Goal: Information Seeking & Learning: Learn about a topic

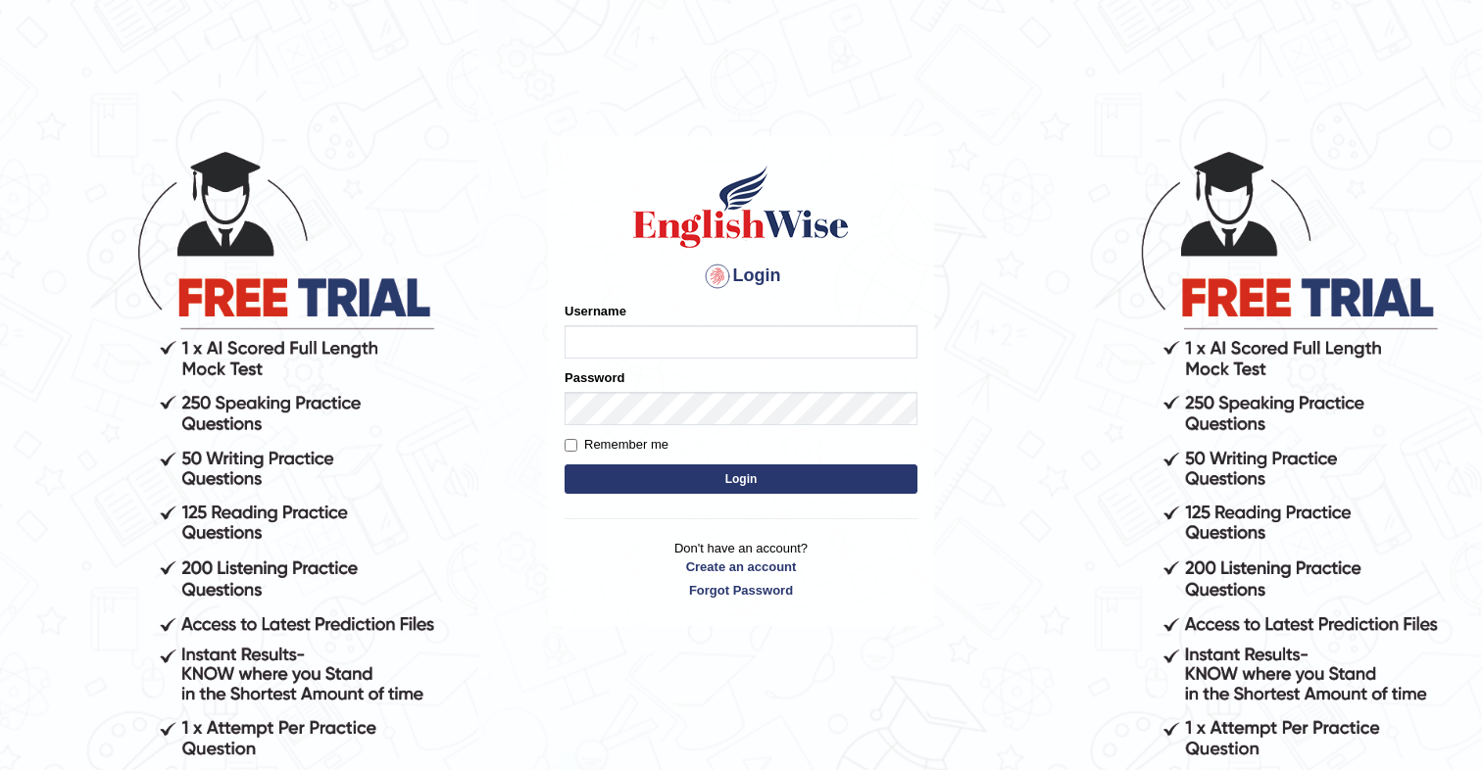
click at [619, 342] on input "Username" at bounding box center [741, 341] width 353 height 33
type input "cmjg02092025"
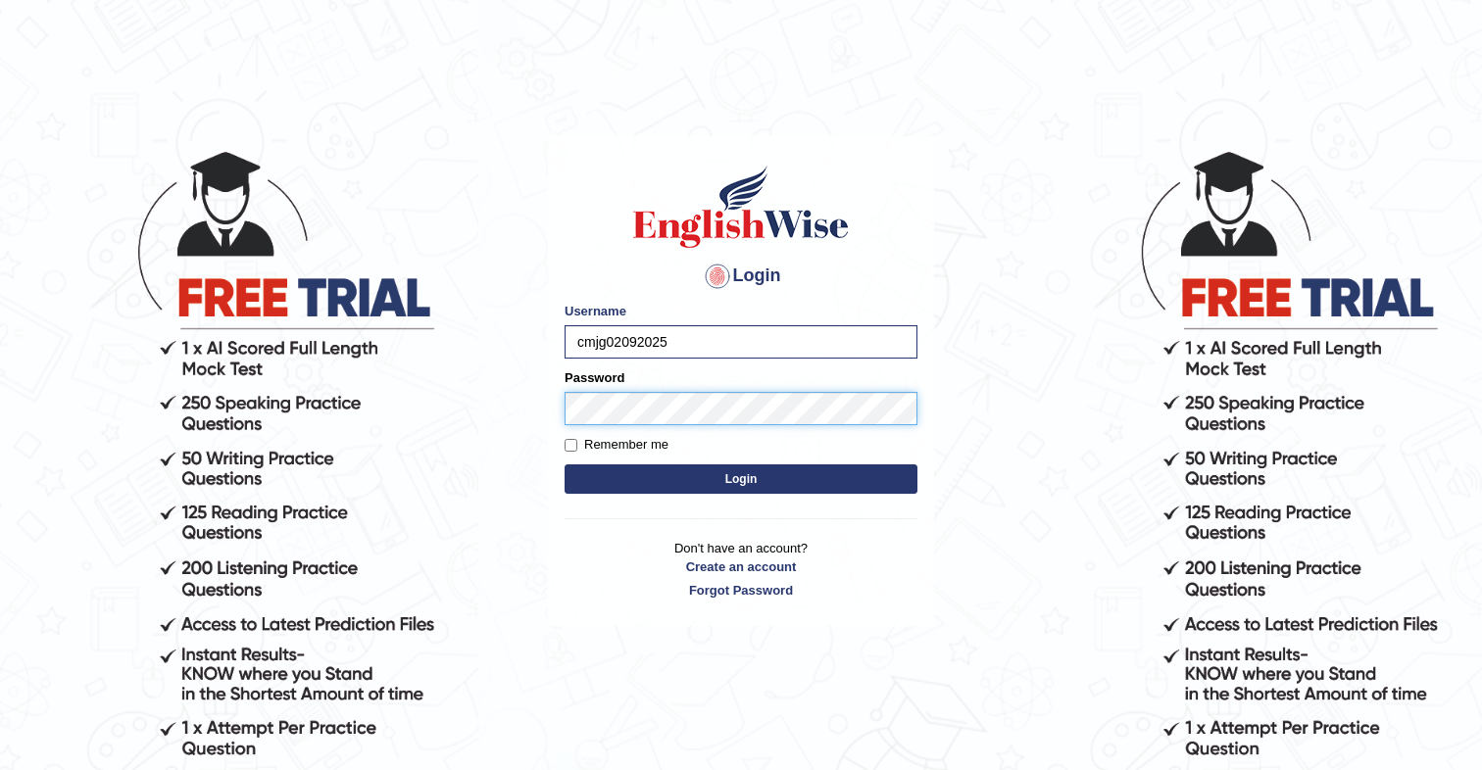
click at [565, 465] on button "Login" at bounding box center [741, 479] width 353 height 29
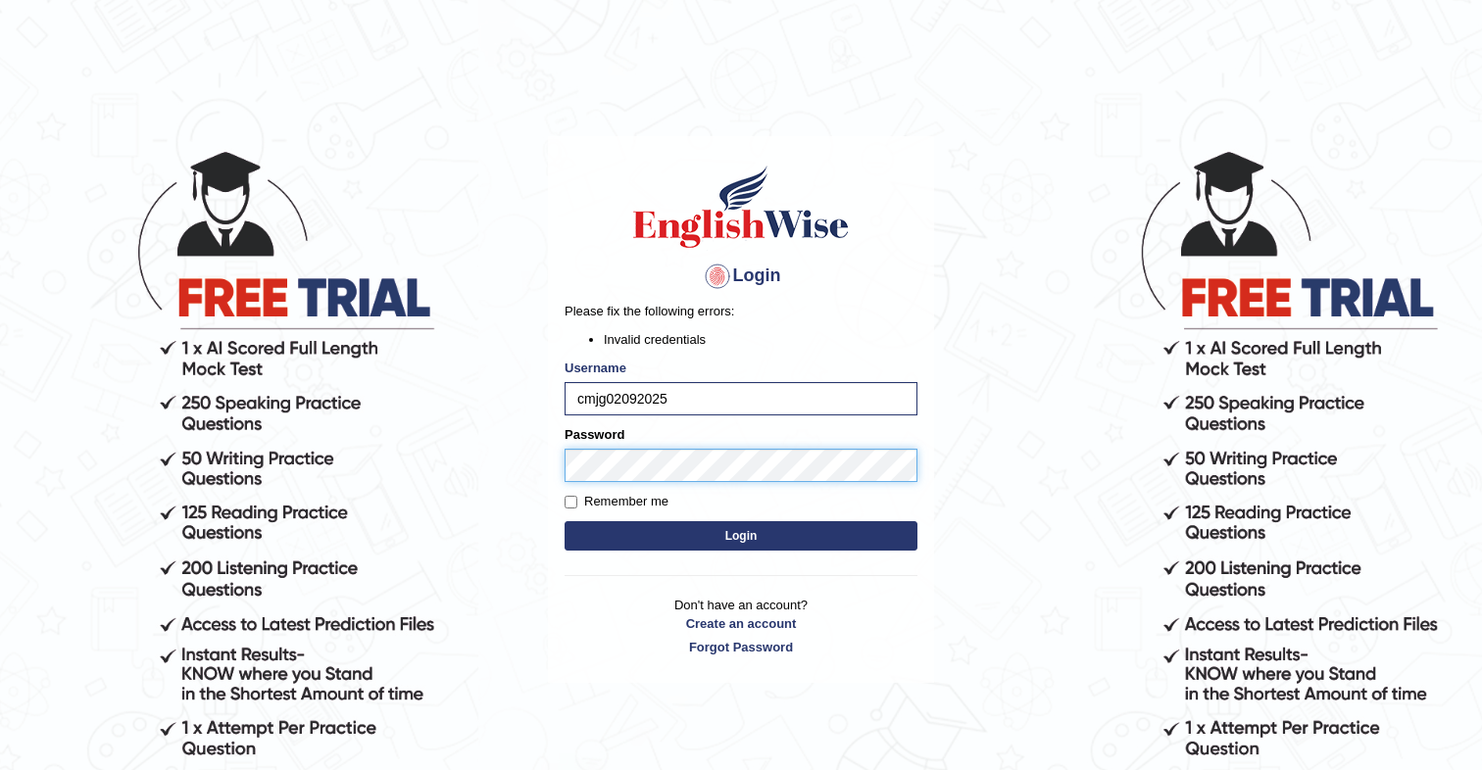
click at [565, 521] on button "Login" at bounding box center [741, 535] width 353 height 29
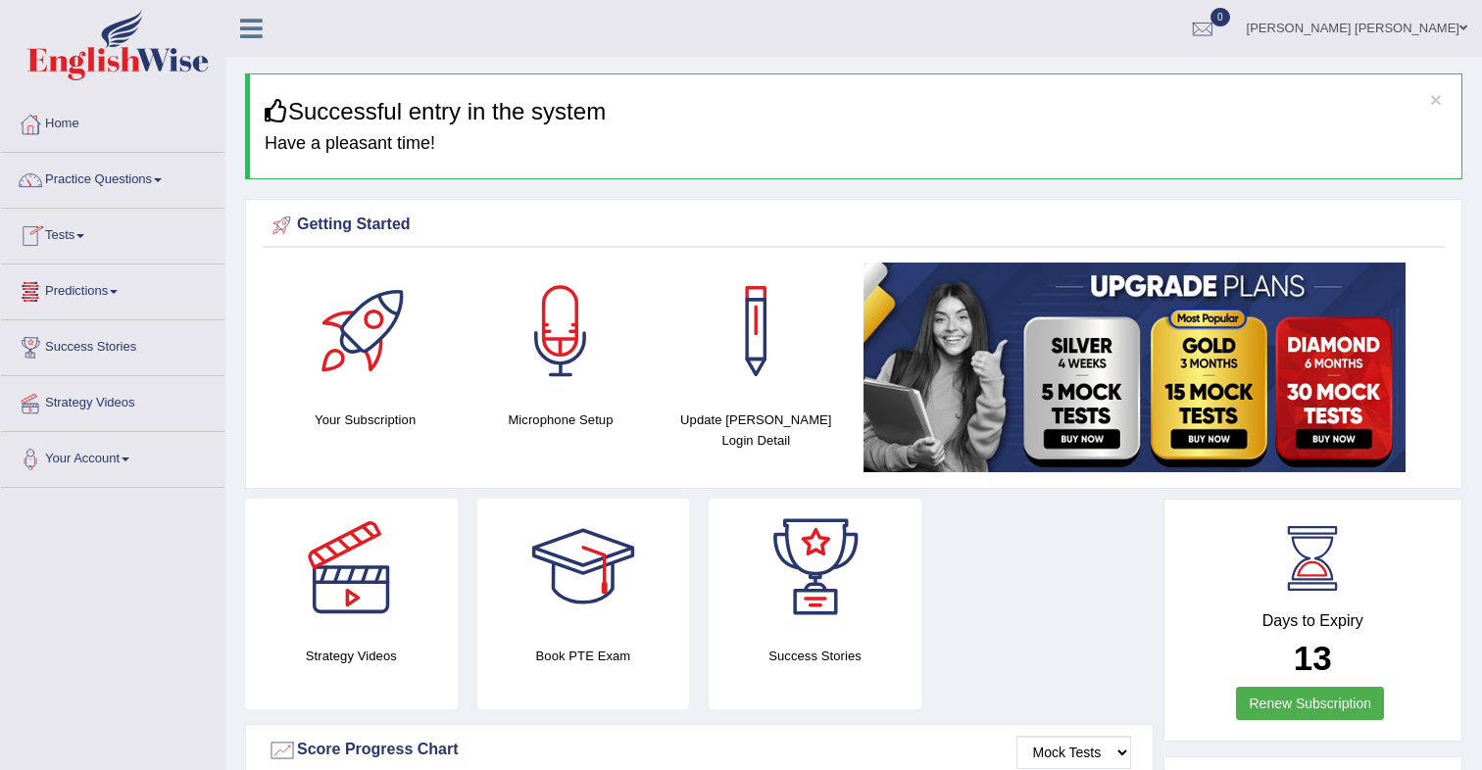
click at [69, 238] on link "Tests" at bounding box center [112, 233] width 223 height 49
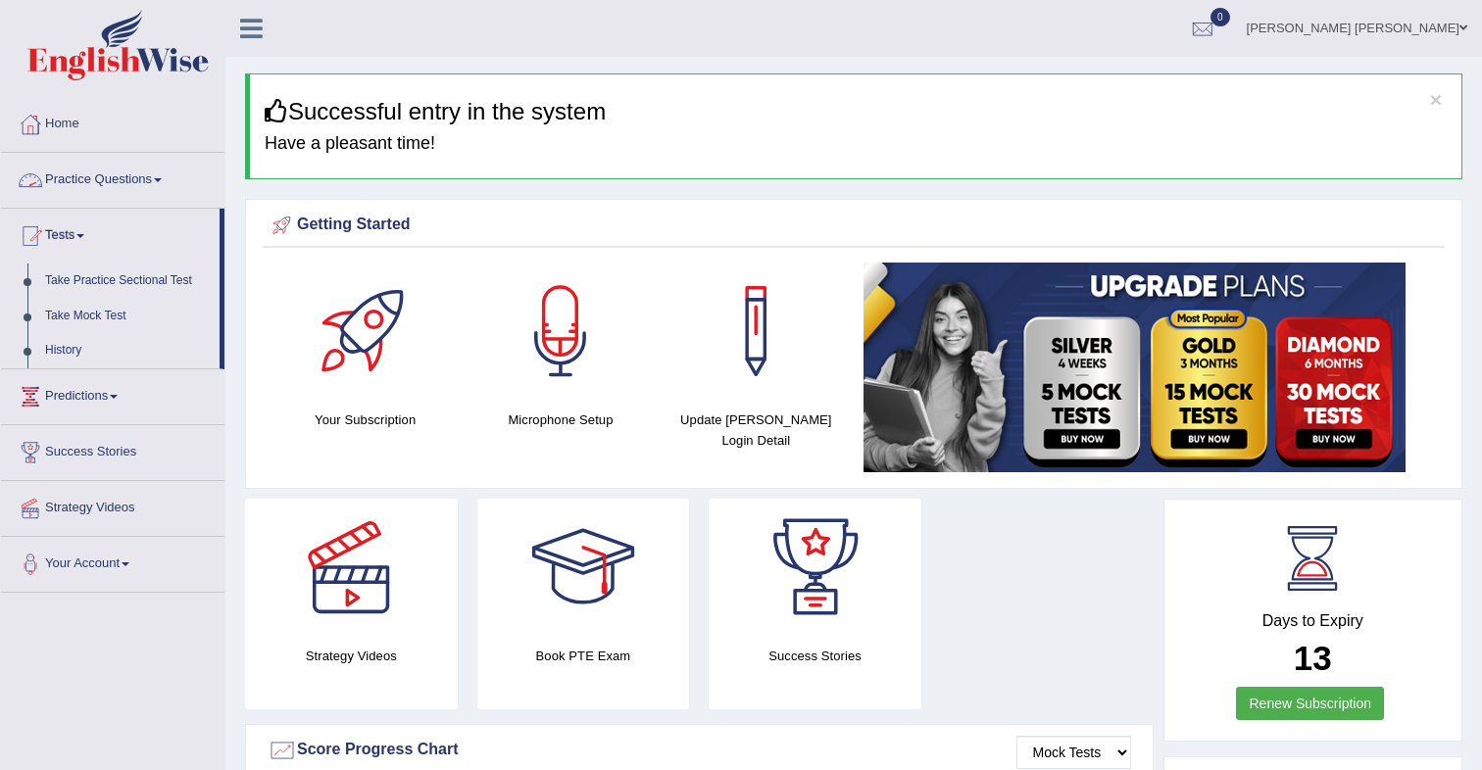
click at [121, 188] on link "Practice Questions" at bounding box center [112, 177] width 223 height 49
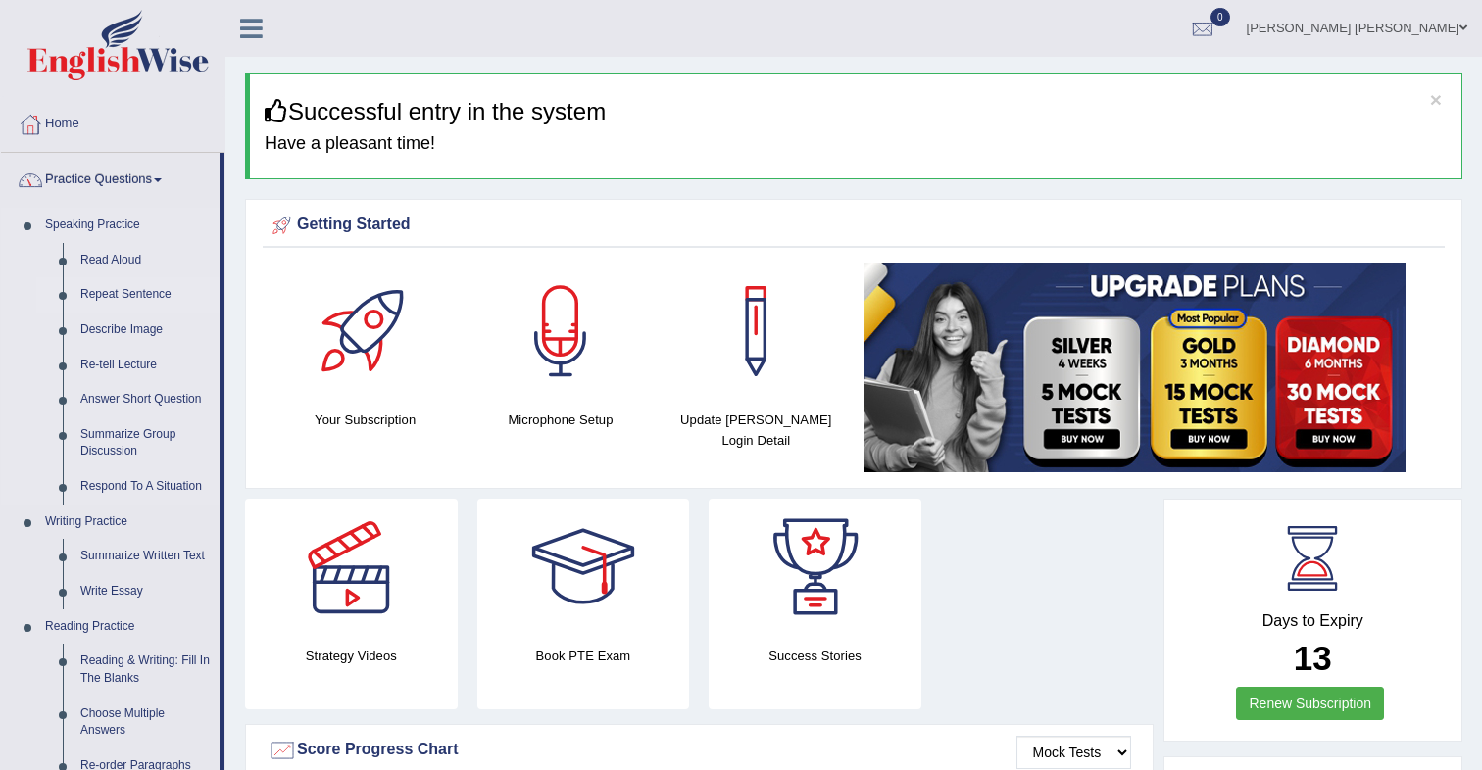
click at [120, 295] on link "Repeat Sentence" at bounding box center [146, 294] width 148 height 35
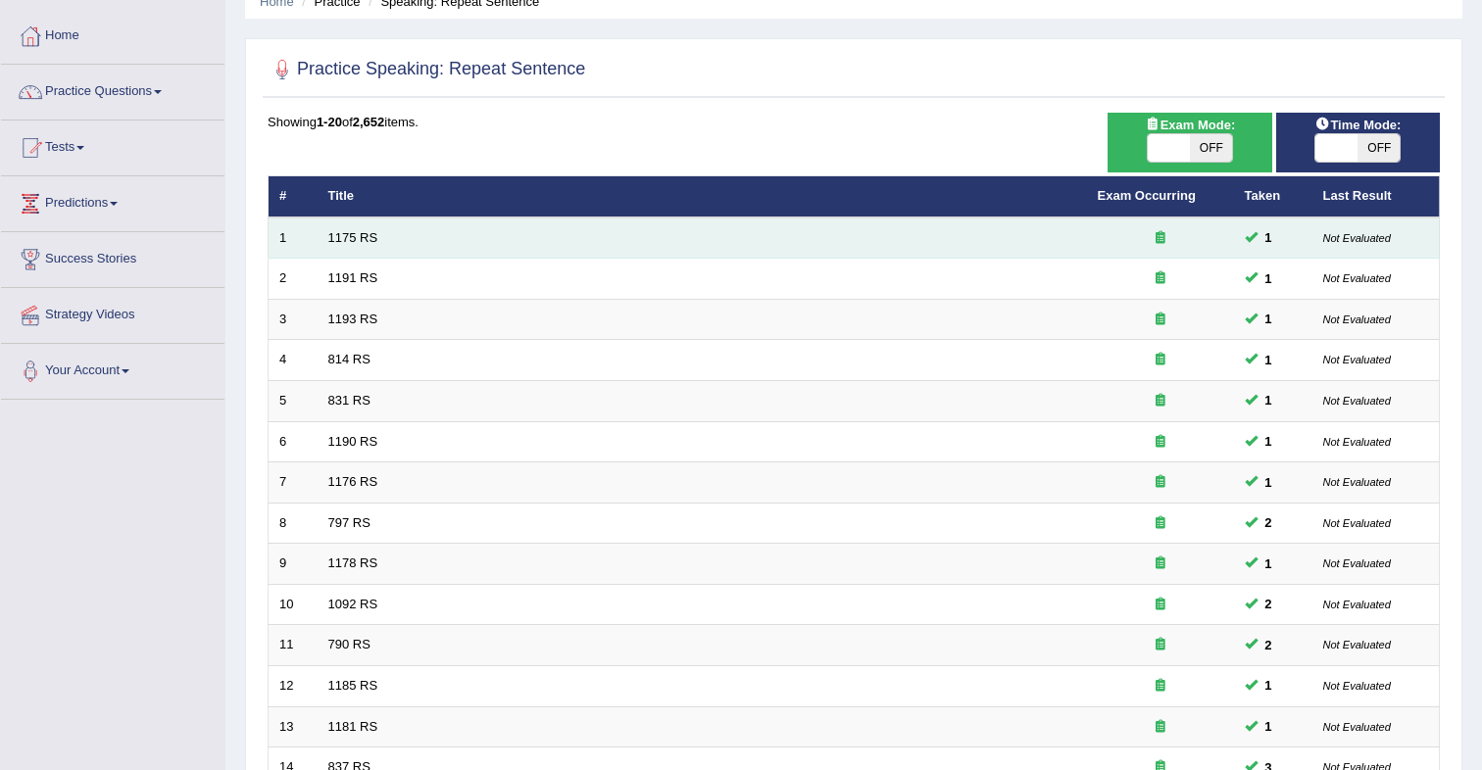
scroll to position [91, 0]
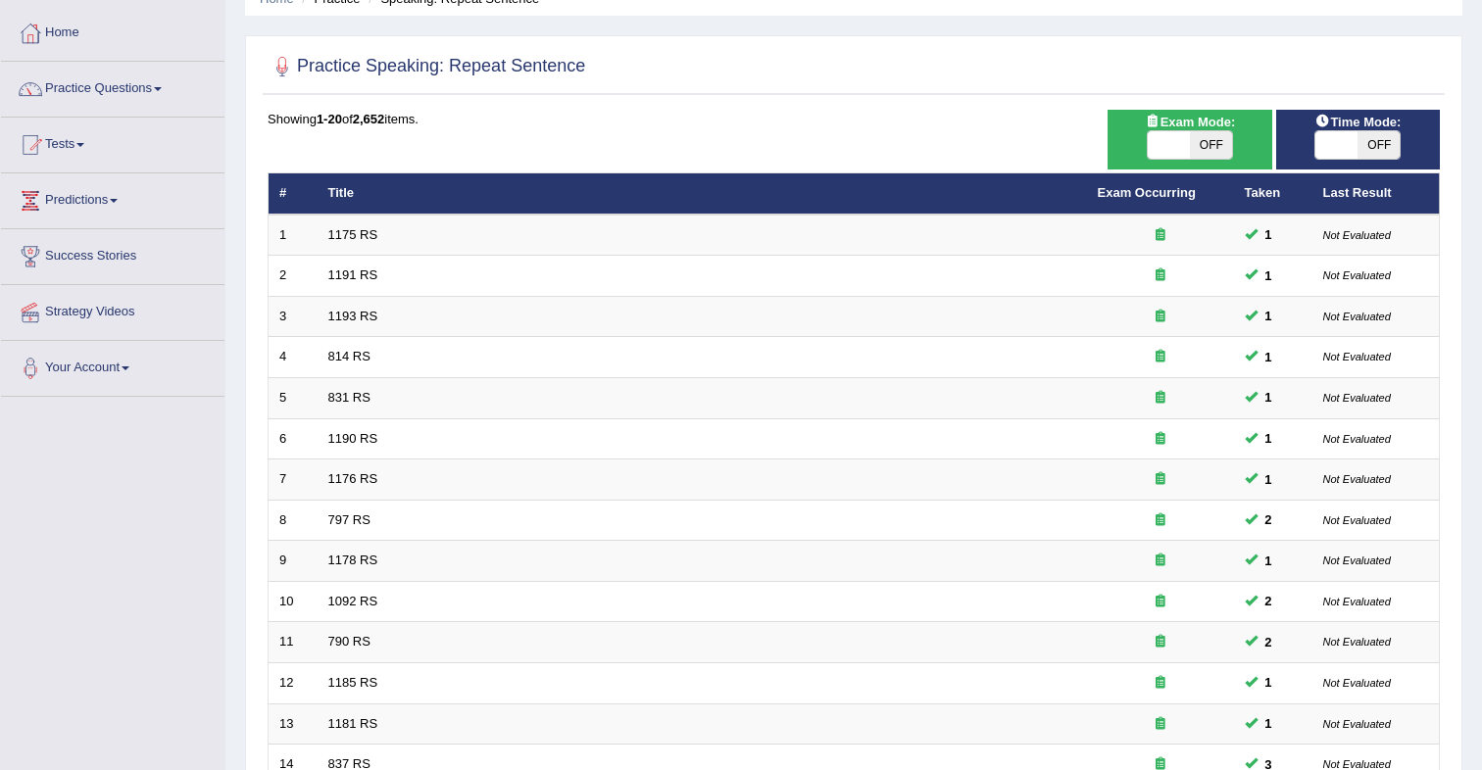
click at [1215, 142] on span "OFF" at bounding box center [1211, 144] width 42 height 27
checkbox input "true"
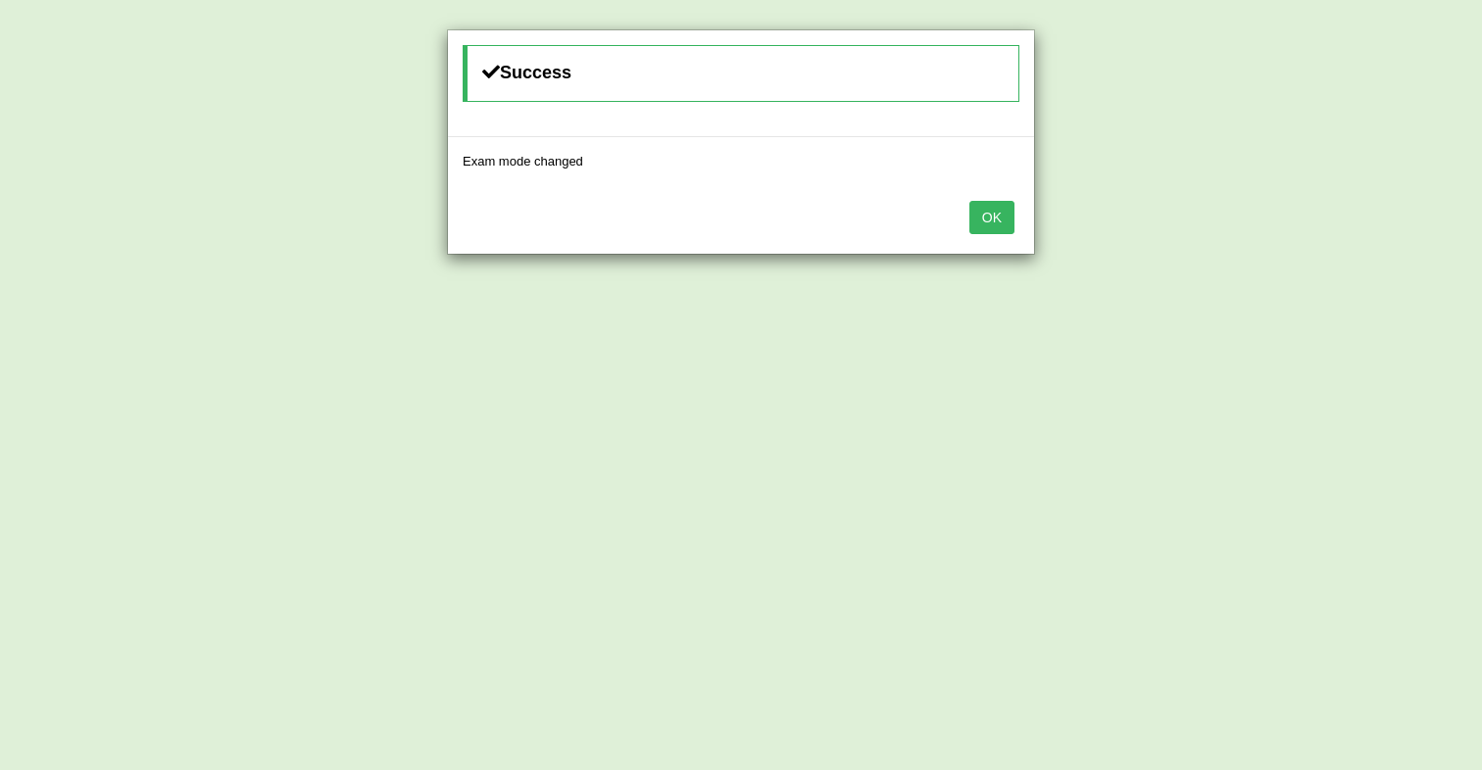
click at [992, 218] on button "OK" at bounding box center [991, 217] width 45 height 33
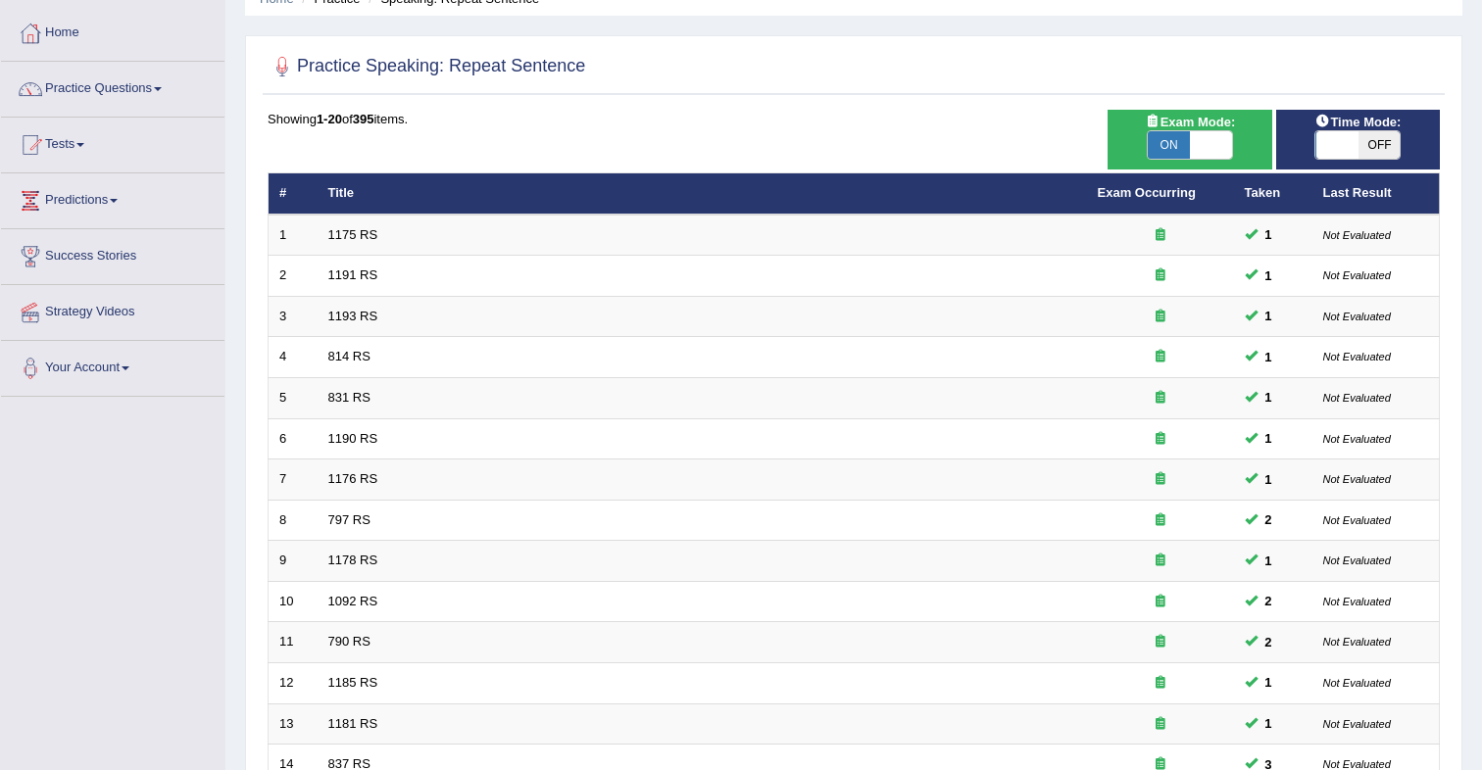
click at [1372, 150] on span "OFF" at bounding box center [1379, 144] width 42 height 27
checkbox input "true"
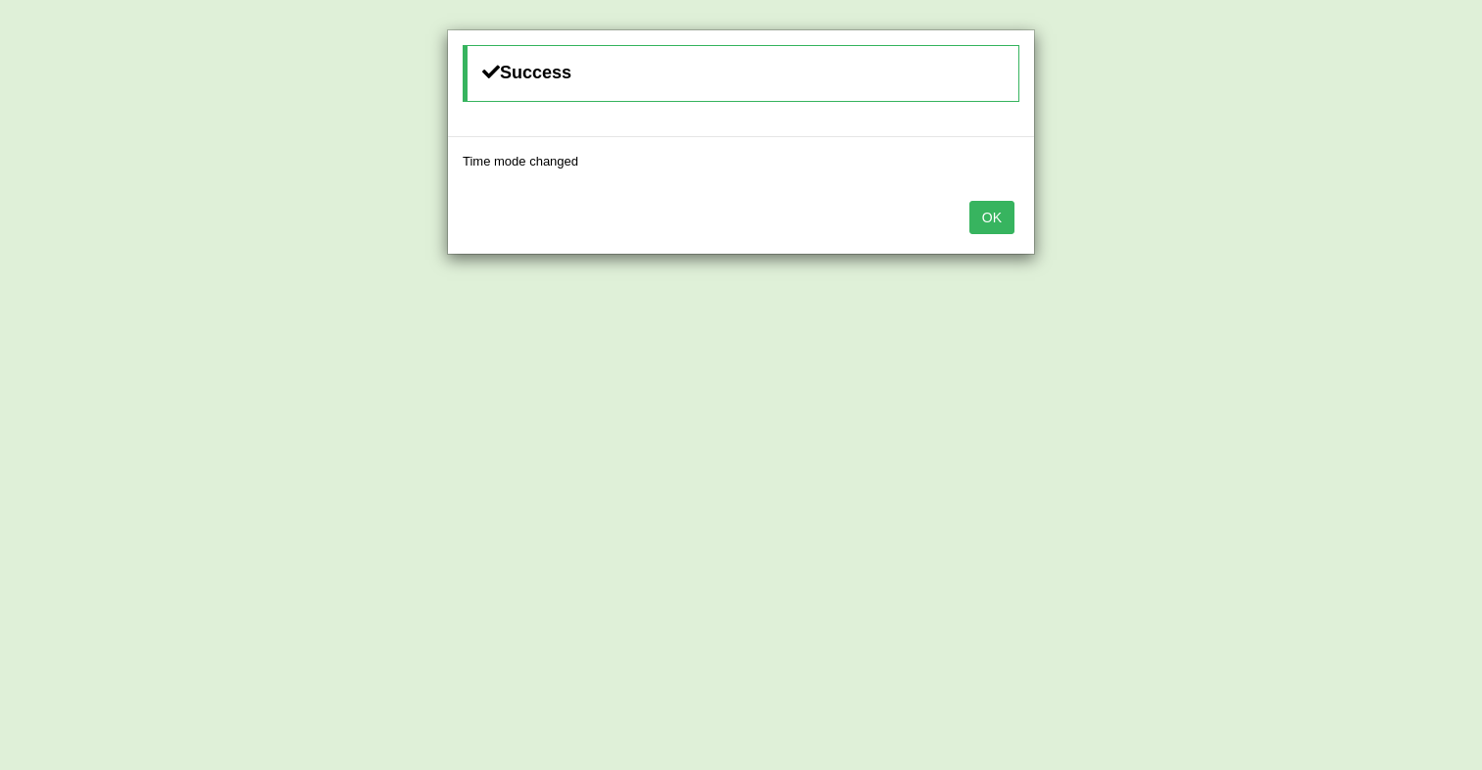
click at [998, 221] on button "OK" at bounding box center [991, 217] width 45 height 33
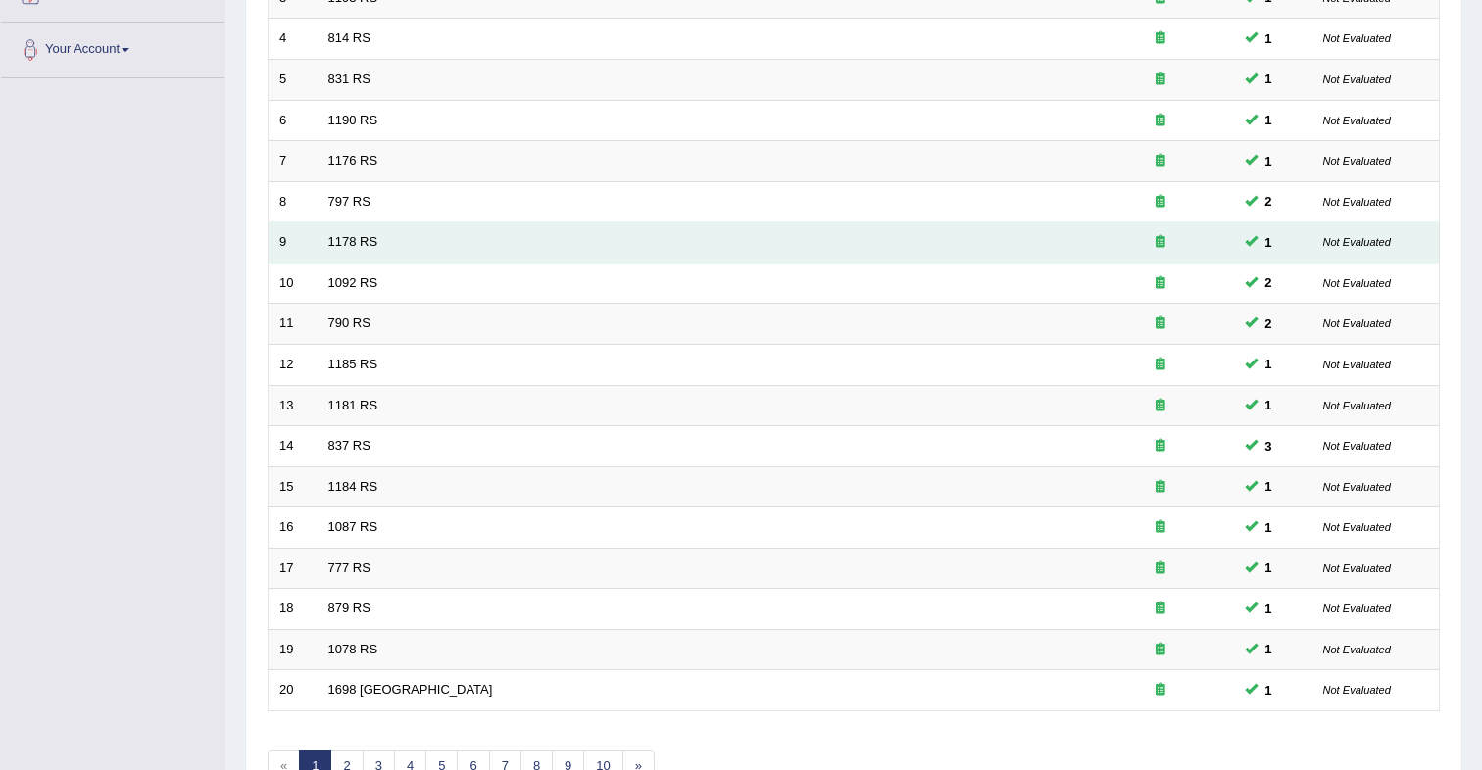
scroll to position [527, 0]
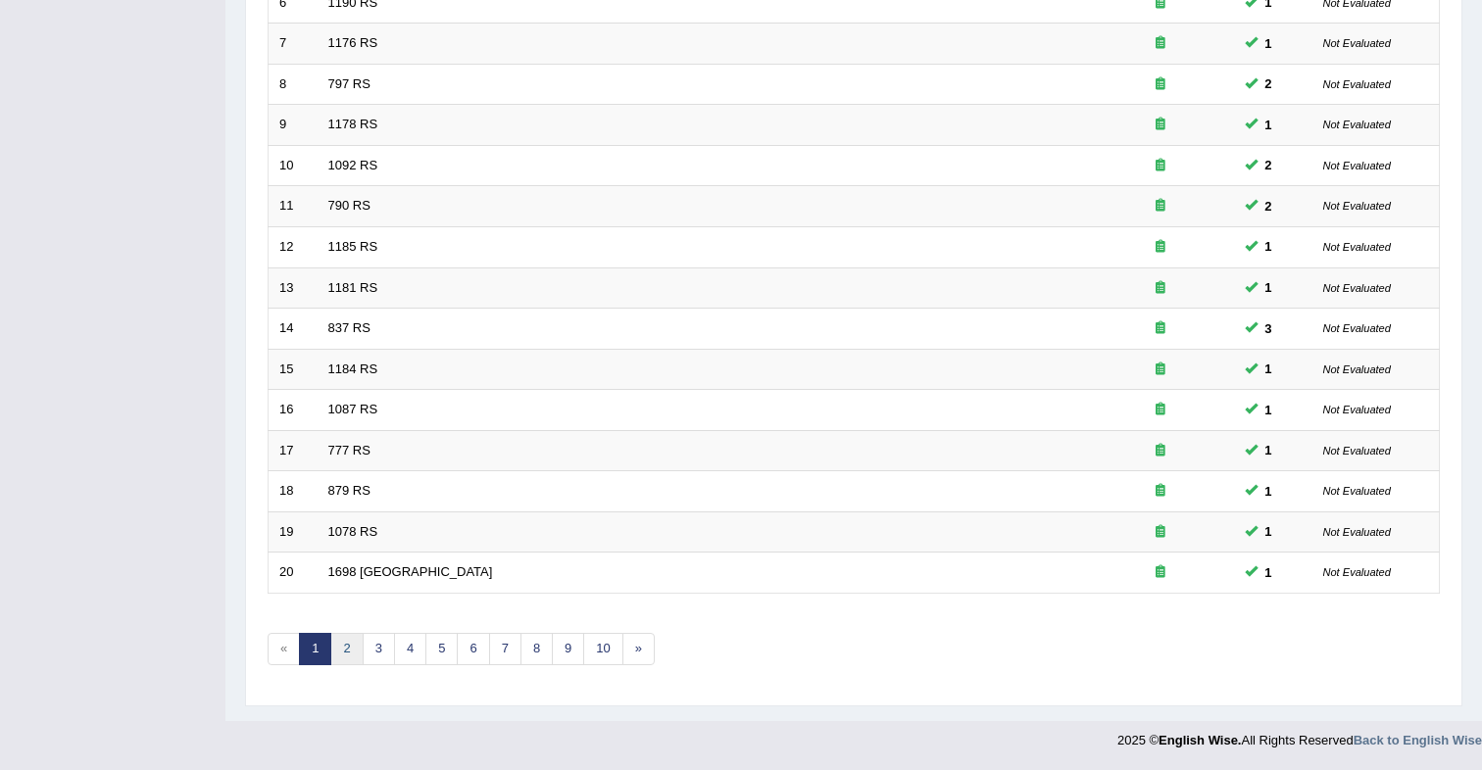
click at [351, 649] on link "2" at bounding box center [346, 649] width 32 height 32
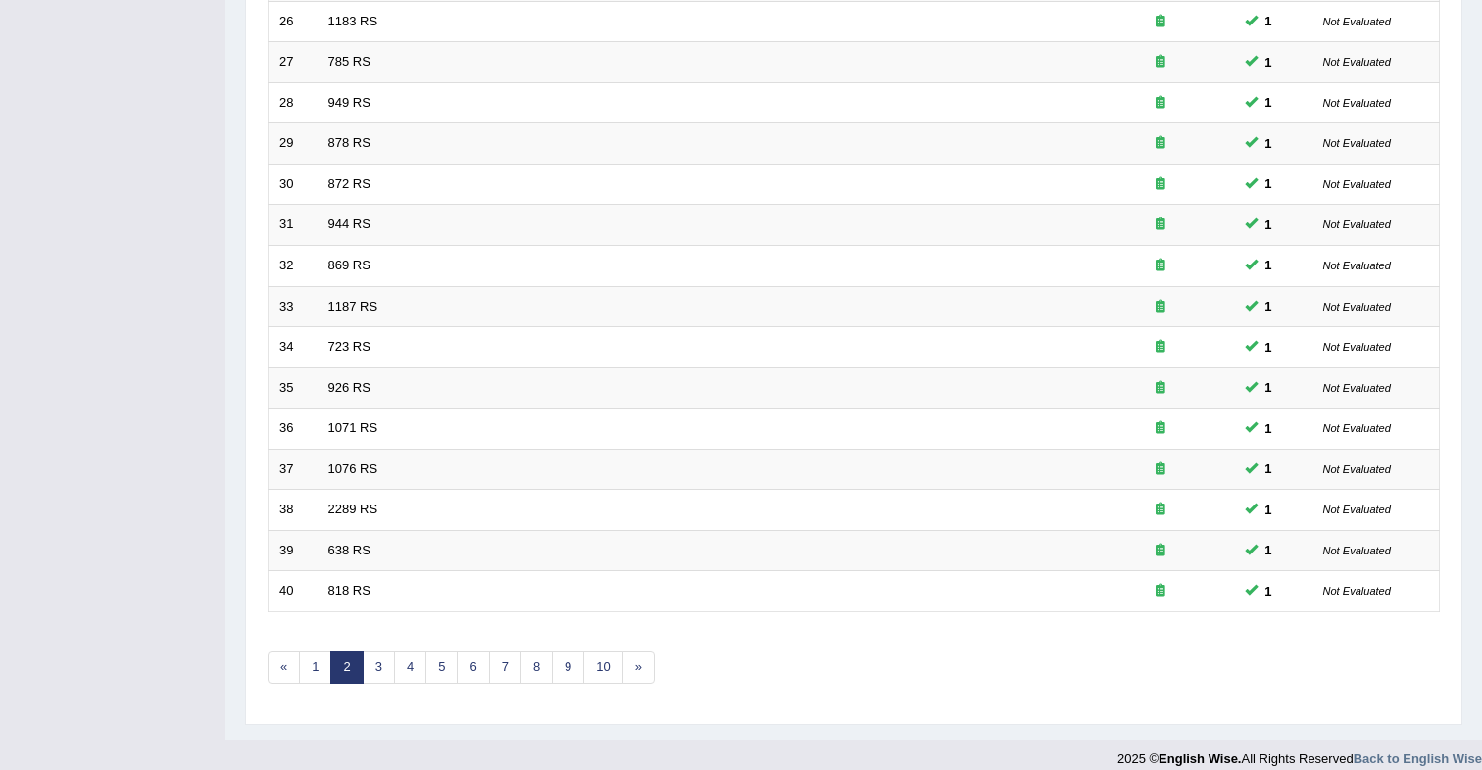
scroll to position [527, 0]
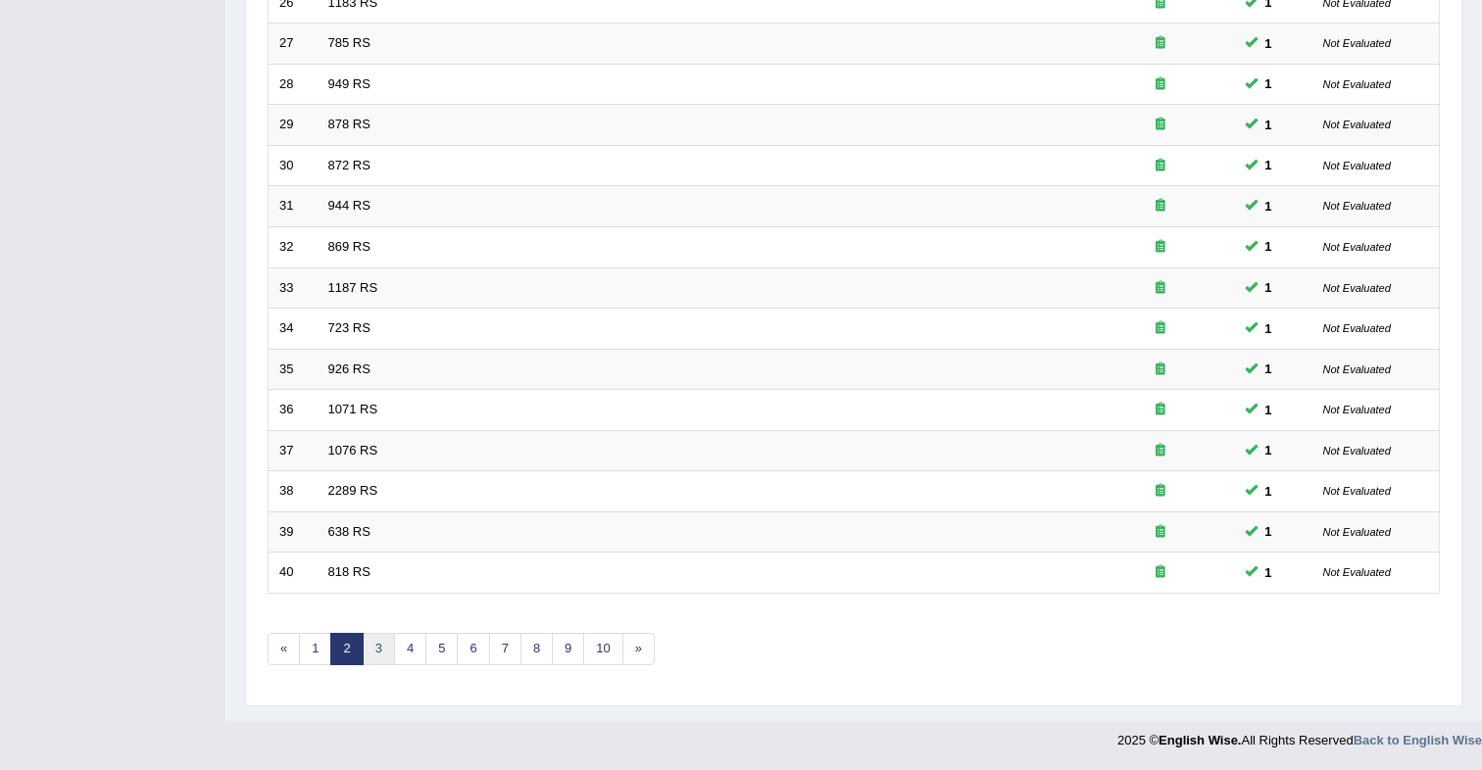
click at [376, 648] on link "3" at bounding box center [379, 649] width 32 height 32
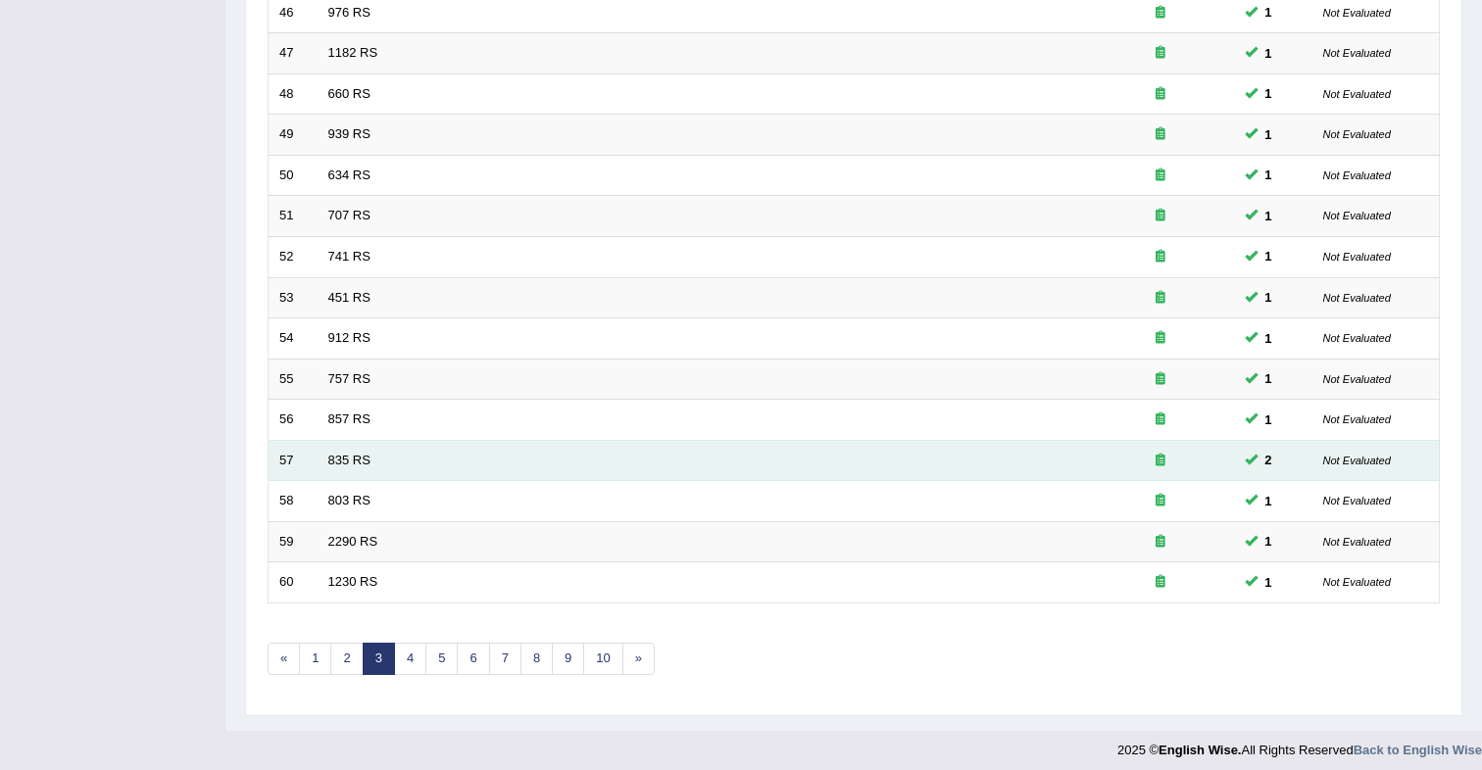
scroll to position [527, 0]
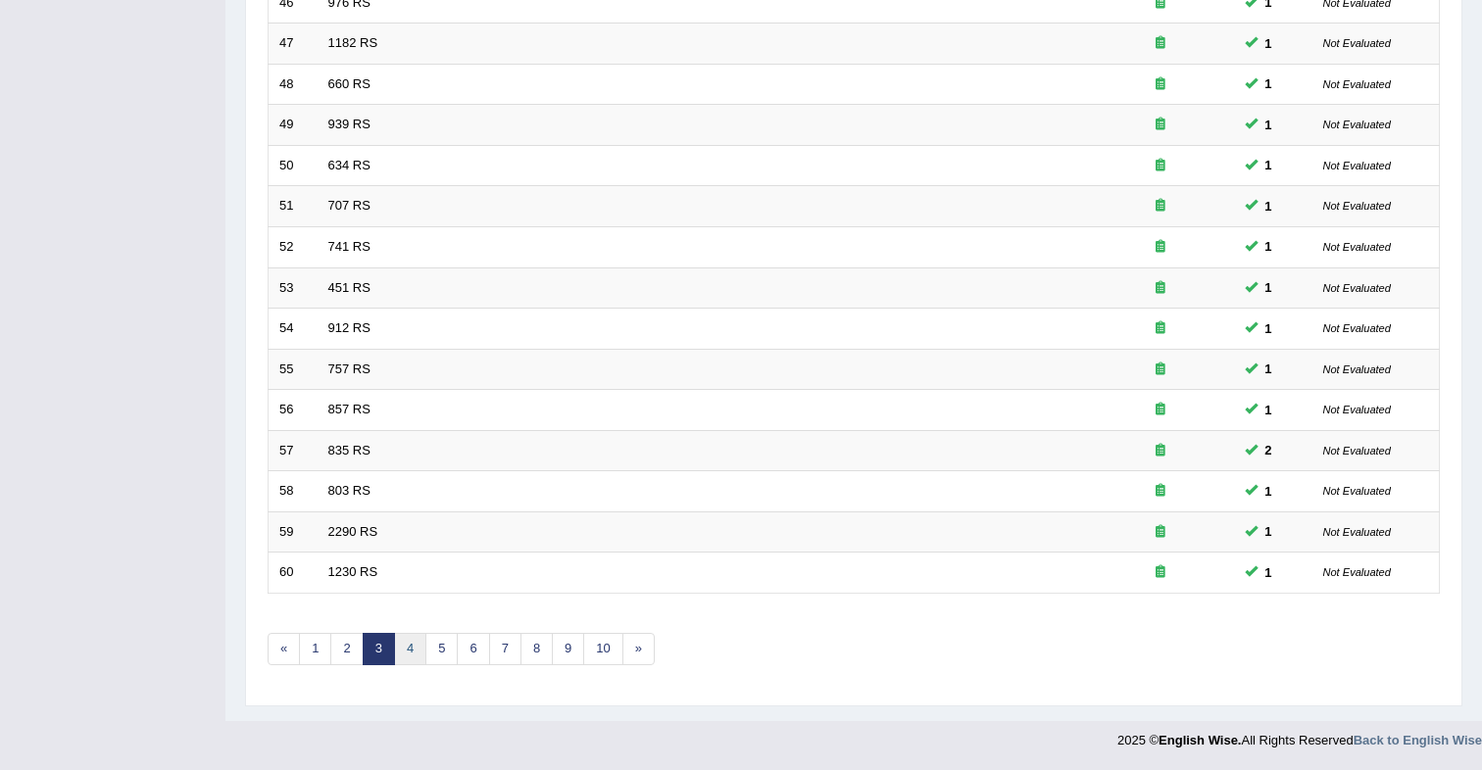
click at [415, 646] on link "4" at bounding box center [410, 649] width 32 height 32
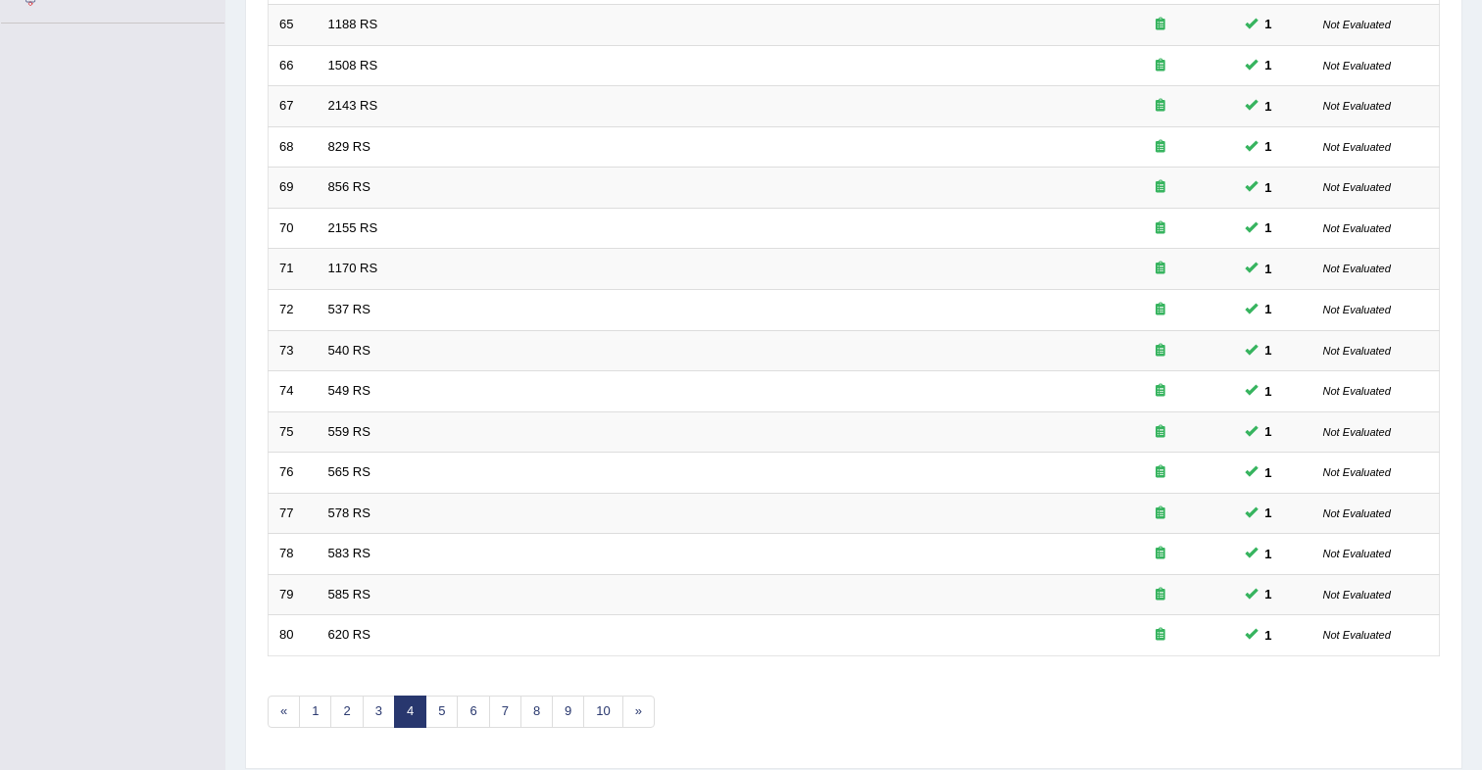
scroll to position [527, 0]
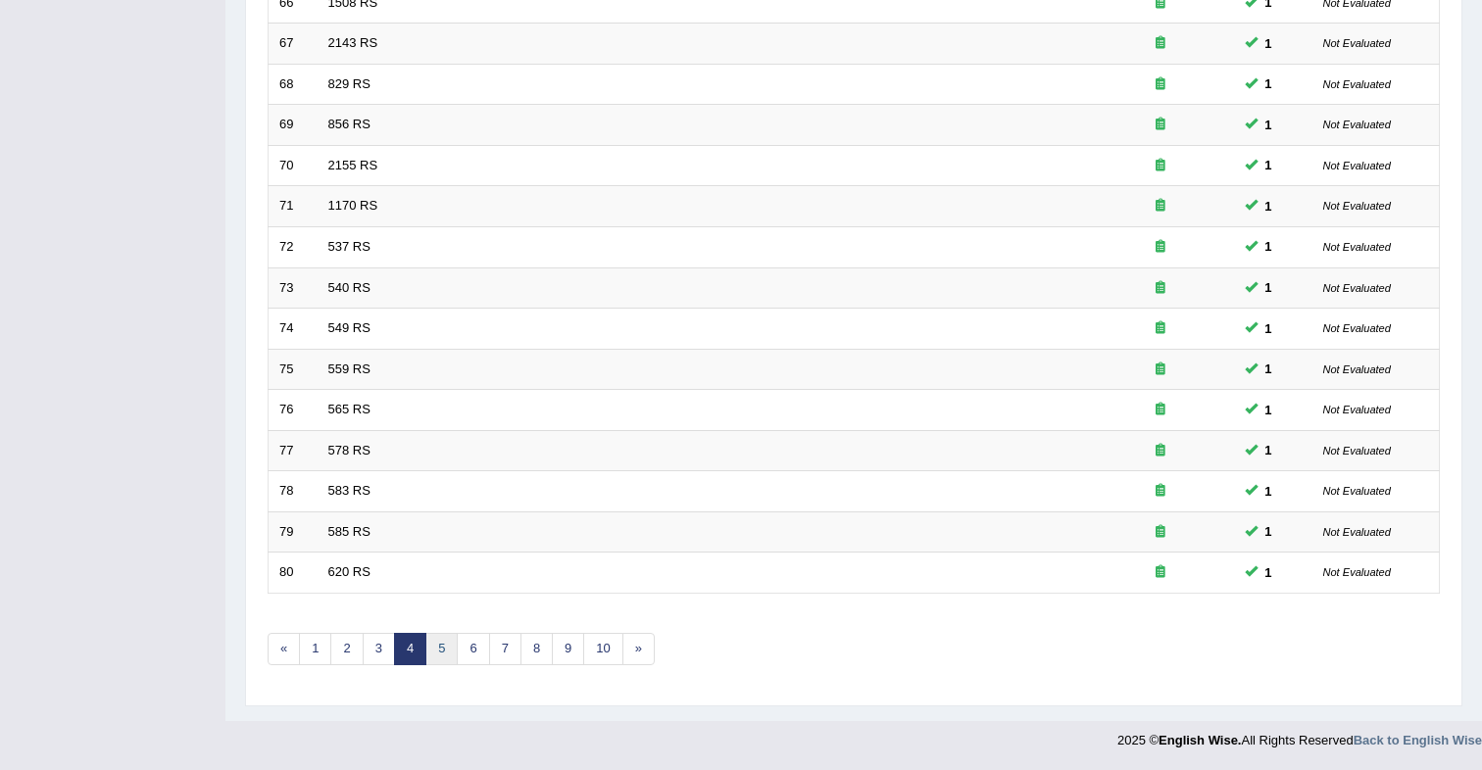
click at [447, 655] on link "5" at bounding box center [441, 649] width 32 height 32
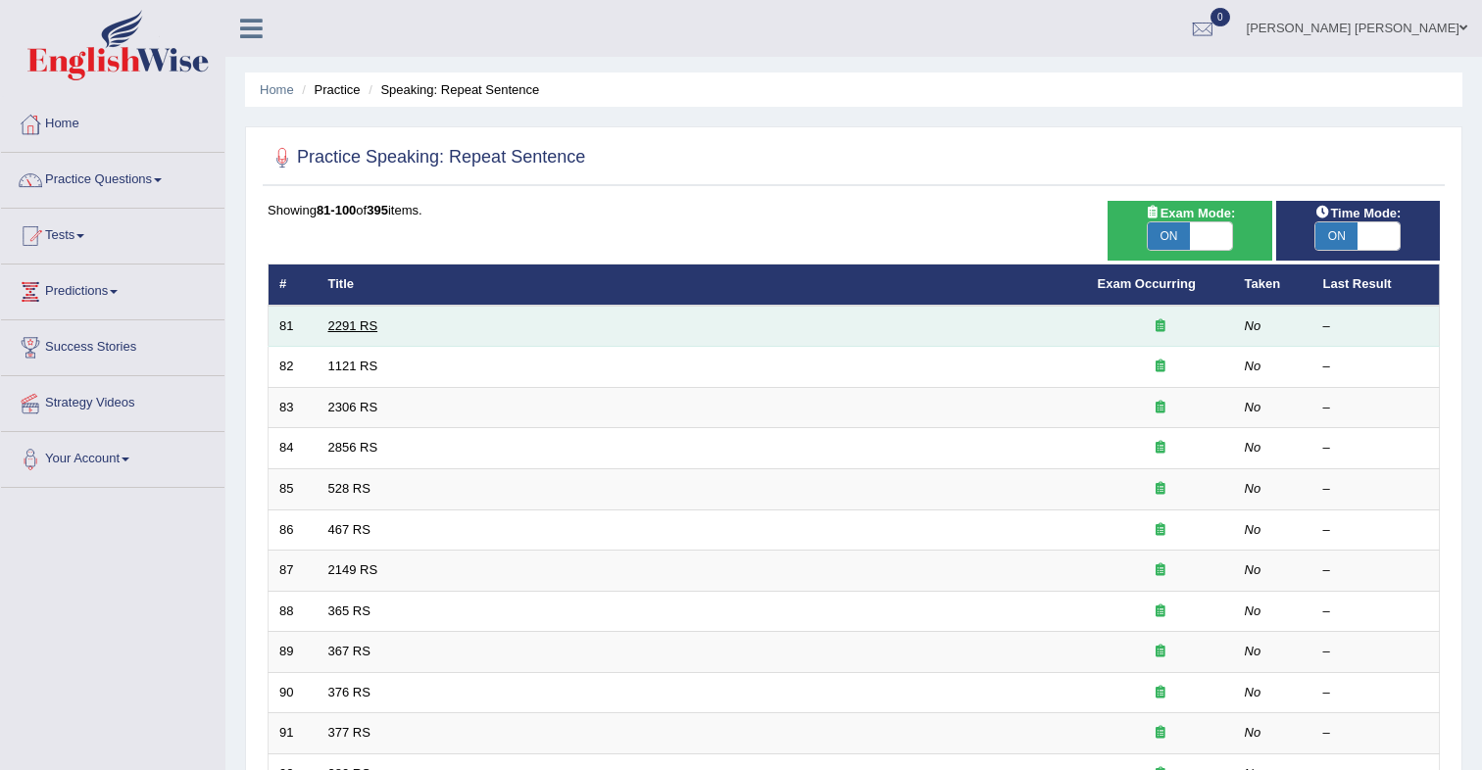
click at [349, 325] on link "2291 RS" at bounding box center [353, 326] width 50 height 15
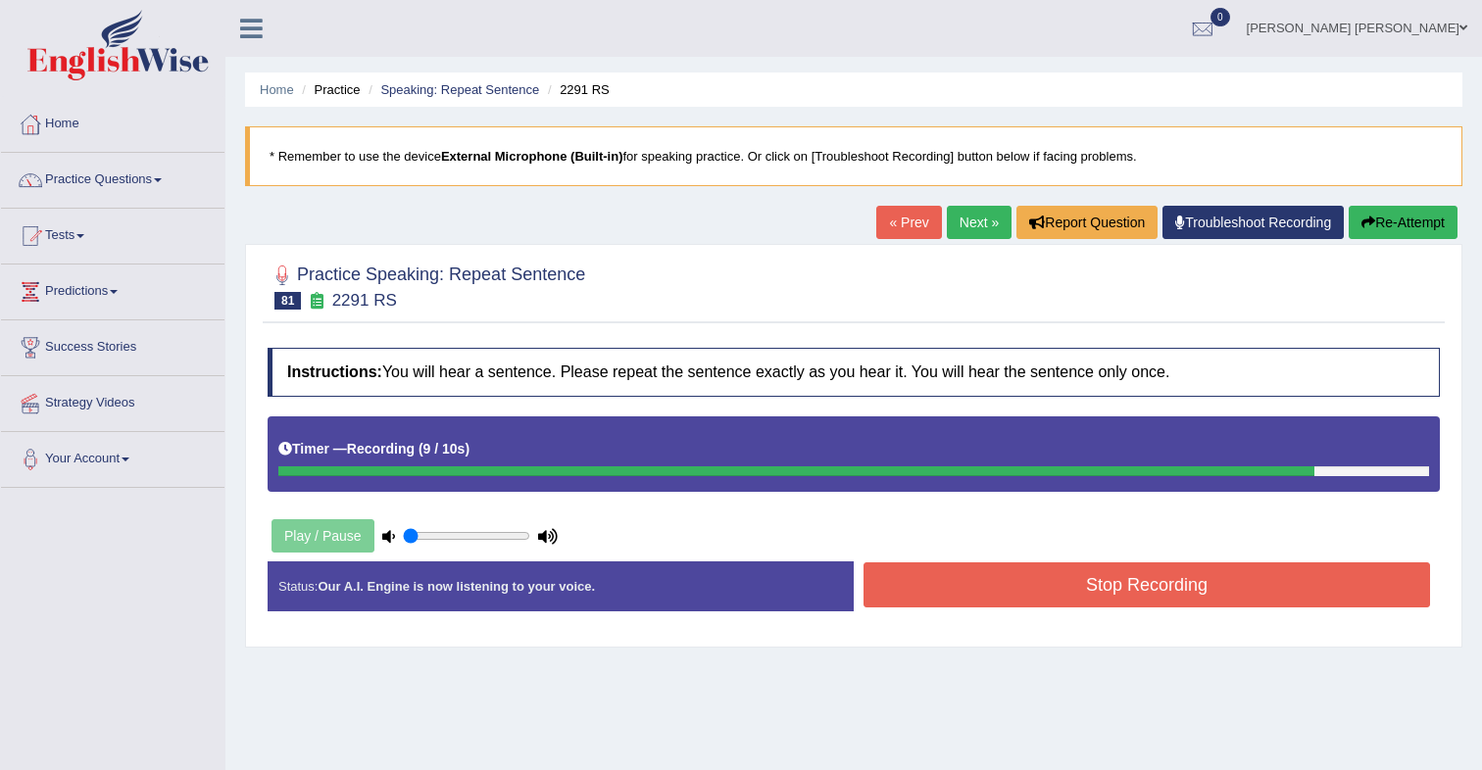
click at [954, 589] on button "Stop Recording" at bounding box center [1147, 585] width 567 height 45
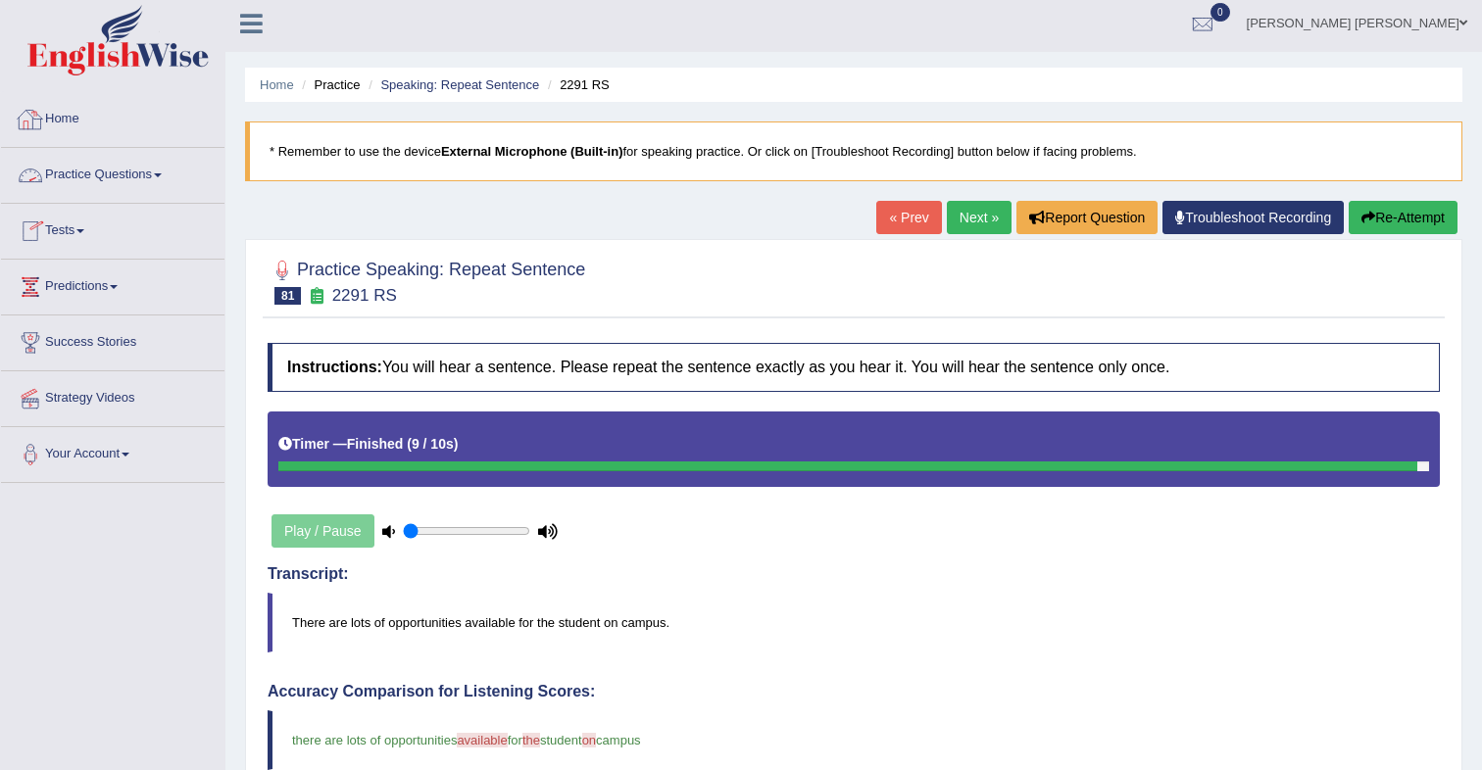
scroll to position [9, 0]
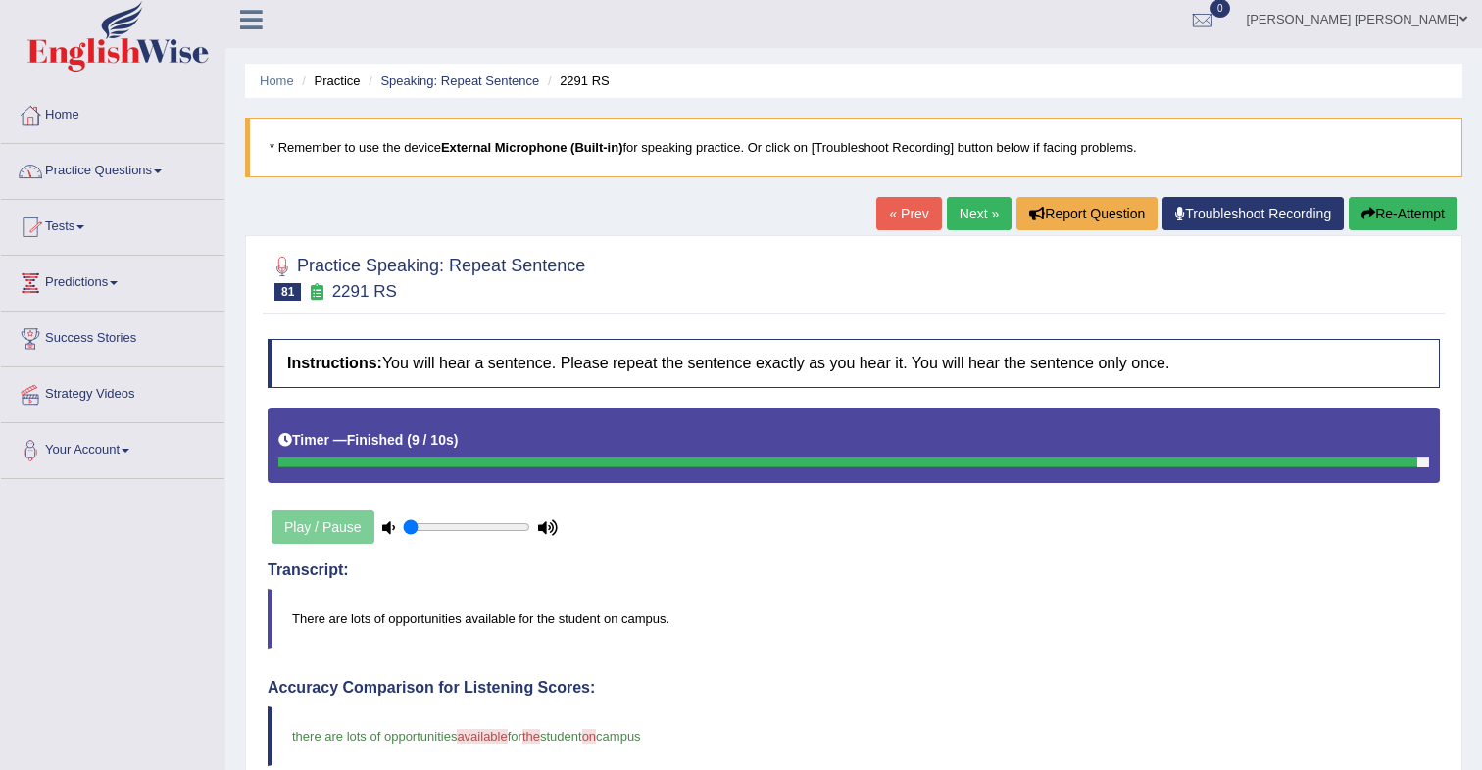
click at [71, 128] on link "Home" at bounding box center [112, 112] width 223 height 49
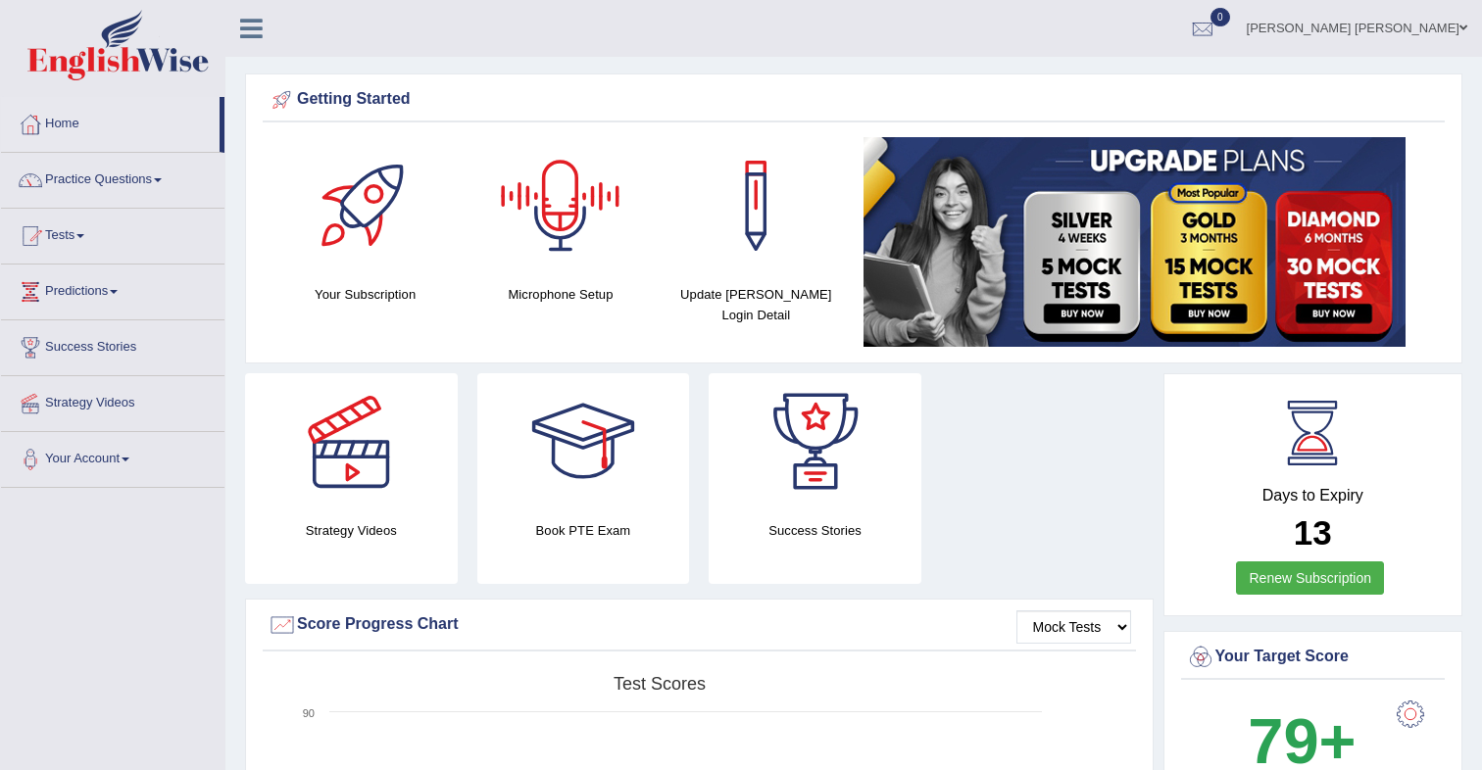
click at [579, 234] on div at bounding box center [560, 205] width 137 height 137
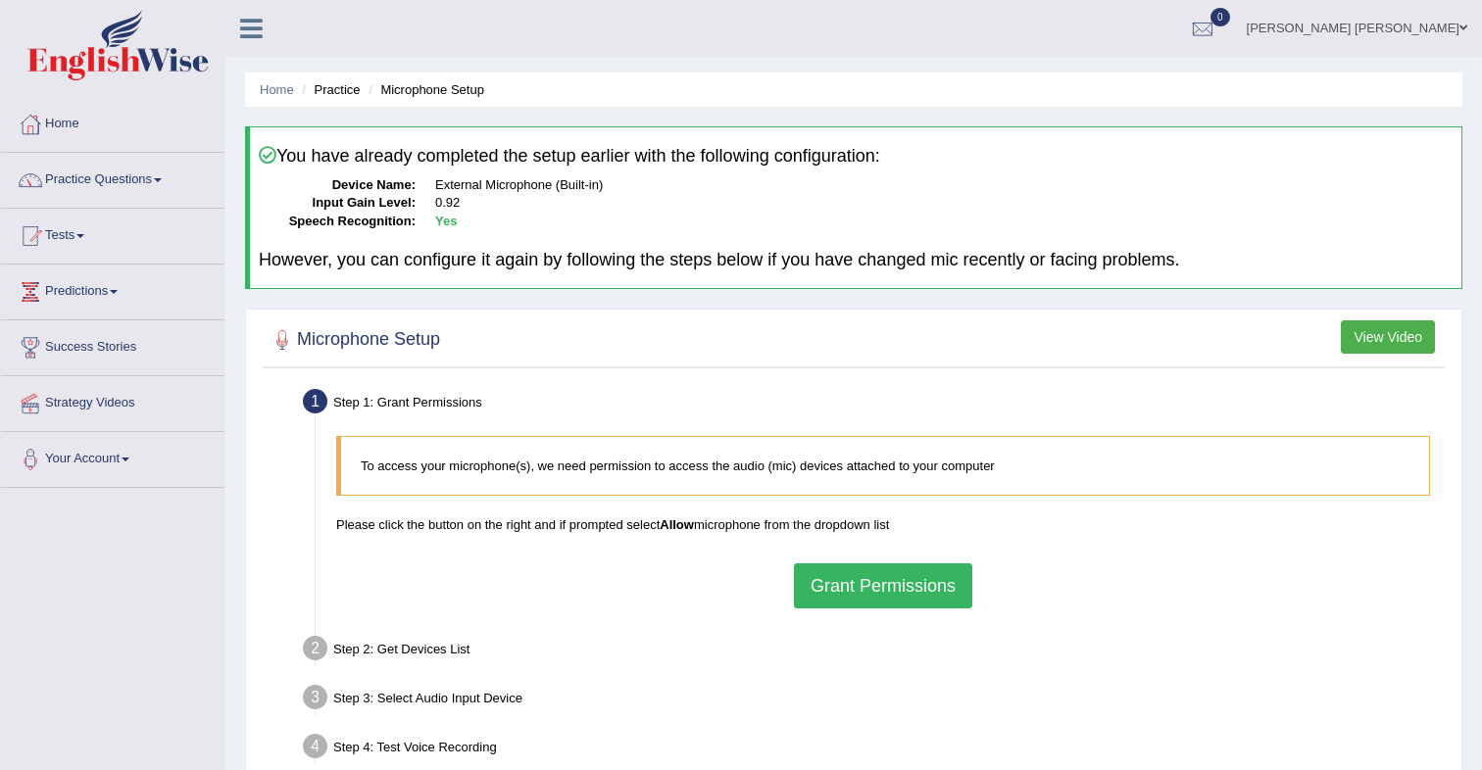
click at [915, 580] on button "Grant Permissions" at bounding box center [883, 586] width 178 height 45
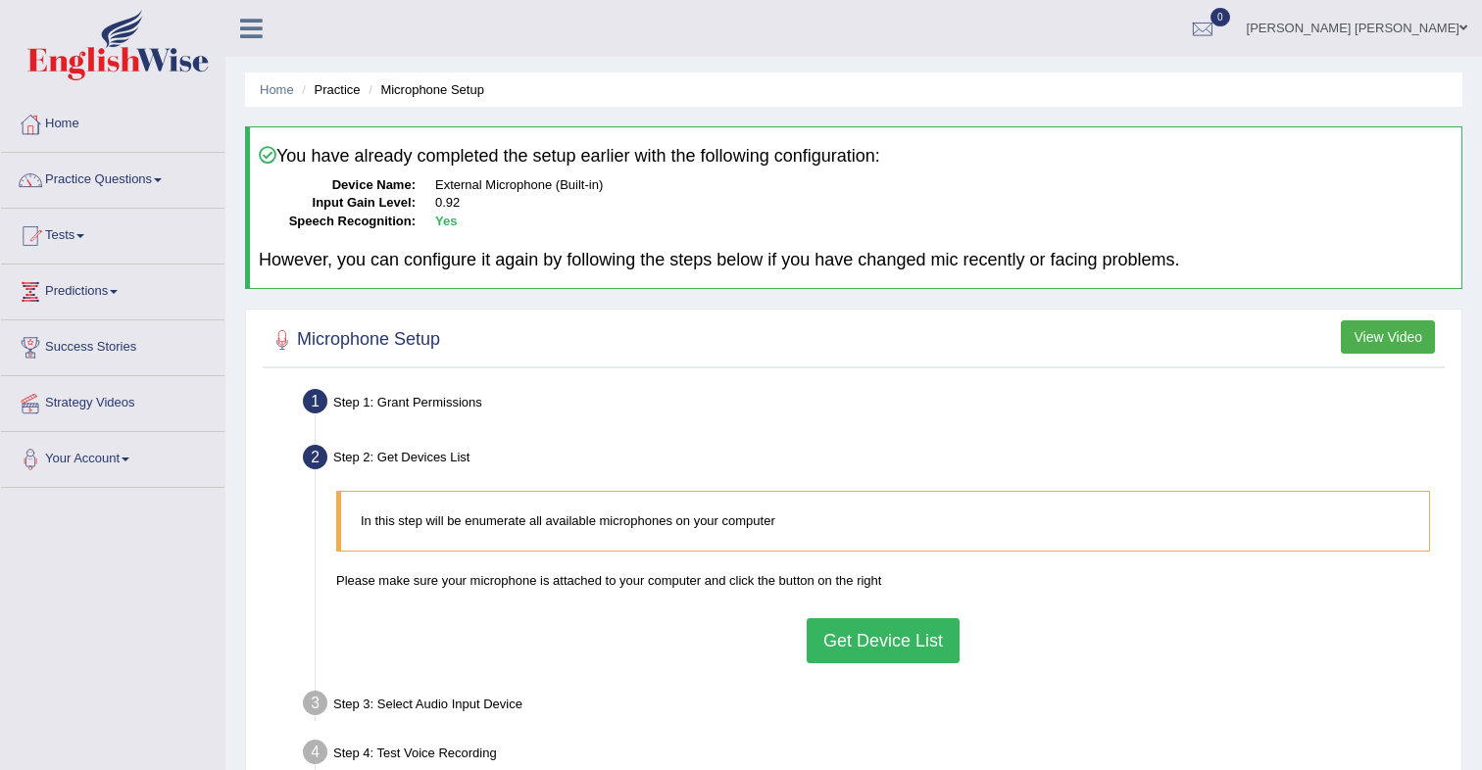
drag, startPoint x: 878, startPoint y: 650, endPoint x: 865, endPoint y: 637, distance: 18.7
click at [878, 649] on button "Get Device List" at bounding box center [883, 641] width 153 height 45
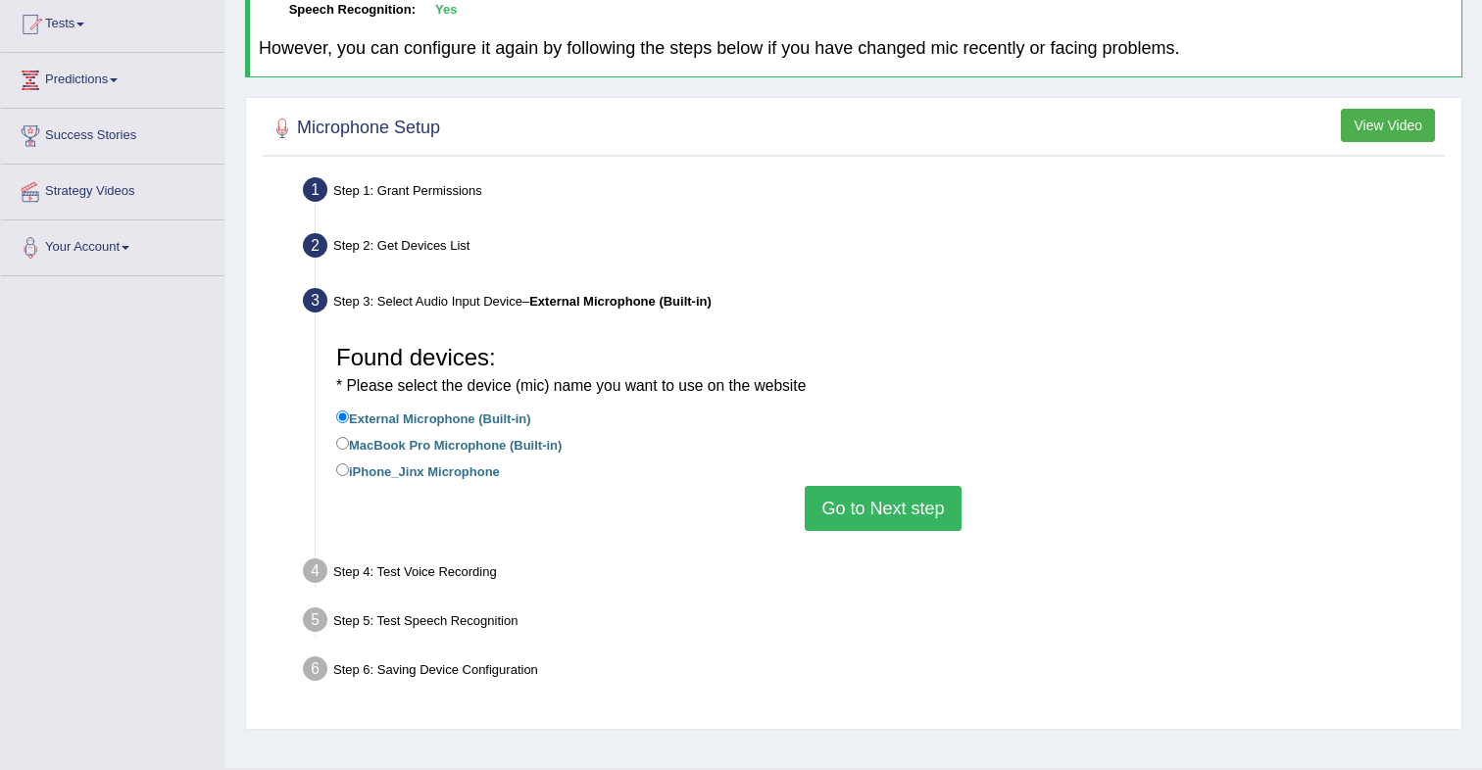
scroll to position [229, 0]
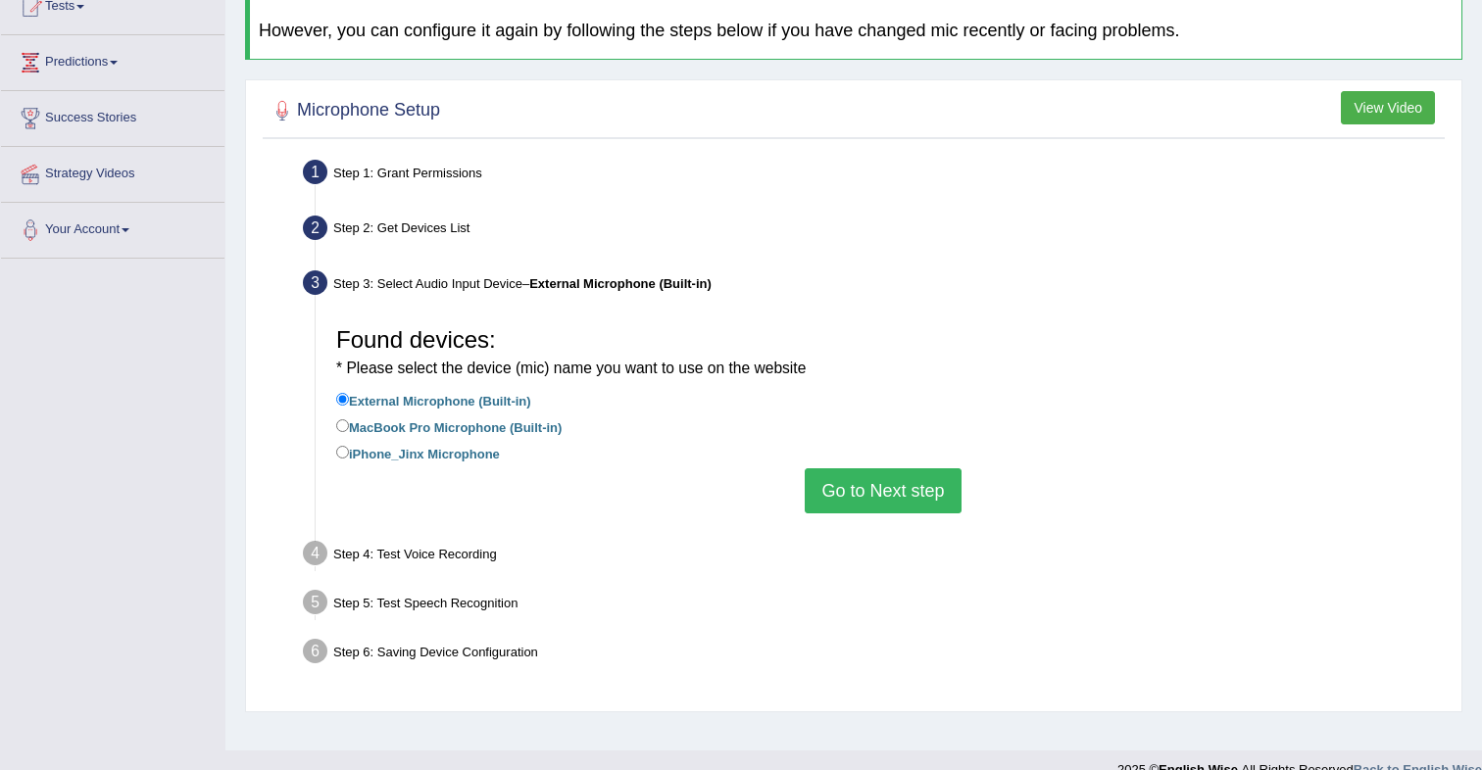
click at [878, 482] on button "Go to Next step" at bounding box center [883, 491] width 156 height 45
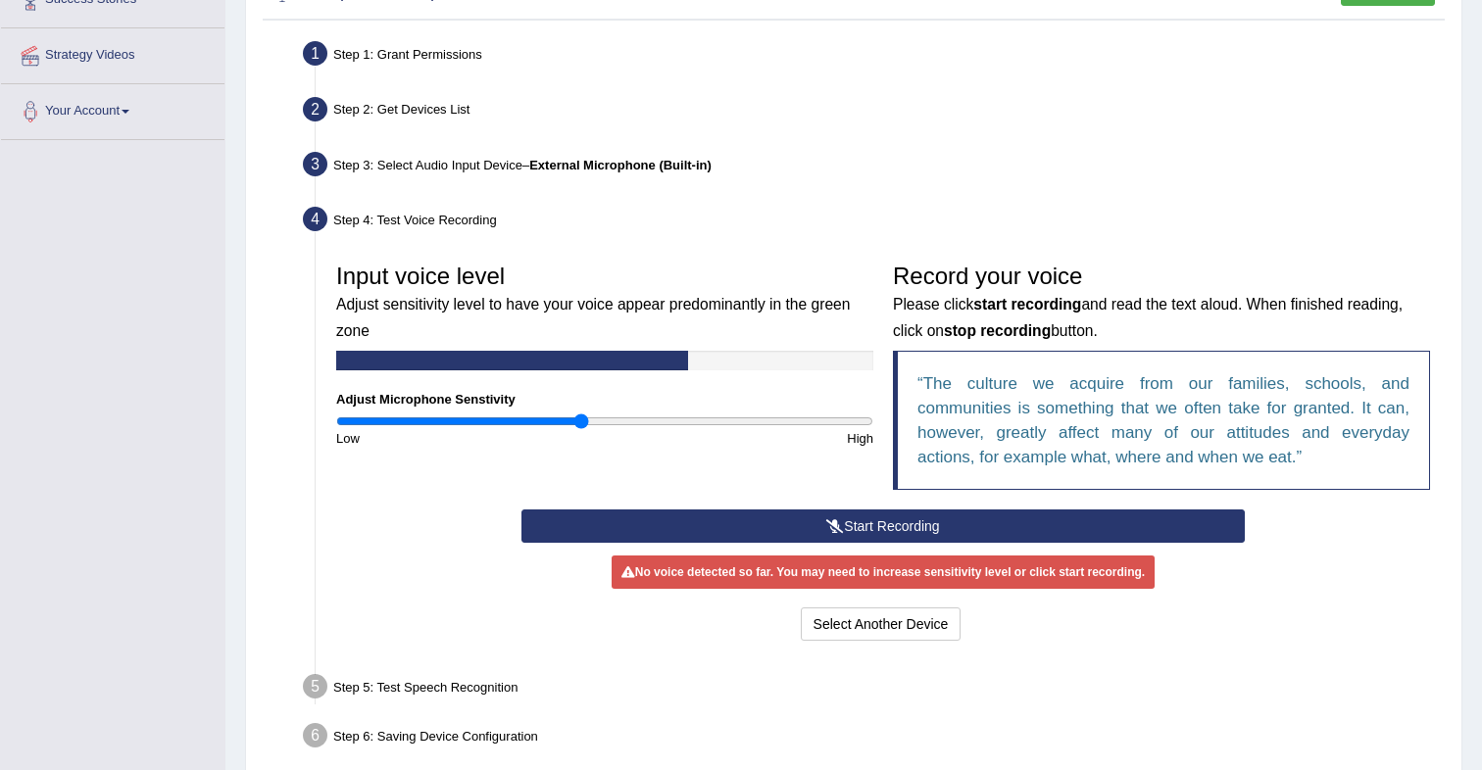
scroll to position [347, 0]
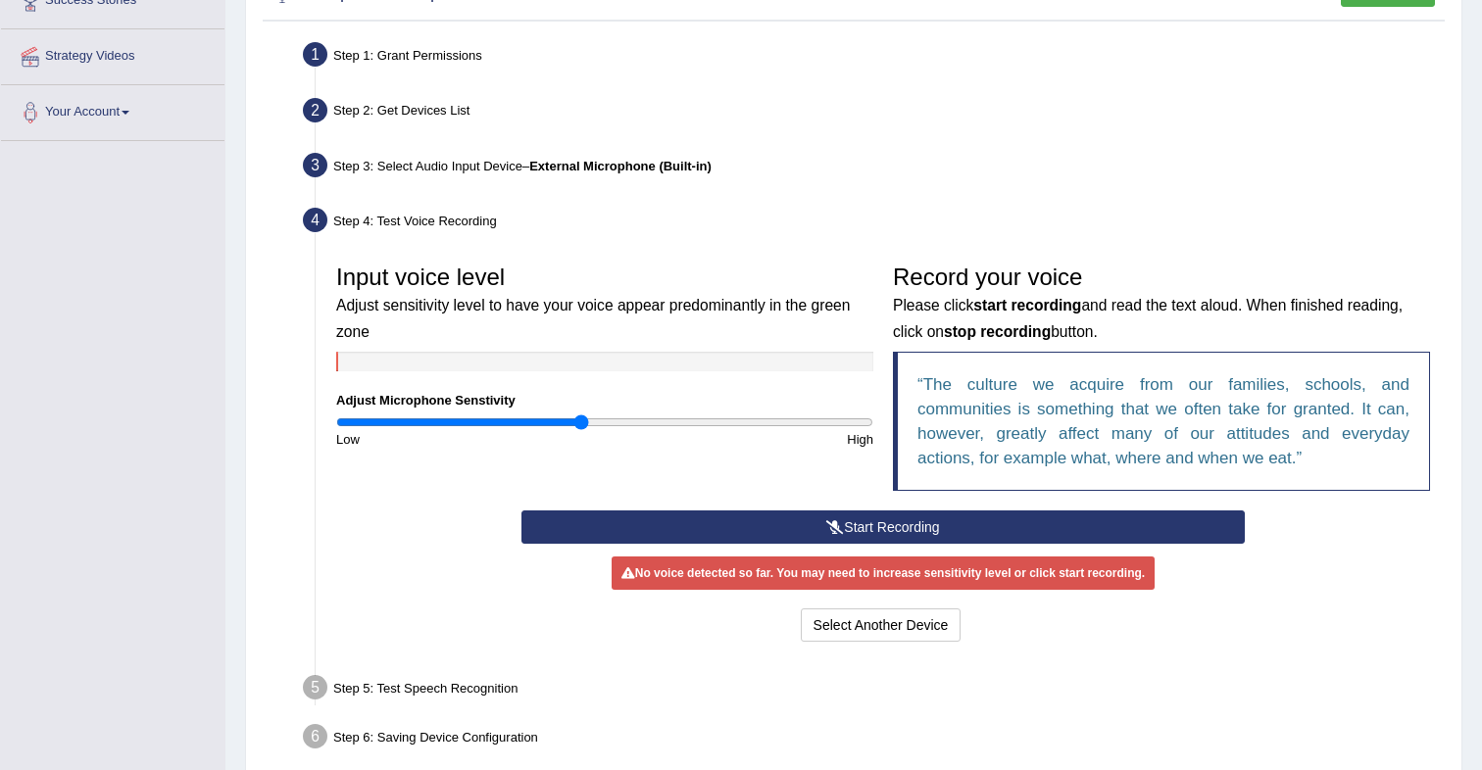
click at [867, 526] on button "Start Recording" at bounding box center [882, 527] width 722 height 33
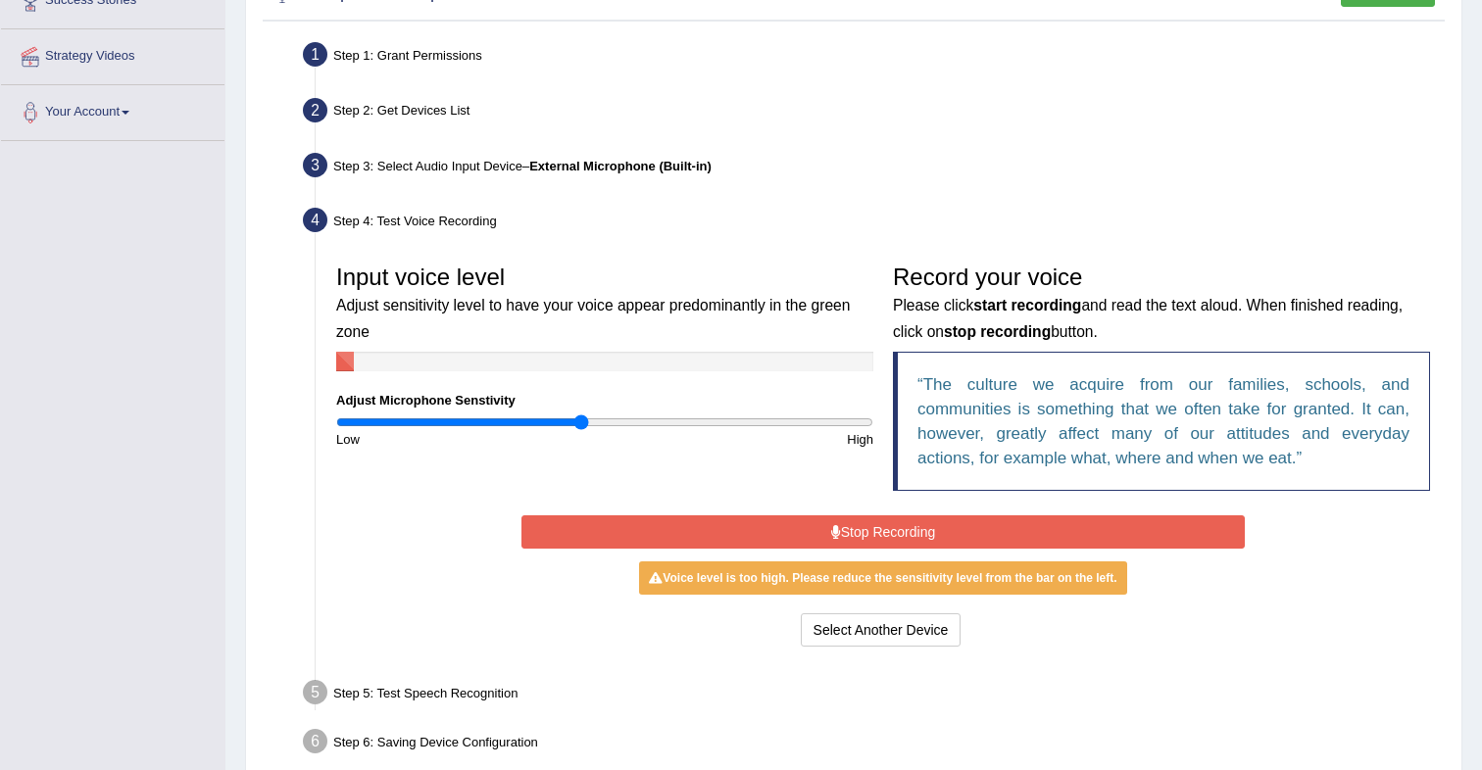
scroll to position [334, 0]
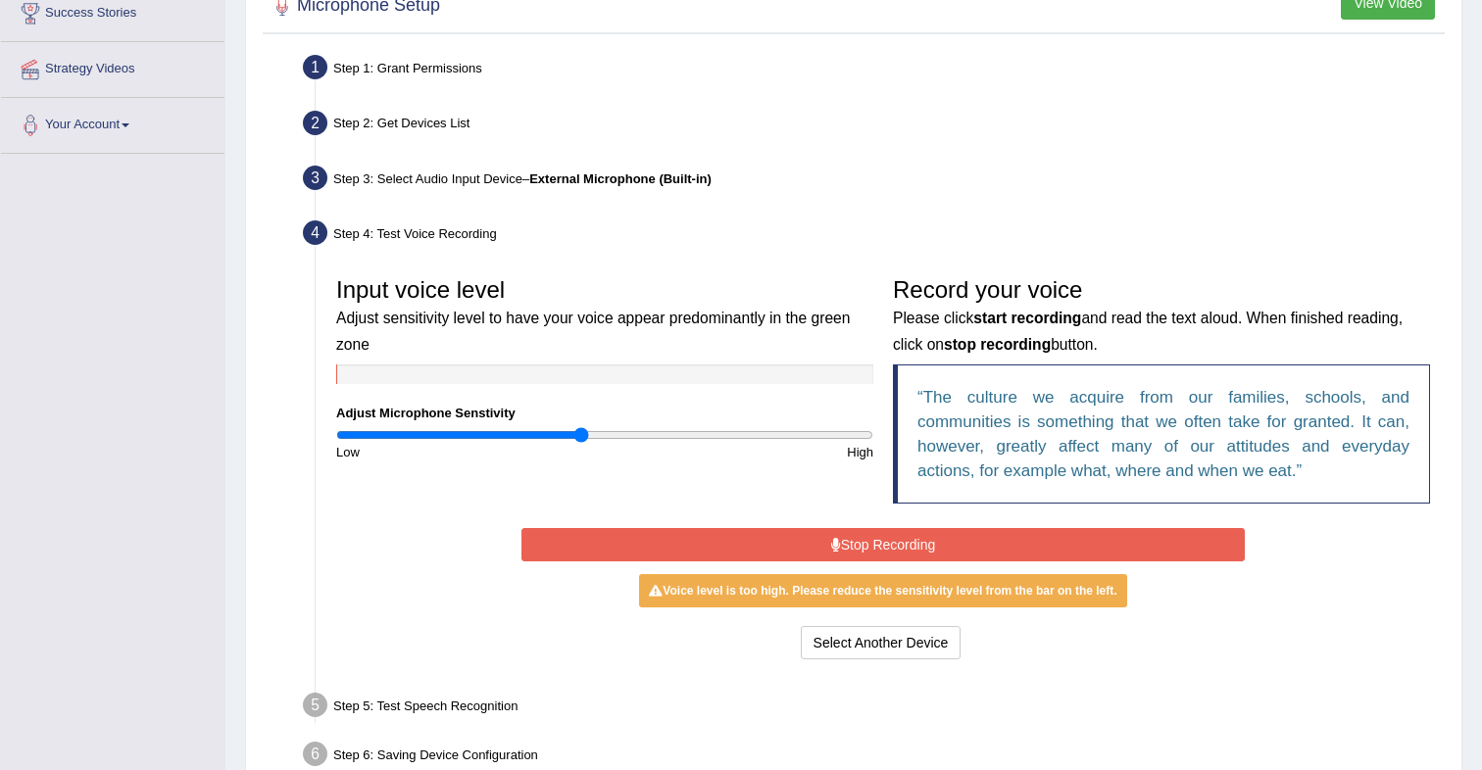
click at [895, 552] on button "Stop Recording" at bounding box center [882, 544] width 722 height 33
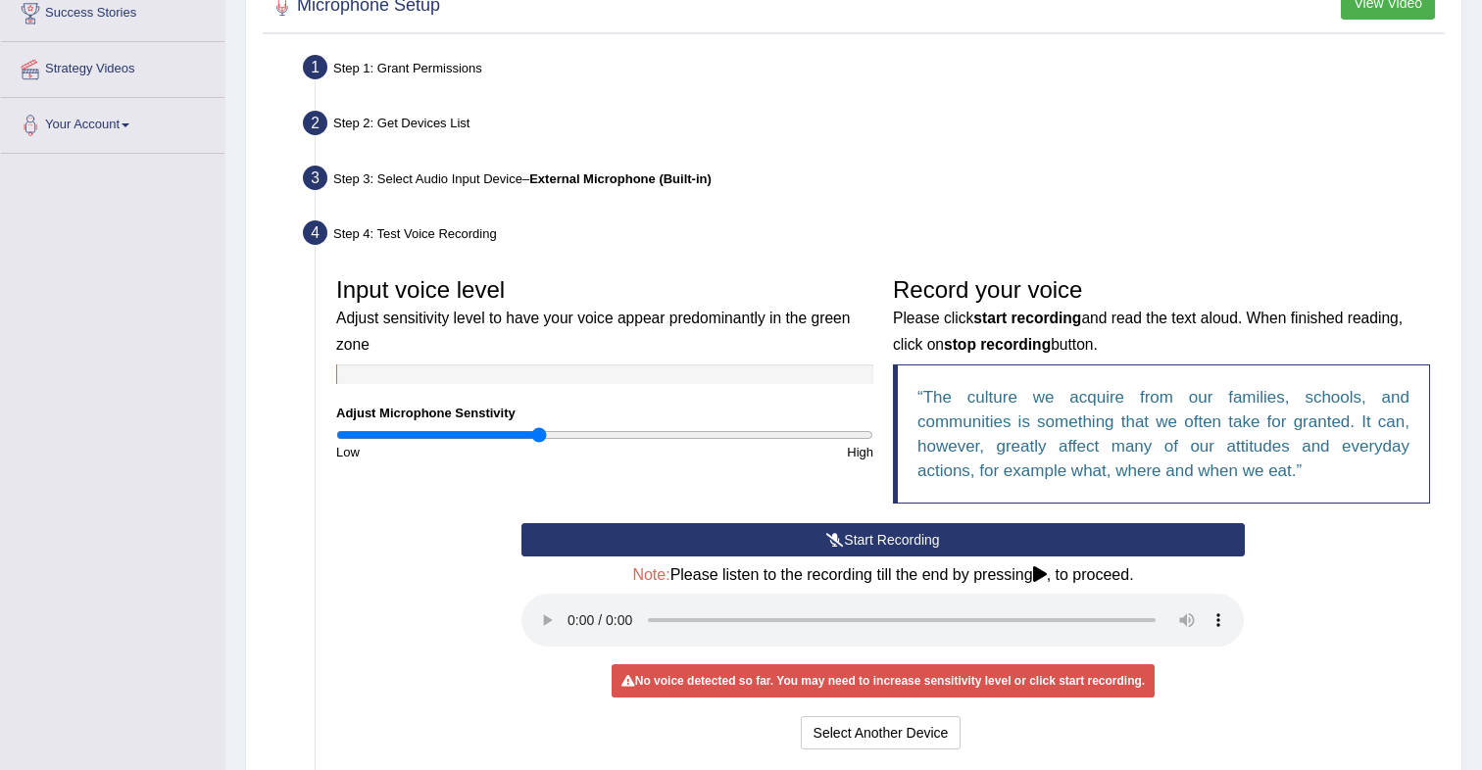
drag, startPoint x: 581, startPoint y: 438, endPoint x: 565, endPoint y: 477, distance: 42.6
type input "0.76"
click at [537, 439] on input "range" at bounding box center [604, 435] width 537 height 16
click at [827, 550] on button "Start Recording" at bounding box center [882, 539] width 722 height 33
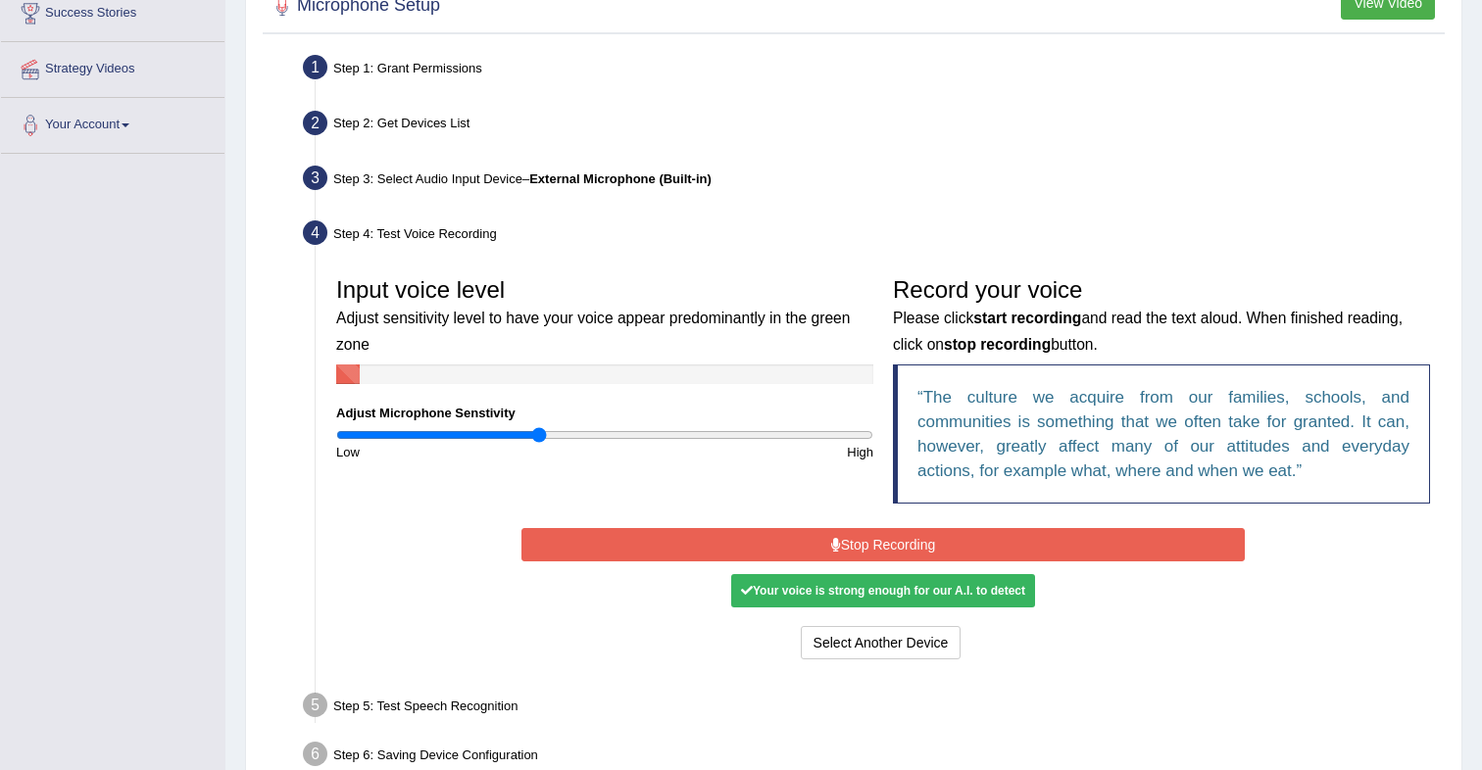
click at [841, 551] on button "Stop Recording" at bounding box center [882, 544] width 722 height 33
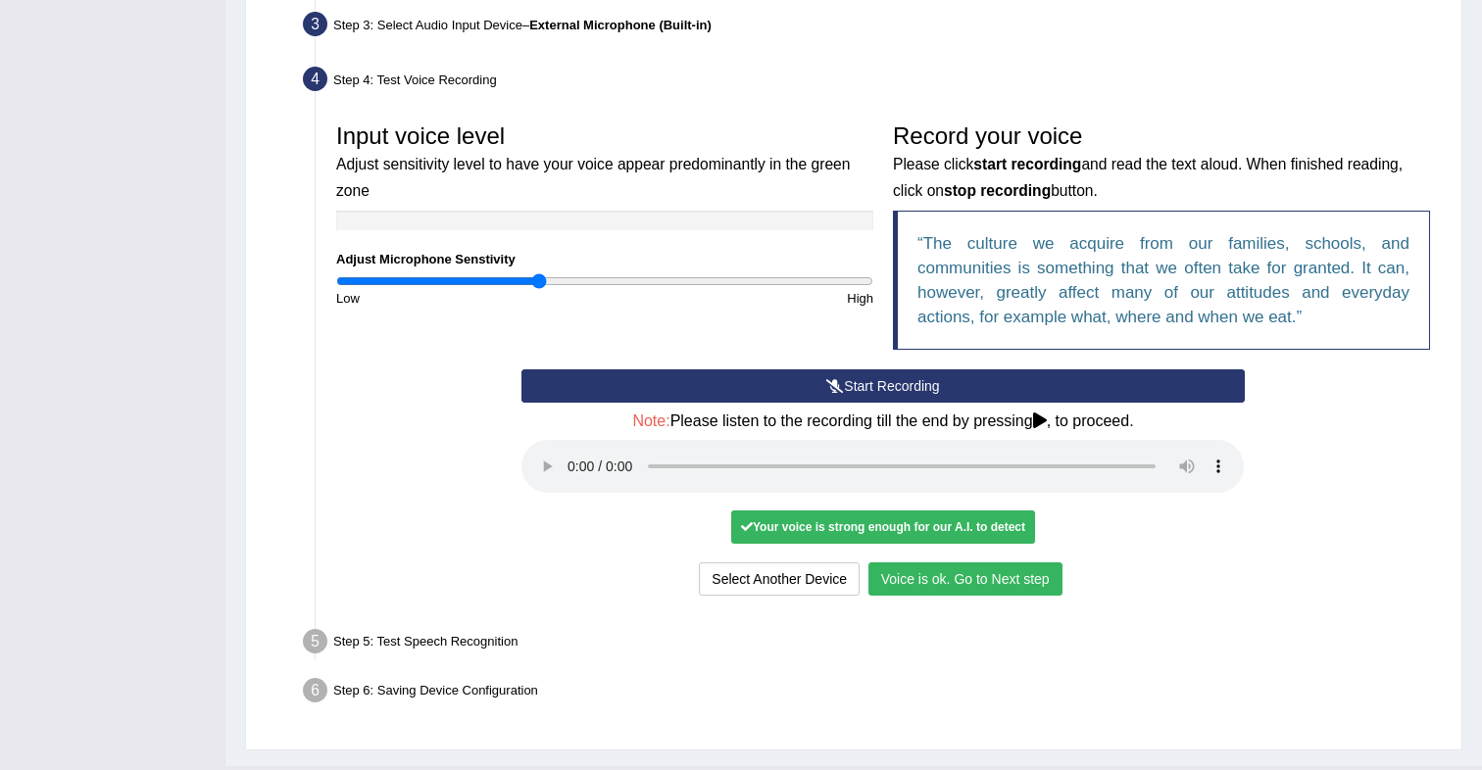
scroll to position [531, 0]
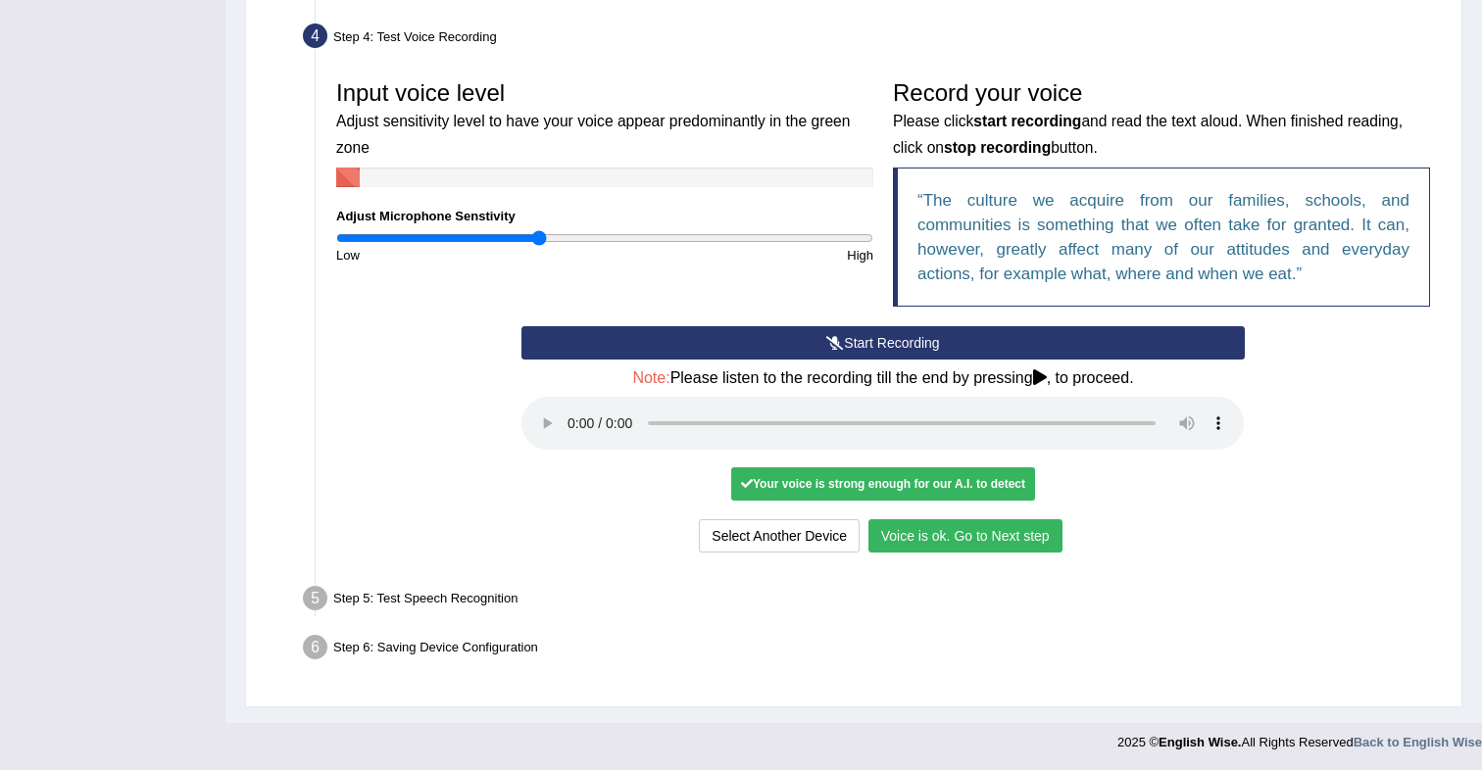
click at [931, 536] on button "Voice is ok. Go to Next step" at bounding box center [965, 536] width 194 height 33
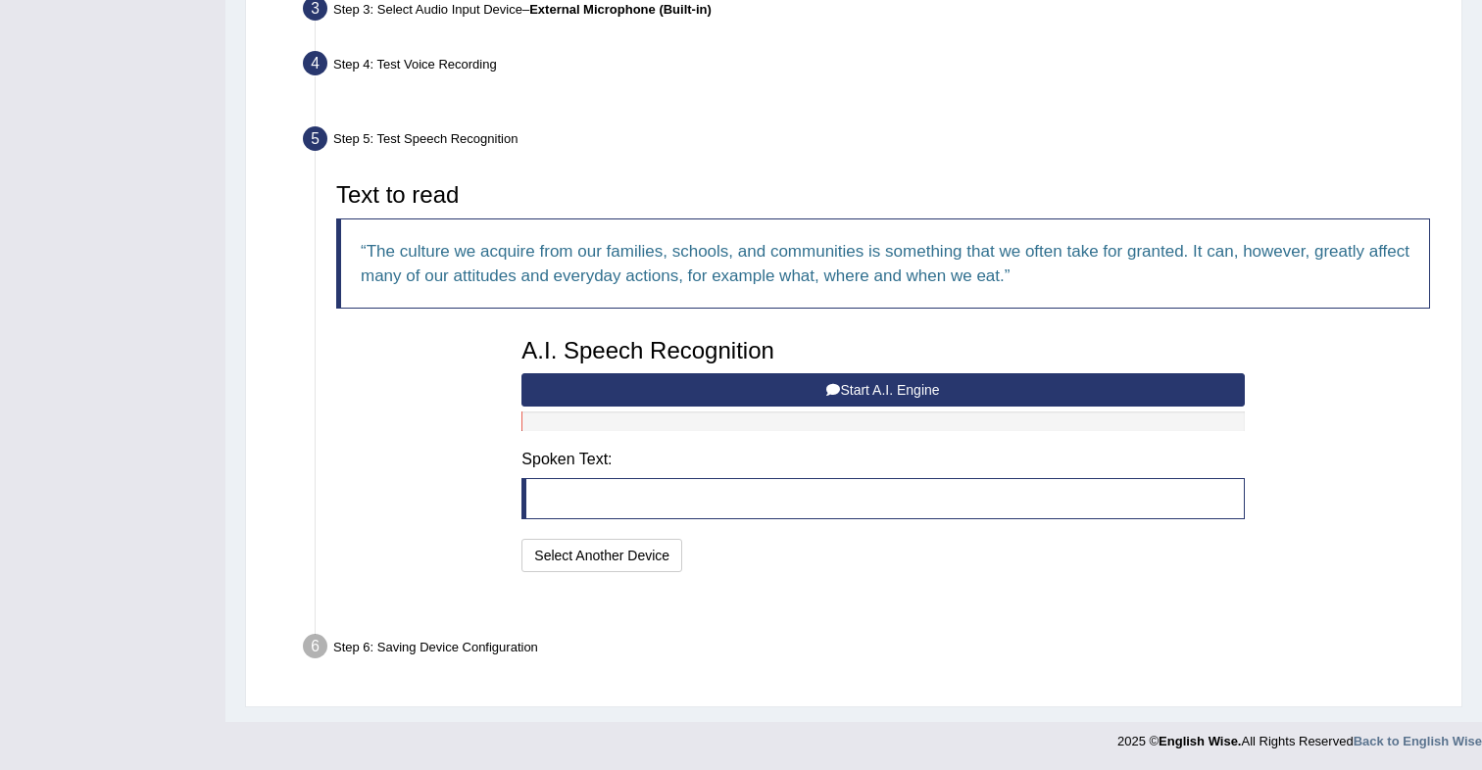
scroll to position [455, 0]
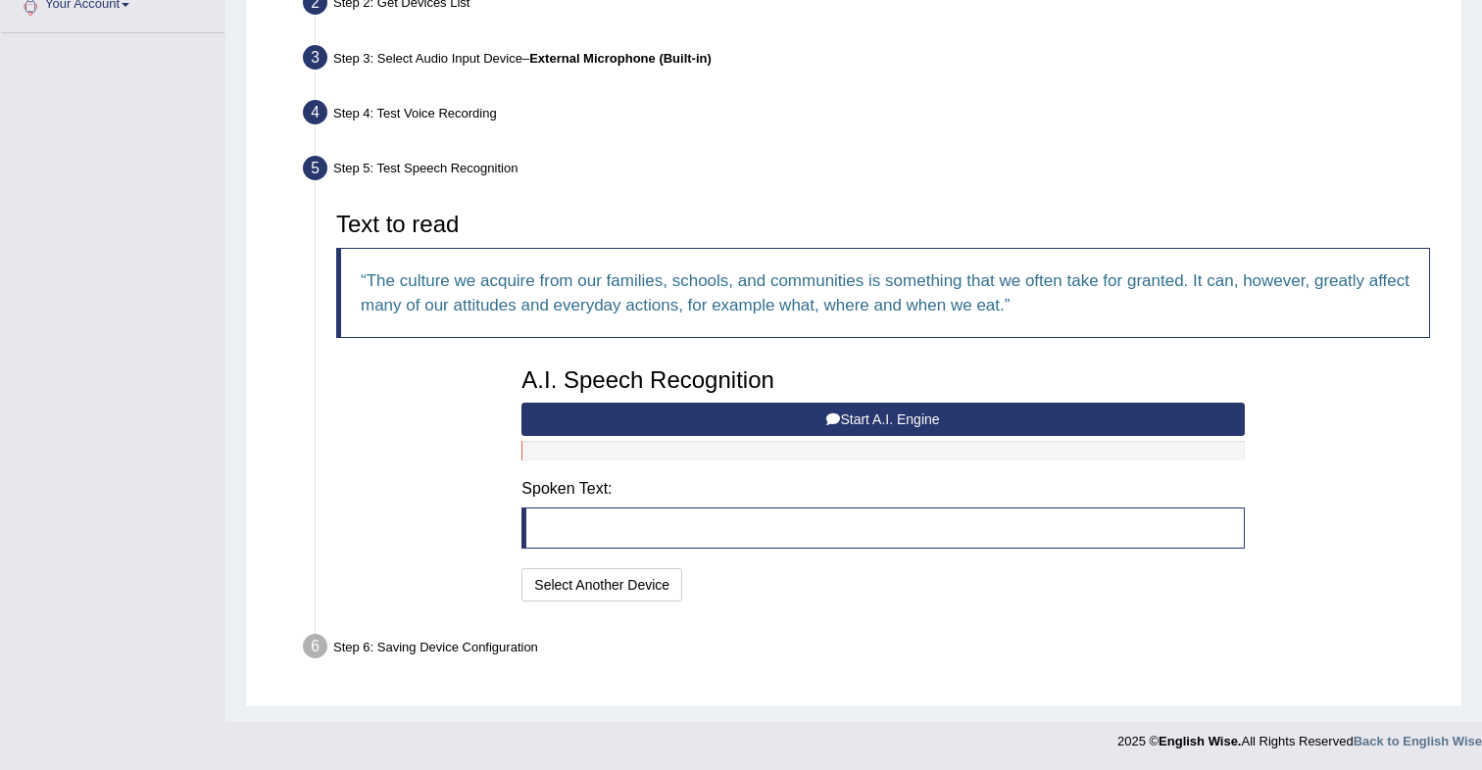
click at [837, 422] on icon at bounding box center [833, 420] width 14 height 14
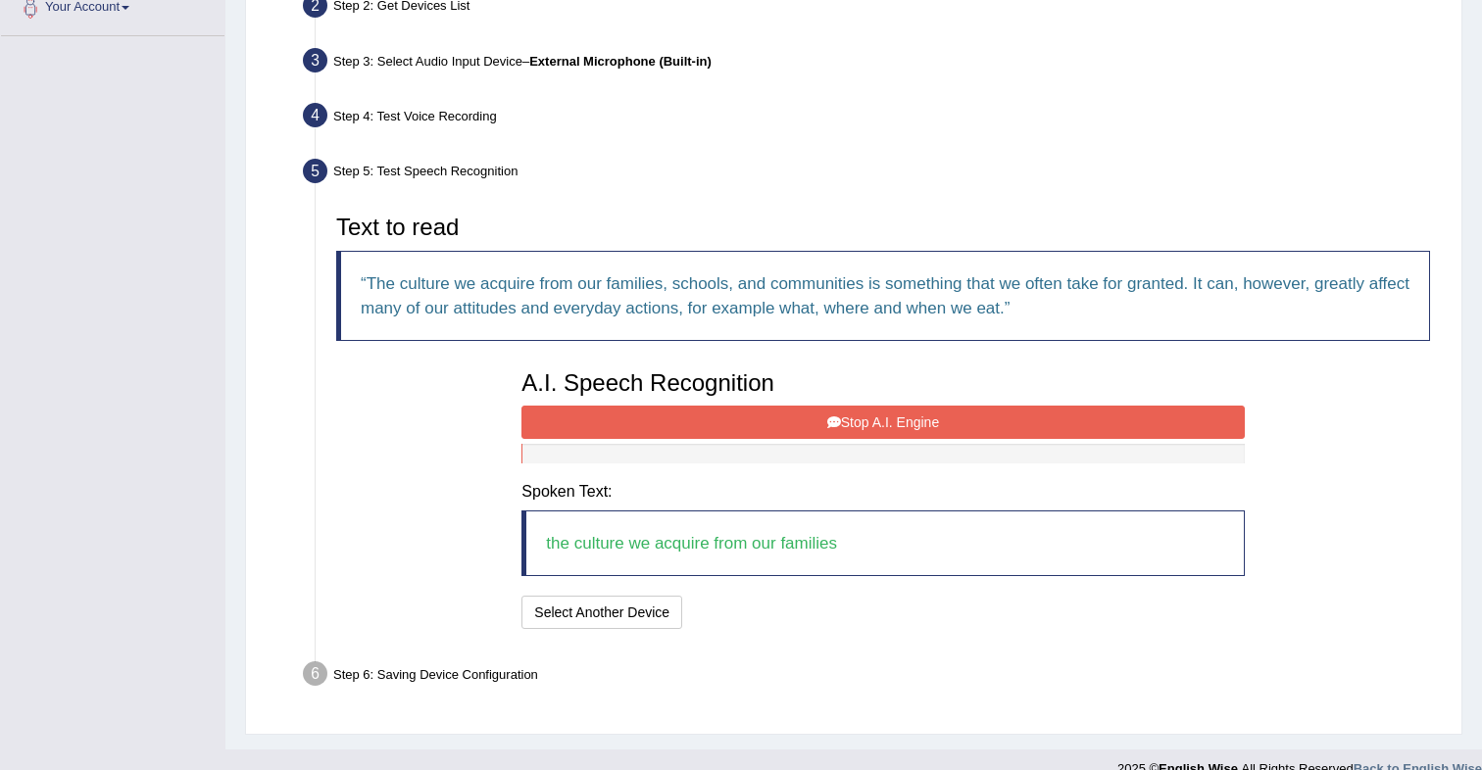
click at [906, 418] on button "Stop A.I. Engine" at bounding box center [882, 422] width 722 height 33
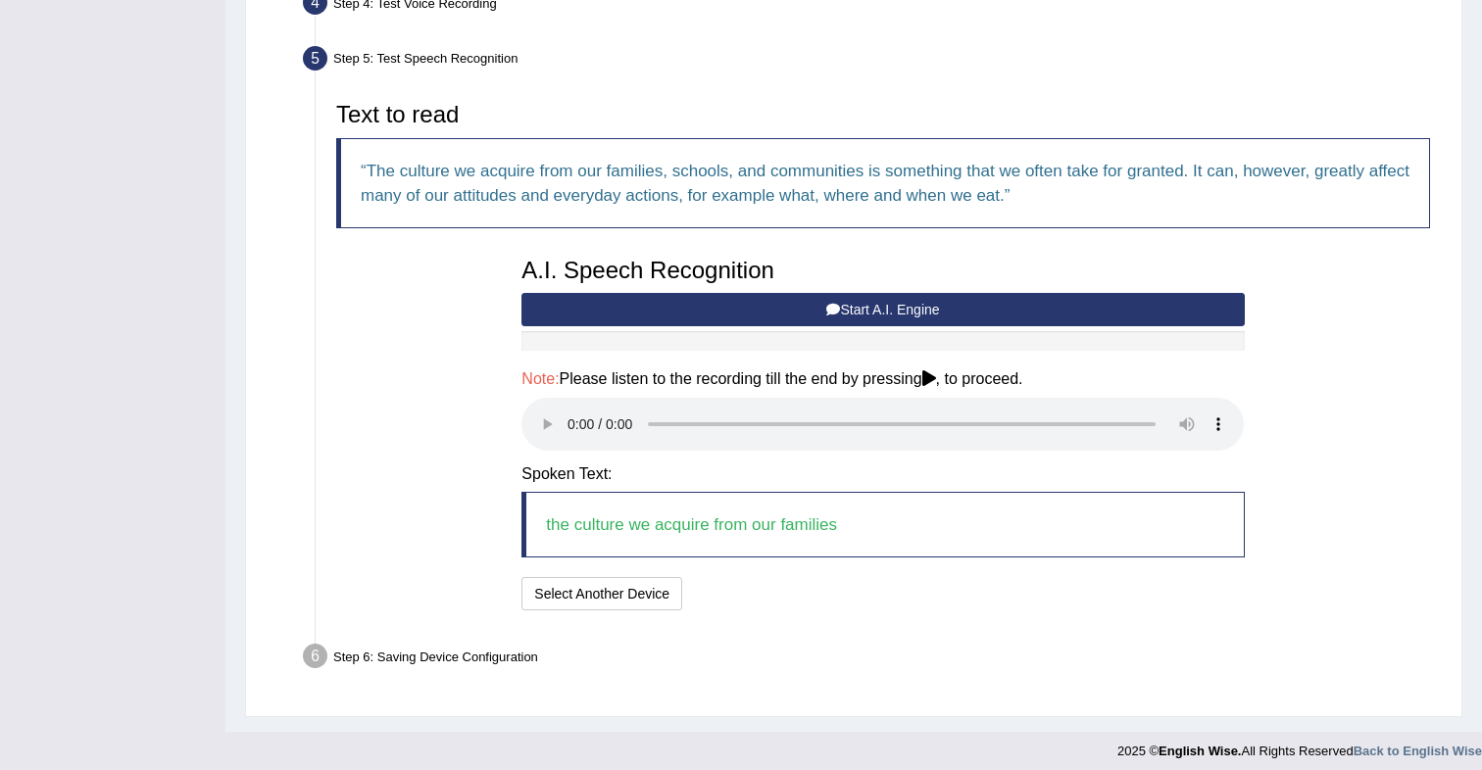
scroll to position [574, 0]
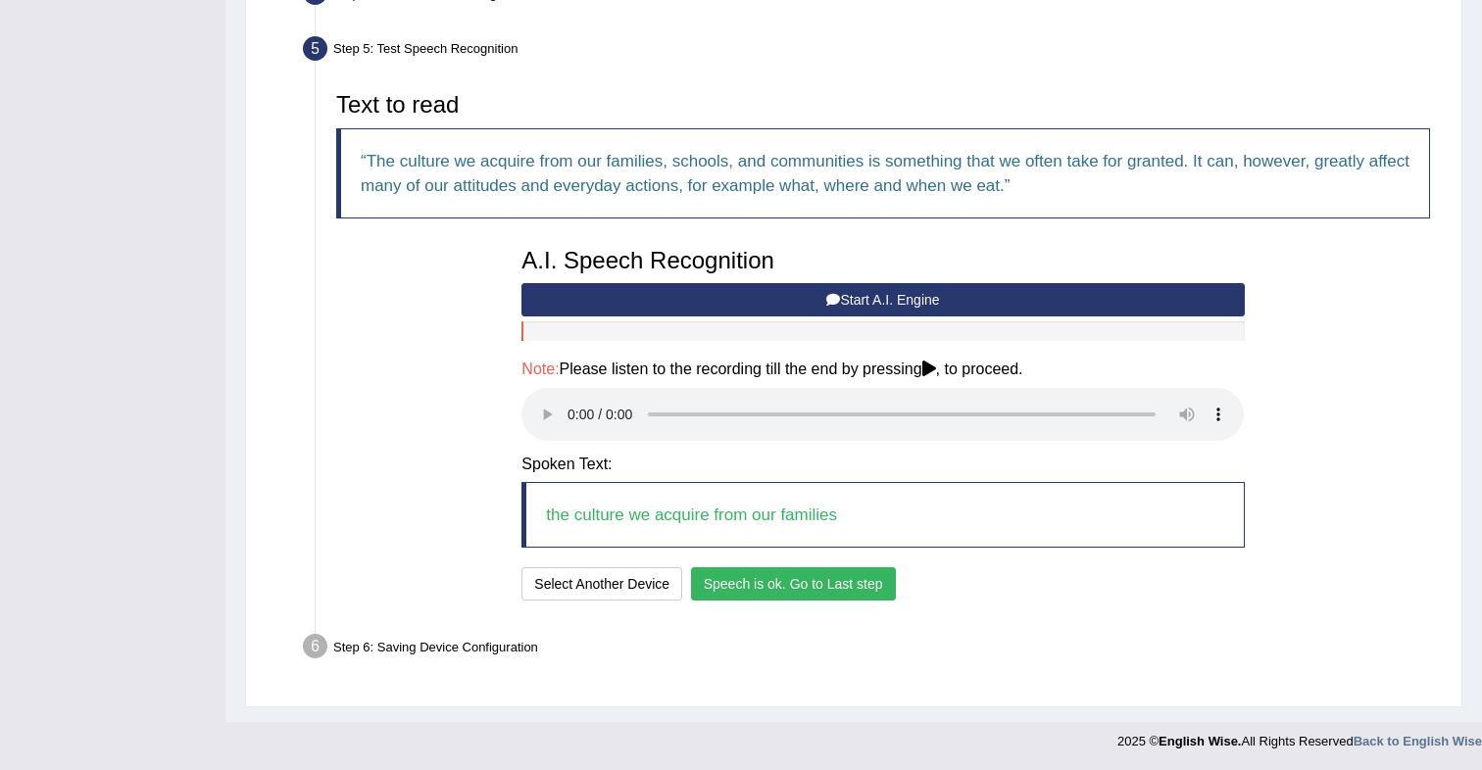
click at [826, 584] on button "Speech is ok. Go to Last step" at bounding box center [793, 584] width 205 height 33
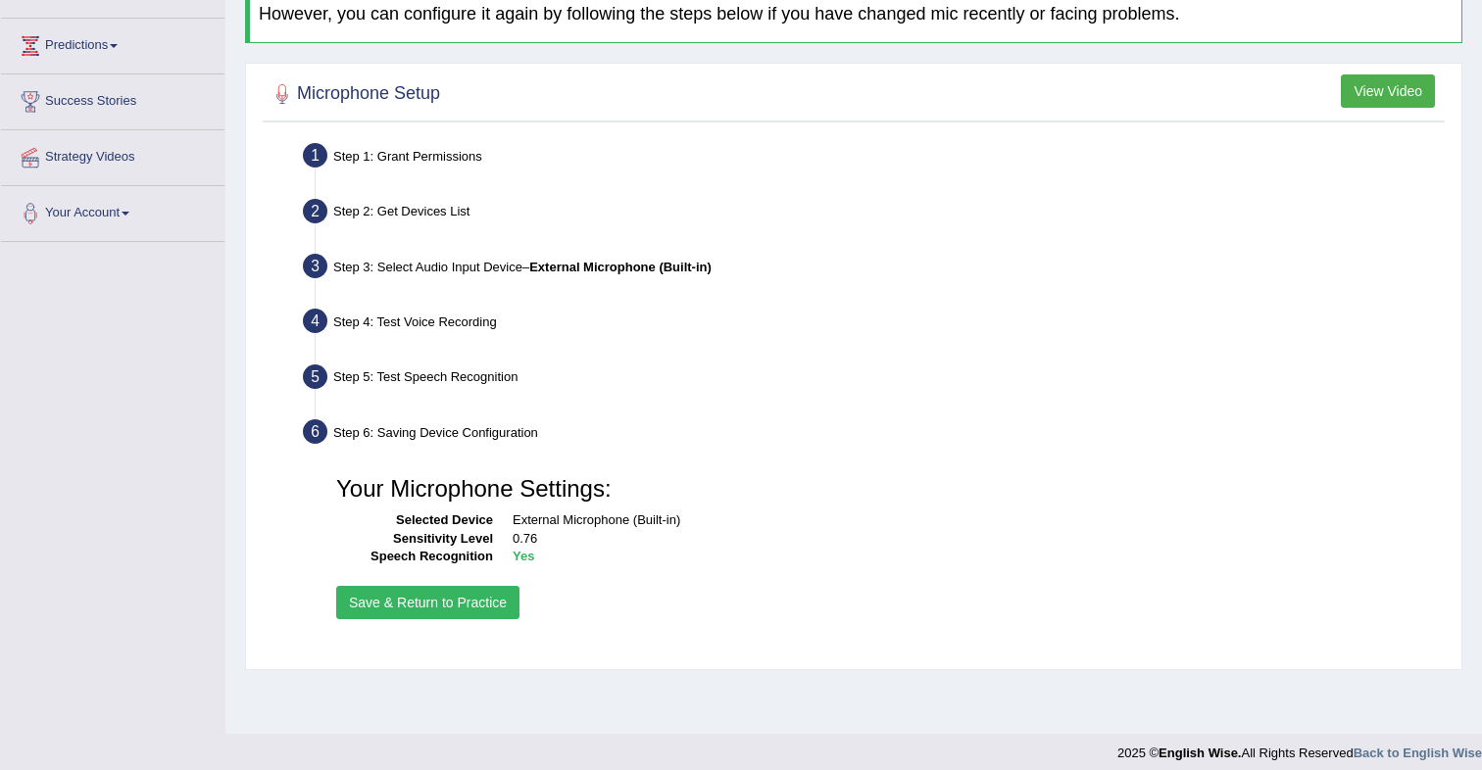
drag, startPoint x: 453, startPoint y: 612, endPoint x: 495, endPoint y: 594, distance: 45.7
click at [452, 612] on button "Save & Return to Practice" at bounding box center [427, 602] width 183 height 33
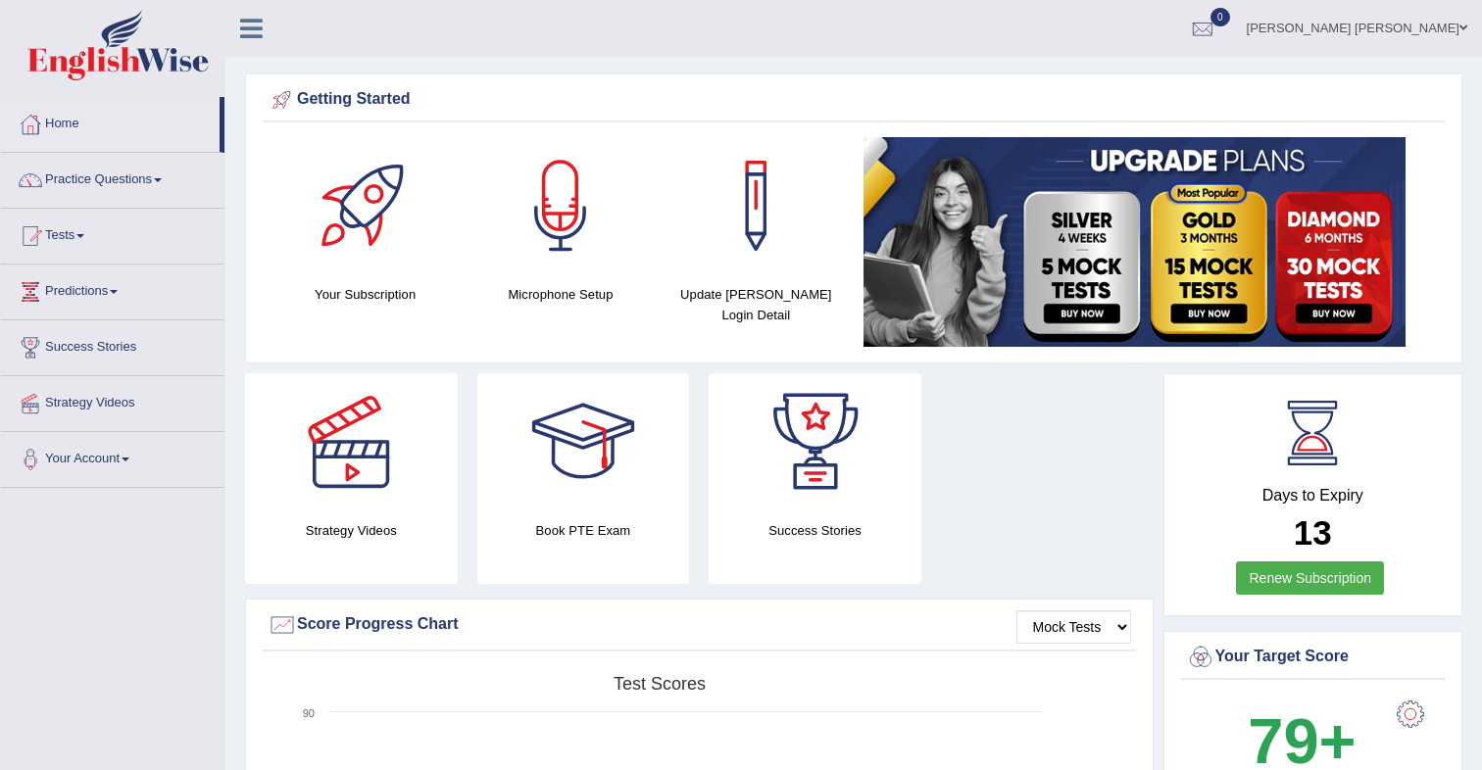
click at [81, 235] on link "Tests" at bounding box center [112, 233] width 223 height 49
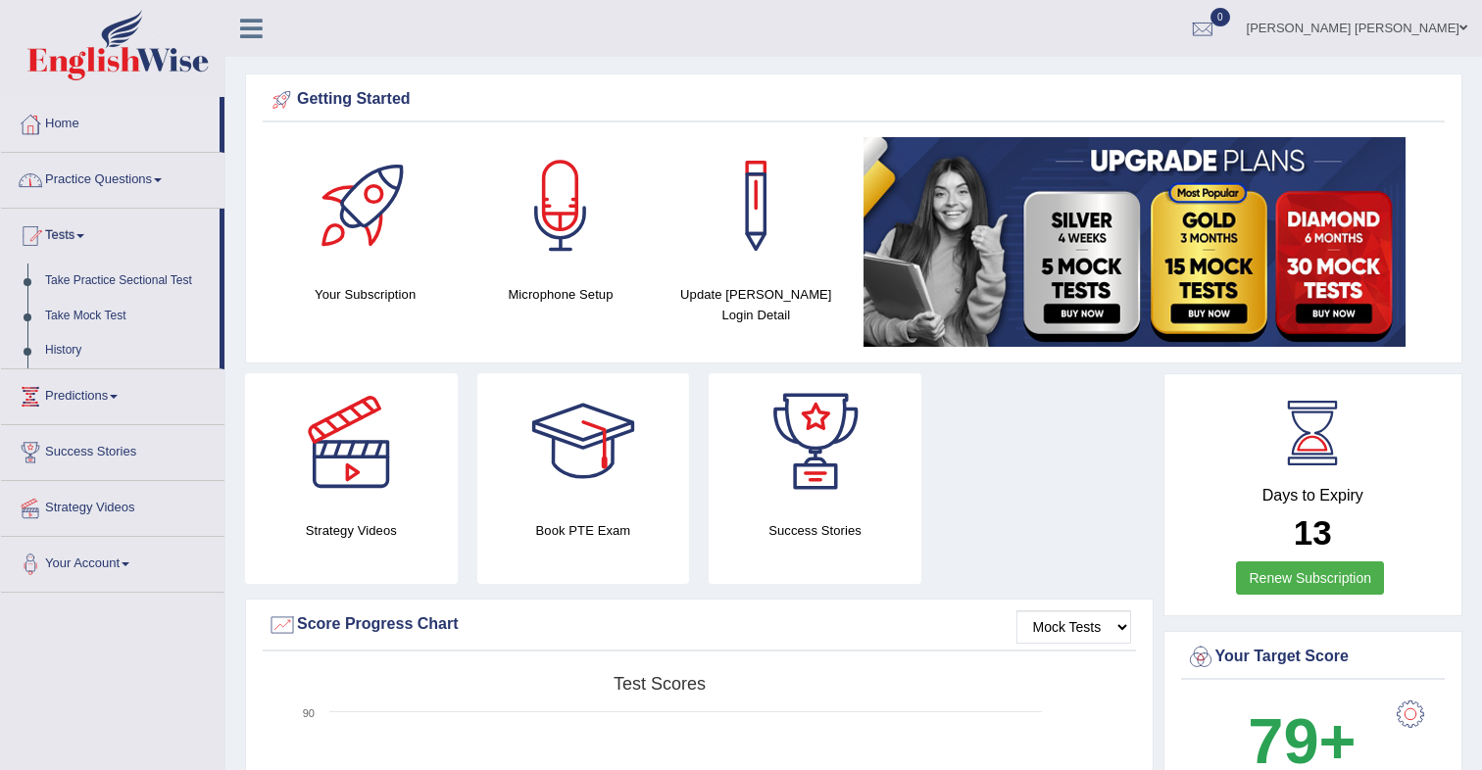
click at [135, 188] on link "Practice Questions" at bounding box center [112, 177] width 223 height 49
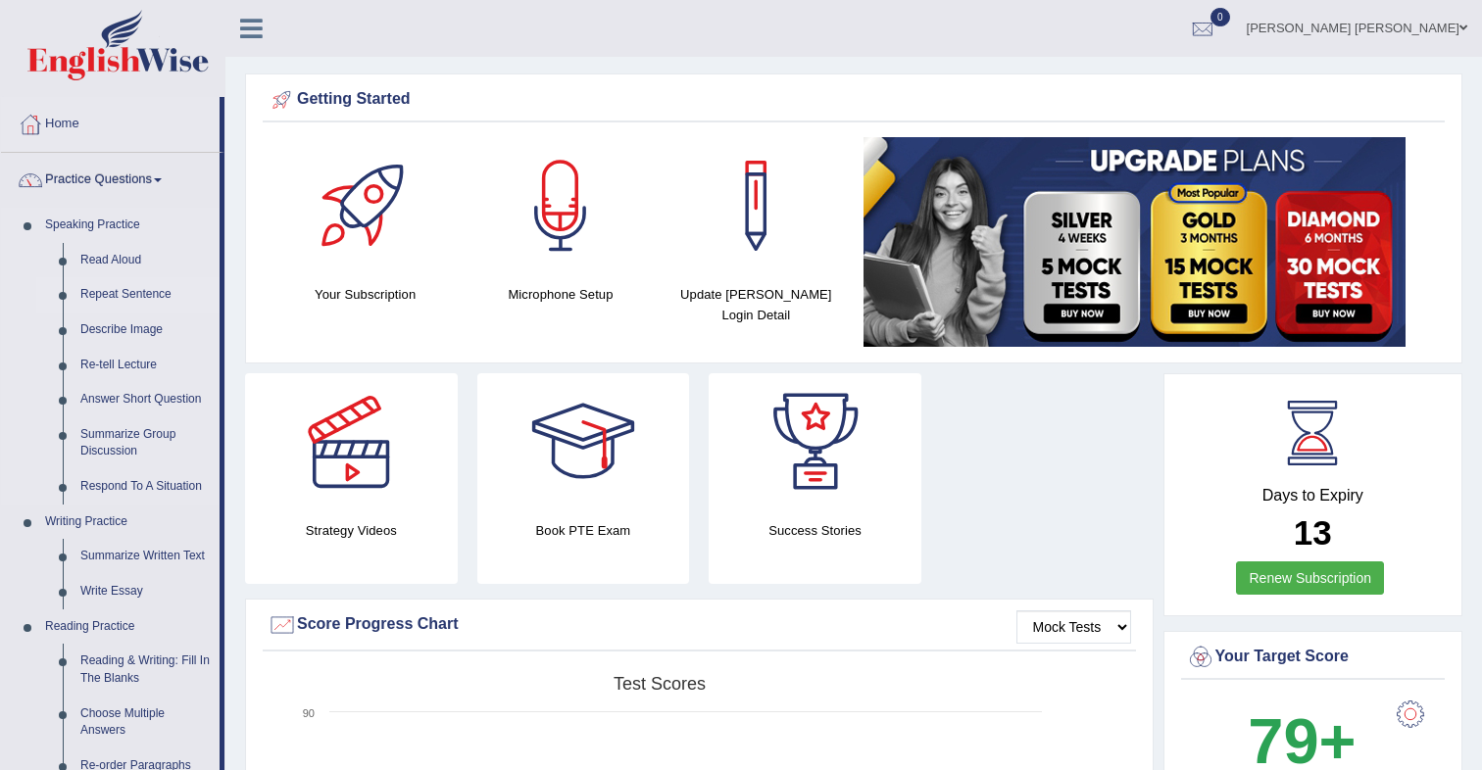
click at [138, 301] on link "Repeat Sentence" at bounding box center [146, 294] width 148 height 35
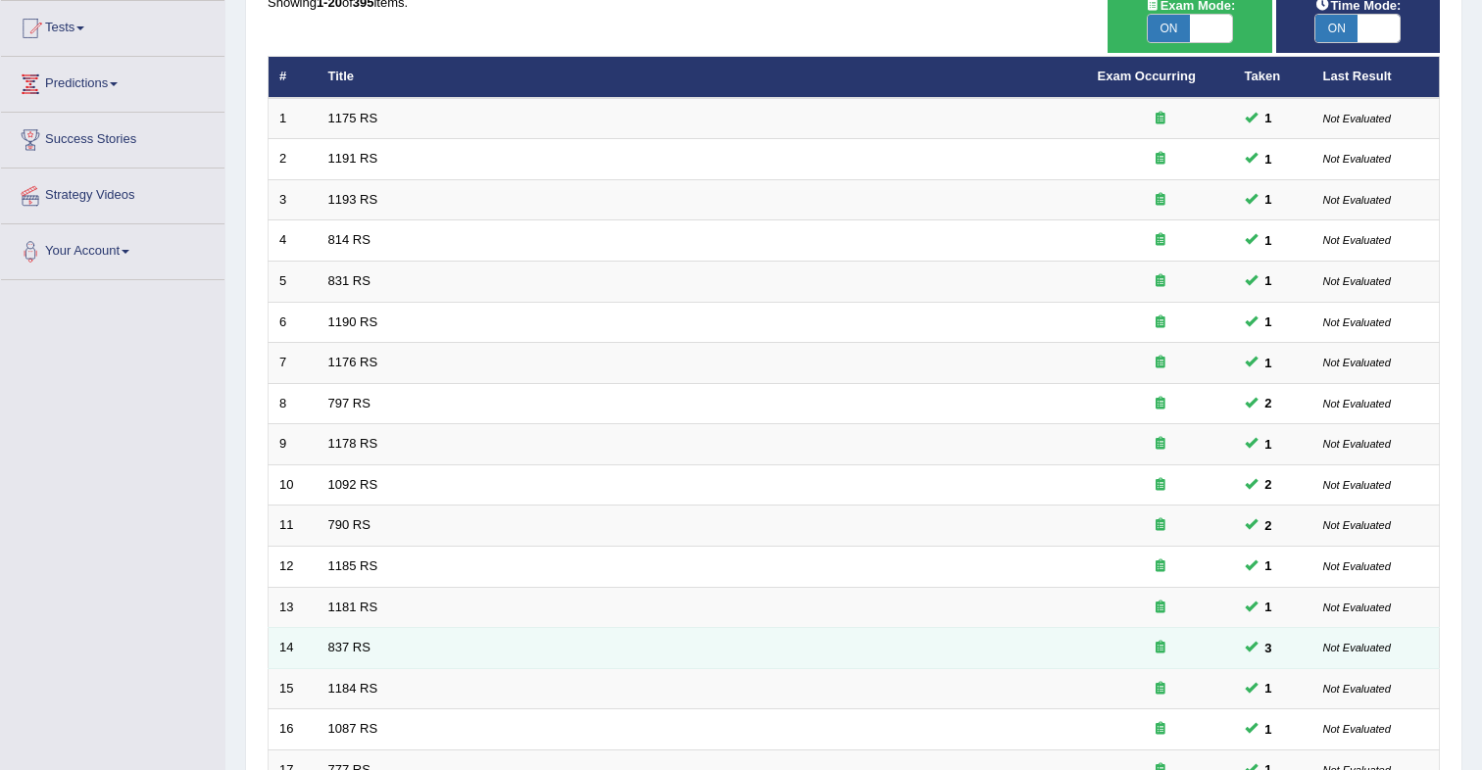
scroll to position [527, 0]
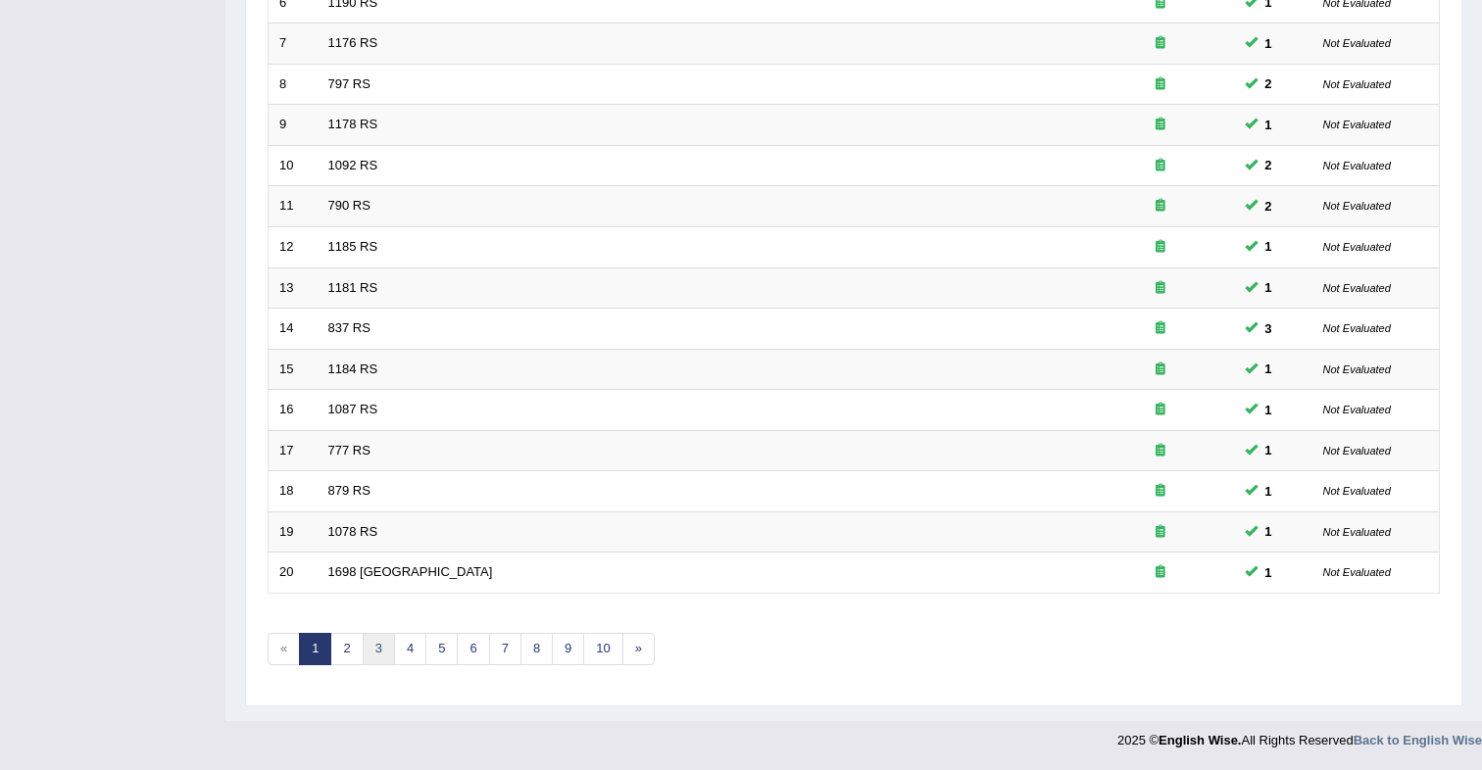
click at [379, 649] on link "3" at bounding box center [379, 649] width 32 height 32
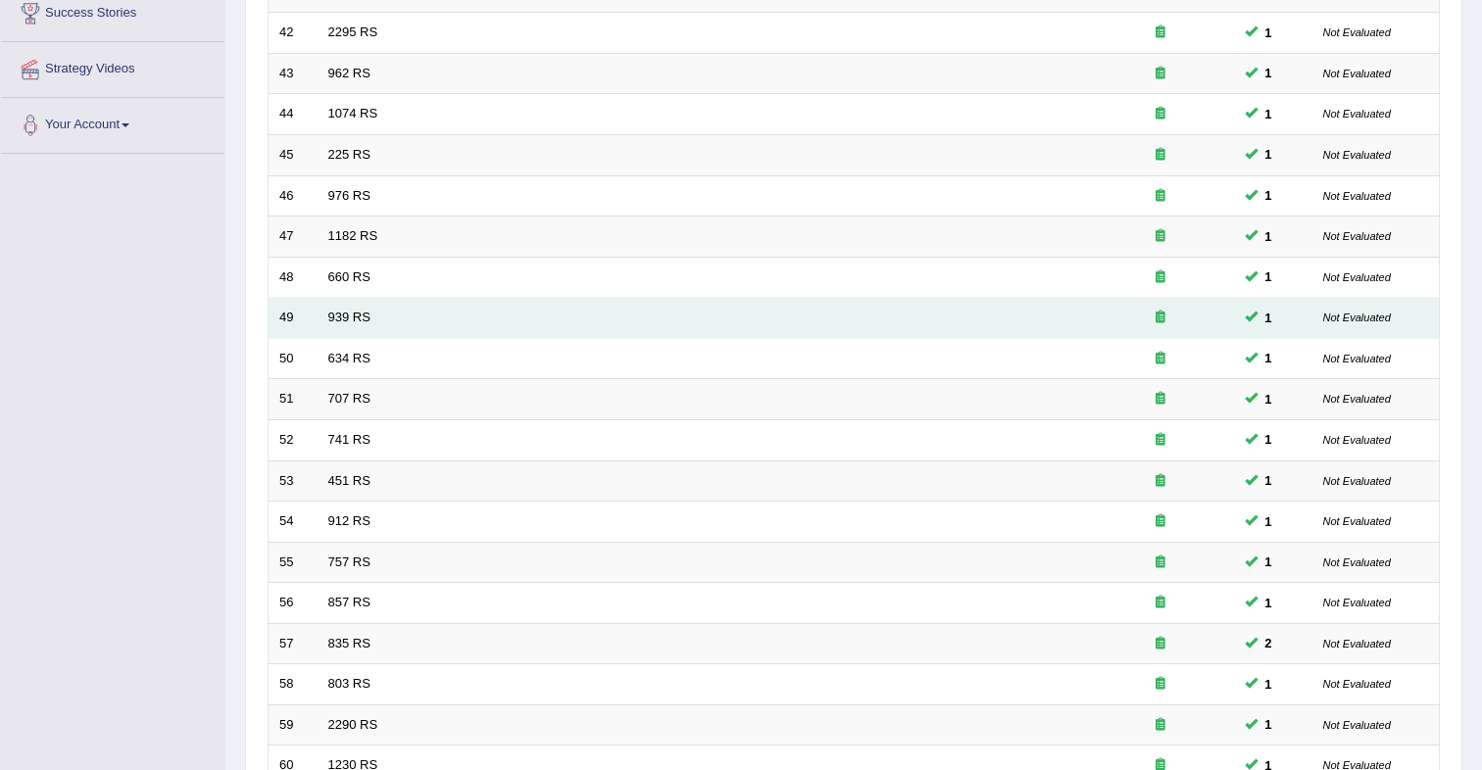
scroll to position [527, 0]
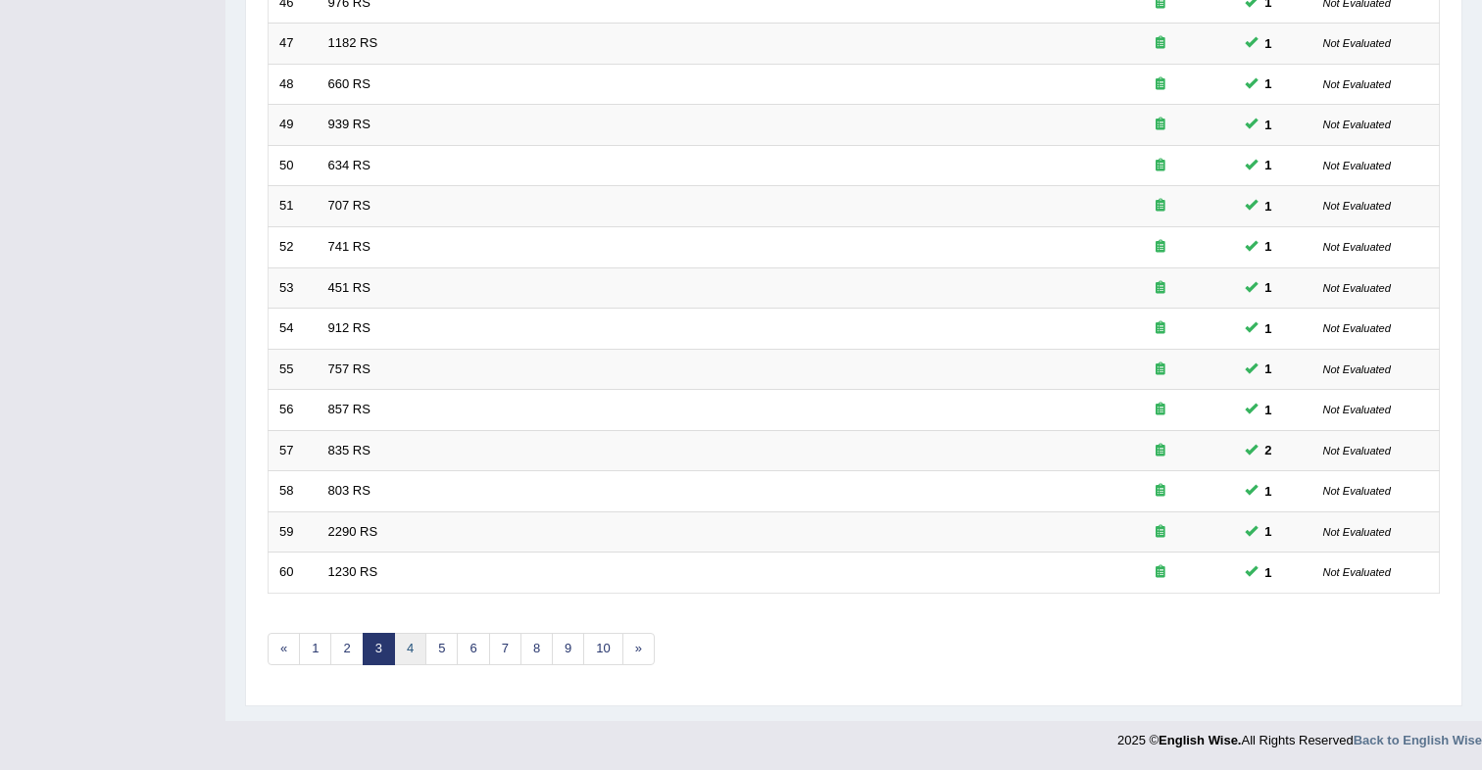
drag, startPoint x: 406, startPoint y: 651, endPoint x: 420, endPoint y: 638, distance: 18.7
click at [406, 651] on link "4" at bounding box center [410, 649] width 32 height 32
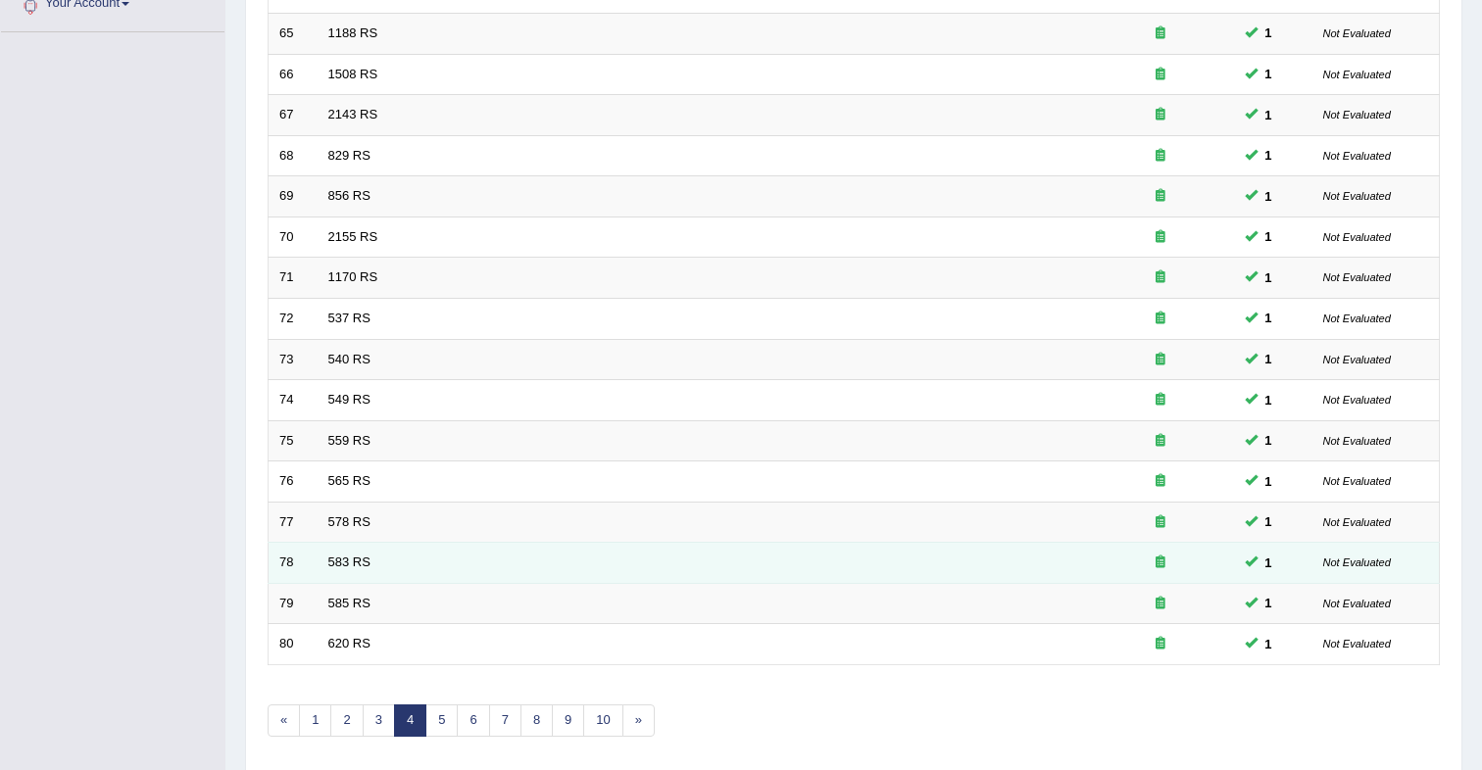
scroll to position [527, 0]
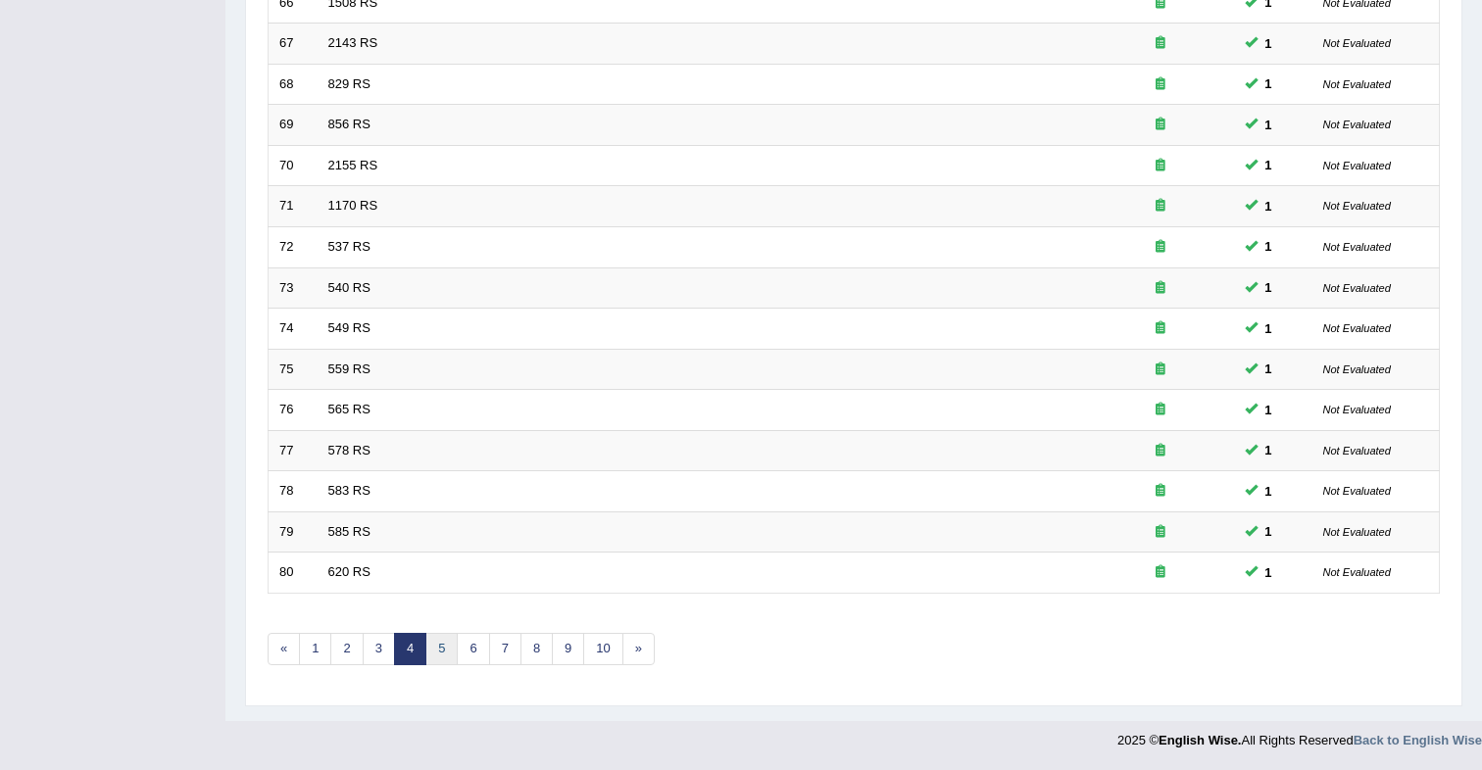
click at [439, 648] on link "5" at bounding box center [441, 649] width 32 height 32
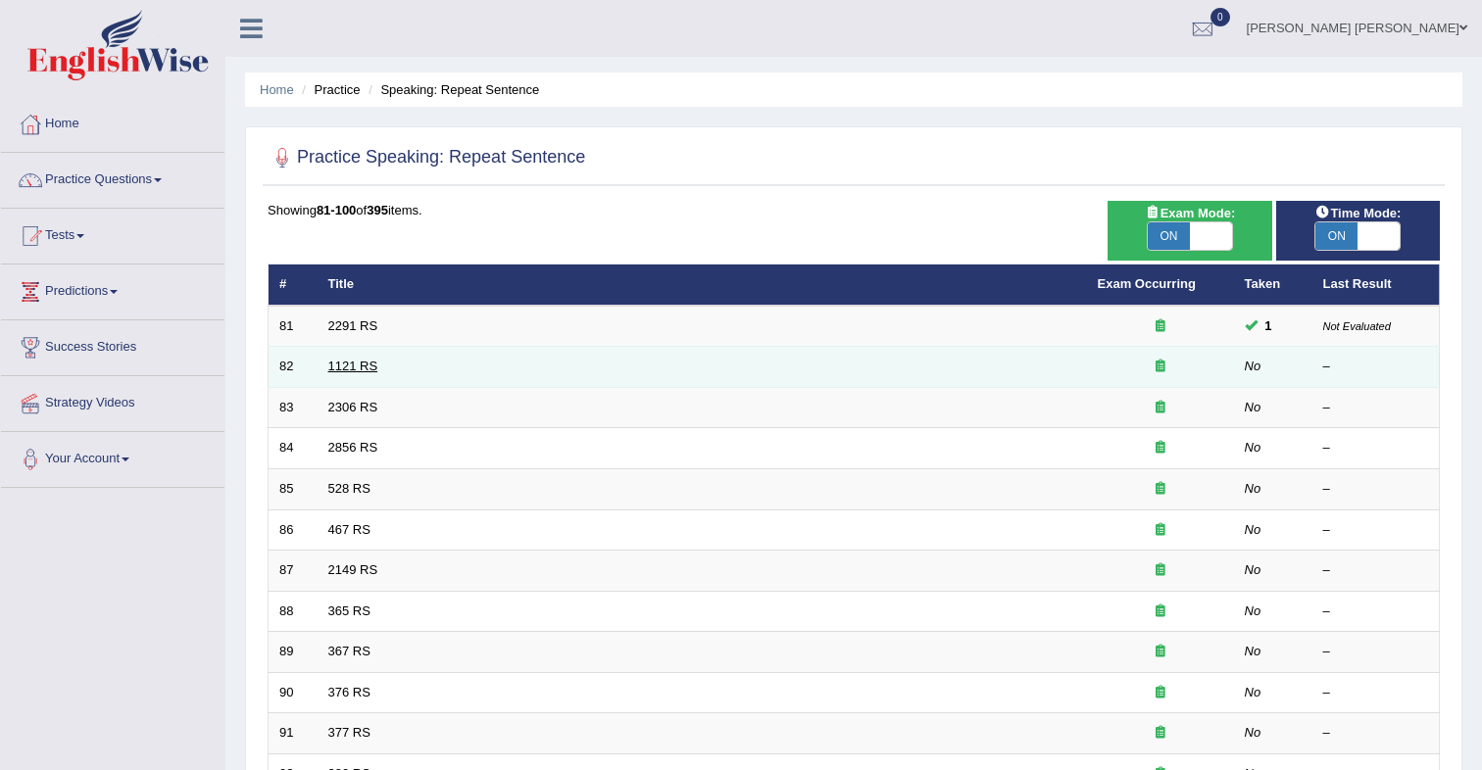
click at [359, 372] on link "1121 RS" at bounding box center [353, 366] width 50 height 15
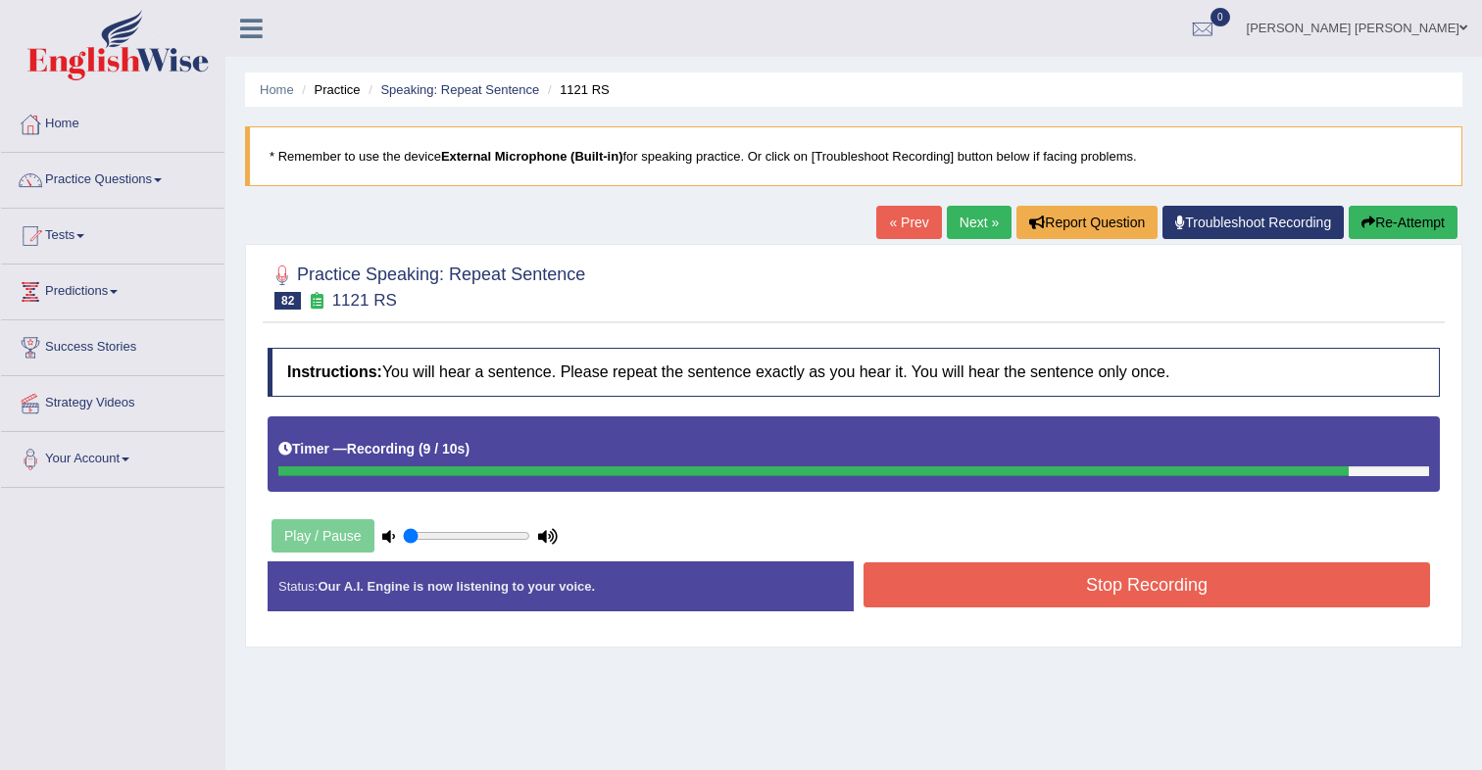
click at [989, 579] on button "Stop Recording" at bounding box center [1147, 585] width 567 height 45
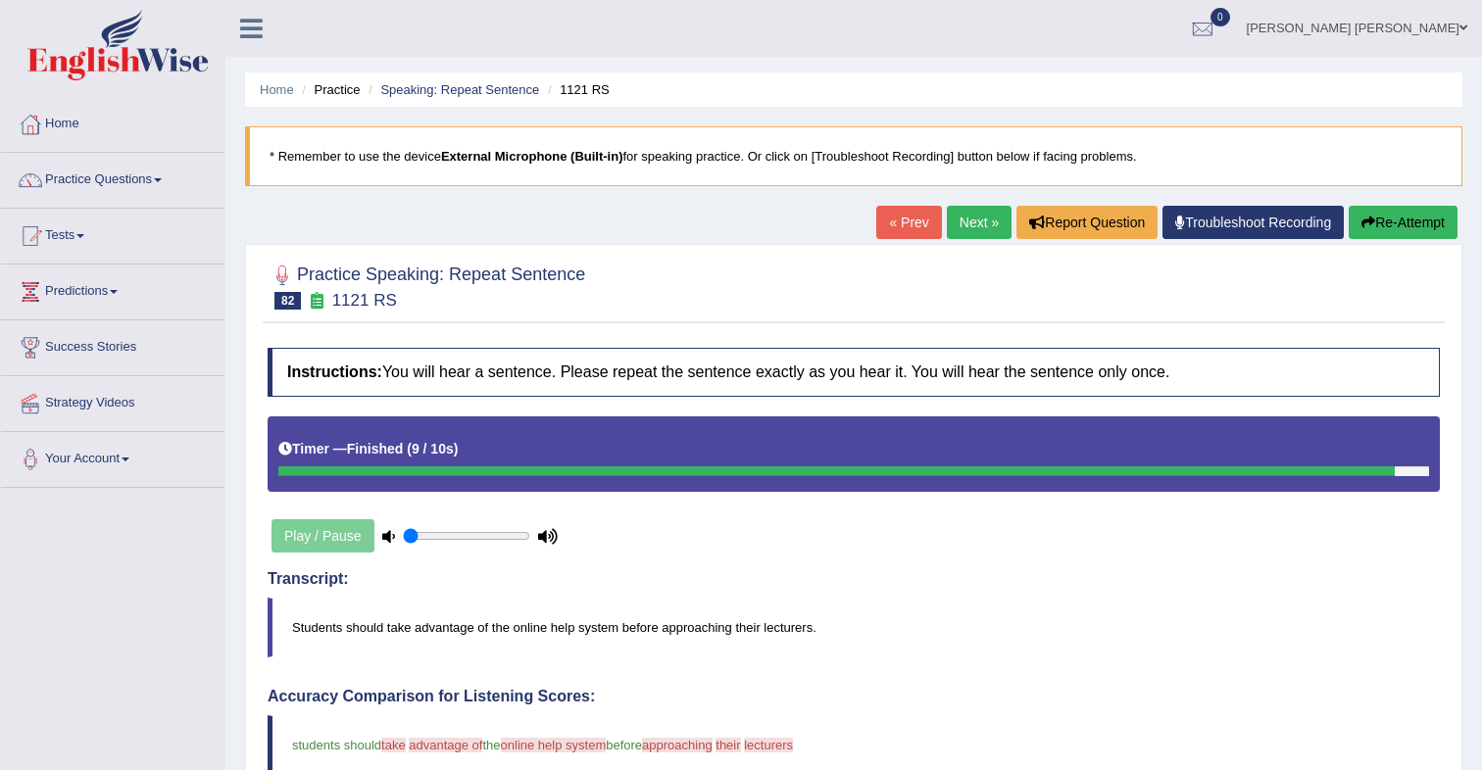
click at [970, 225] on link "Next »" at bounding box center [979, 222] width 65 height 33
click at [964, 217] on link "Next »" at bounding box center [979, 222] width 65 height 33
click at [967, 222] on link "Next »" at bounding box center [979, 222] width 65 height 33
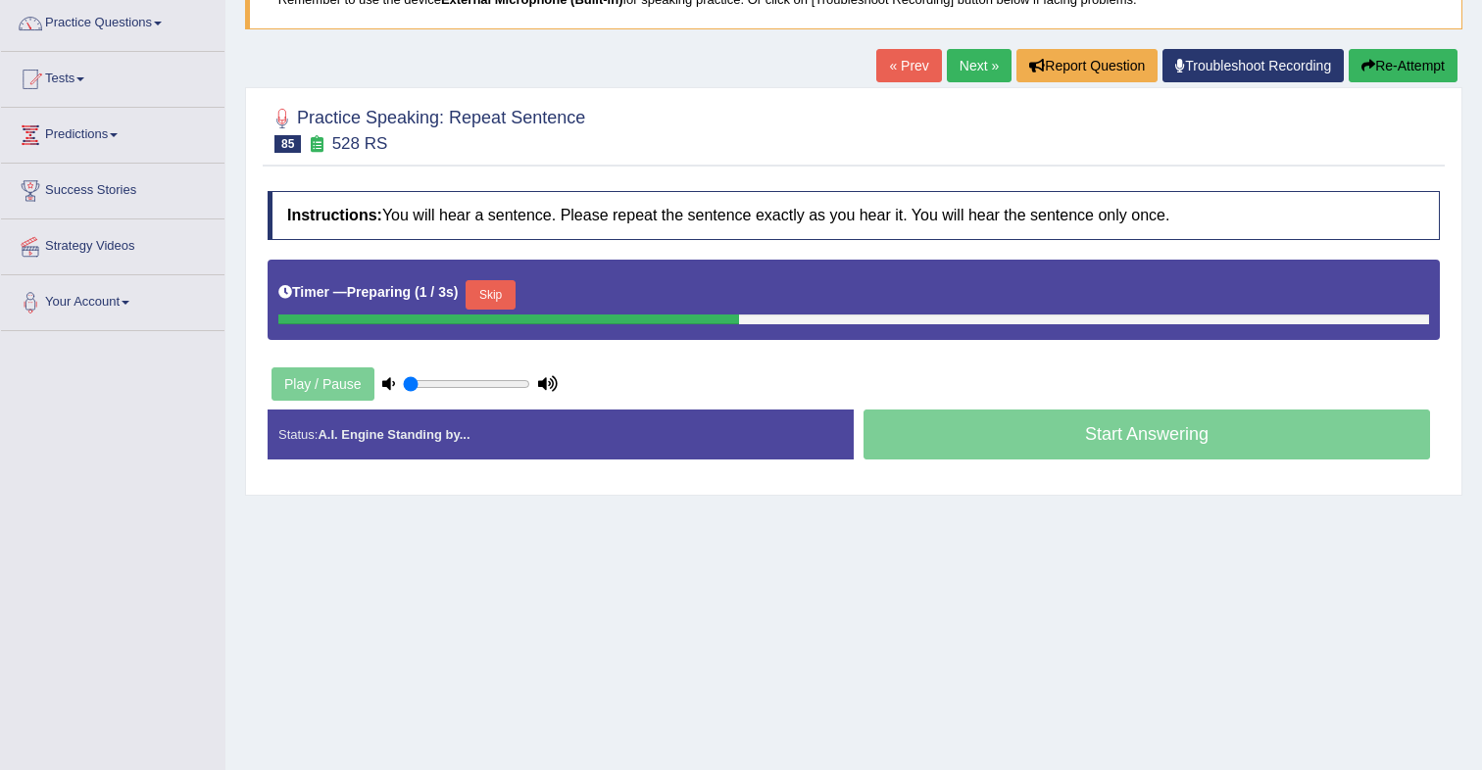
scroll to position [160, 0]
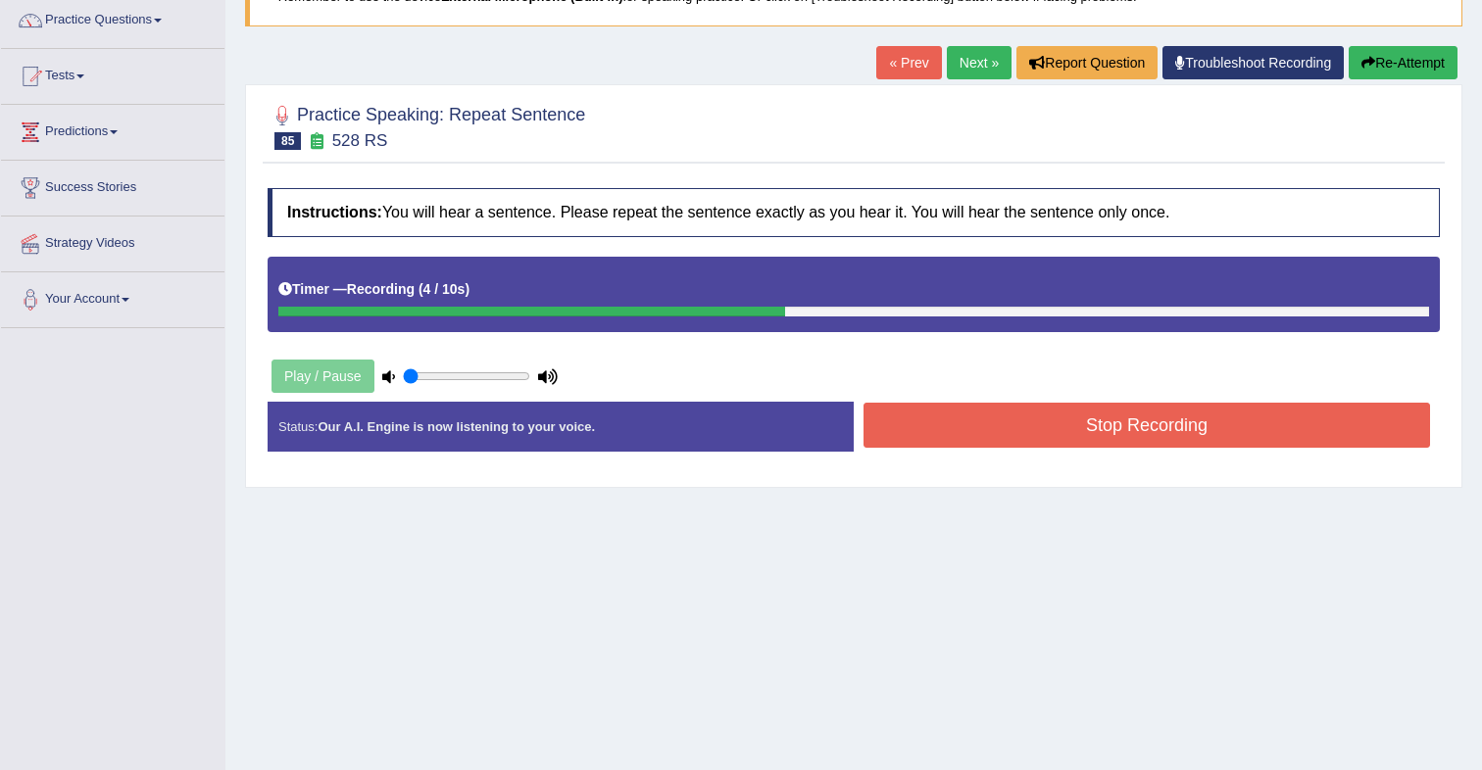
click at [1175, 415] on button "Stop Recording" at bounding box center [1147, 425] width 567 height 45
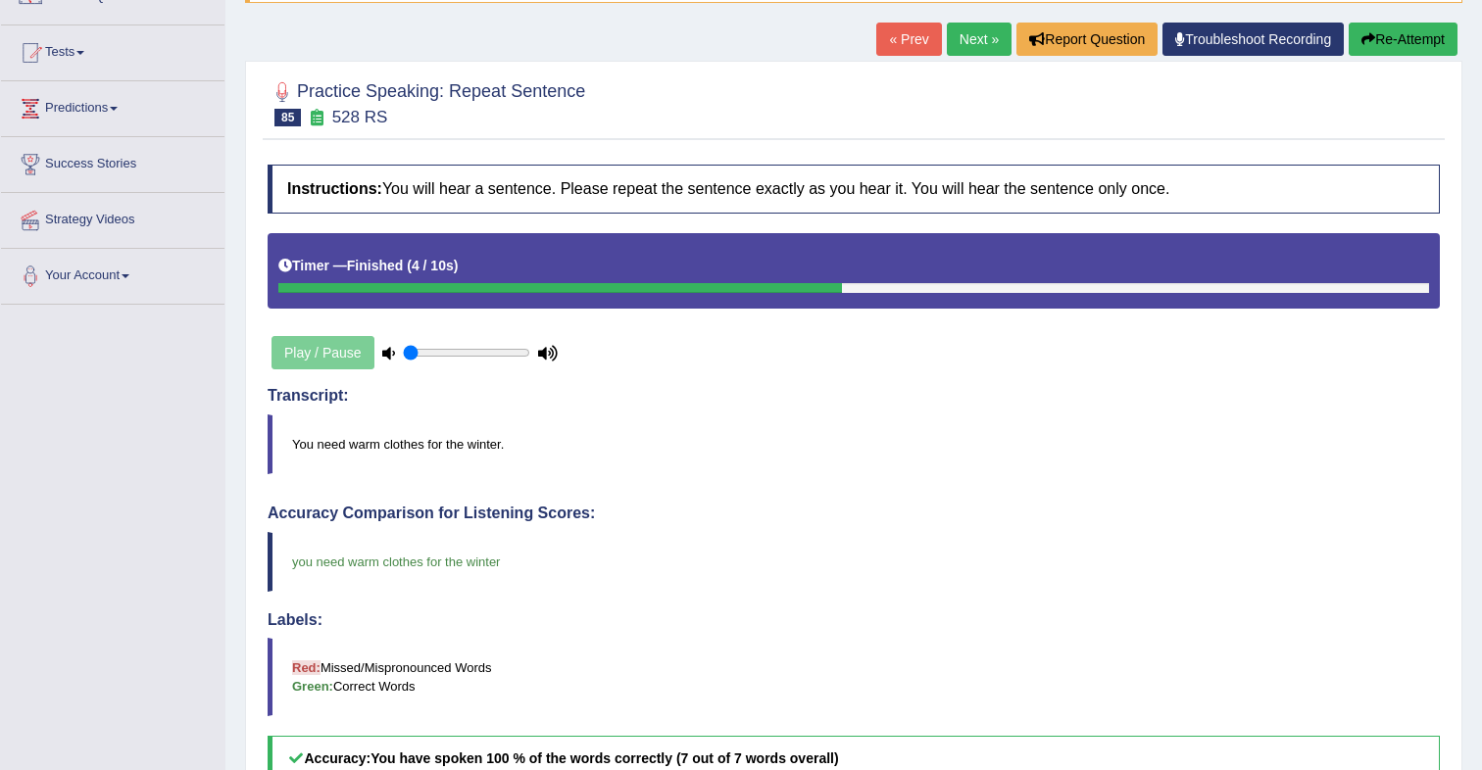
scroll to position [0, 0]
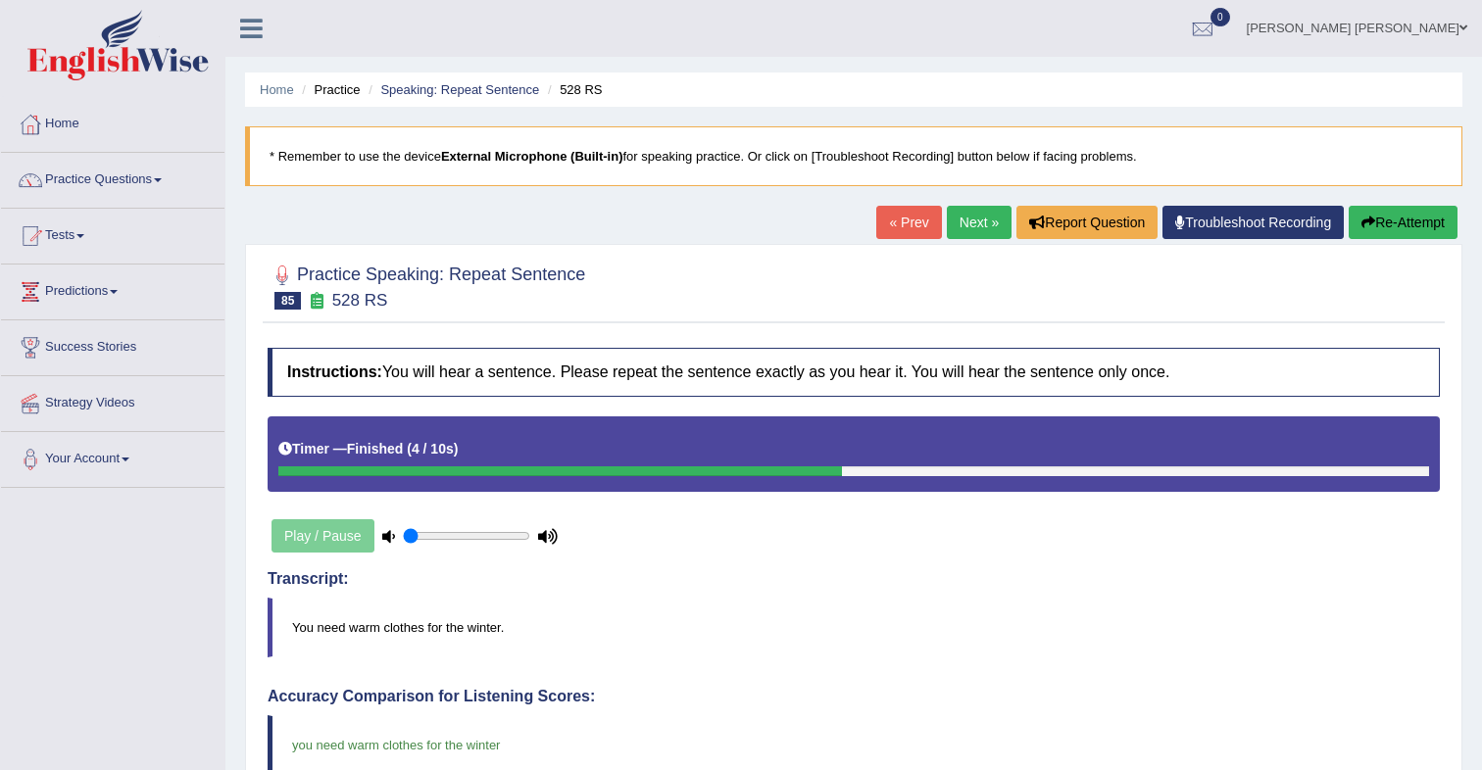
click at [970, 230] on link "Next »" at bounding box center [979, 222] width 65 height 33
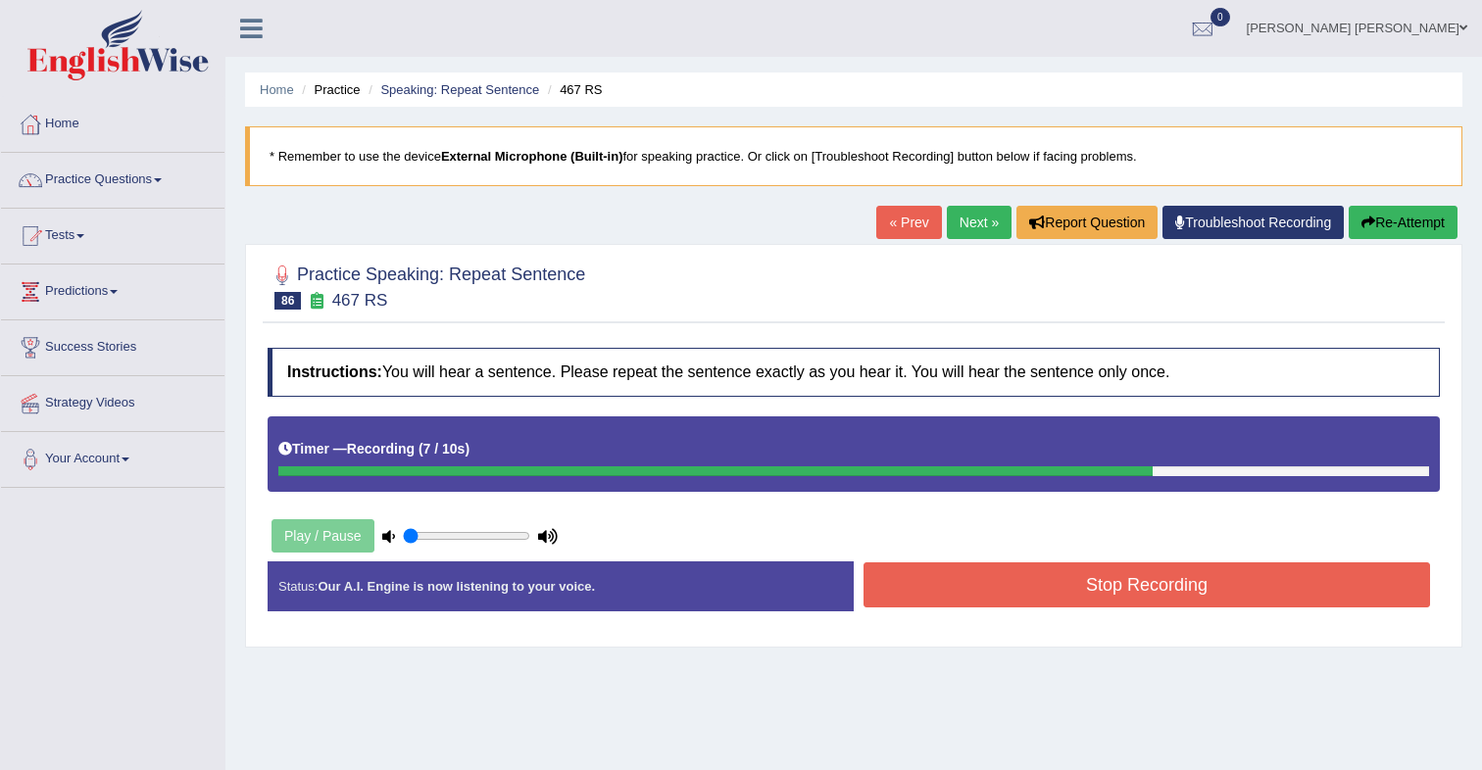
drag, startPoint x: 1188, startPoint y: 573, endPoint x: 1184, endPoint y: 563, distance: 11.5
click at [1189, 573] on button "Stop Recording" at bounding box center [1147, 585] width 567 height 45
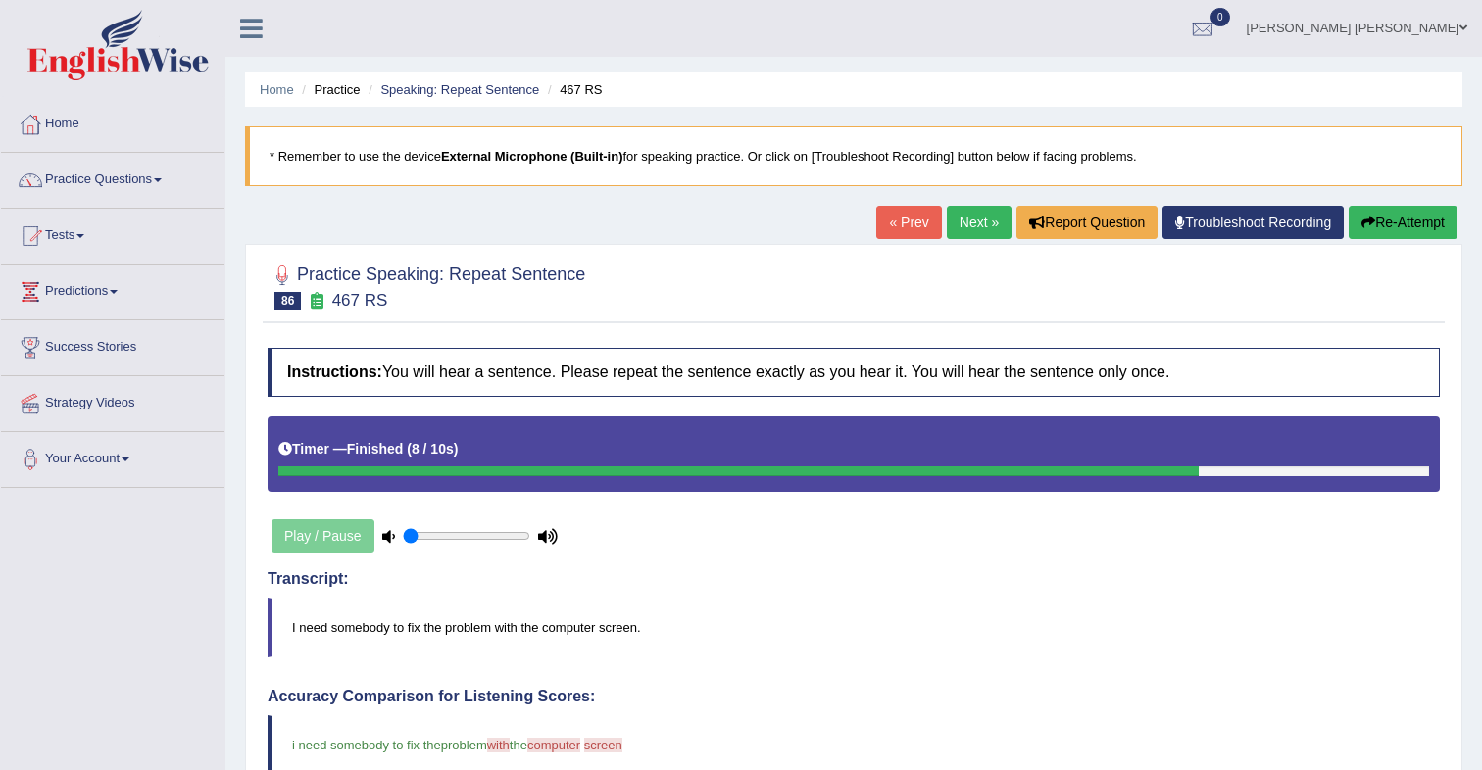
drag, startPoint x: 963, startPoint y: 231, endPoint x: 978, endPoint y: 253, distance: 26.7
click at [963, 231] on link "Next »" at bounding box center [979, 222] width 65 height 33
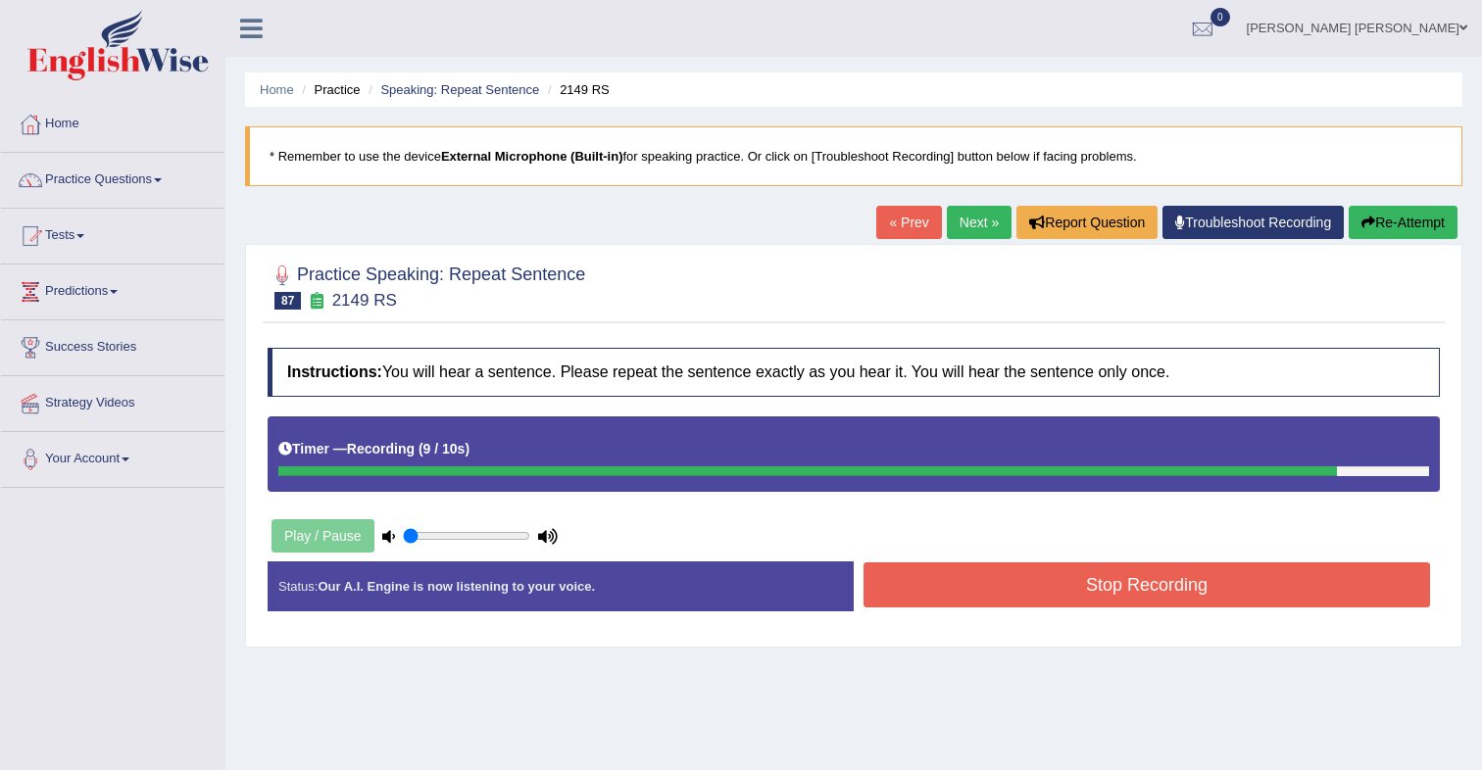
click at [1093, 583] on button "Stop Recording" at bounding box center [1147, 585] width 567 height 45
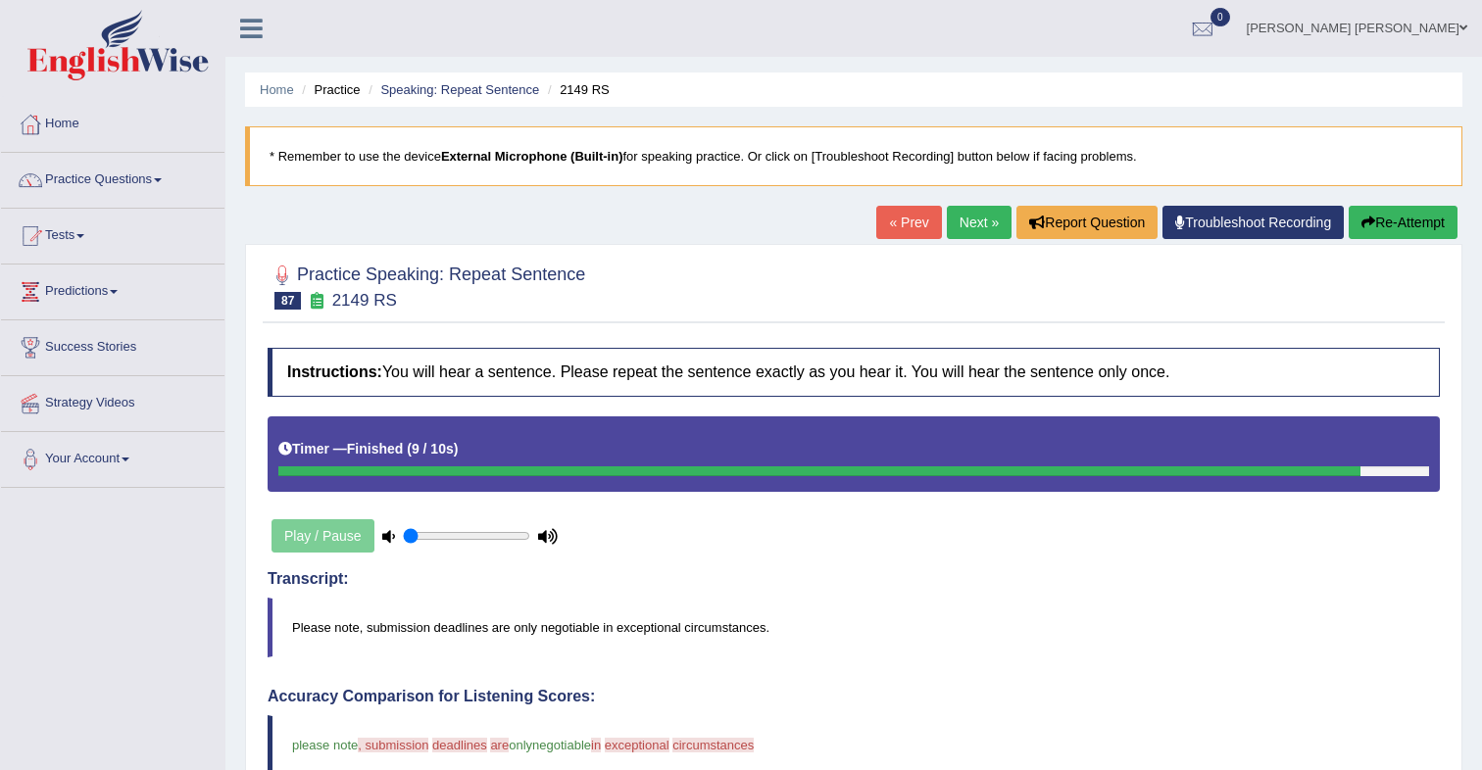
click at [965, 228] on link "Next »" at bounding box center [979, 222] width 65 height 33
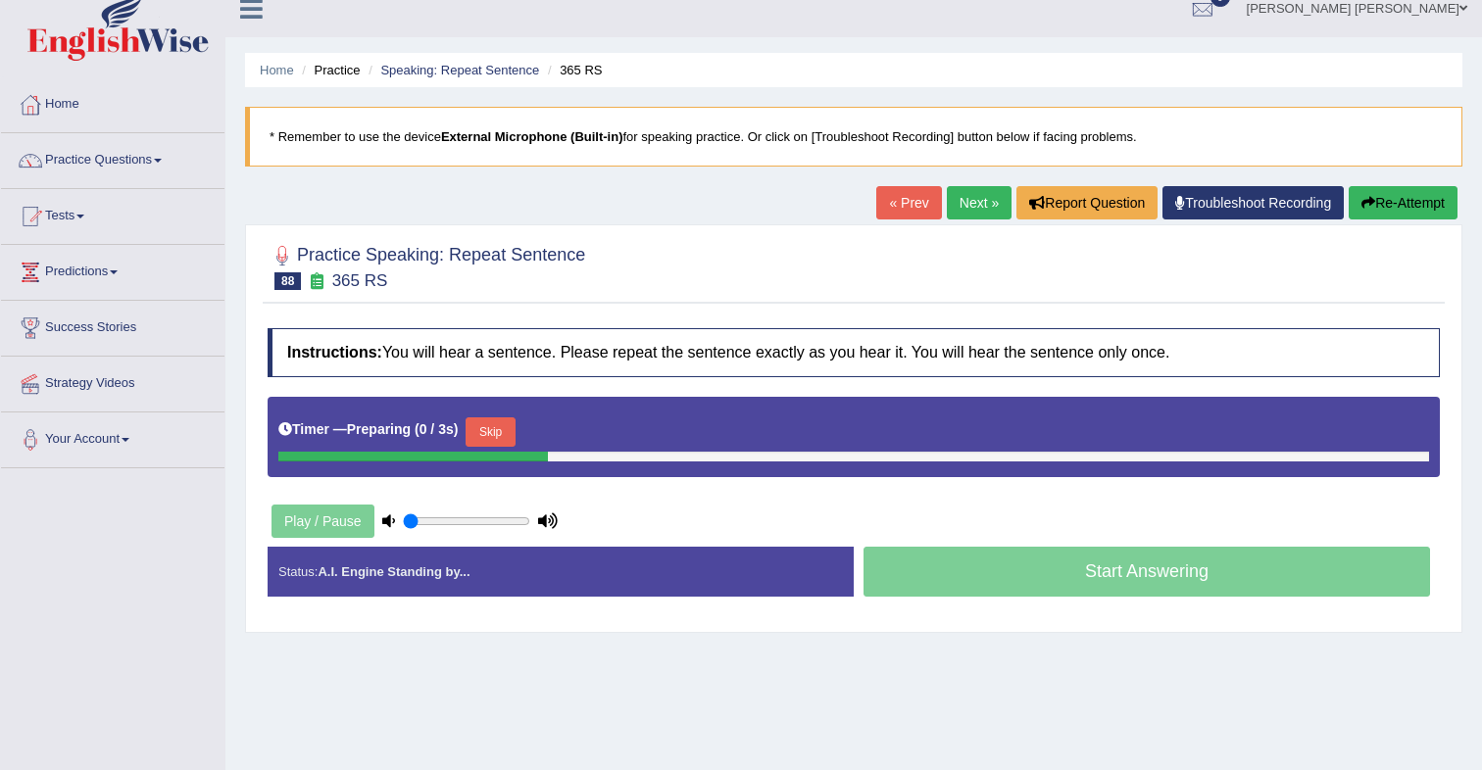
scroll to position [28, 0]
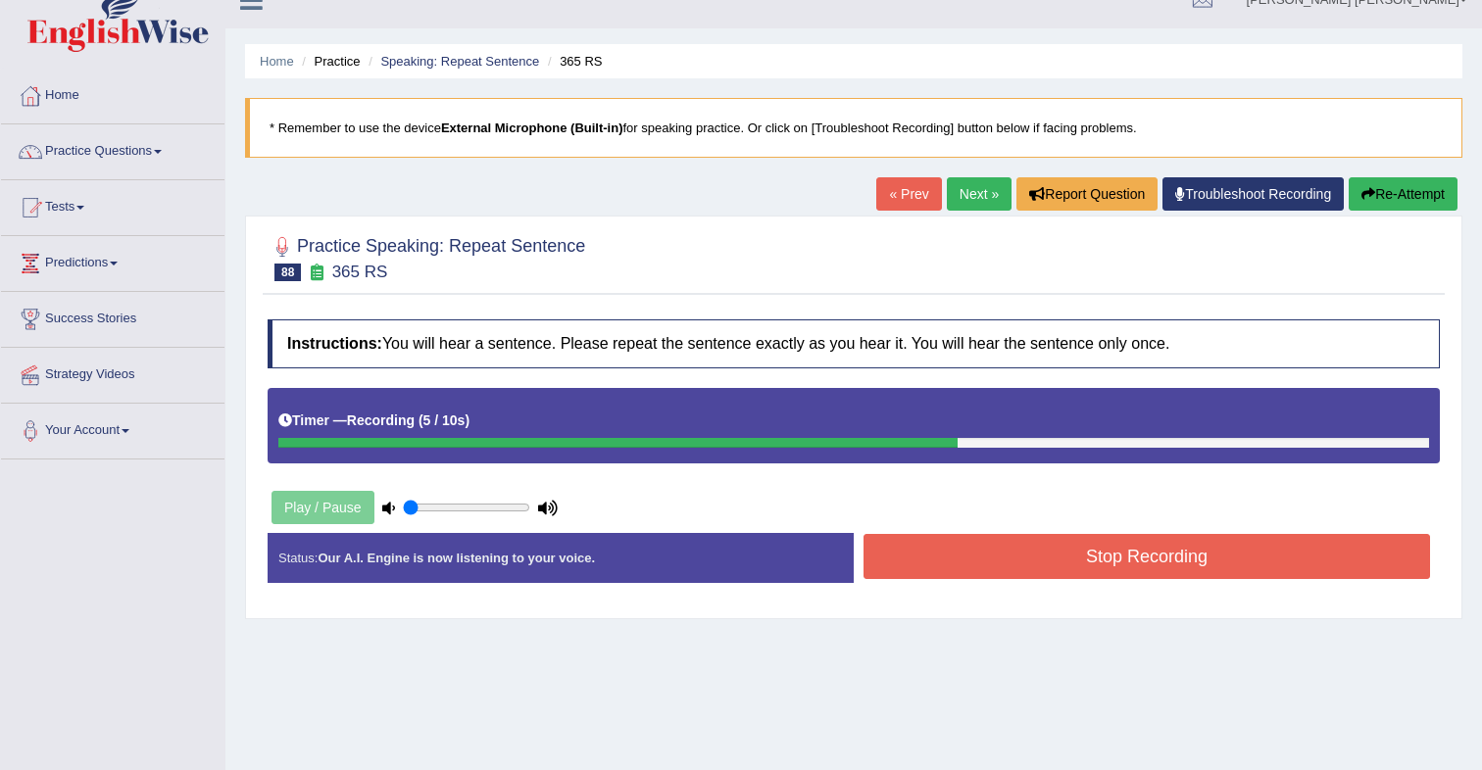
click at [1070, 566] on button "Stop Recording" at bounding box center [1147, 556] width 567 height 45
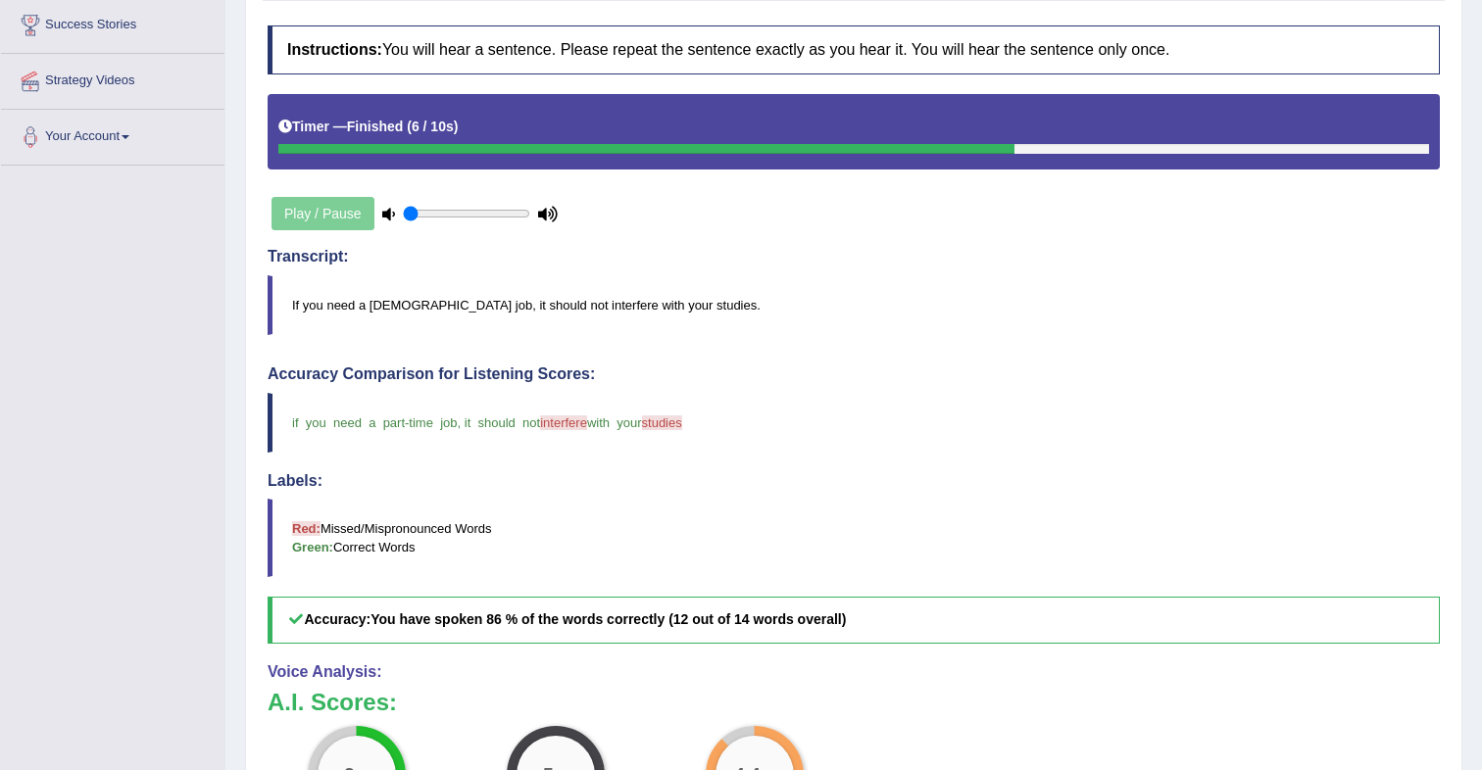
scroll to position [0, 0]
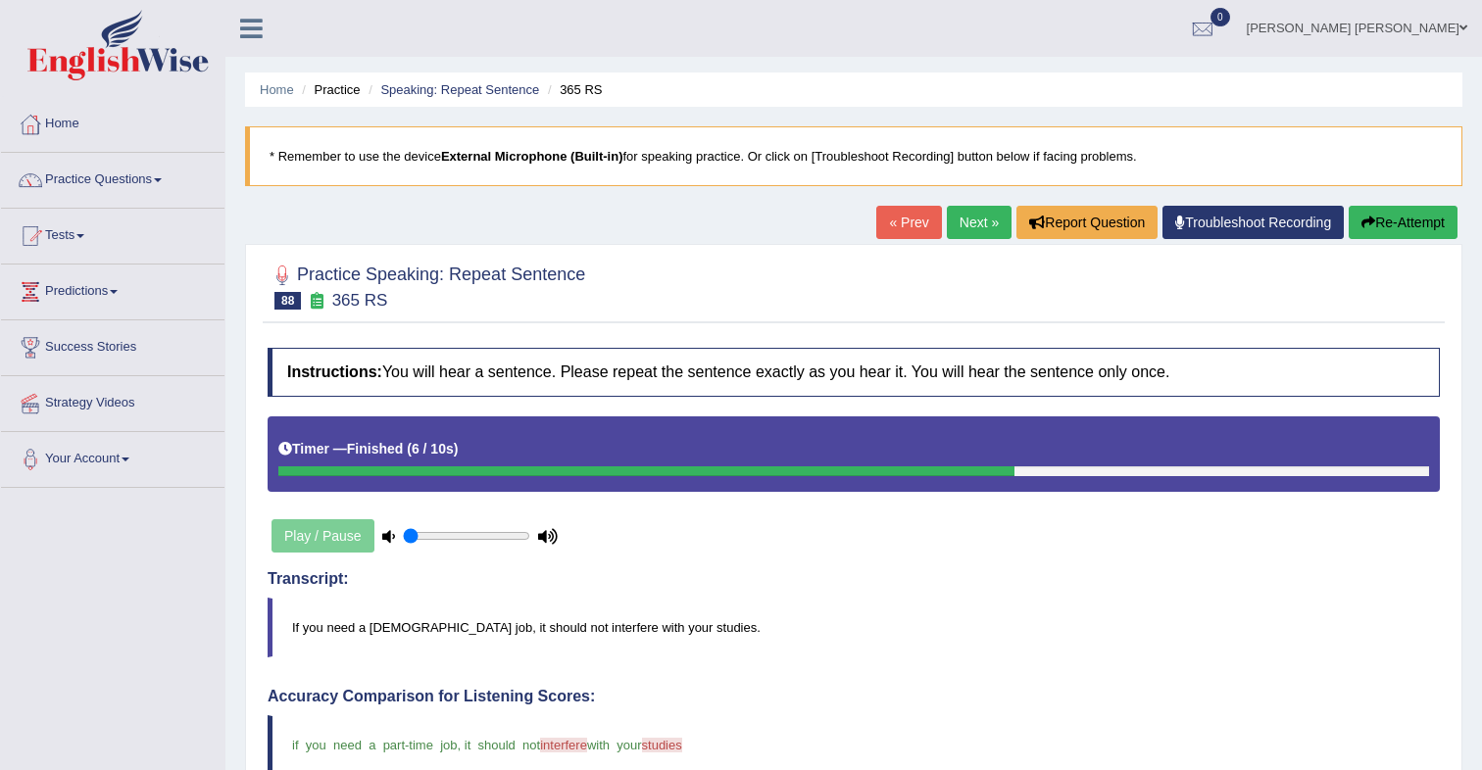
click at [968, 228] on link "Next »" at bounding box center [979, 222] width 65 height 33
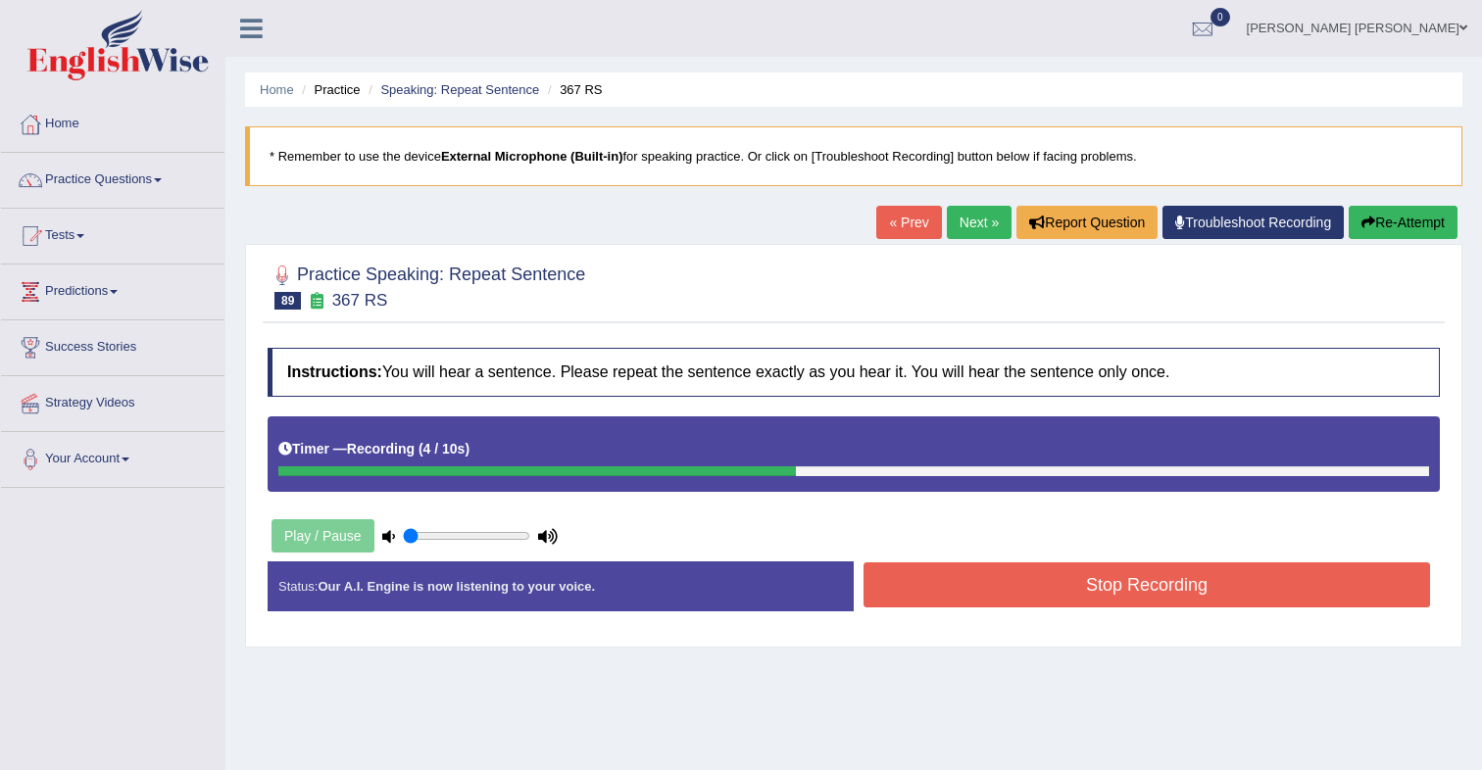
click at [1208, 581] on button "Stop Recording" at bounding box center [1147, 585] width 567 height 45
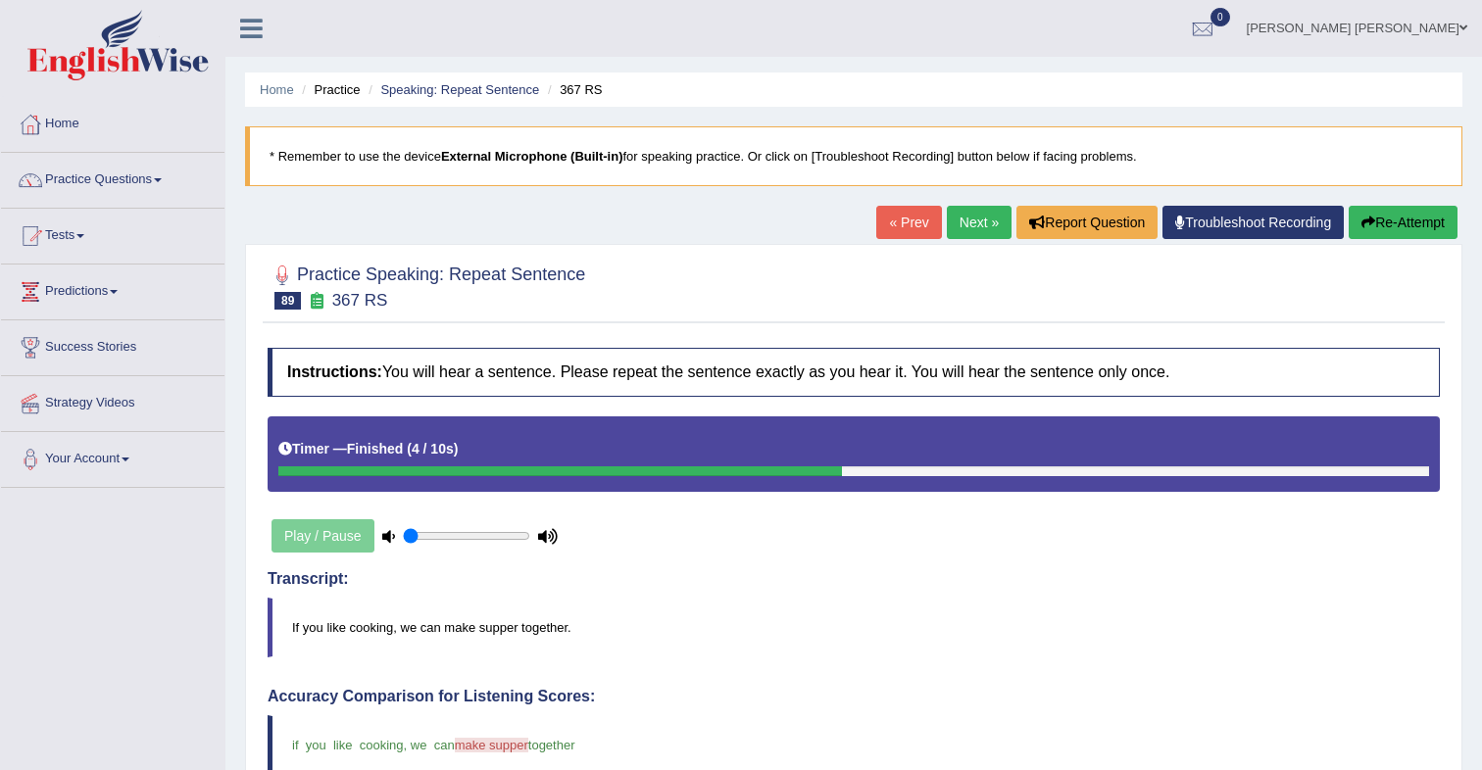
click at [974, 227] on link "Next »" at bounding box center [979, 222] width 65 height 33
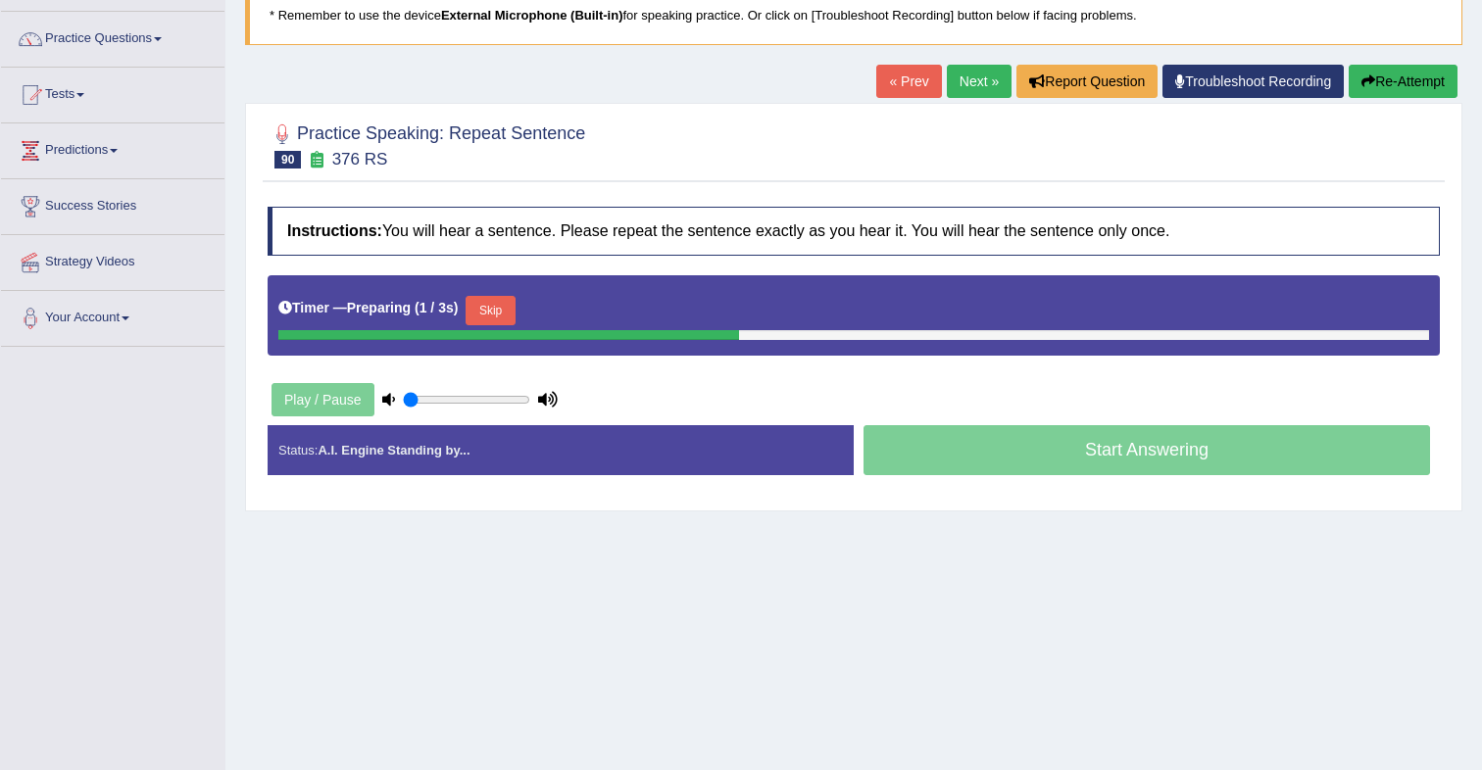
scroll to position [142, 0]
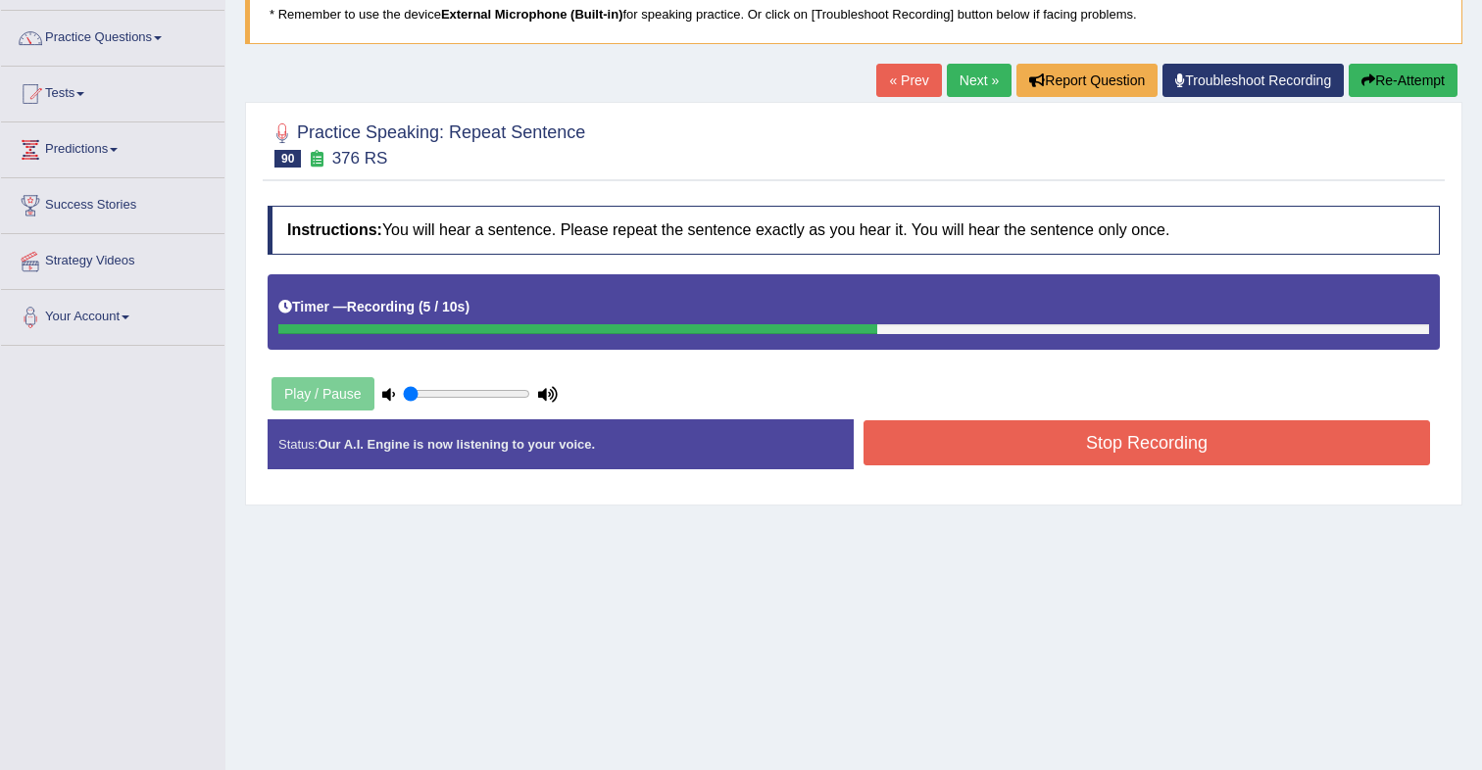
click at [1087, 458] on button "Stop Recording" at bounding box center [1147, 443] width 567 height 45
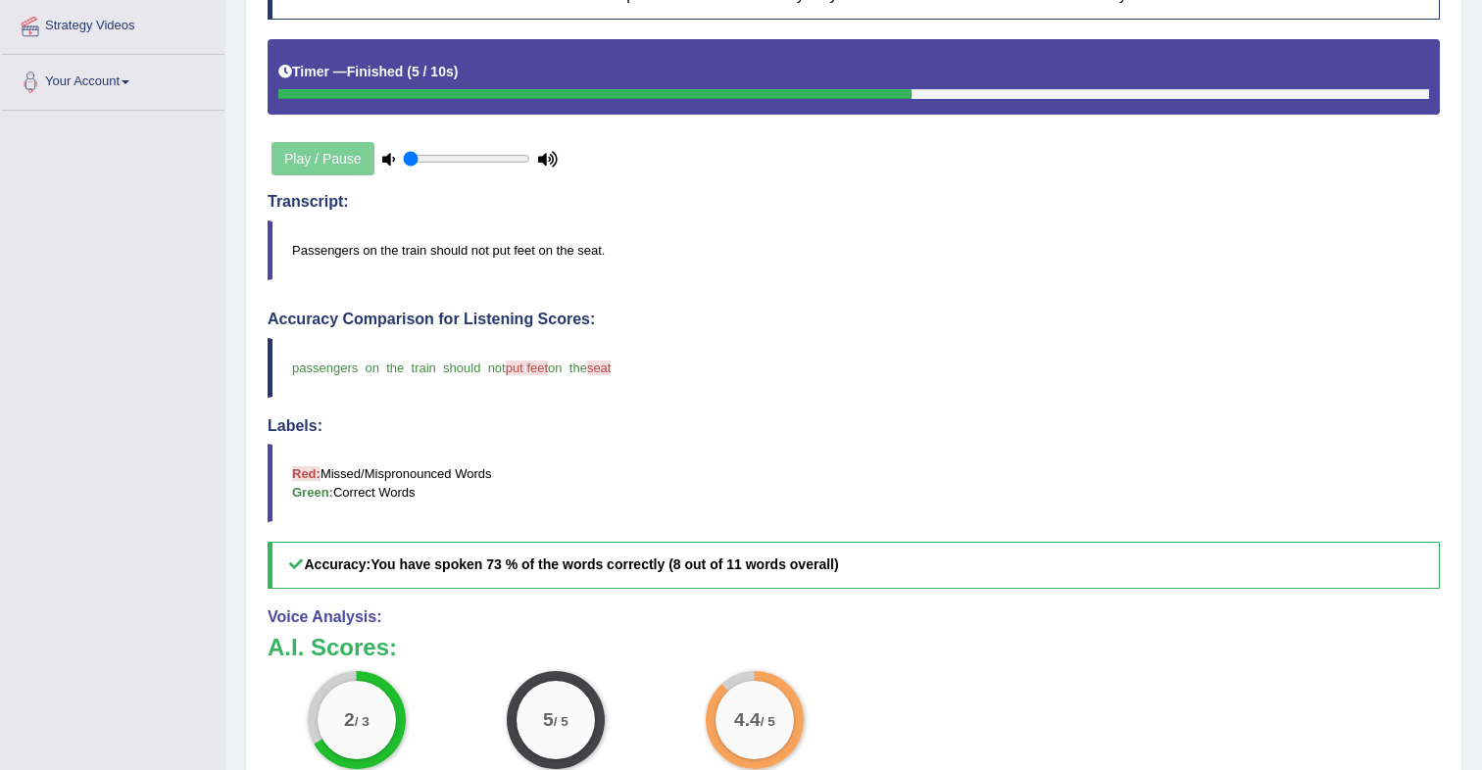
scroll to position [0, 0]
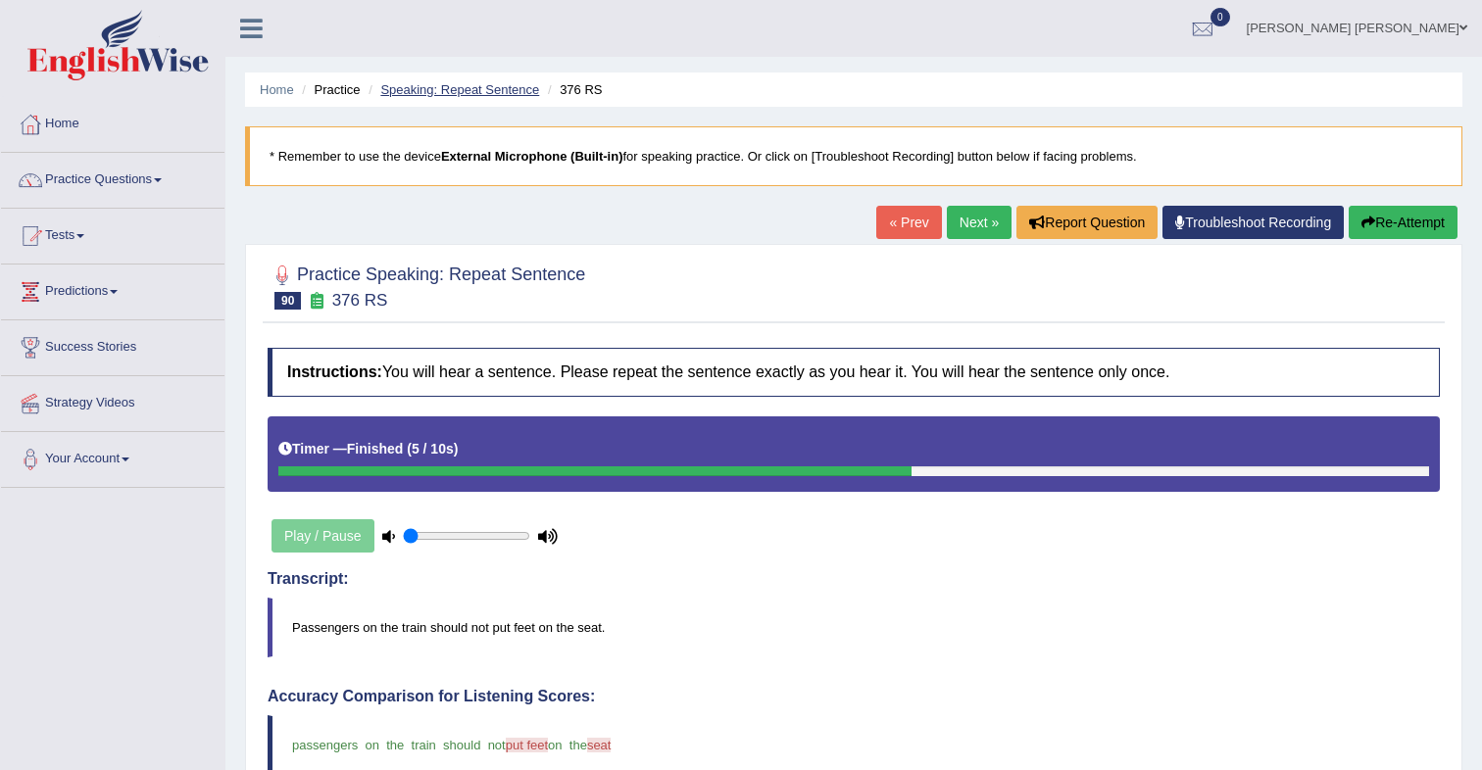
click at [471, 94] on link "Speaking: Repeat Sentence" at bounding box center [459, 89] width 159 height 15
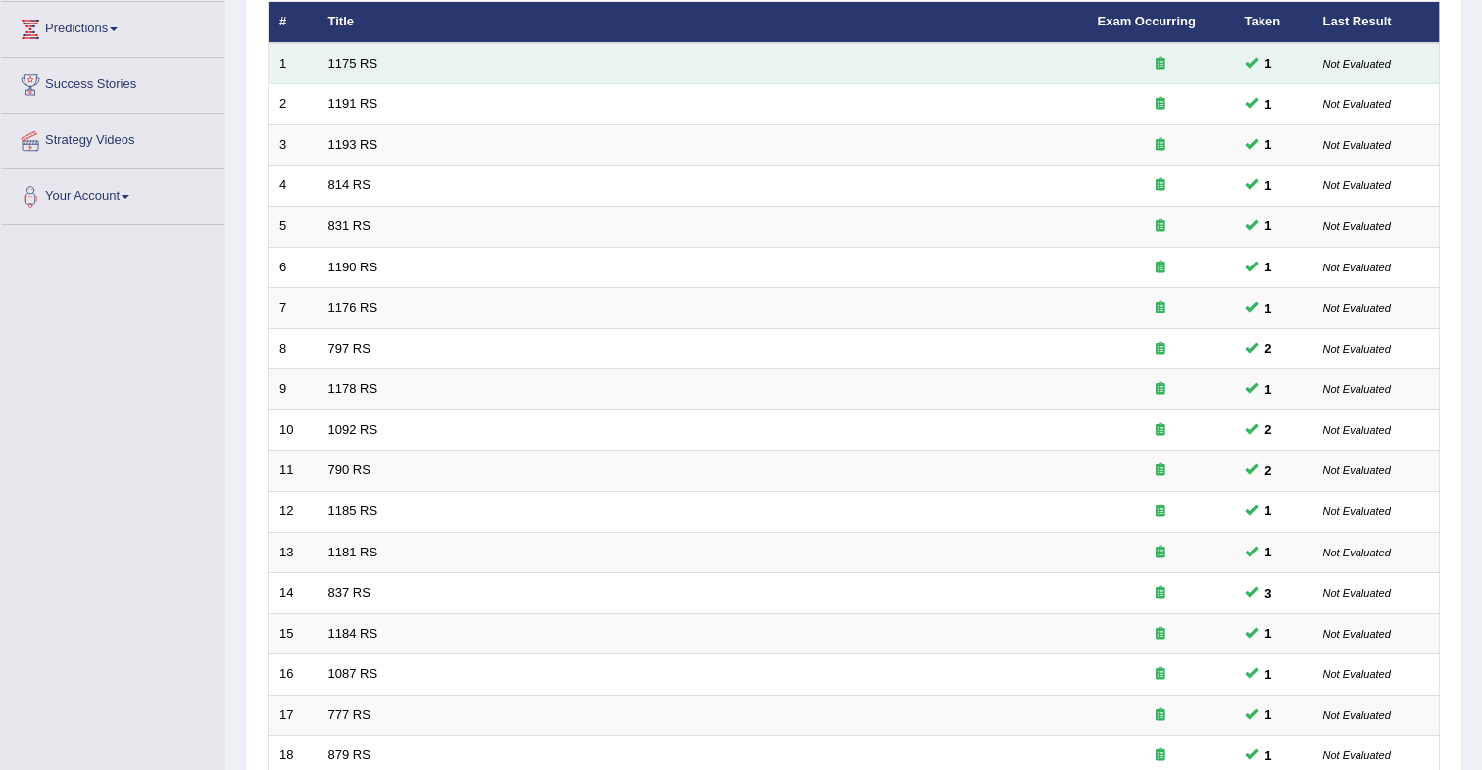
scroll to position [527, 0]
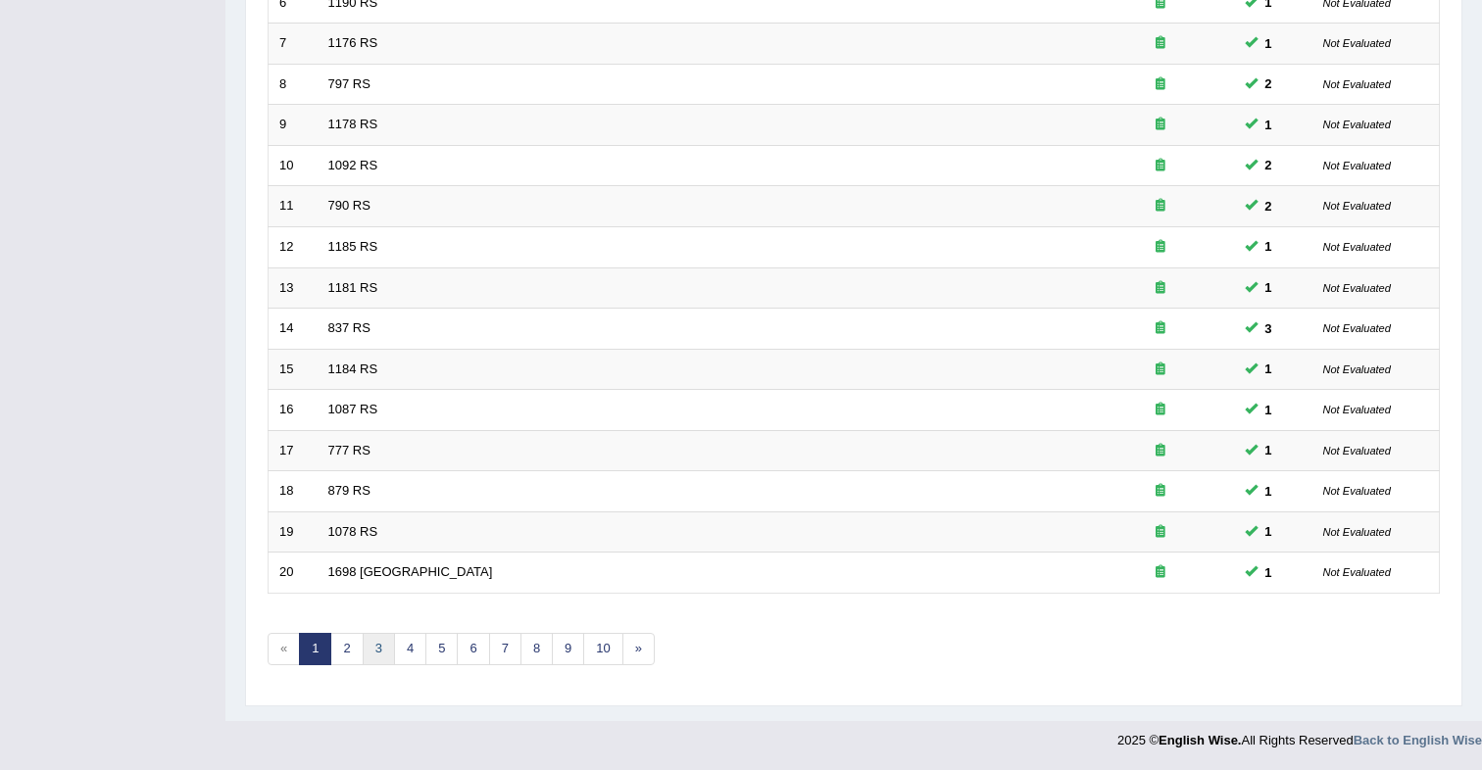
click at [385, 642] on link "3" at bounding box center [379, 649] width 32 height 32
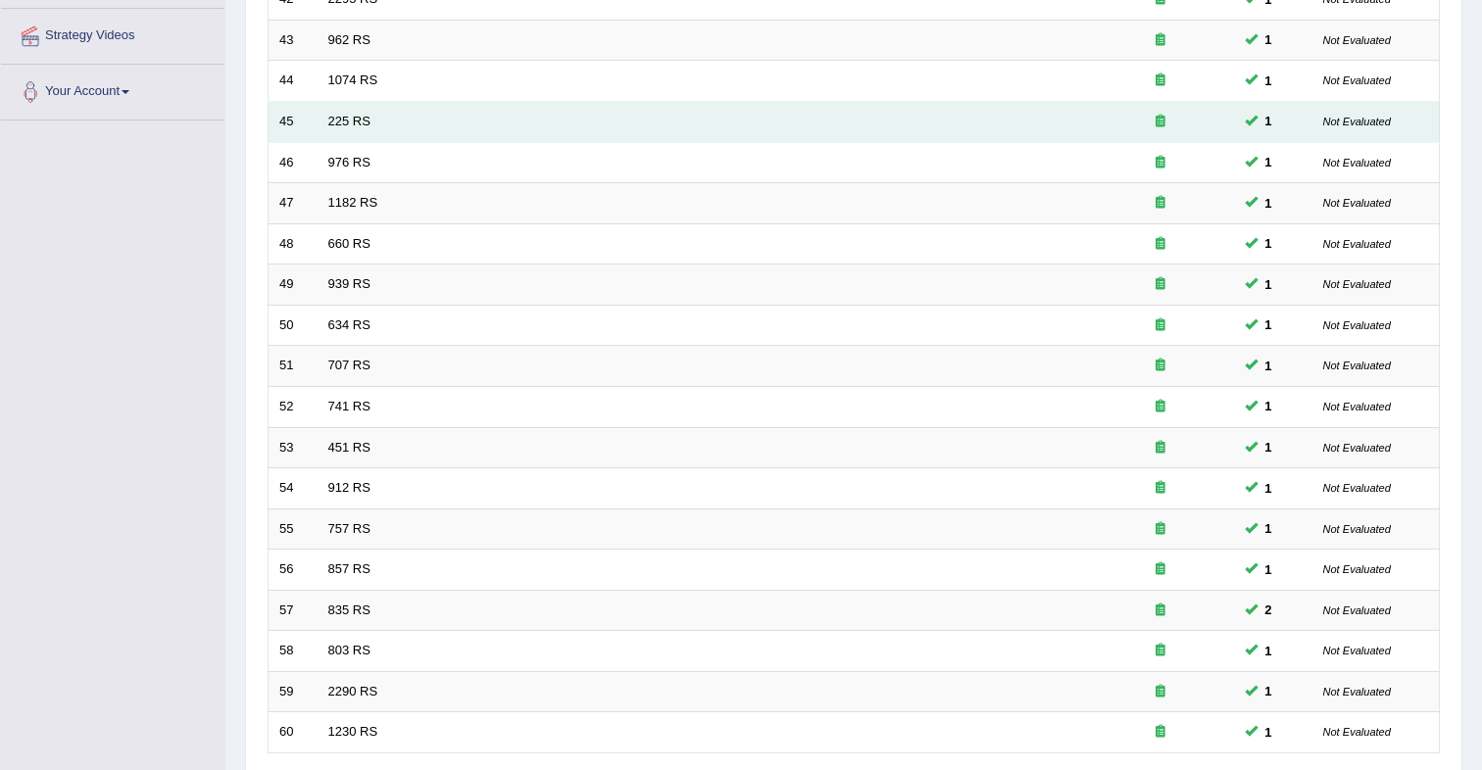
scroll to position [527, 0]
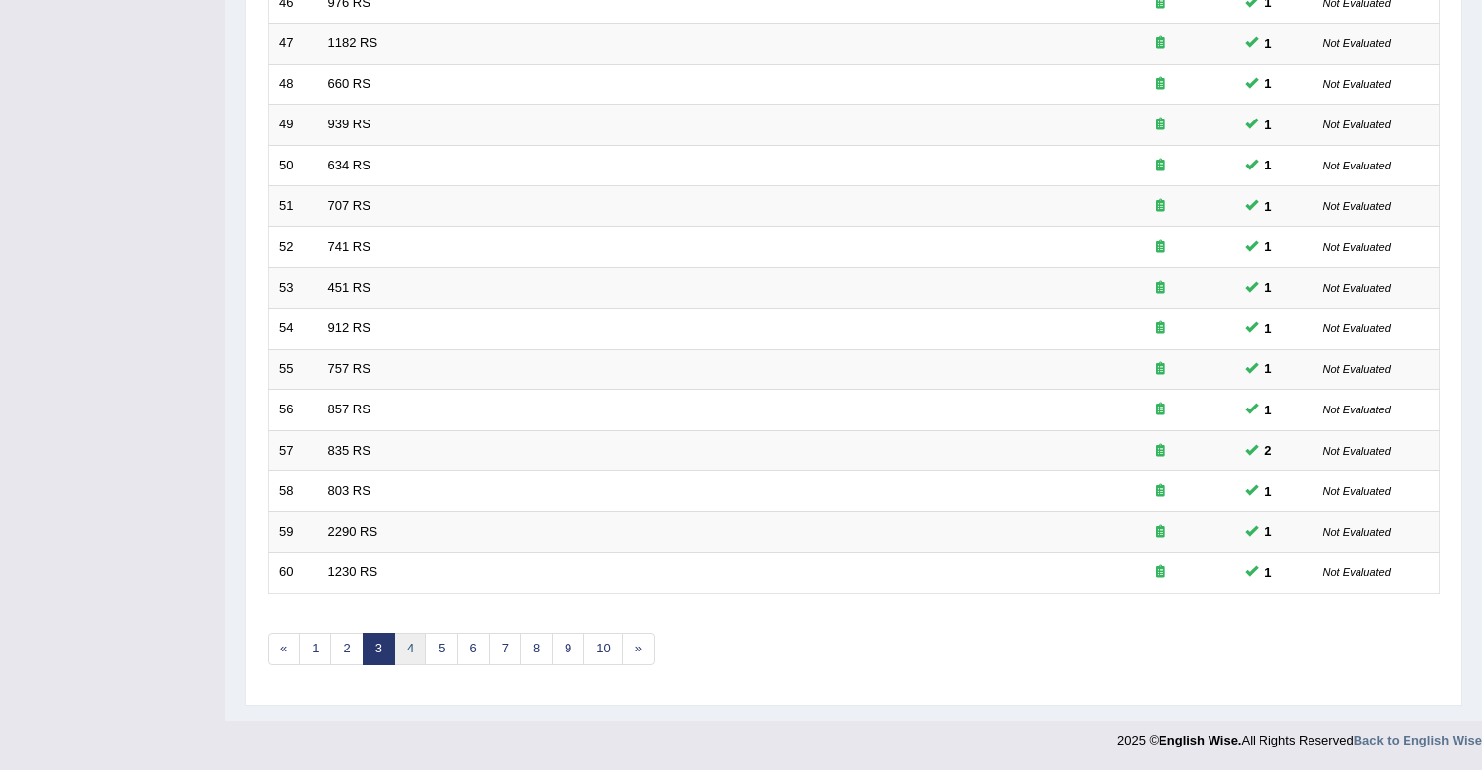
click at [414, 646] on link "4" at bounding box center [410, 649] width 32 height 32
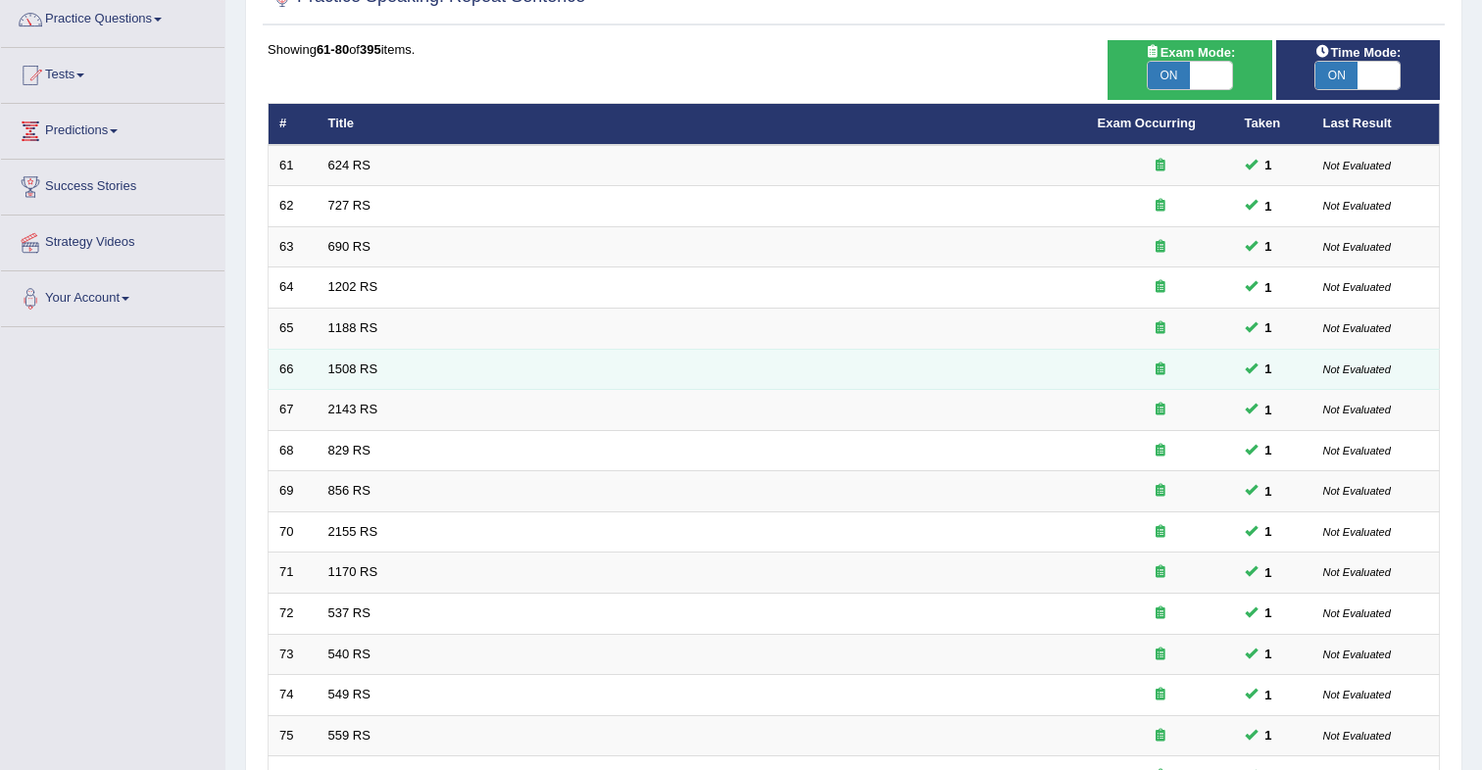
scroll to position [527, 0]
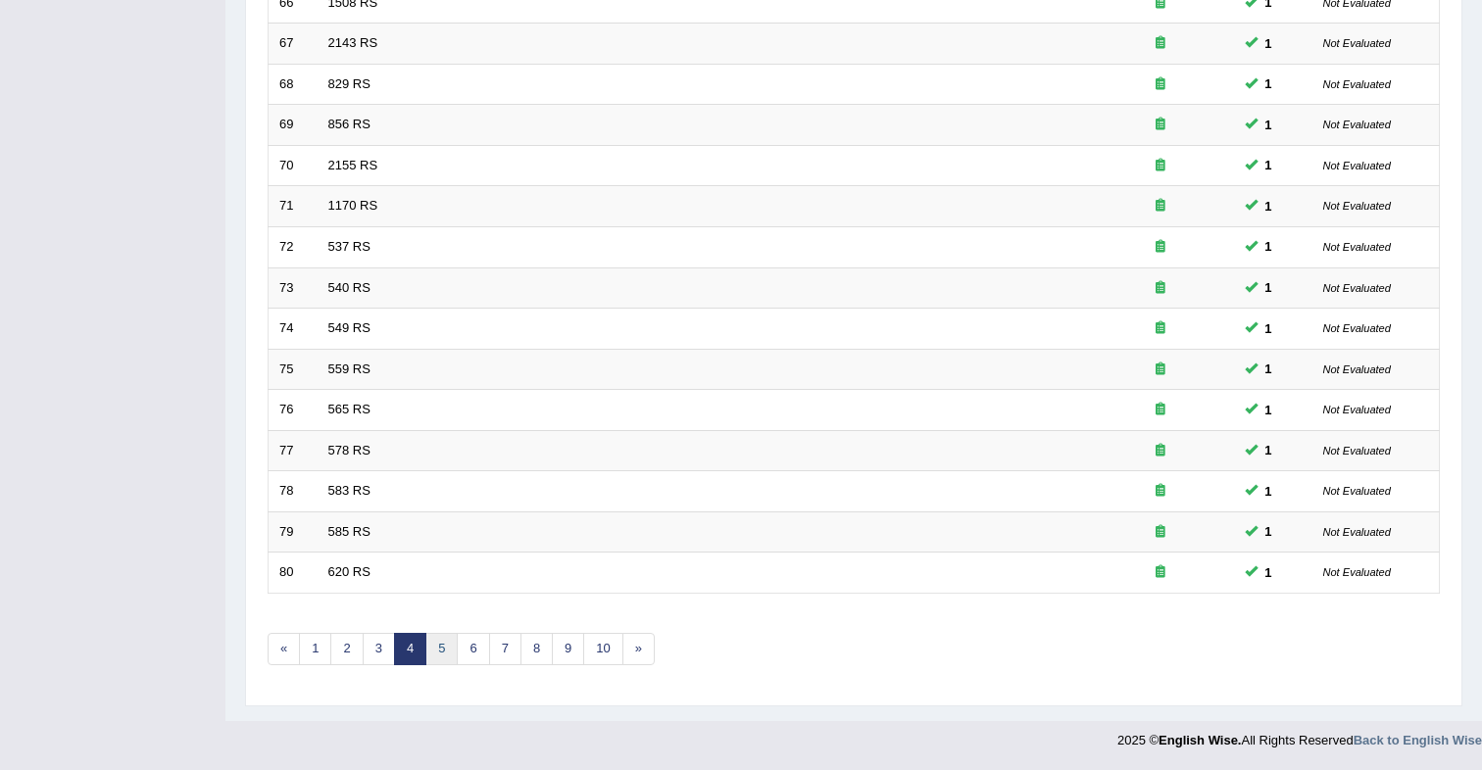
click at [442, 660] on link "5" at bounding box center [441, 649] width 32 height 32
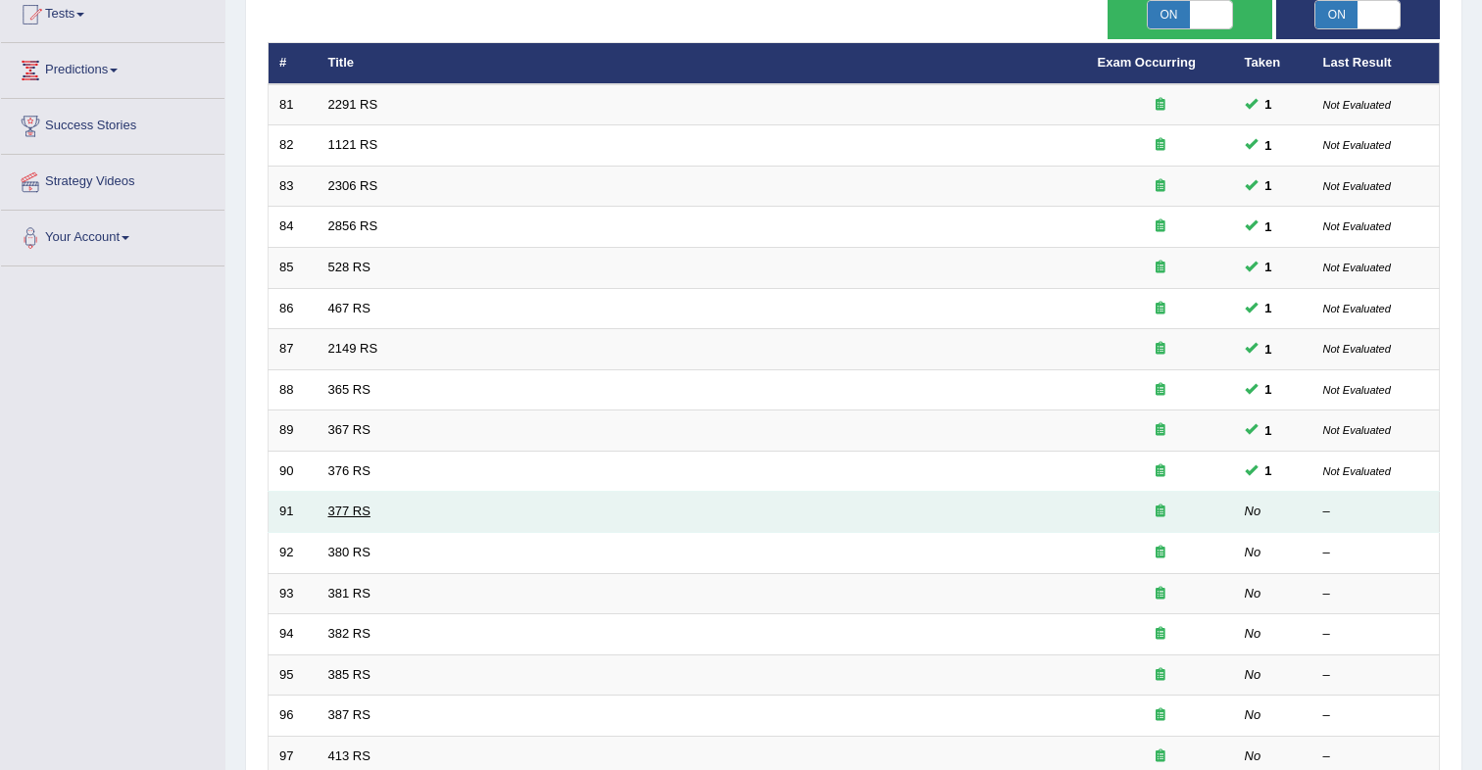
scroll to position [223, 0]
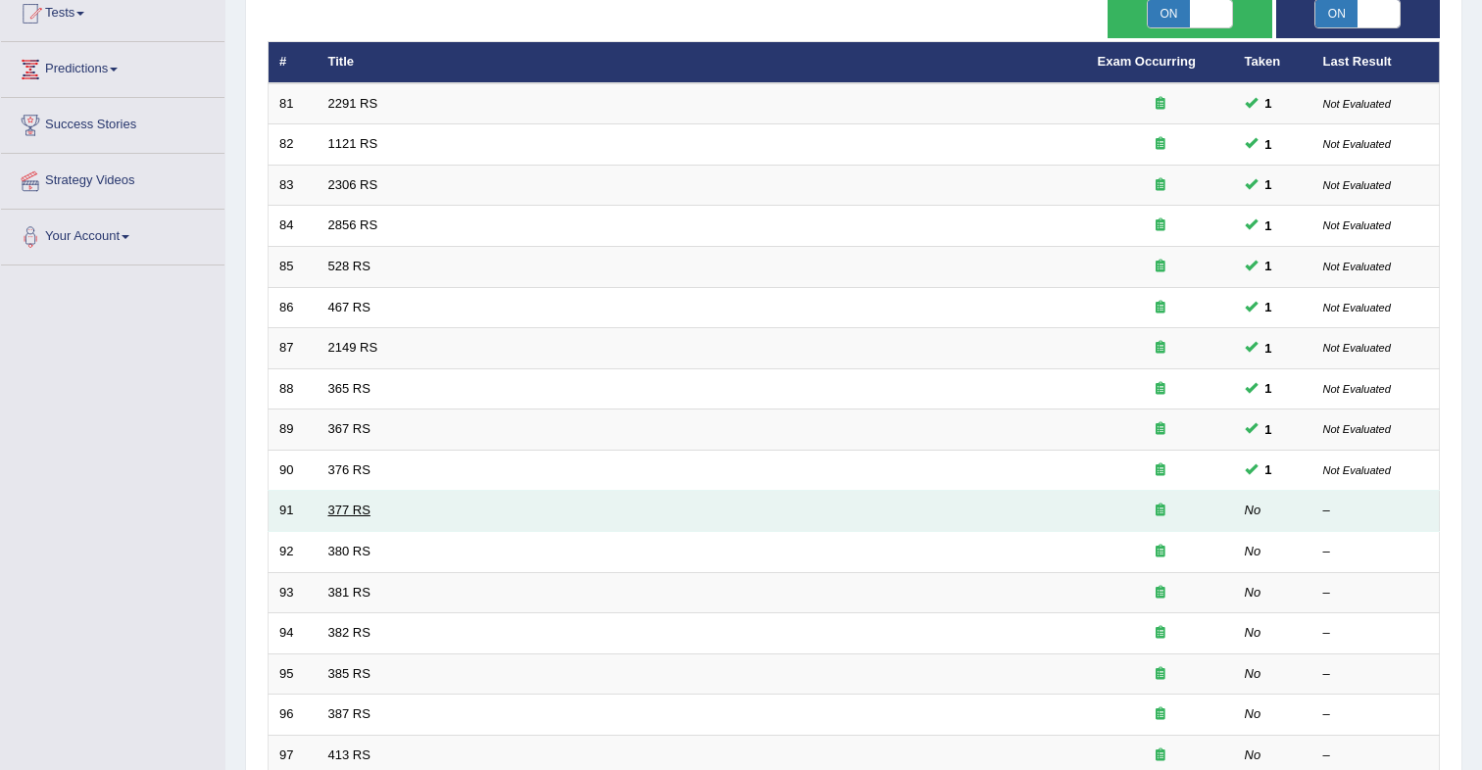
click at [359, 517] on link "377 RS" at bounding box center [349, 510] width 42 height 15
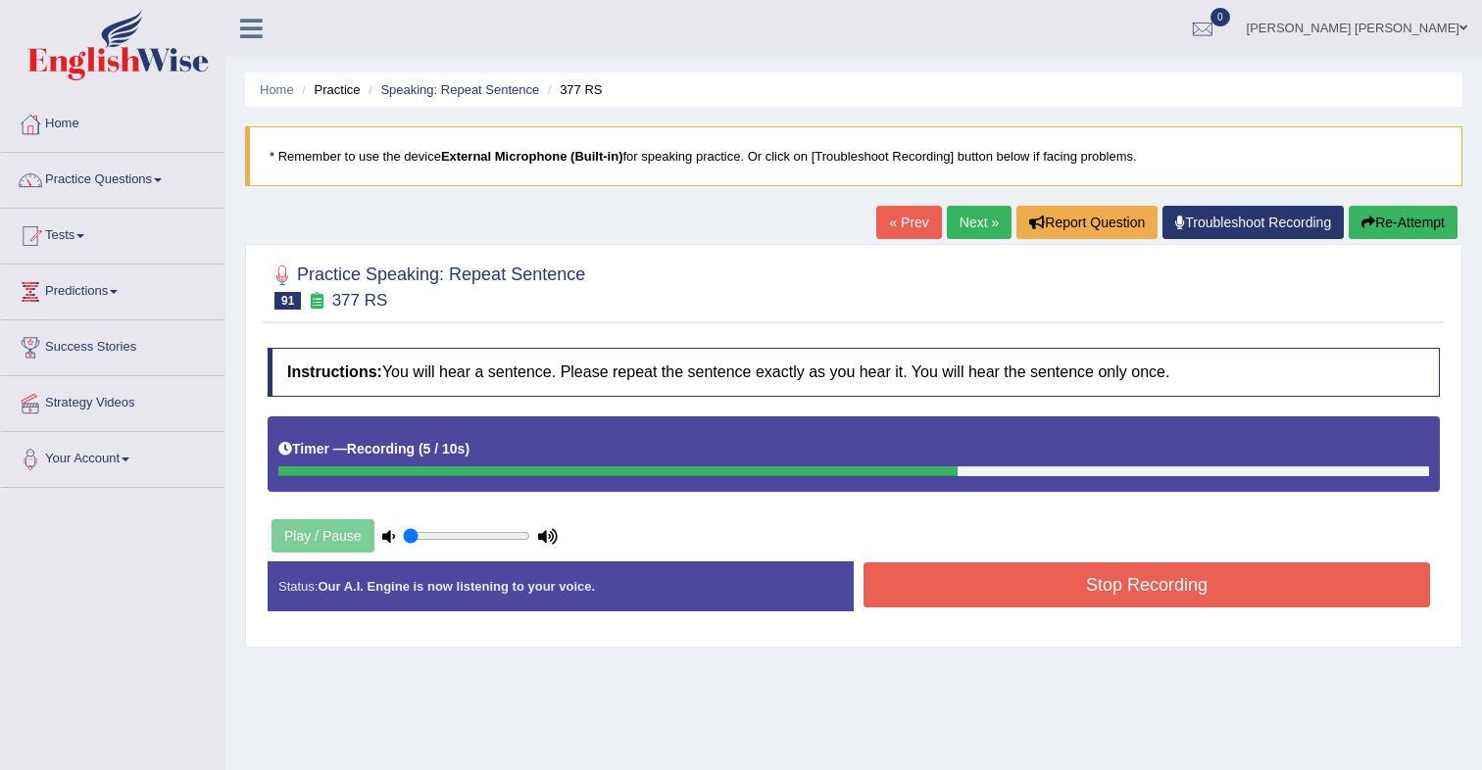
click at [986, 601] on button "Stop Recording" at bounding box center [1147, 585] width 567 height 45
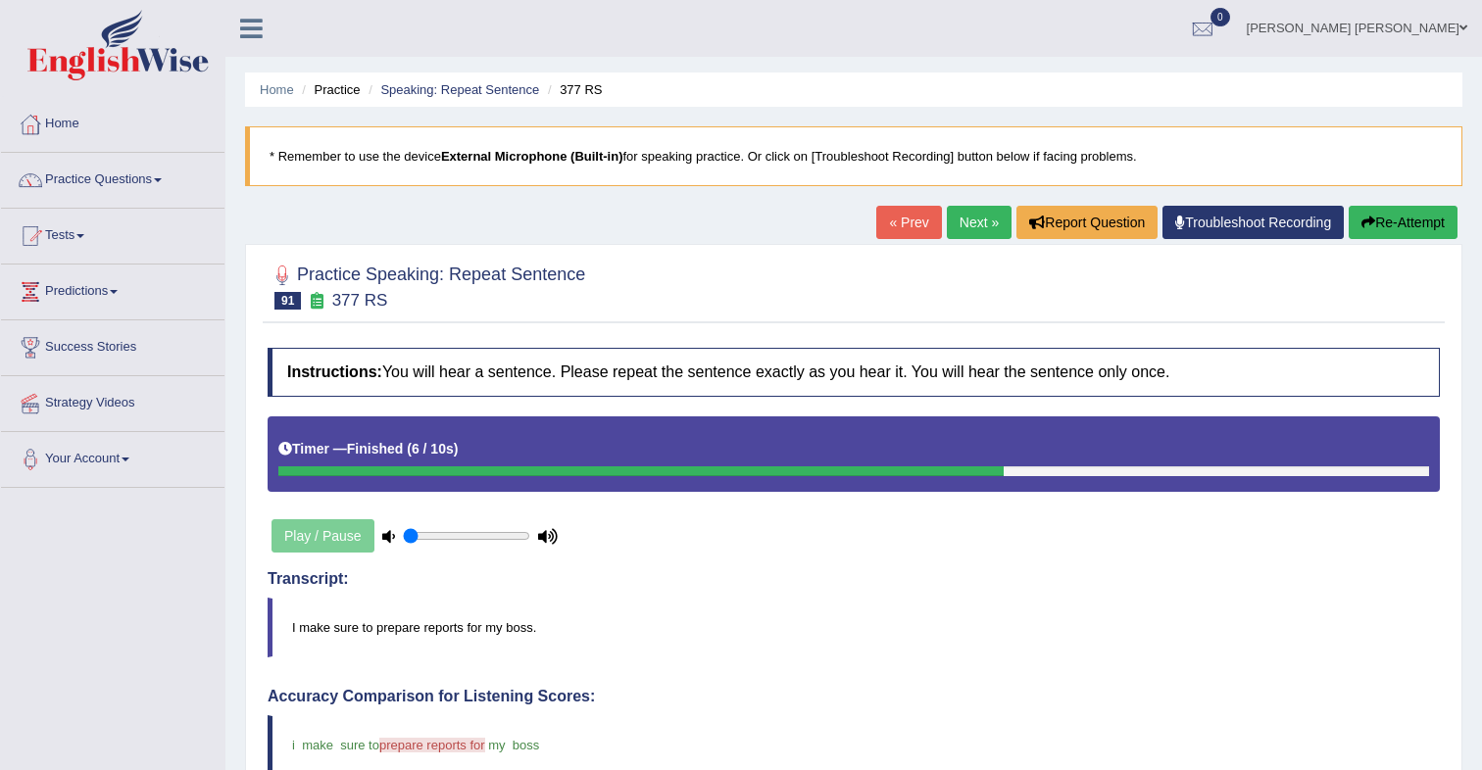
click at [967, 229] on link "Next »" at bounding box center [979, 222] width 65 height 33
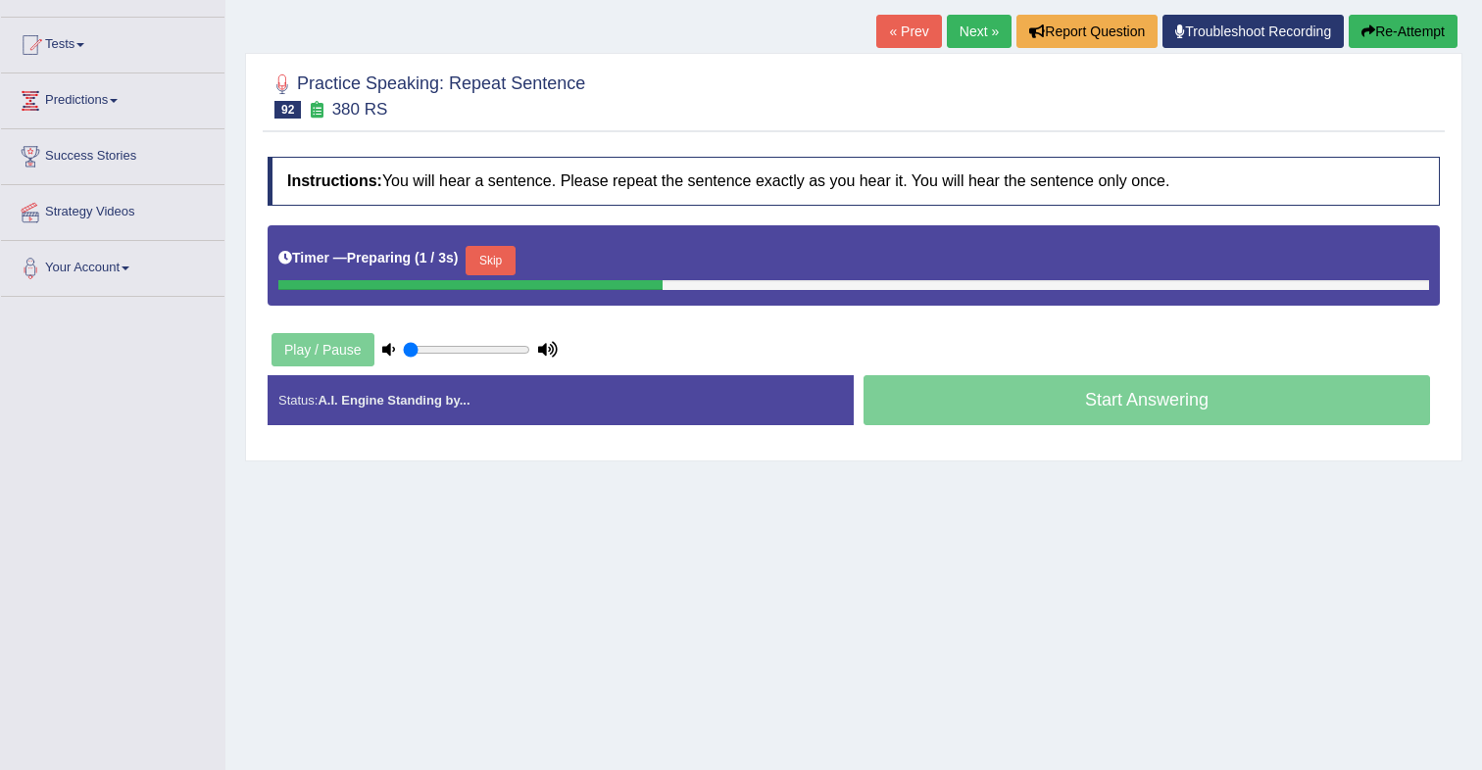
scroll to position [194, 0]
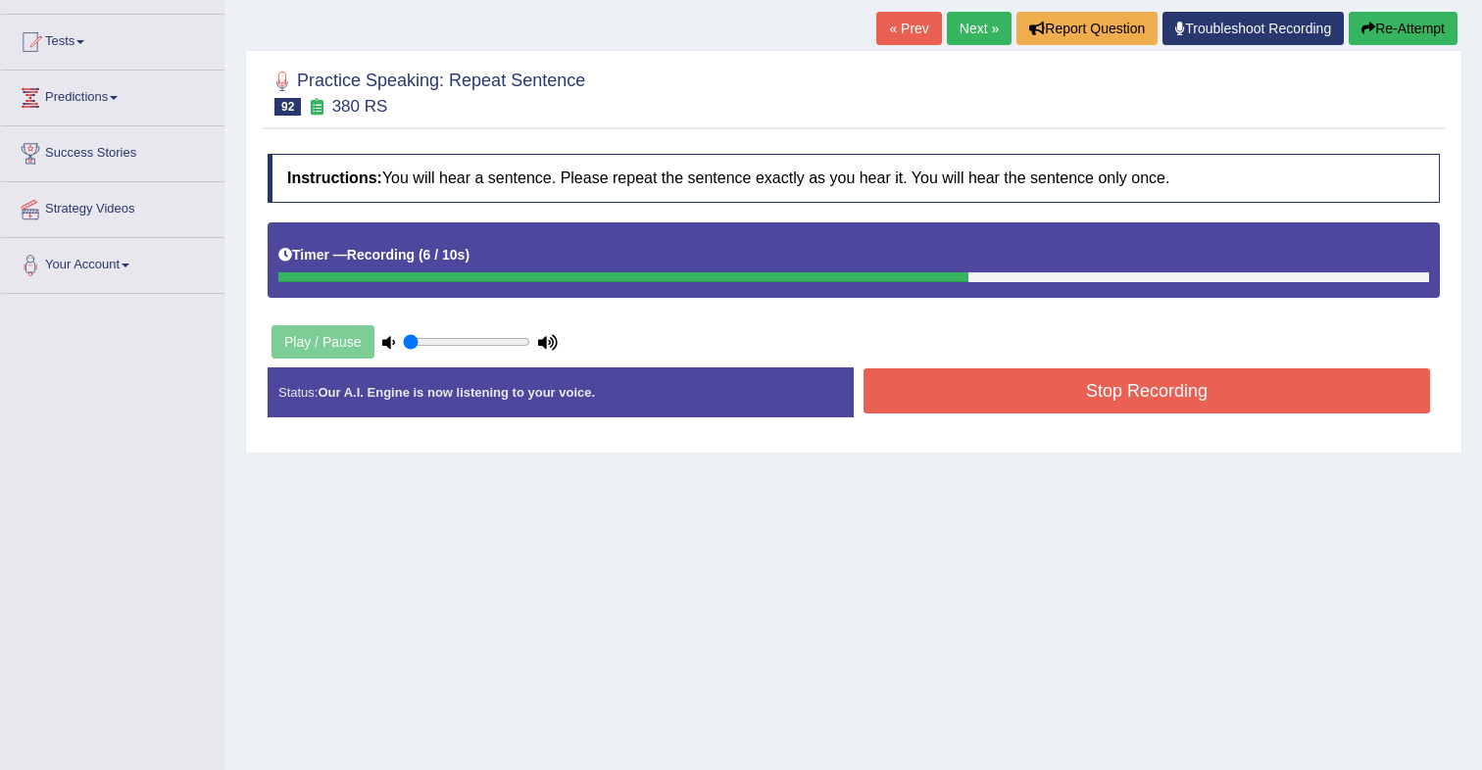
click at [1058, 399] on button "Stop Recording" at bounding box center [1147, 391] width 567 height 45
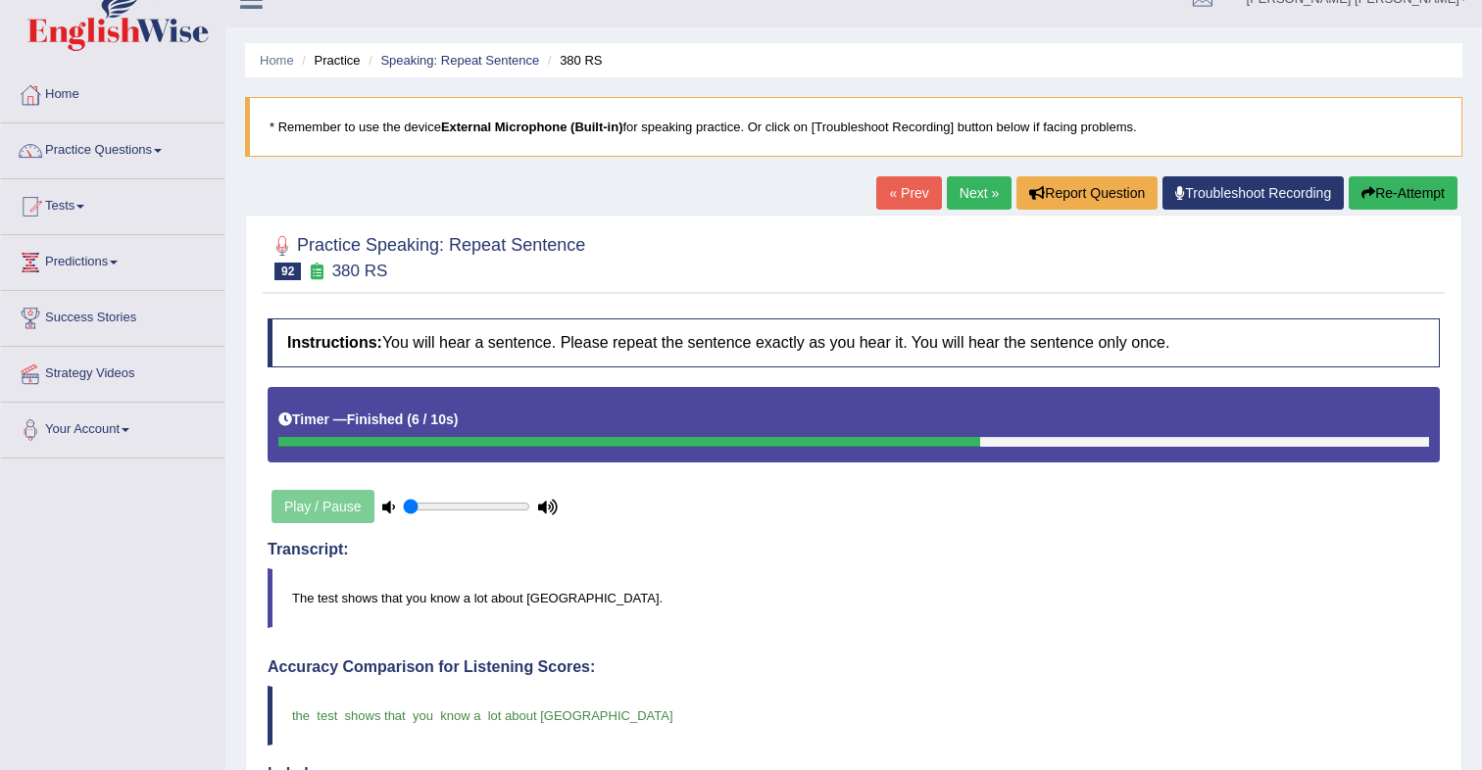
scroll to position [0, 0]
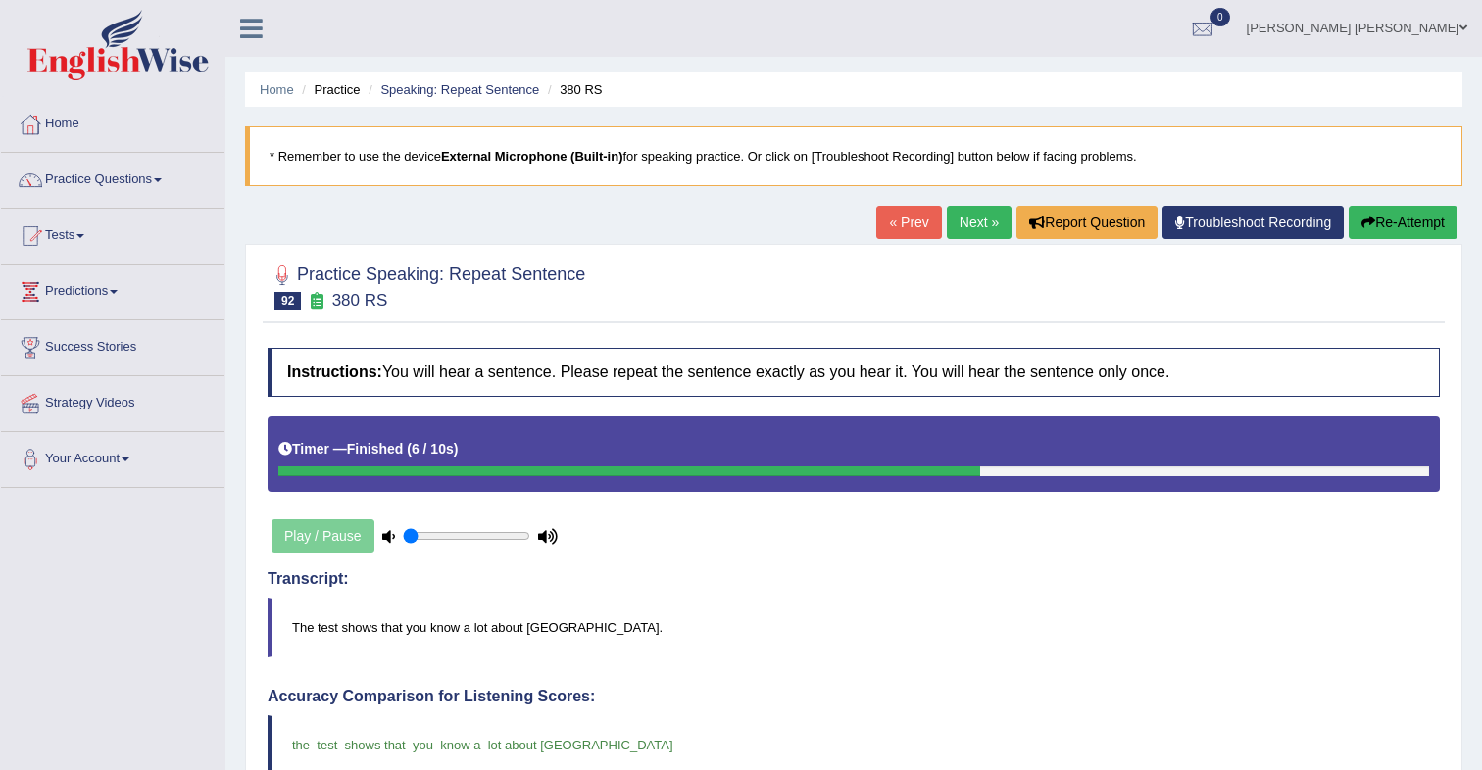
click at [976, 225] on link "Next »" at bounding box center [979, 222] width 65 height 33
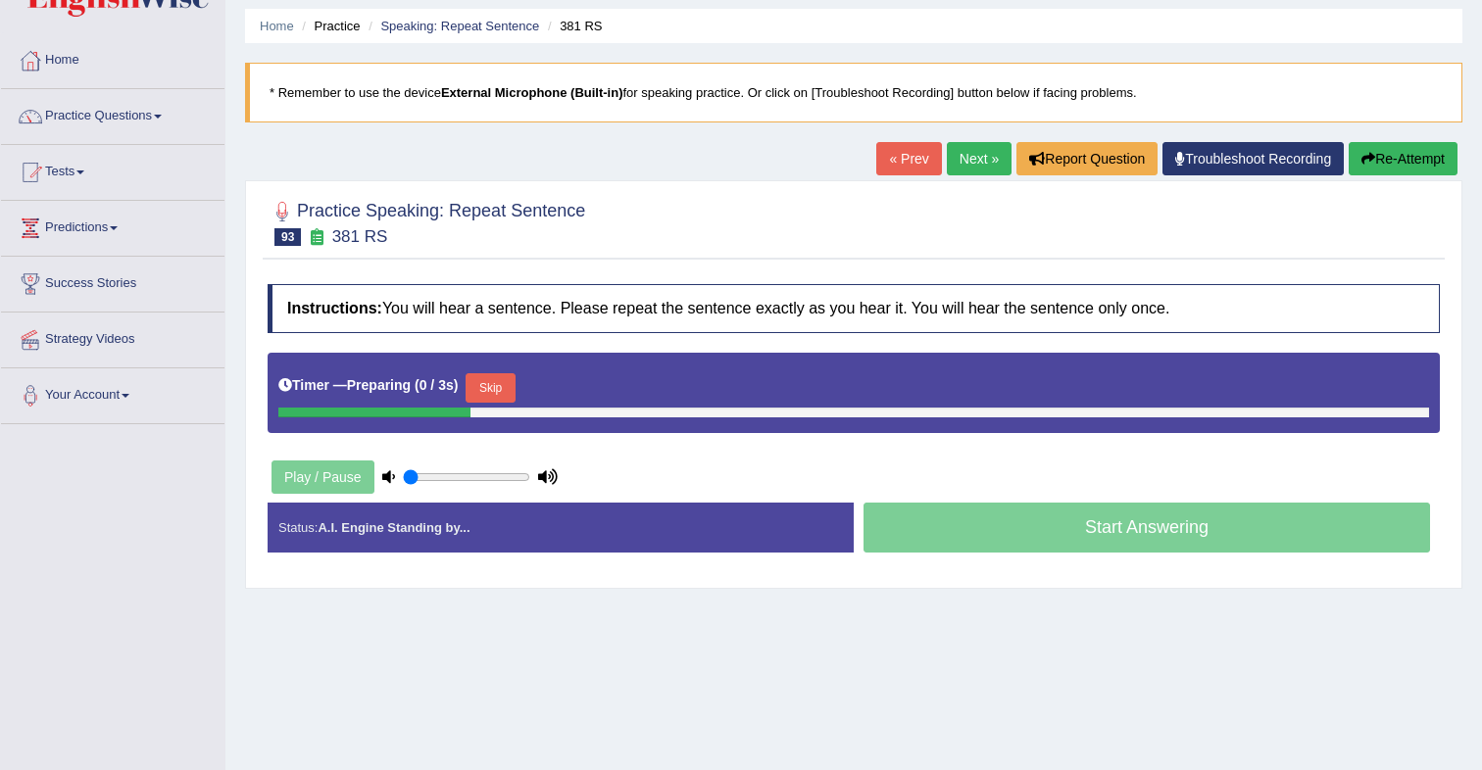
scroll to position [83, 0]
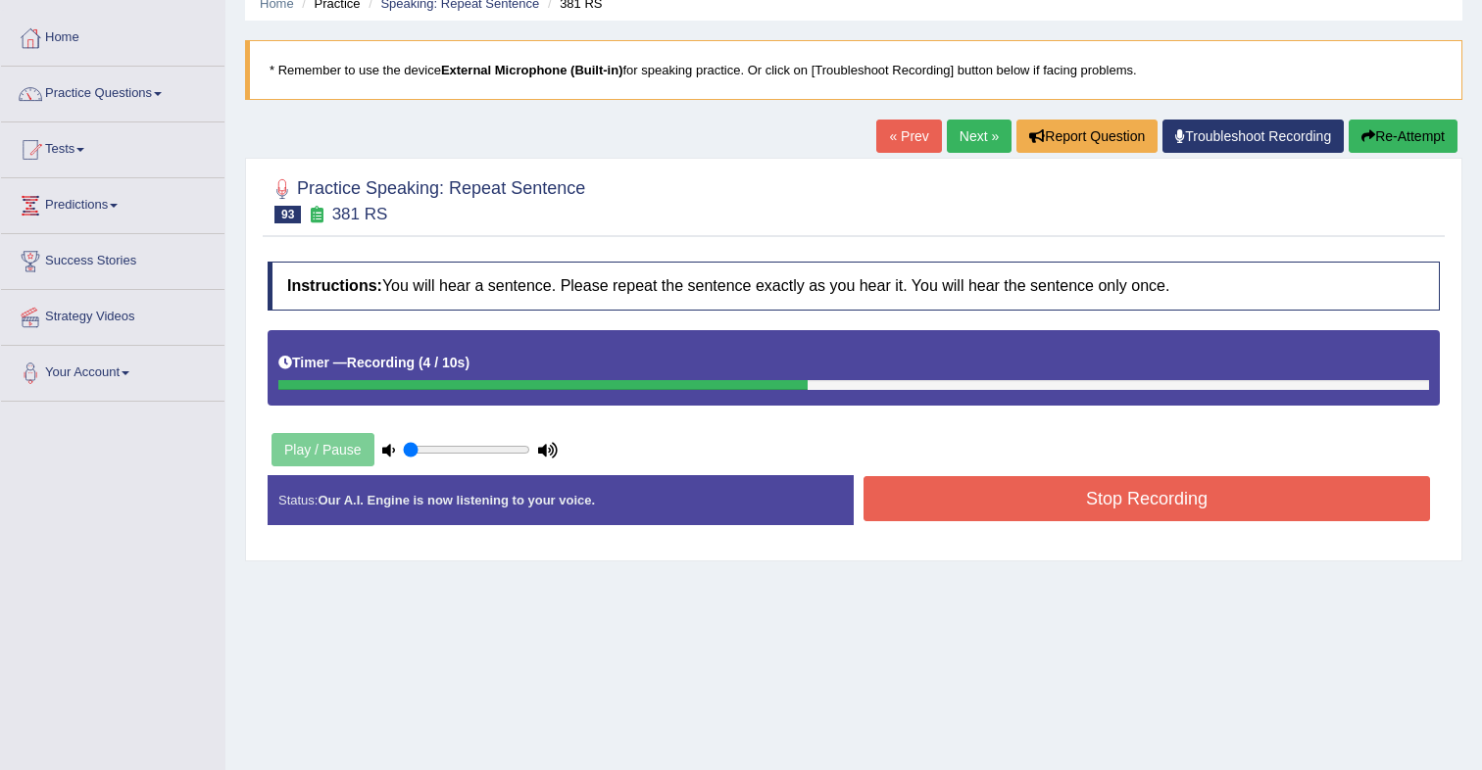
click at [1064, 493] on button "Stop Recording" at bounding box center [1147, 498] width 567 height 45
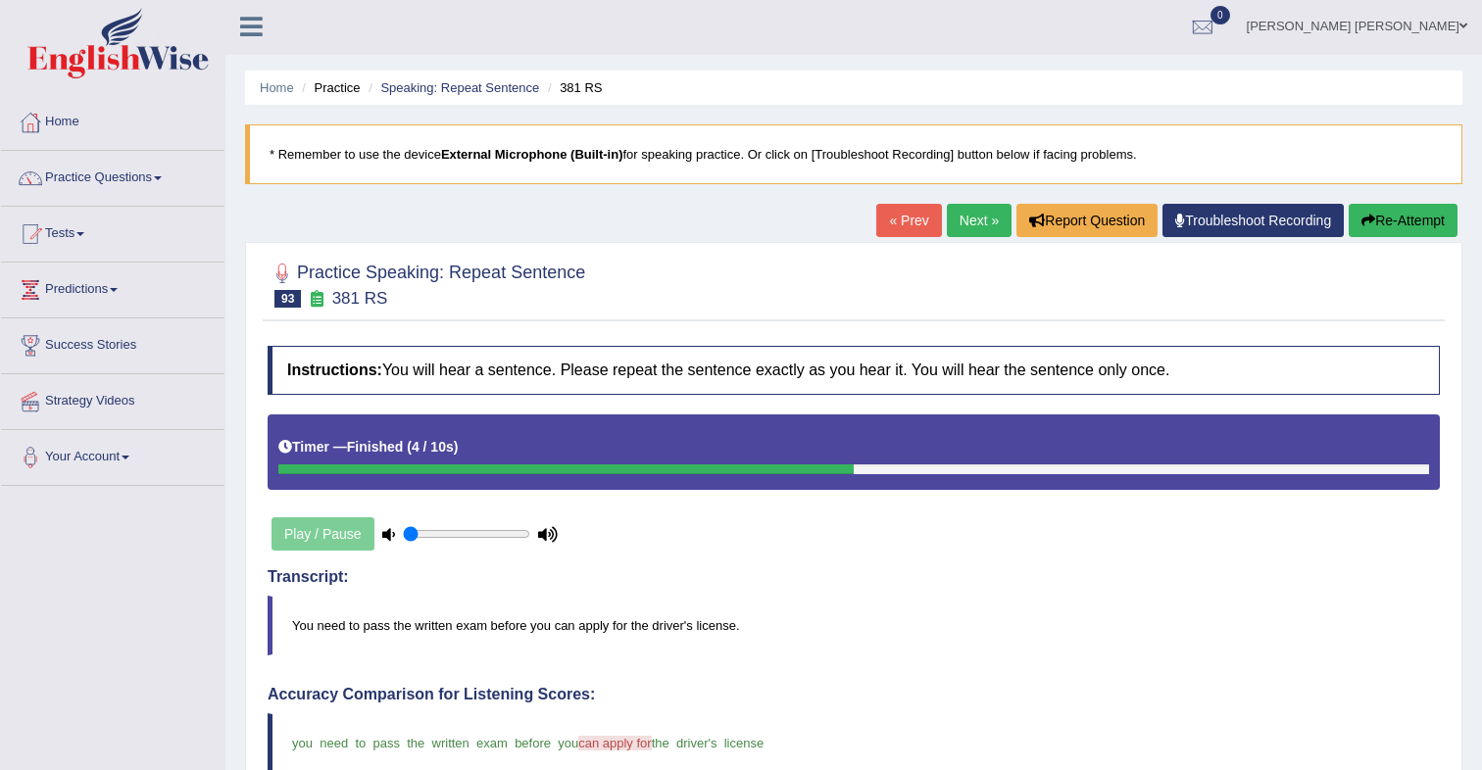
scroll to position [0, 0]
click at [971, 220] on link "Next »" at bounding box center [979, 220] width 65 height 33
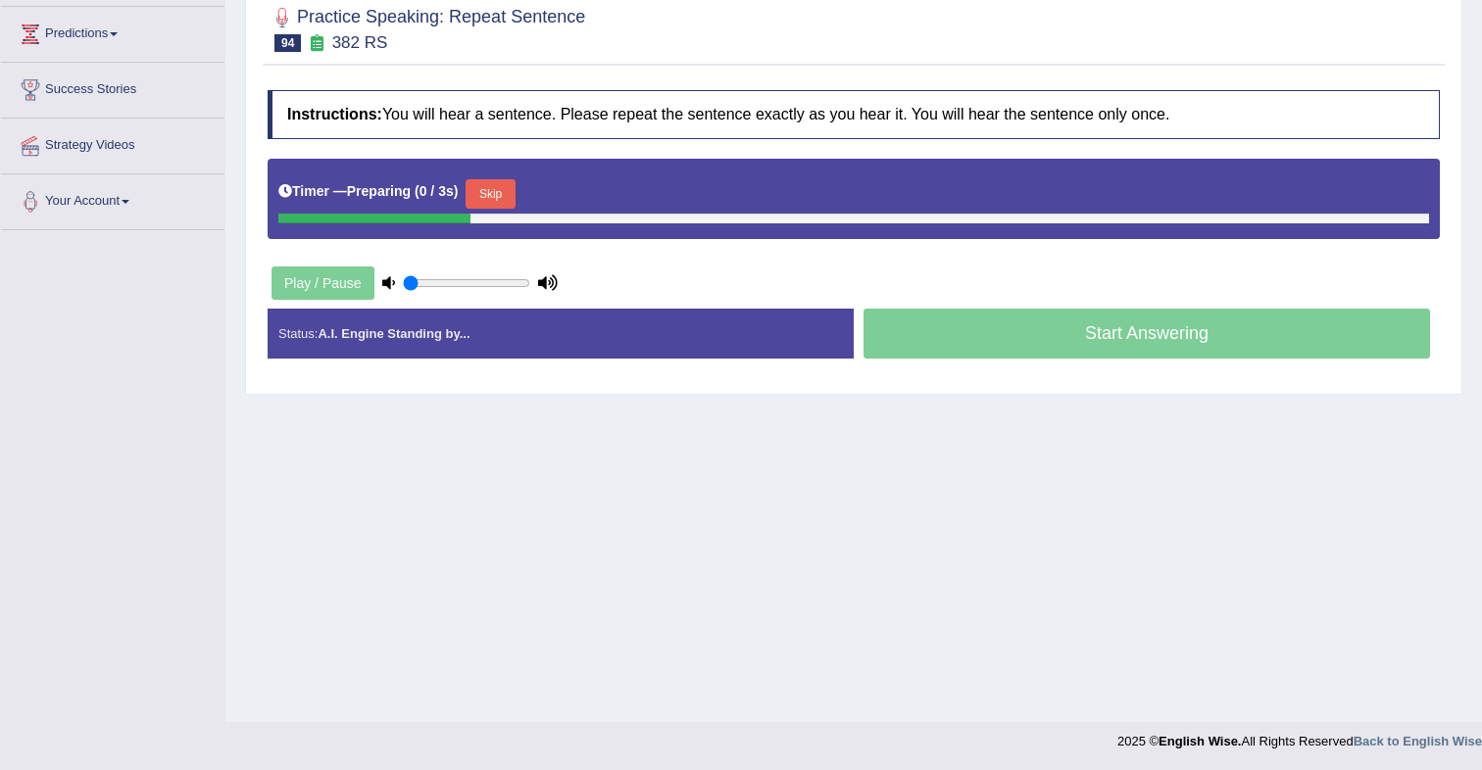
scroll to position [259, 0]
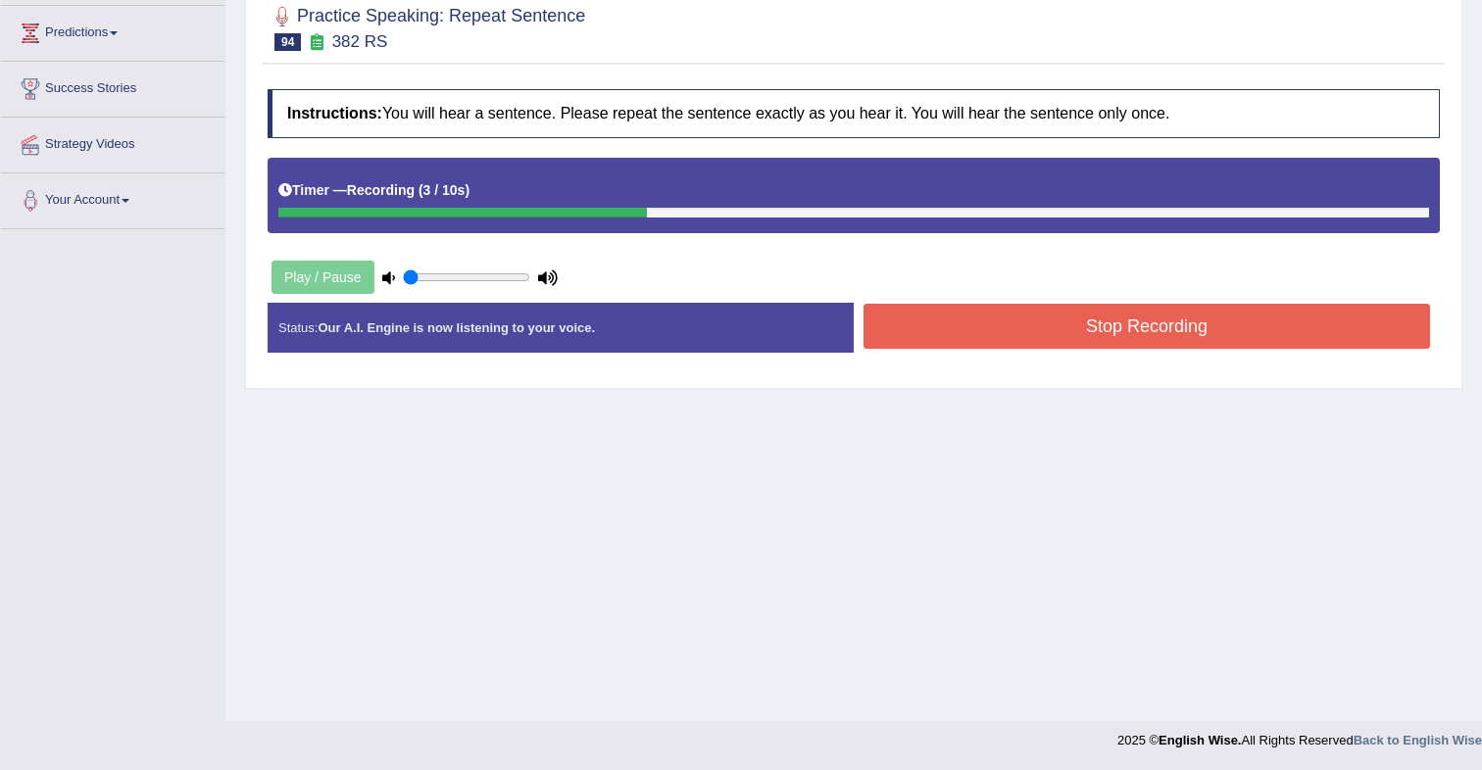
click at [946, 324] on button "Stop Recording" at bounding box center [1147, 326] width 567 height 45
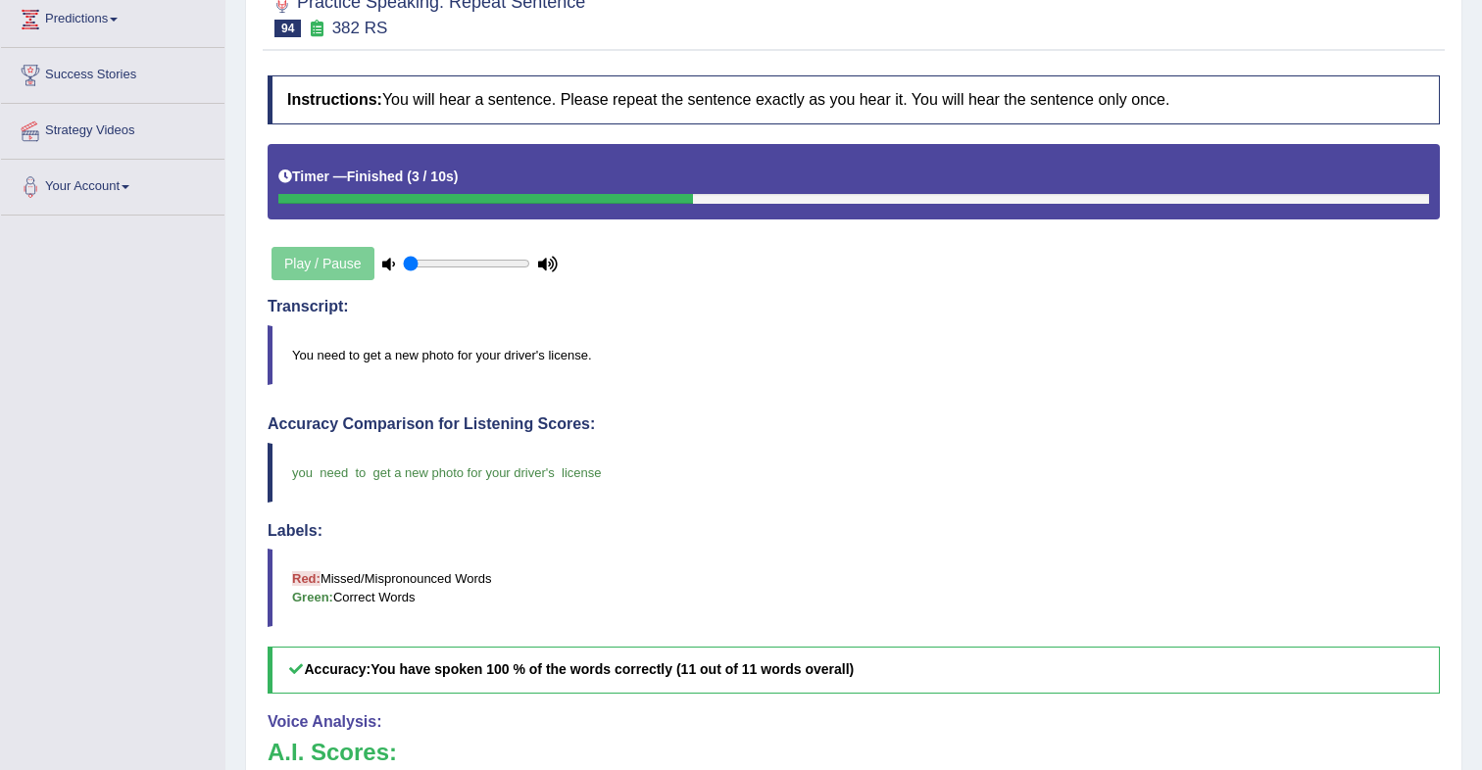
scroll to position [0, 0]
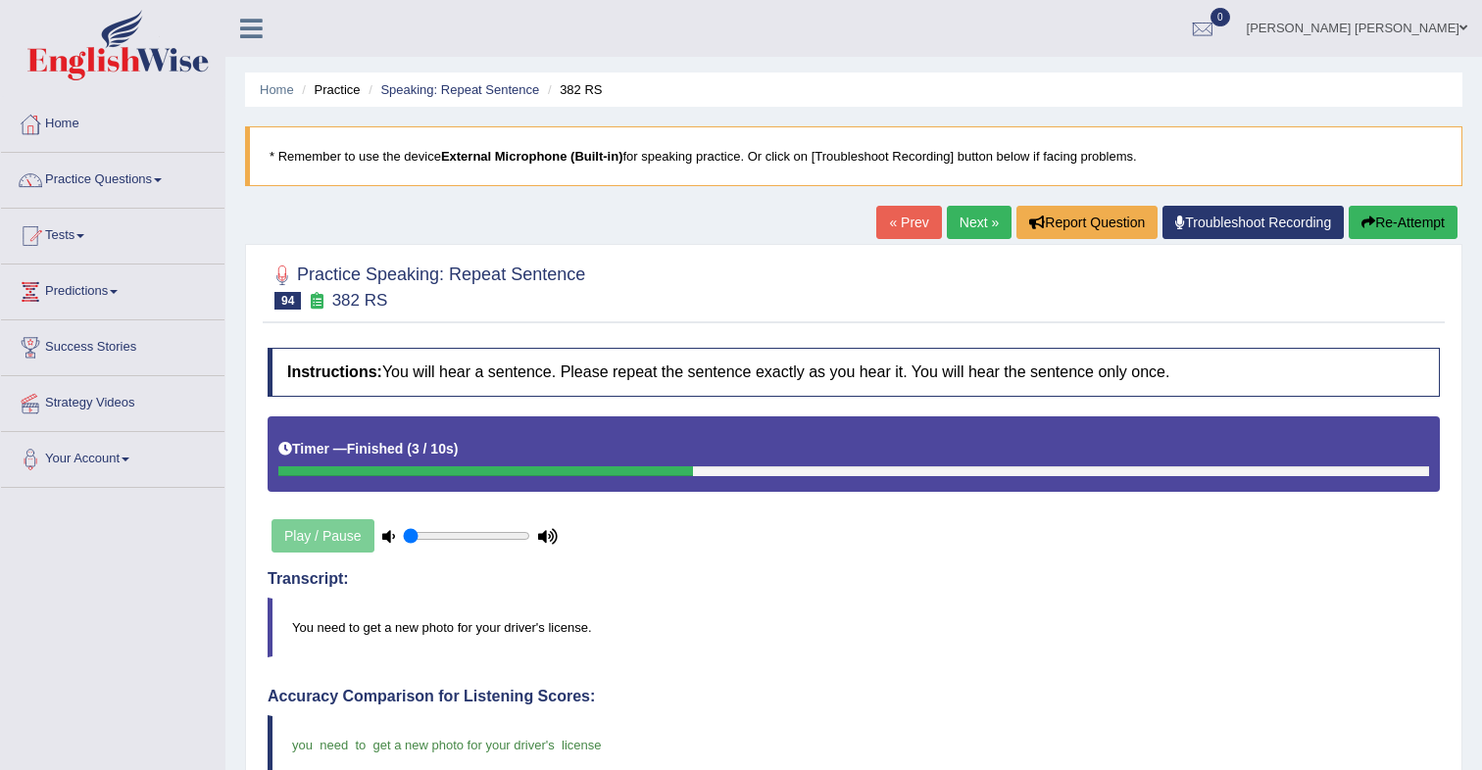
click at [960, 229] on link "Next »" at bounding box center [979, 222] width 65 height 33
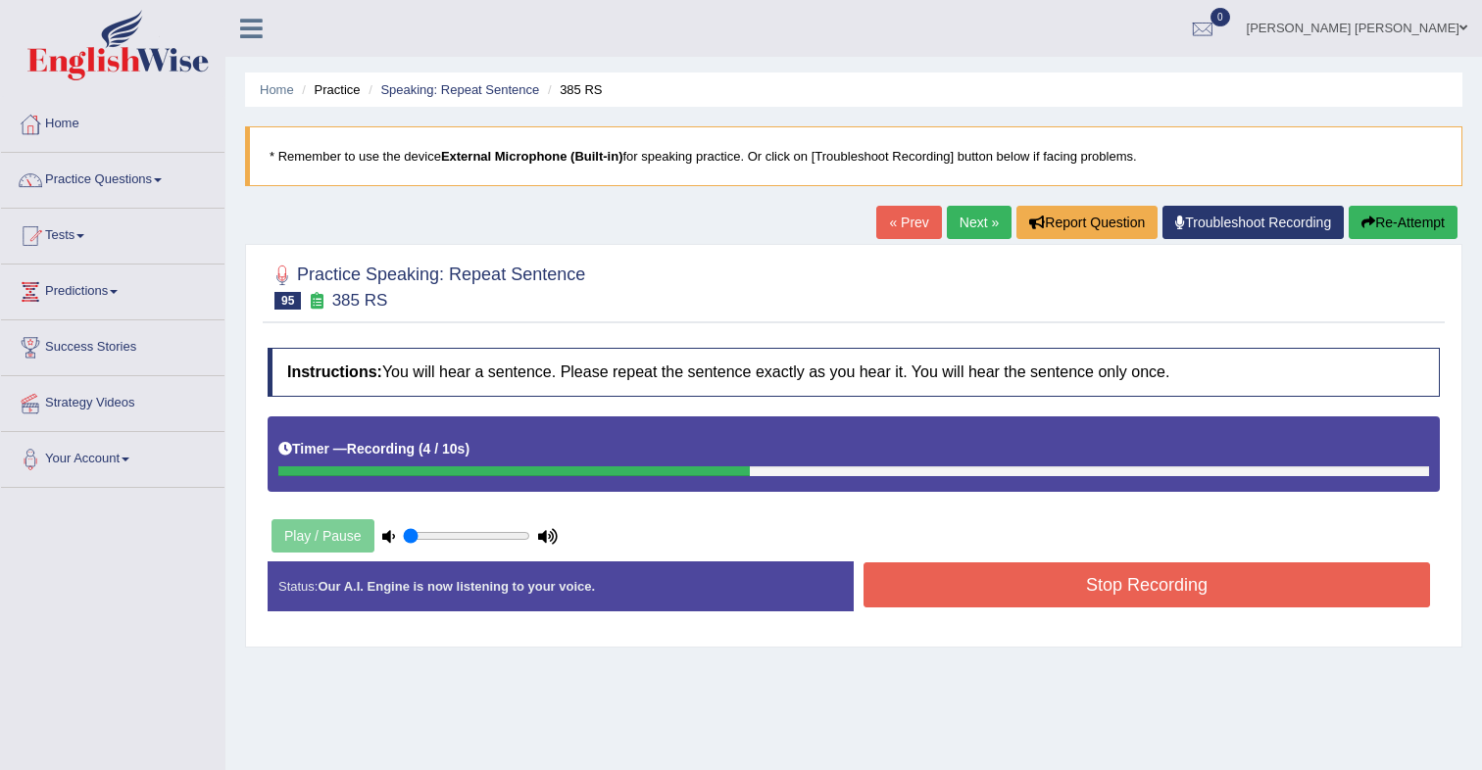
click at [1050, 588] on button "Stop Recording" at bounding box center [1147, 585] width 567 height 45
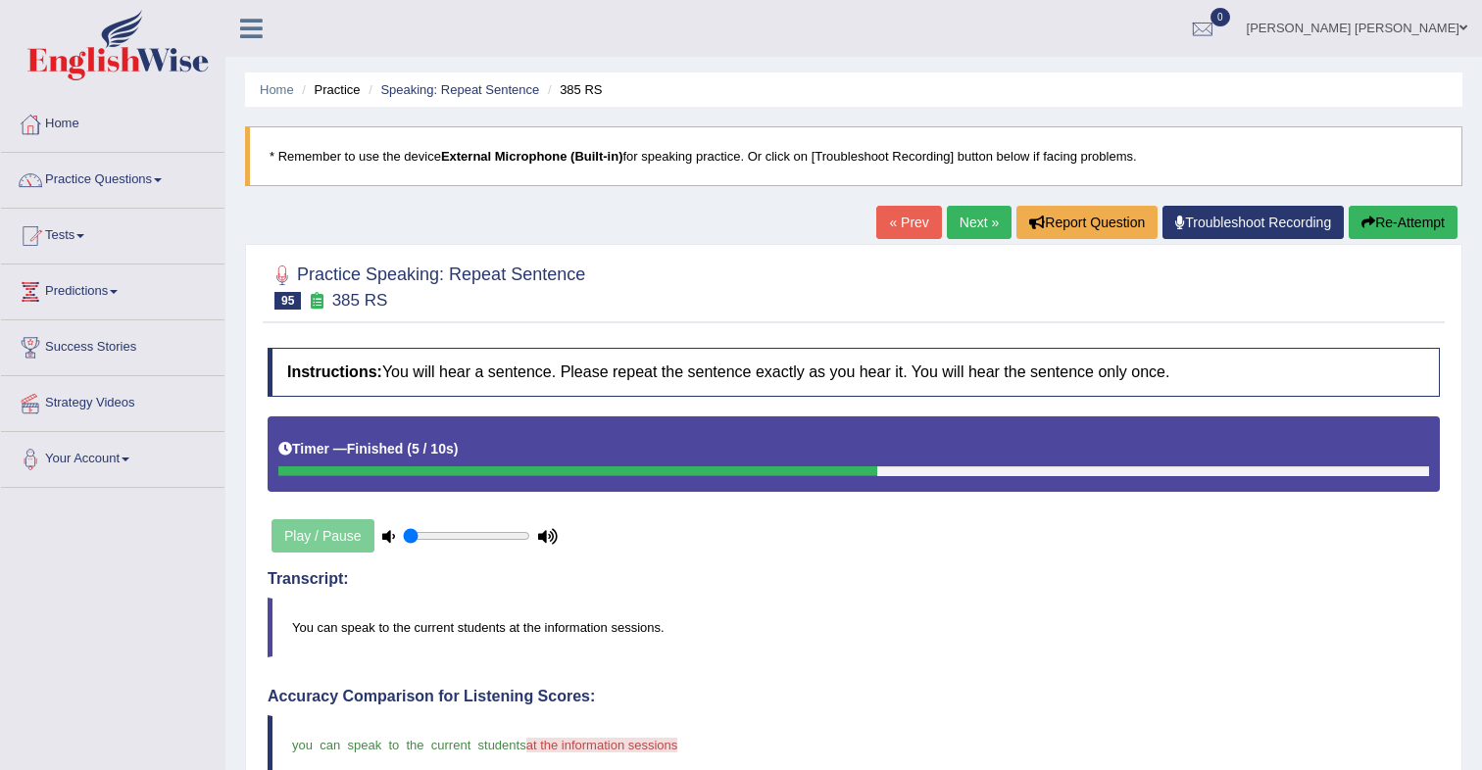
click at [979, 229] on link "Next »" at bounding box center [979, 222] width 65 height 33
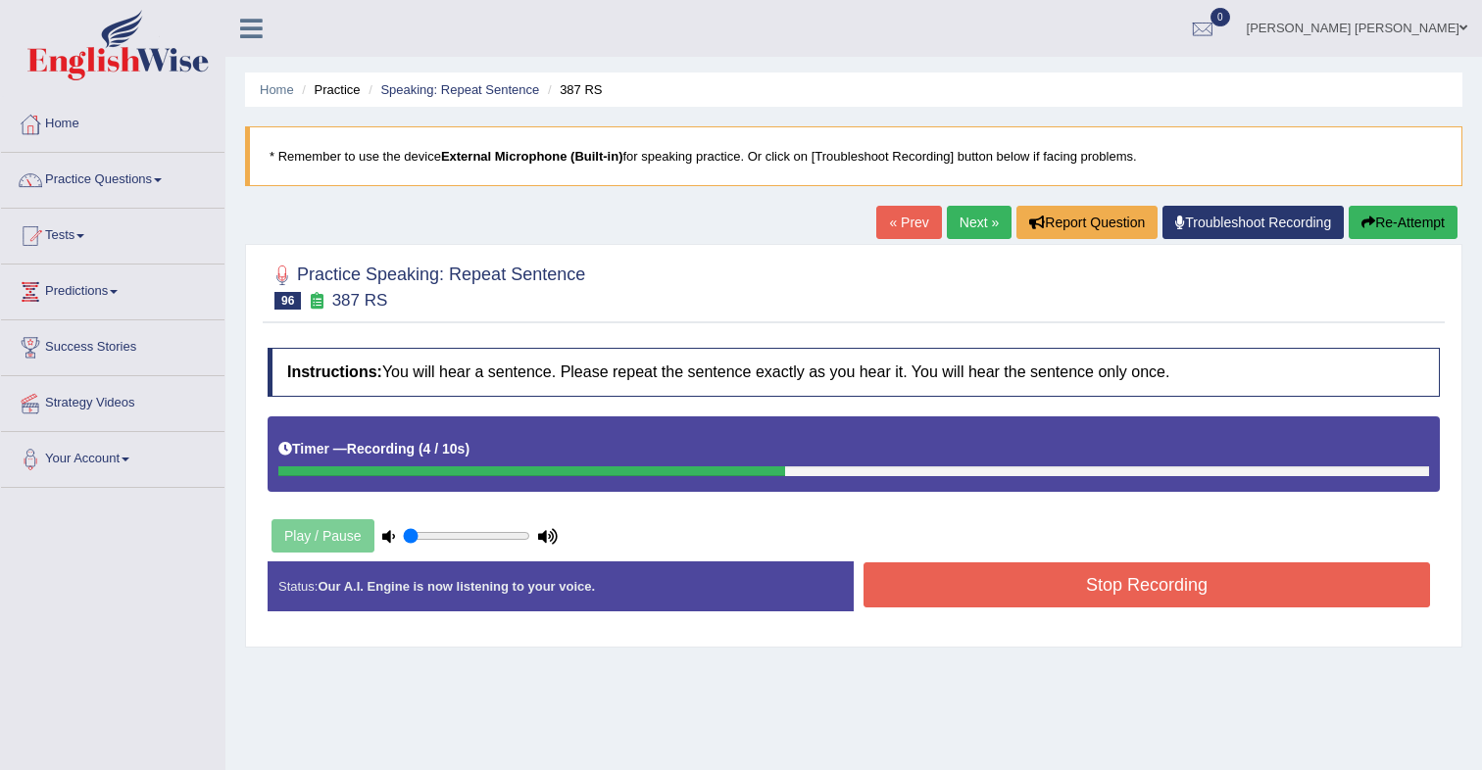
click at [1195, 581] on button "Stop Recording" at bounding box center [1147, 585] width 567 height 45
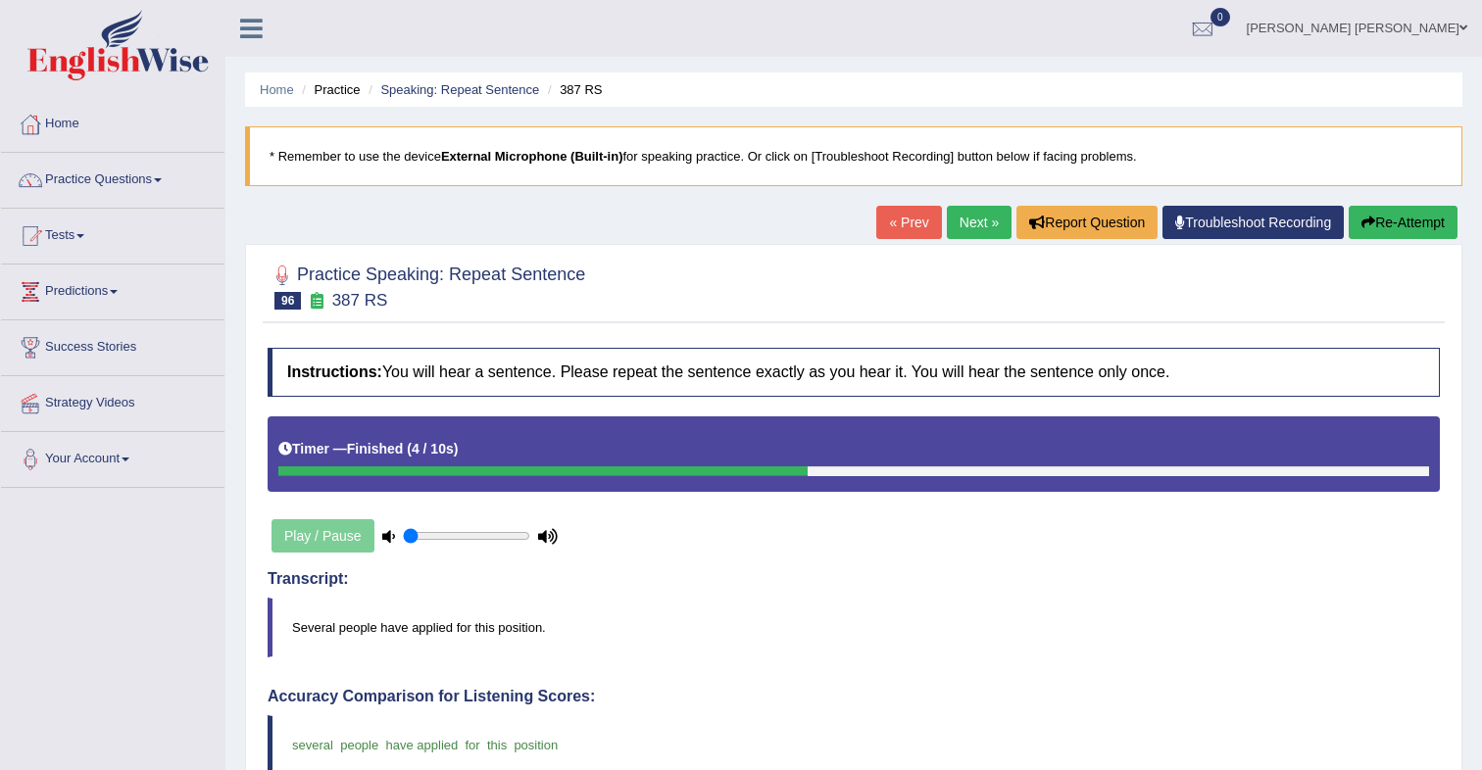
drag, startPoint x: 976, startPoint y: 225, endPoint x: 992, endPoint y: 268, distance: 45.0
click at [975, 225] on link "Next »" at bounding box center [979, 222] width 65 height 33
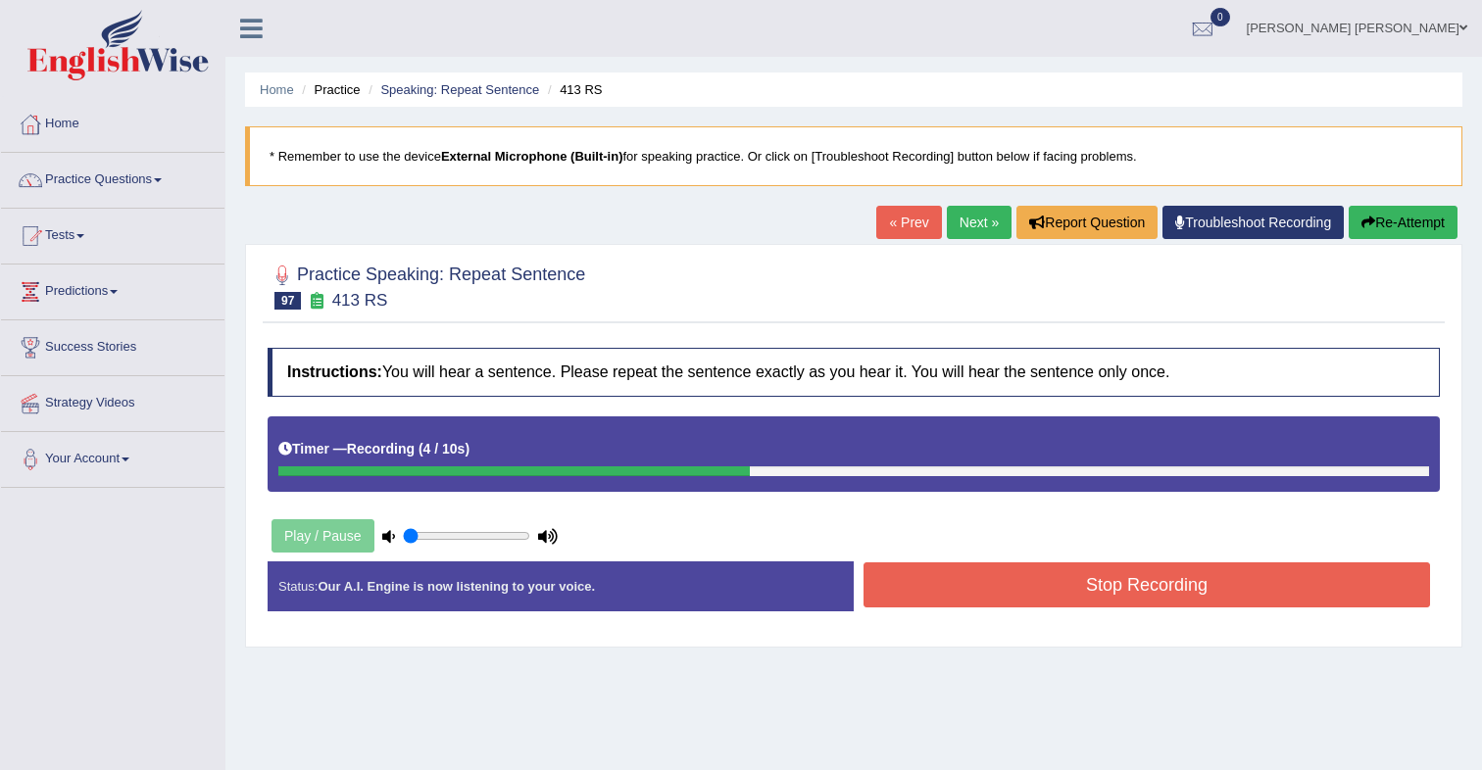
click at [1187, 585] on button "Stop Recording" at bounding box center [1147, 585] width 567 height 45
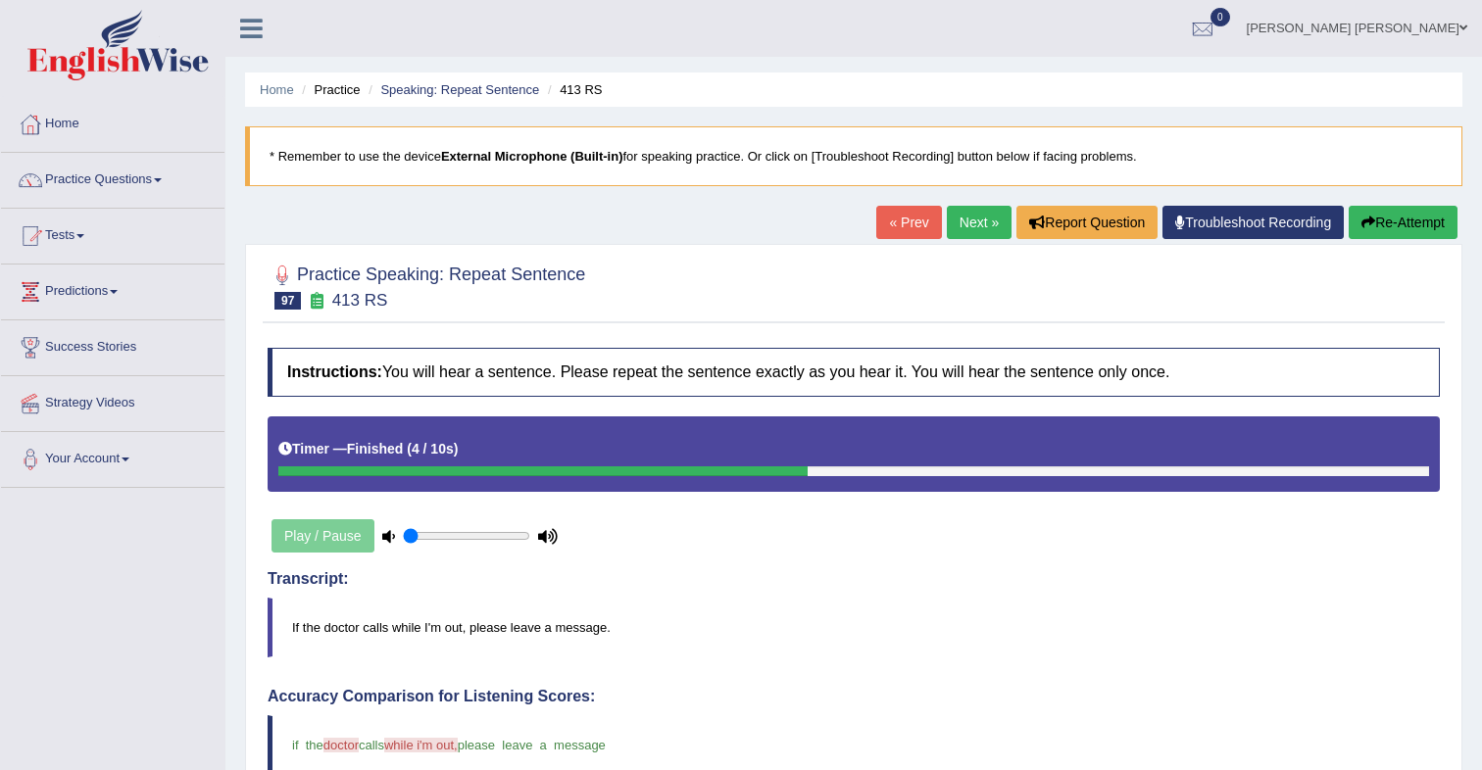
click at [973, 225] on link "Next »" at bounding box center [979, 222] width 65 height 33
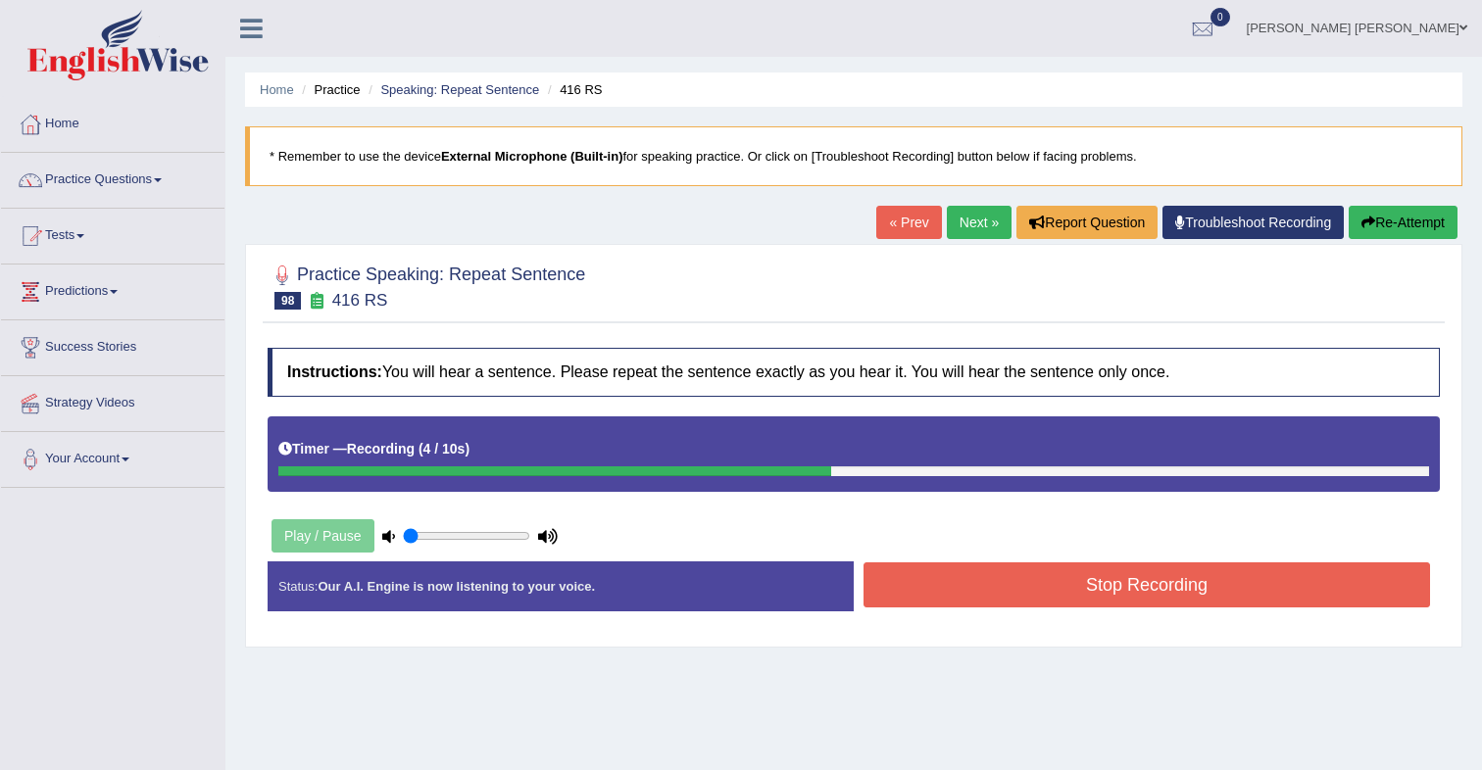
click at [1041, 605] on button "Stop Recording" at bounding box center [1147, 585] width 567 height 45
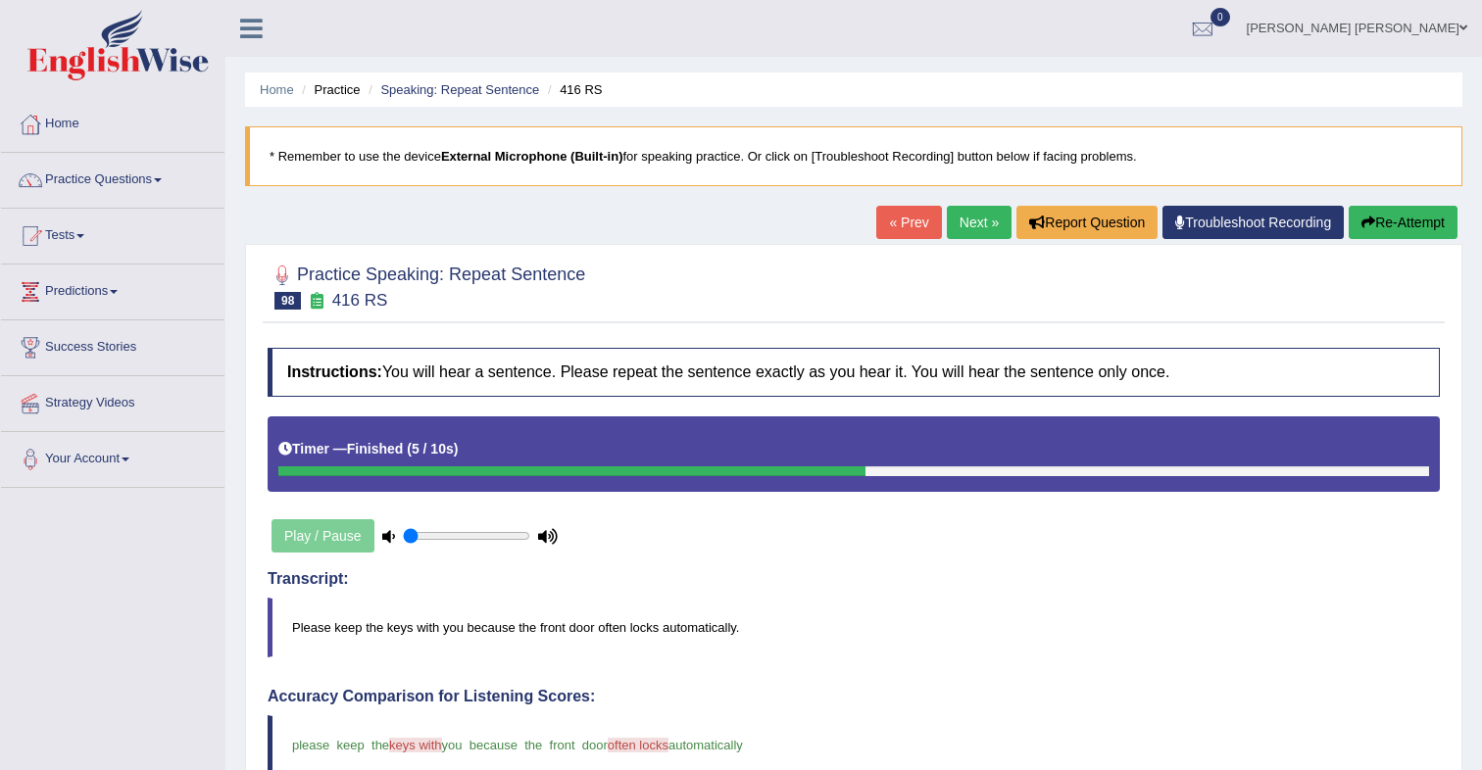
click at [970, 228] on link "Next »" at bounding box center [979, 222] width 65 height 33
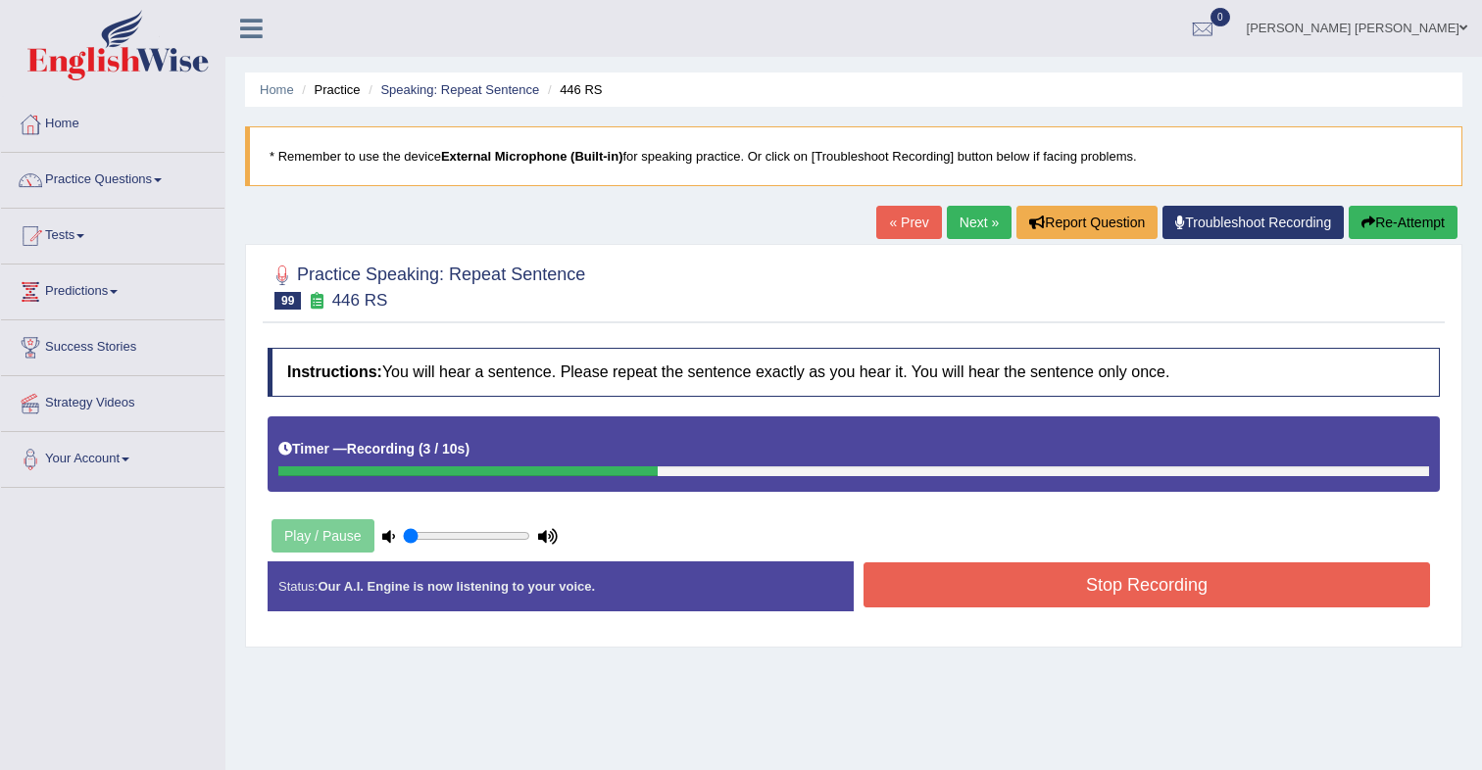
click at [1111, 578] on button "Stop Recording" at bounding box center [1147, 585] width 567 height 45
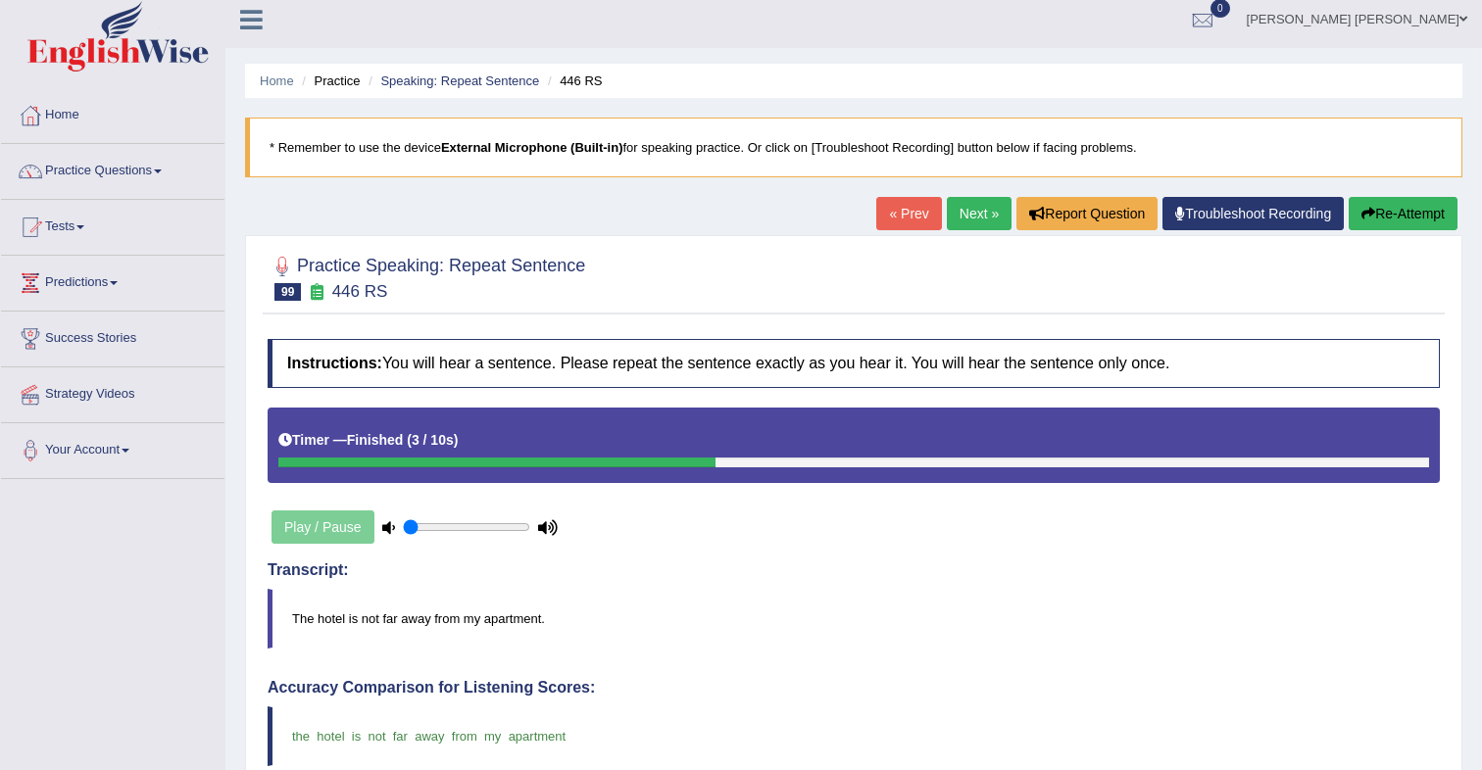
scroll to position [8, 0]
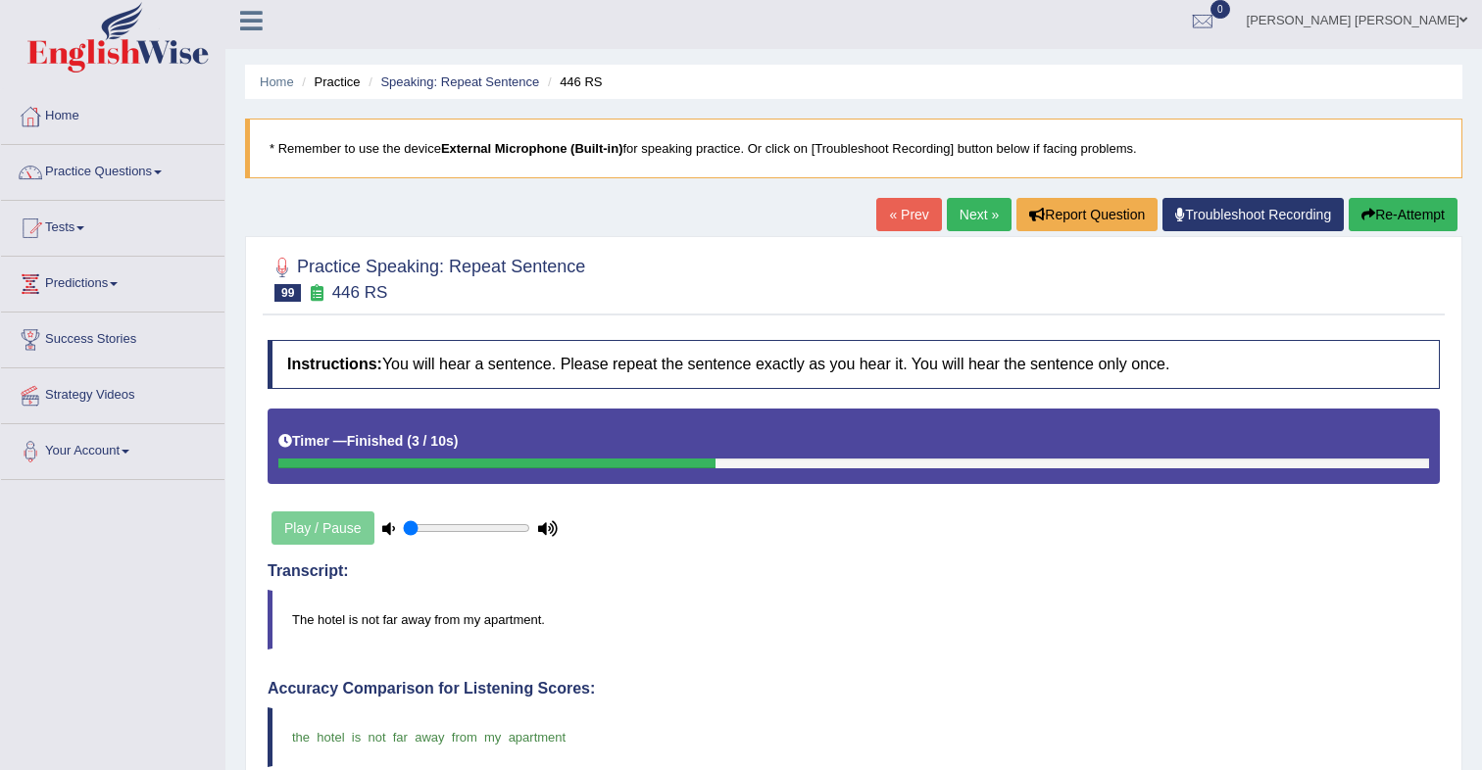
click at [967, 220] on link "Next »" at bounding box center [979, 214] width 65 height 33
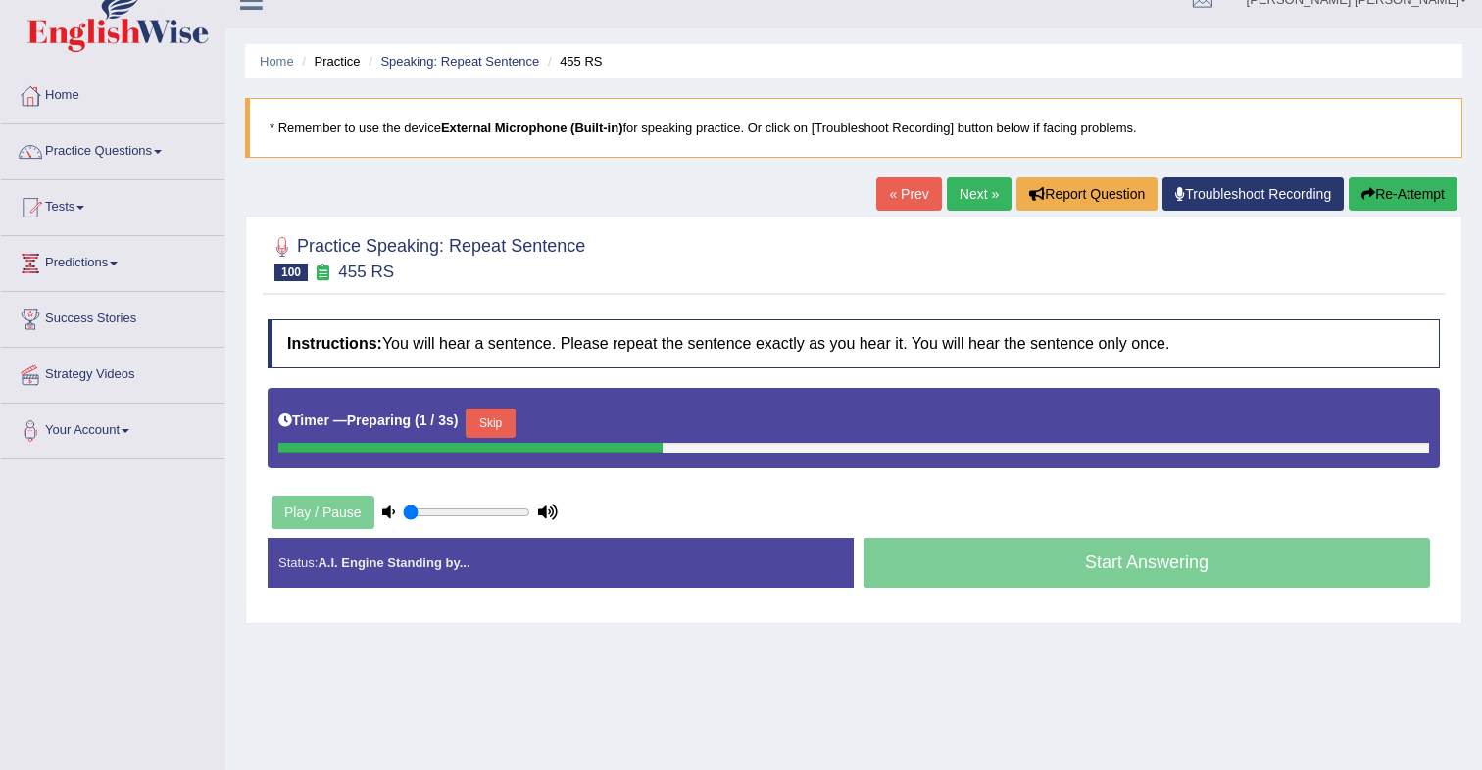
scroll to position [51, 0]
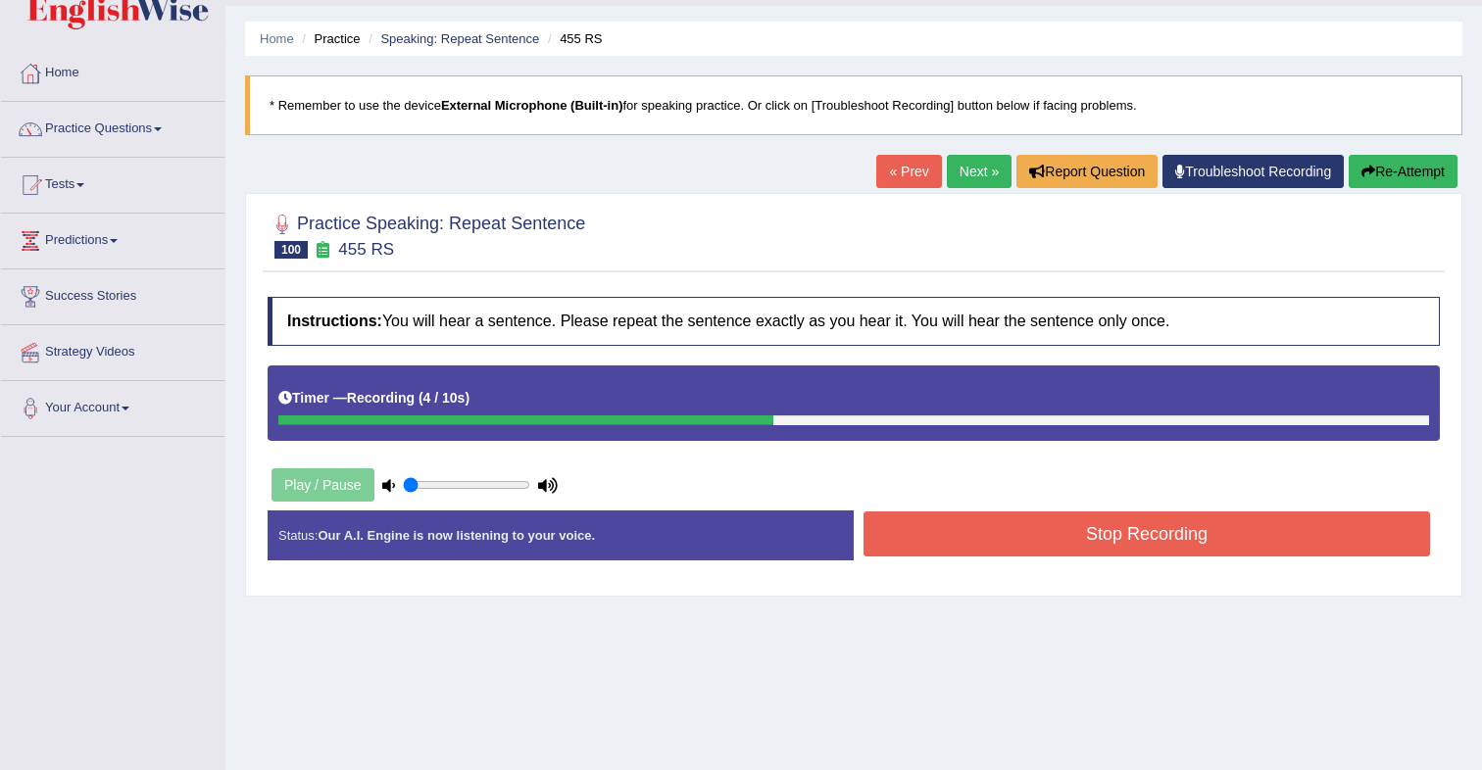
click at [1116, 542] on button "Stop Recording" at bounding box center [1147, 534] width 567 height 45
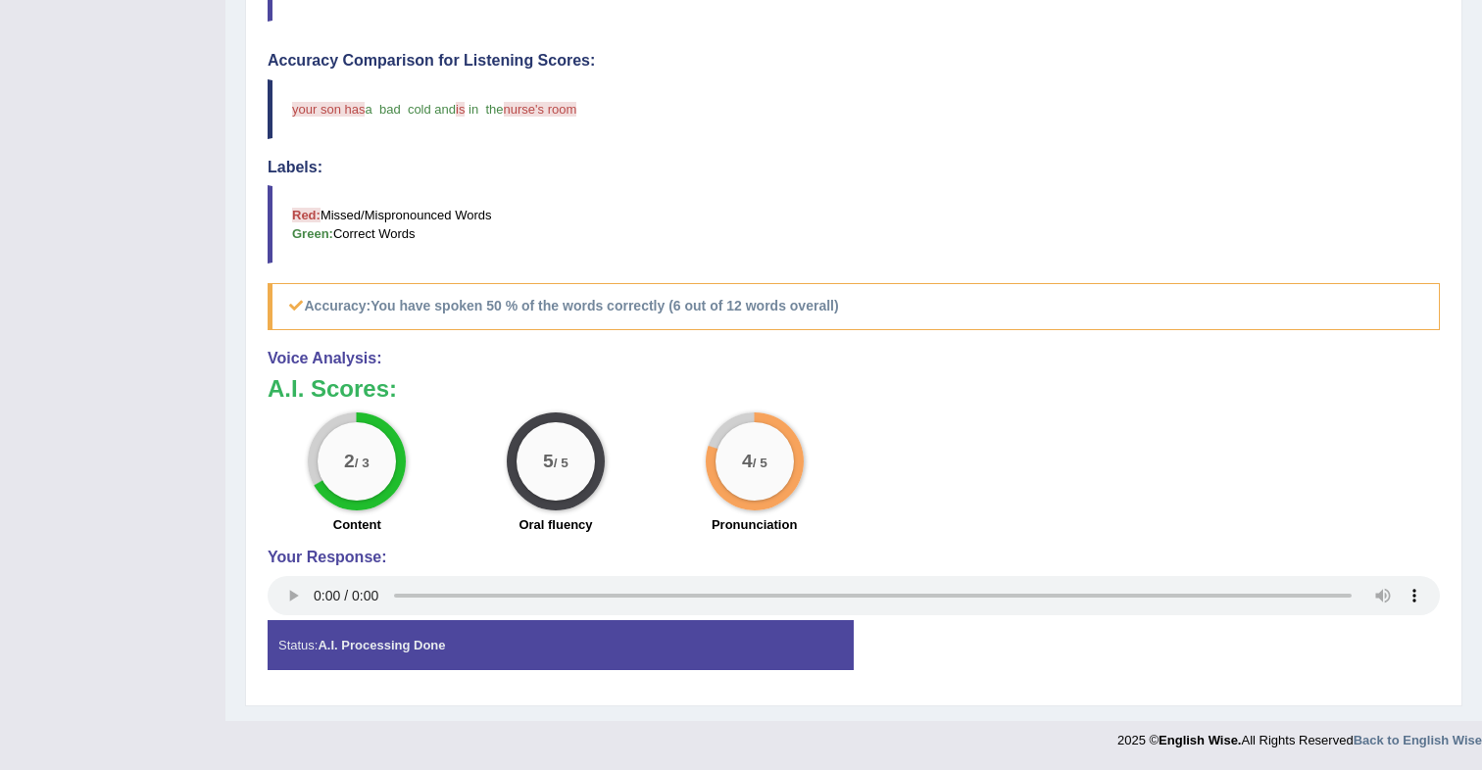
scroll to position [0, 0]
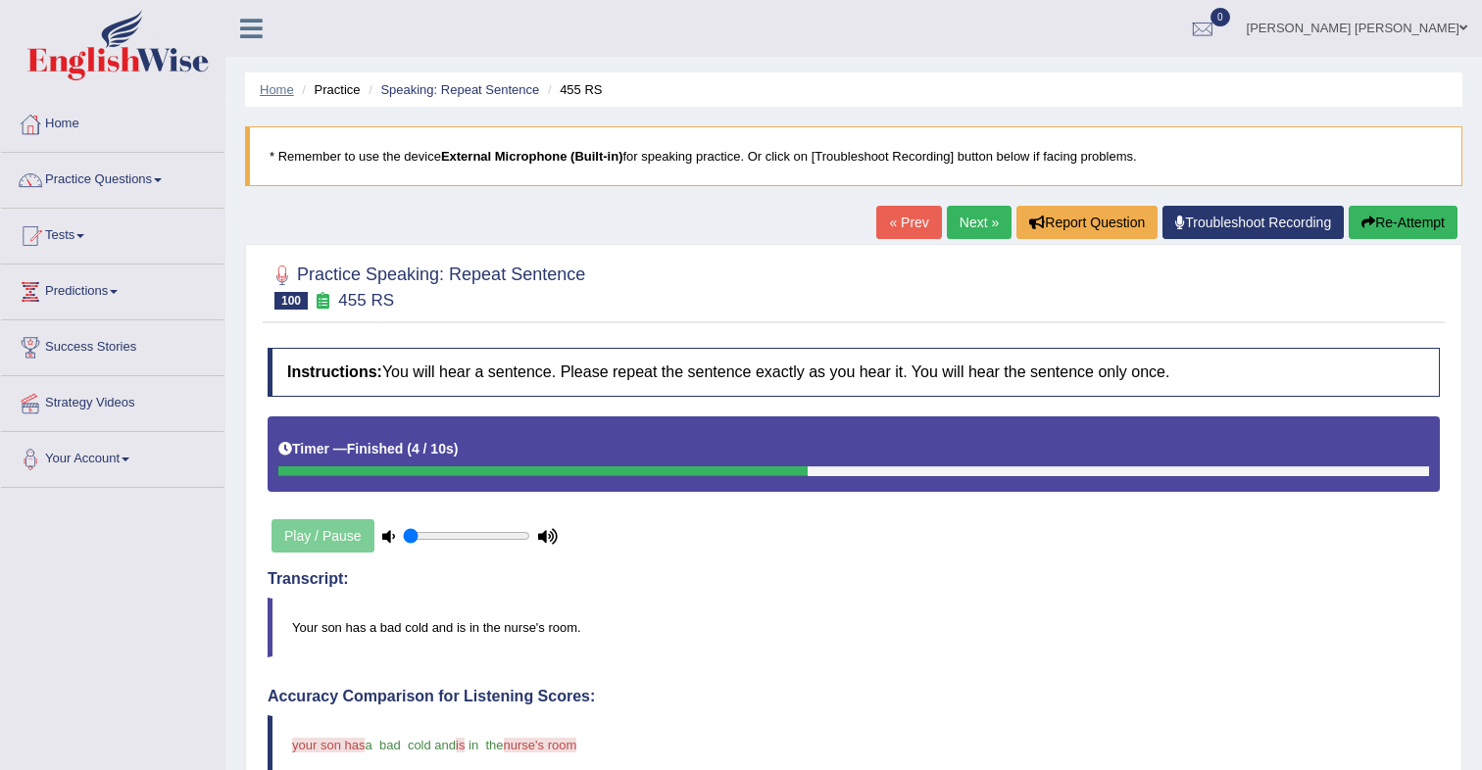
click at [278, 94] on link "Home" at bounding box center [277, 89] width 34 height 15
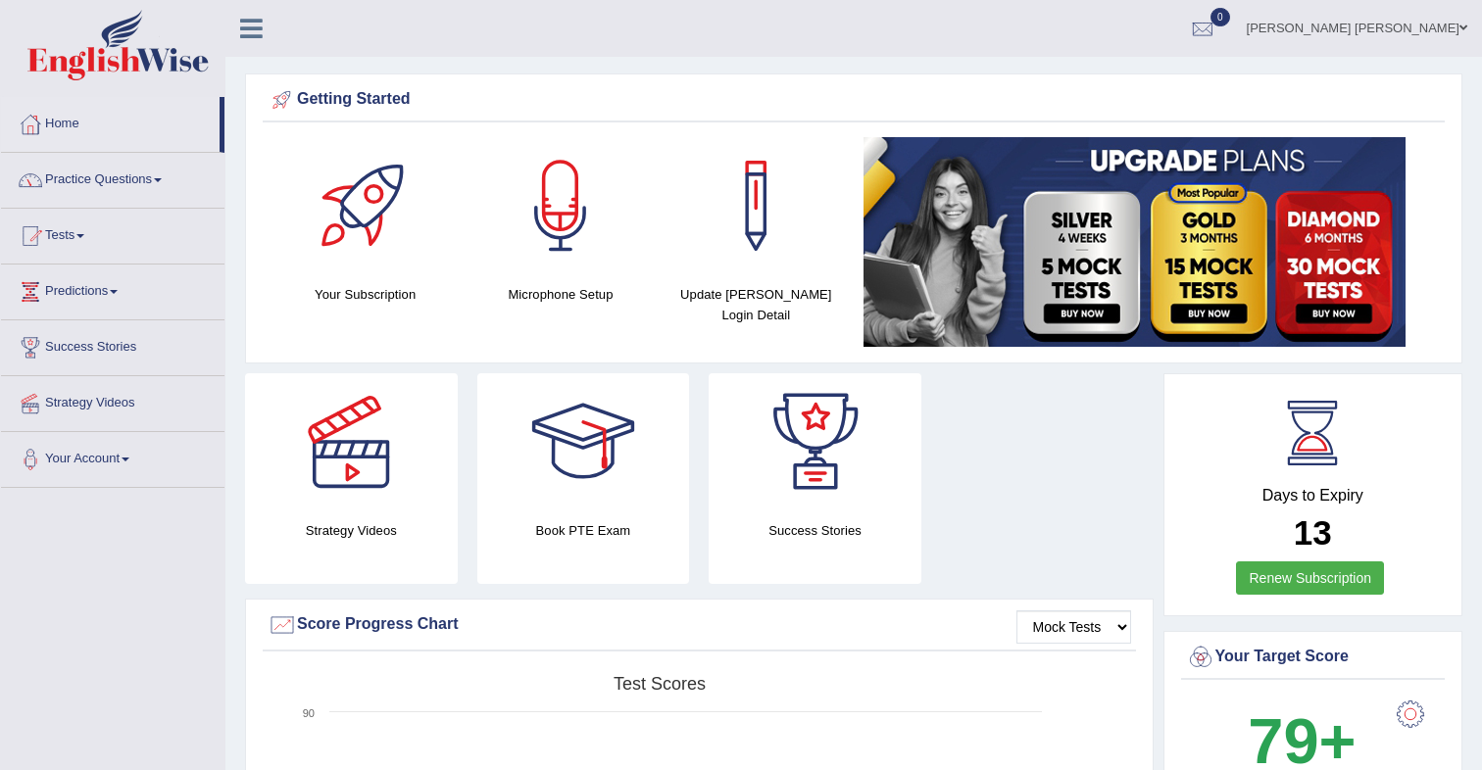
click at [84, 236] on span at bounding box center [80, 236] width 8 height 4
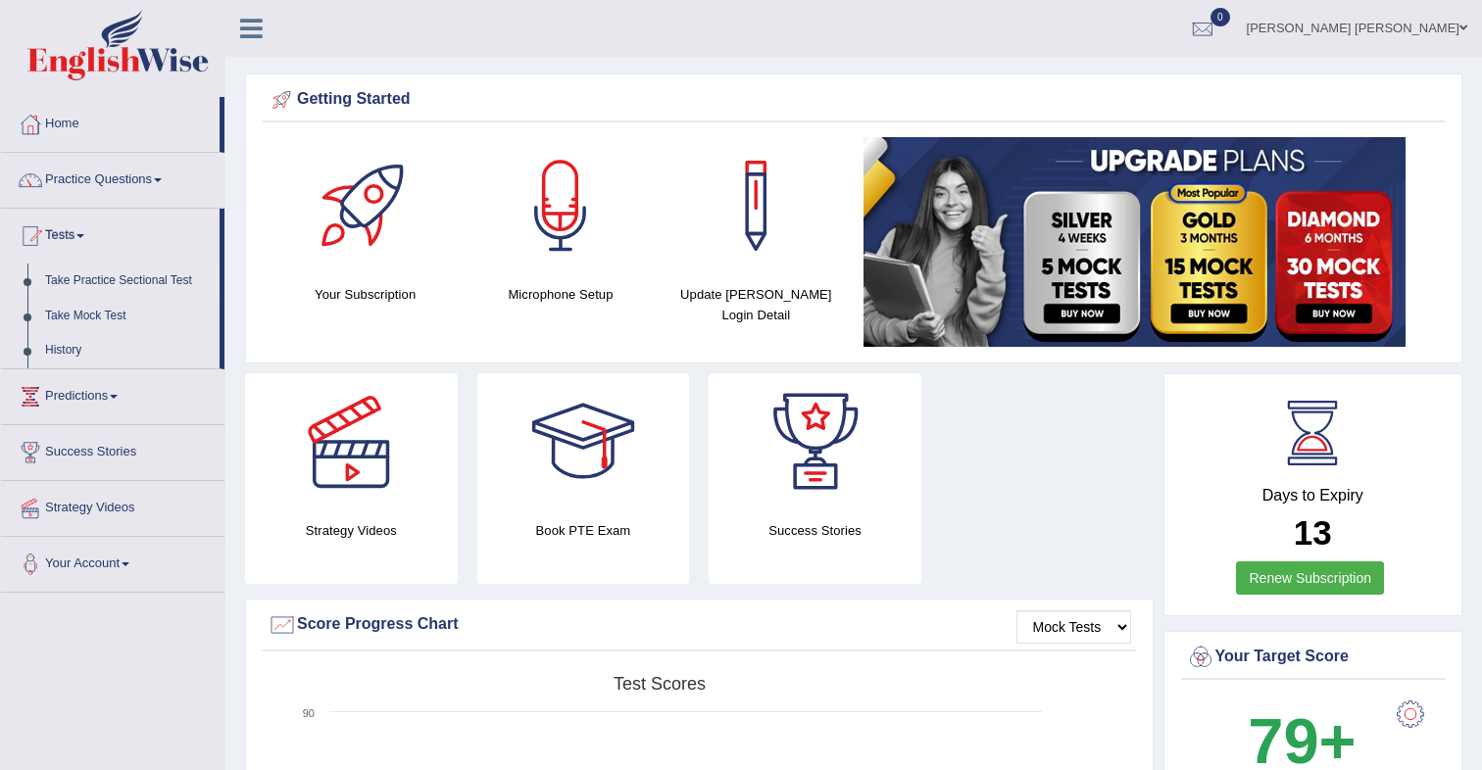
click at [139, 280] on link "Take Practice Sectional Test" at bounding box center [127, 281] width 183 height 35
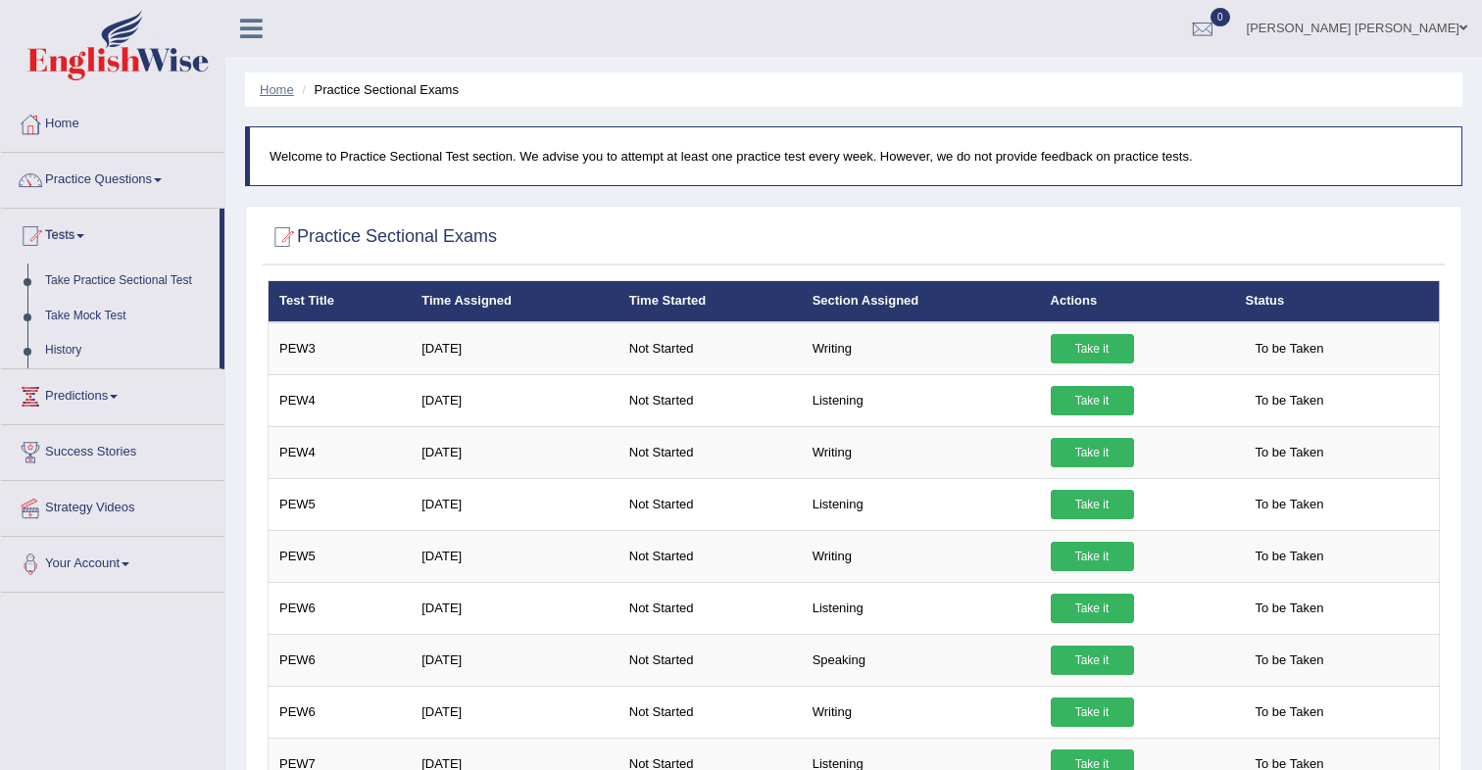
click at [278, 89] on link "Home" at bounding box center [277, 89] width 34 height 15
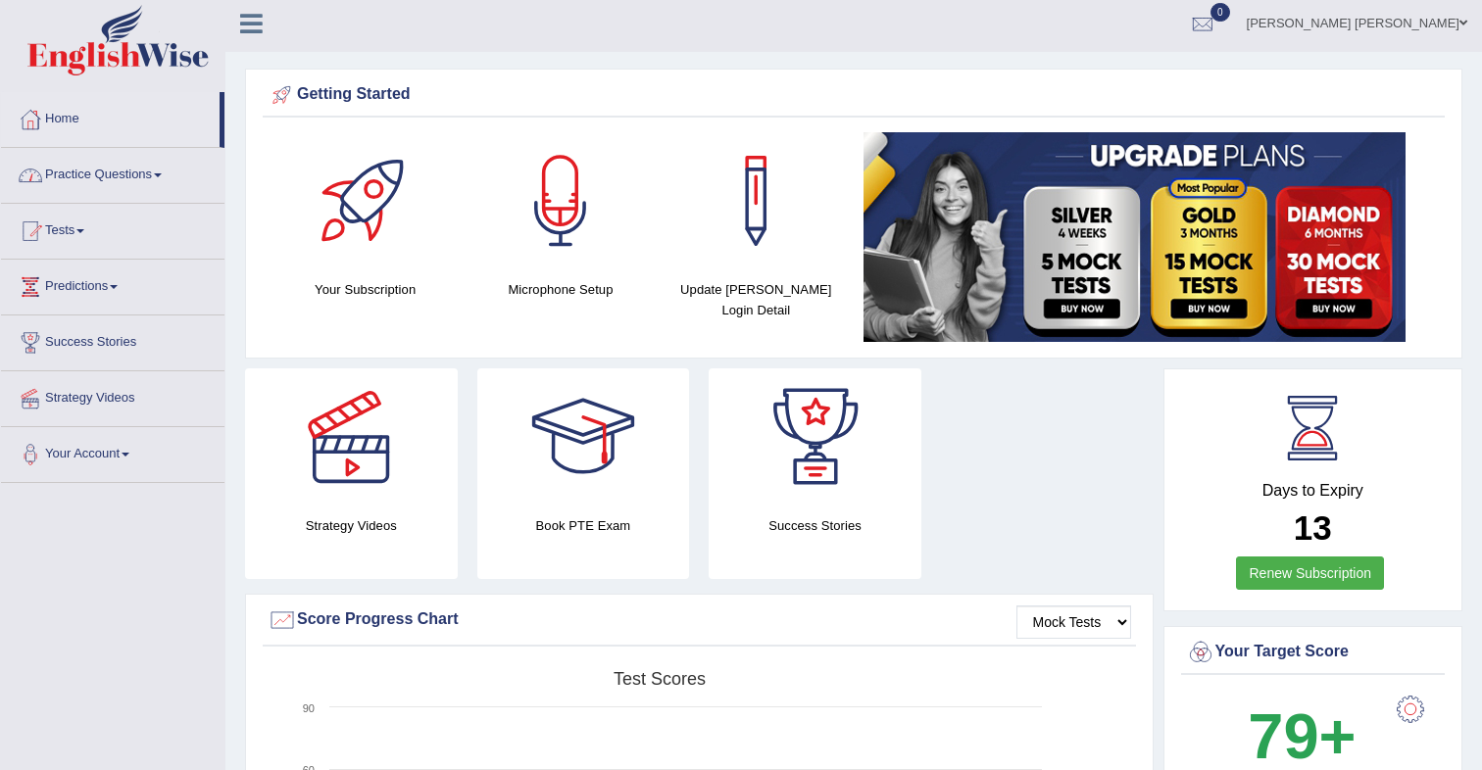
scroll to position [10, 0]
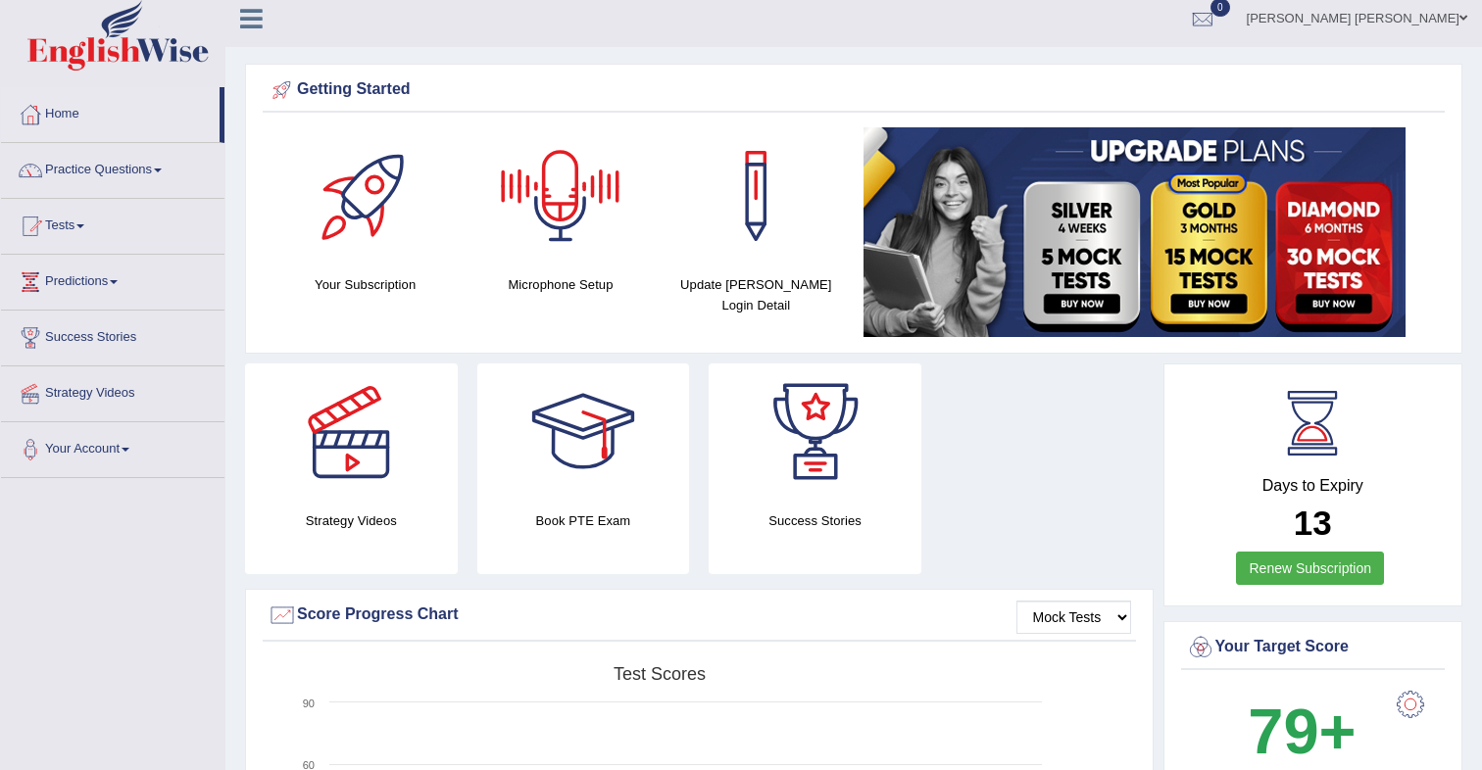
click at [387, 200] on div at bounding box center [365, 195] width 137 height 137
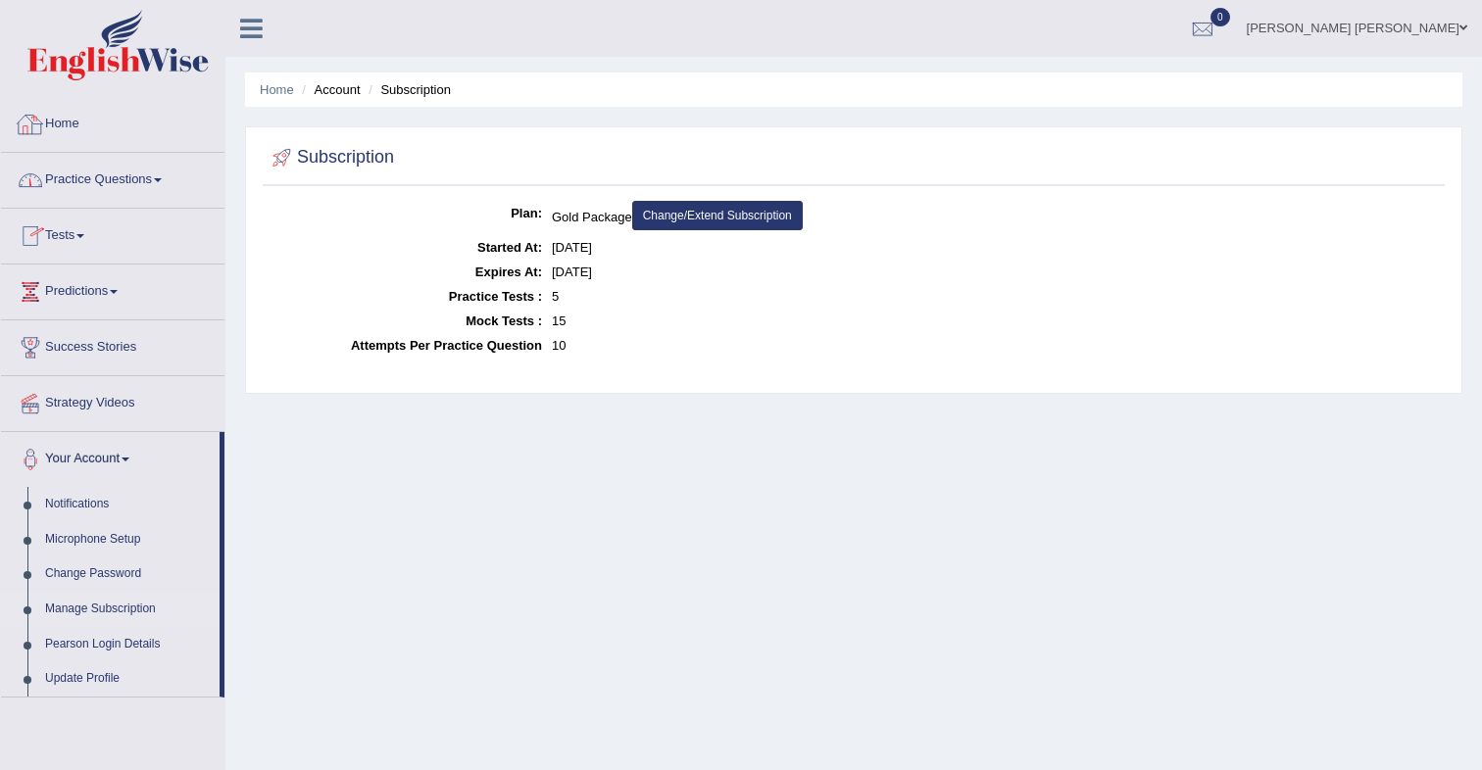
click at [81, 130] on link "Home" at bounding box center [112, 121] width 223 height 49
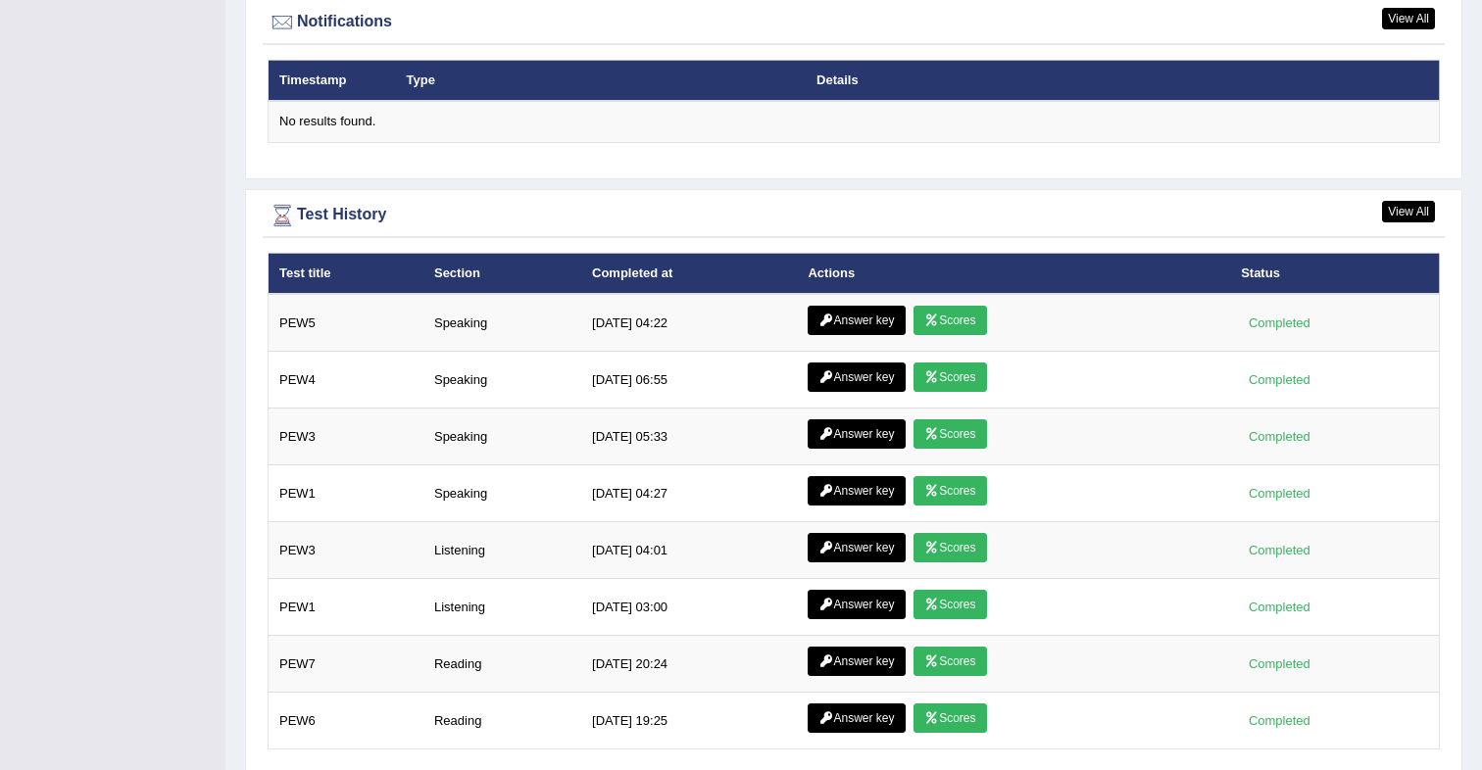
scroll to position [2480, 0]
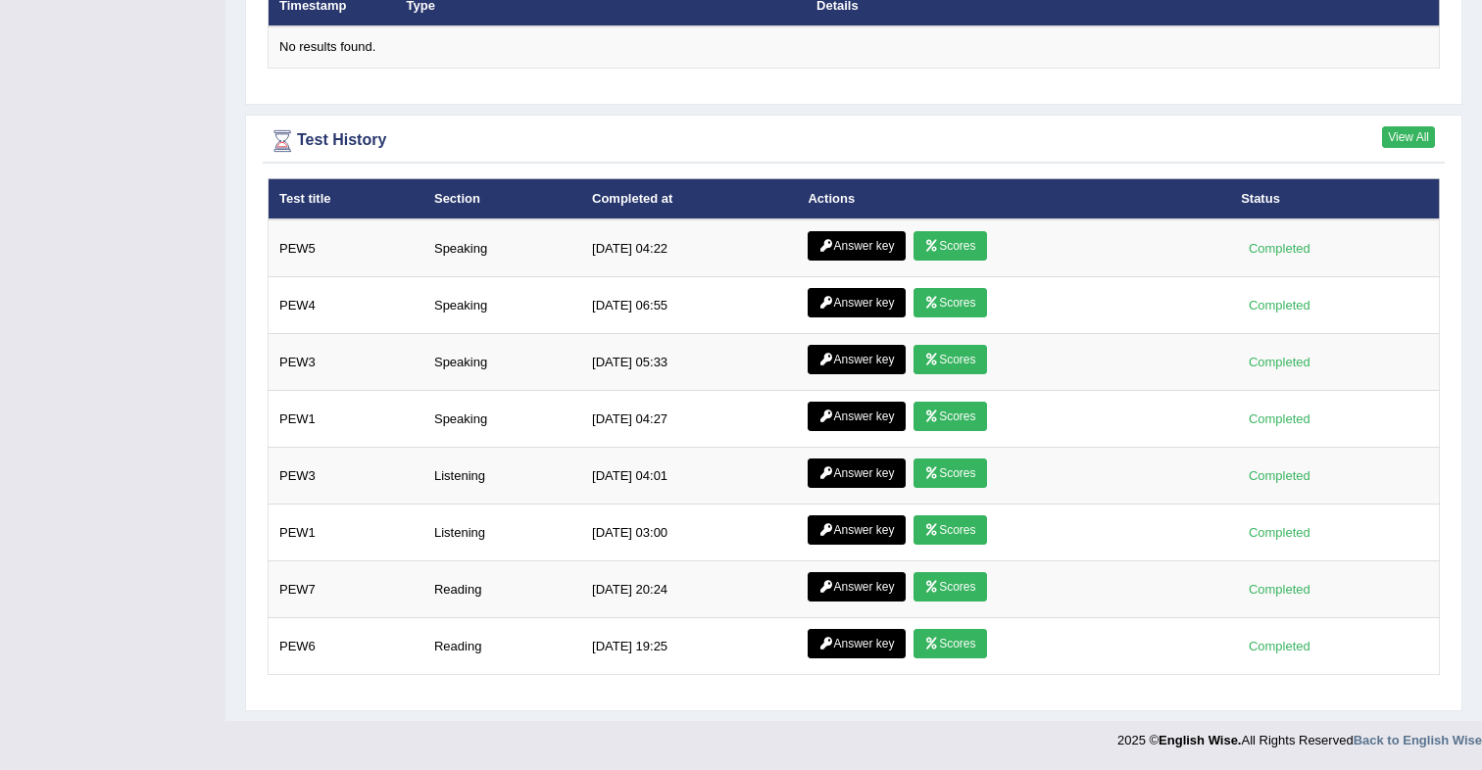
click at [1401, 138] on link "View All" at bounding box center [1408, 137] width 53 height 22
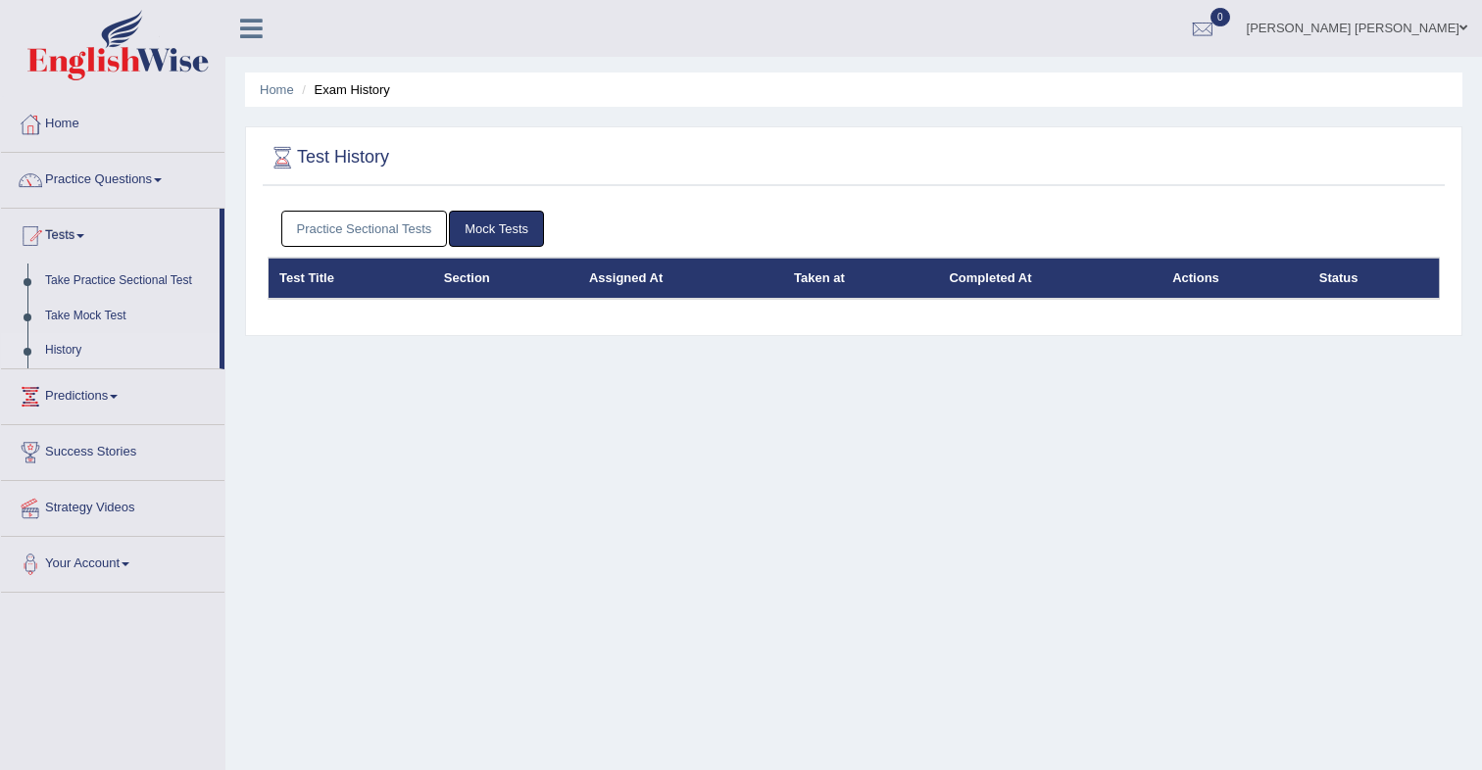
click at [369, 231] on link "Practice Sectional Tests" at bounding box center [364, 229] width 167 height 36
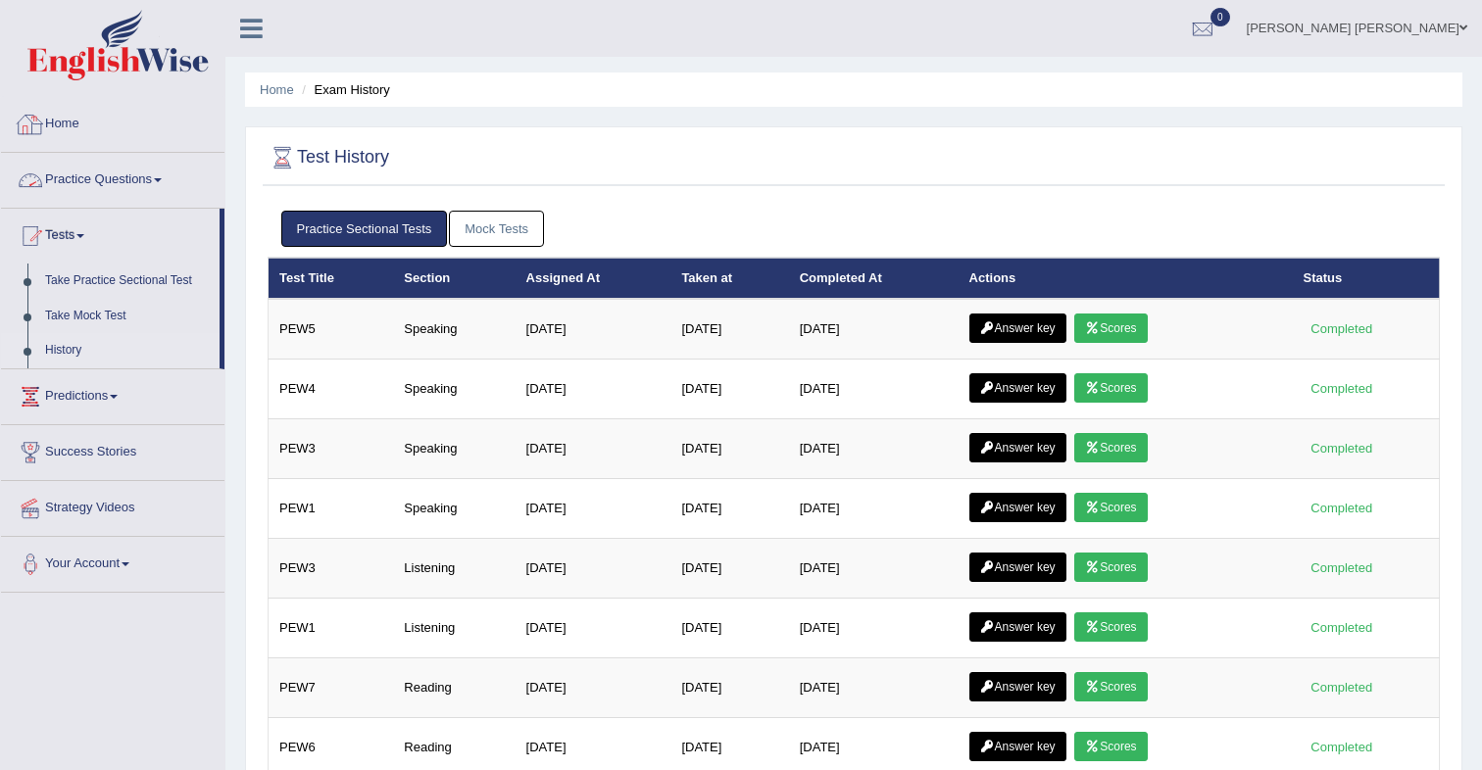
click at [80, 131] on link "Home" at bounding box center [112, 121] width 223 height 49
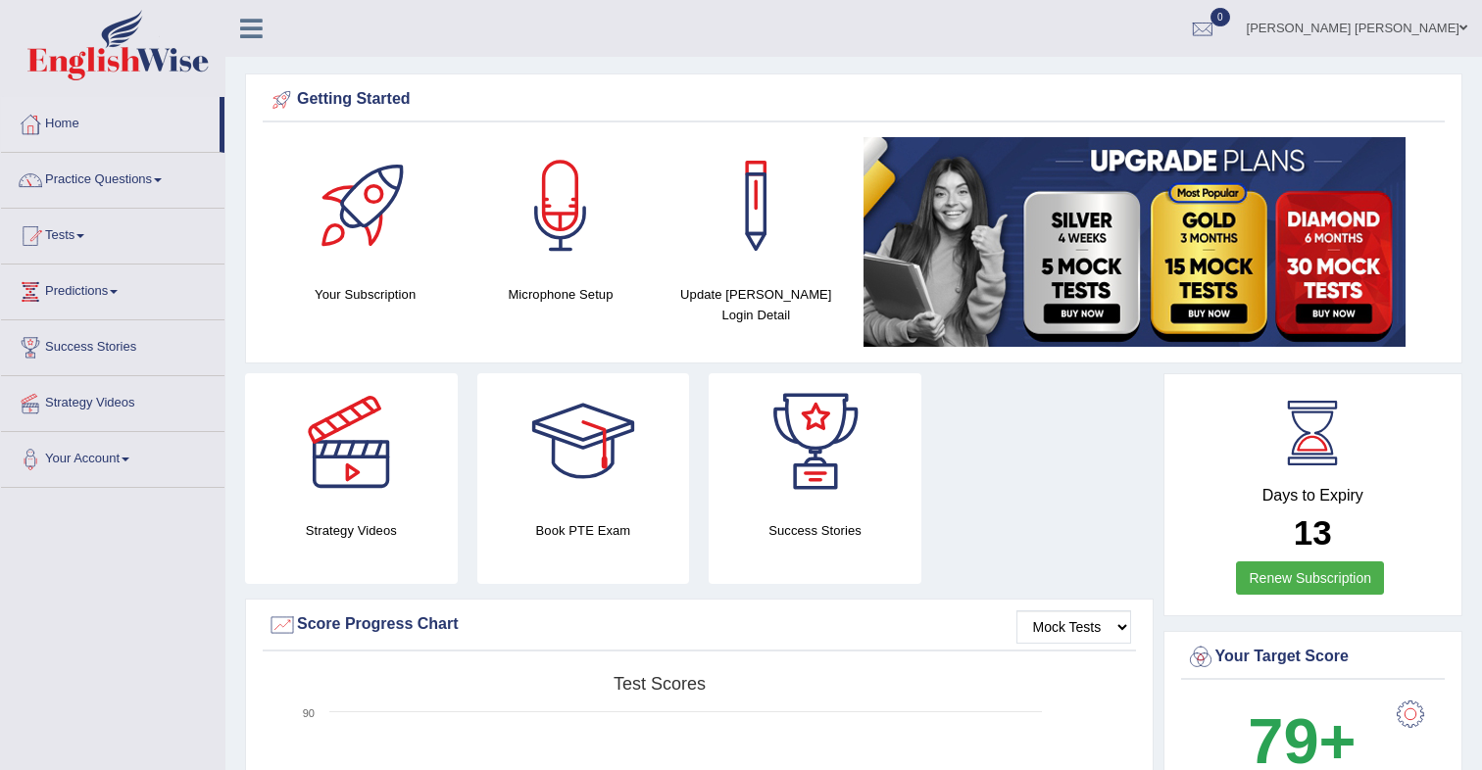
click at [108, 185] on link "Practice Questions" at bounding box center [112, 177] width 223 height 49
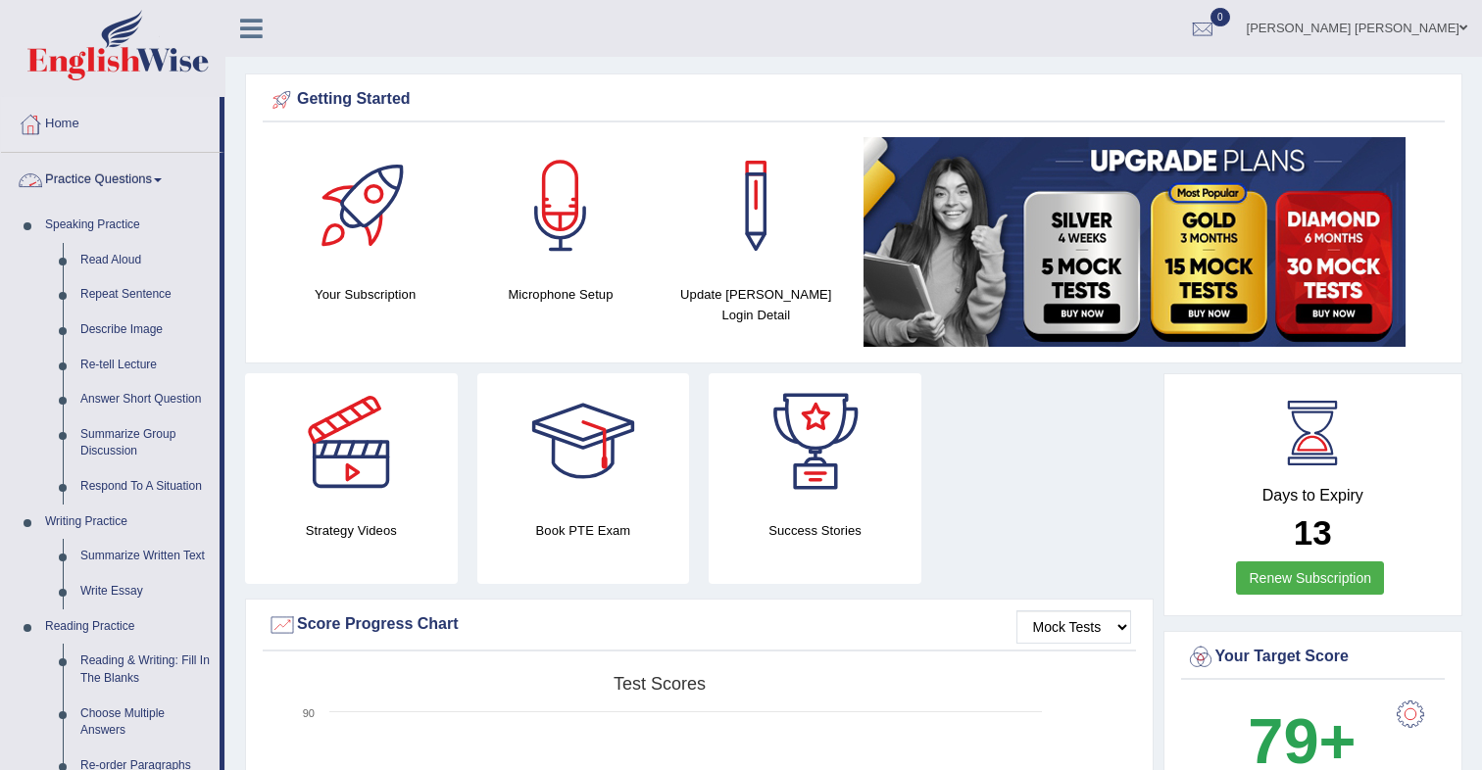
click at [99, 178] on link "Practice Questions" at bounding box center [110, 177] width 219 height 49
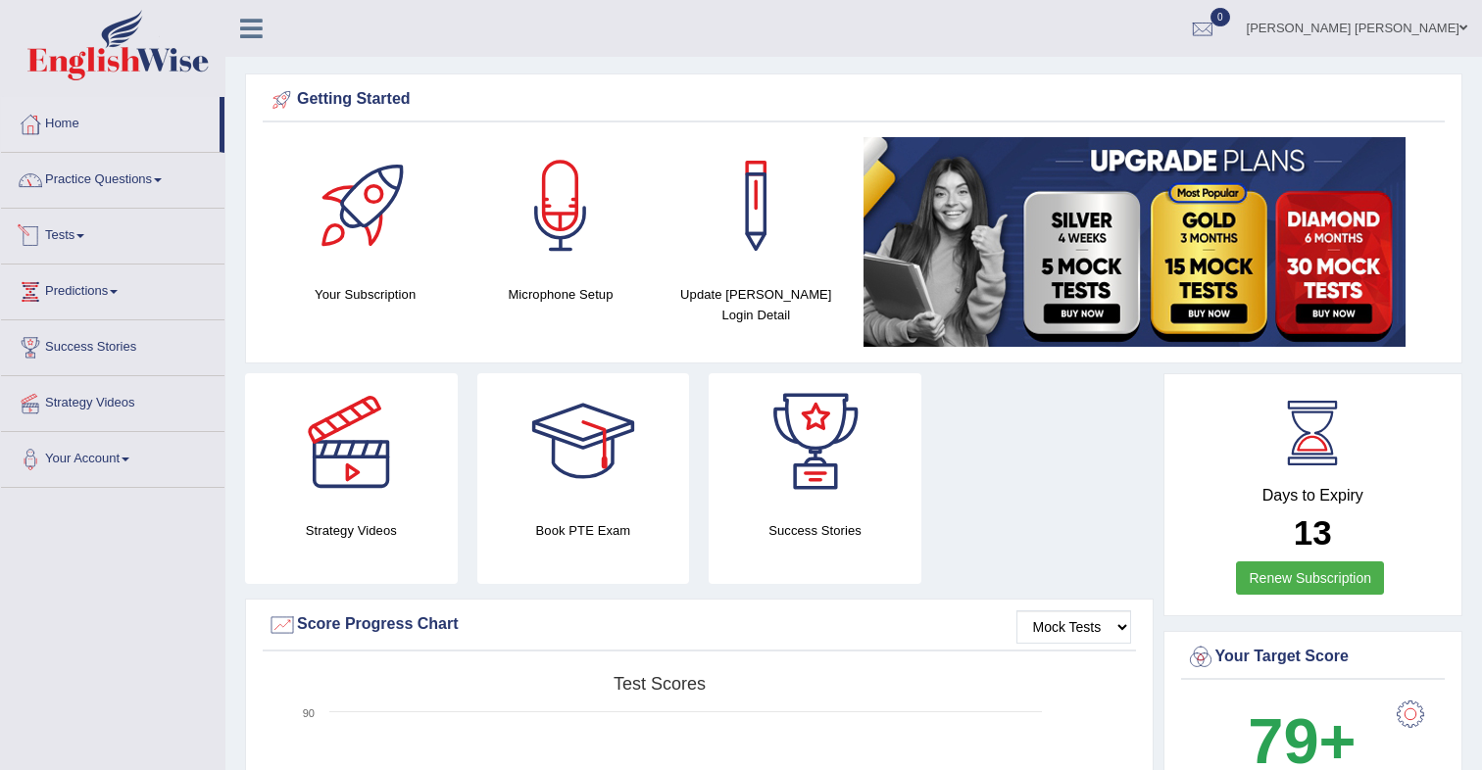
click at [70, 241] on link "Tests" at bounding box center [112, 233] width 223 height 49
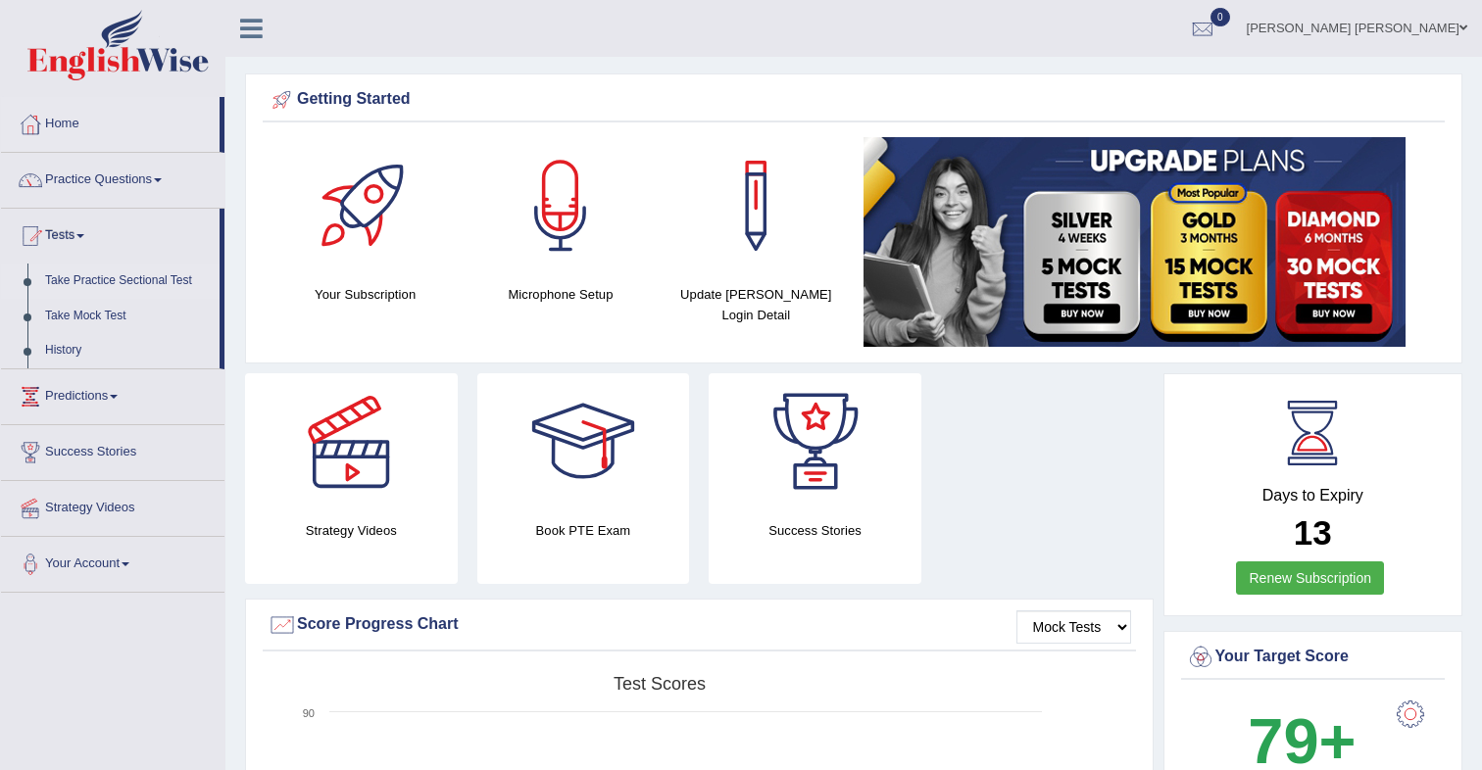
click at [136, 284] on link "Take Practice Sectional Test" at bounding box center [127, 281] width 183 height 35
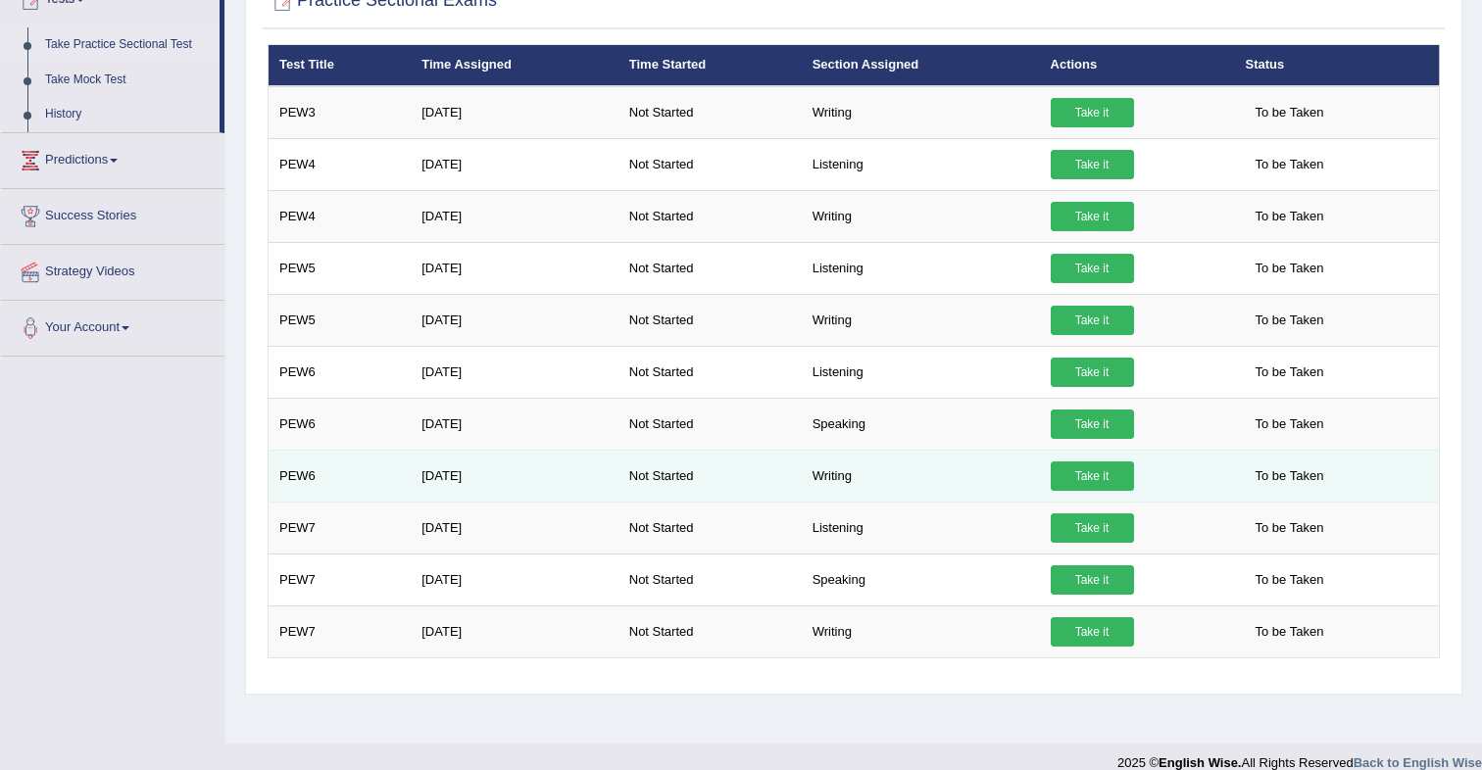
scroll to position [246, 0]
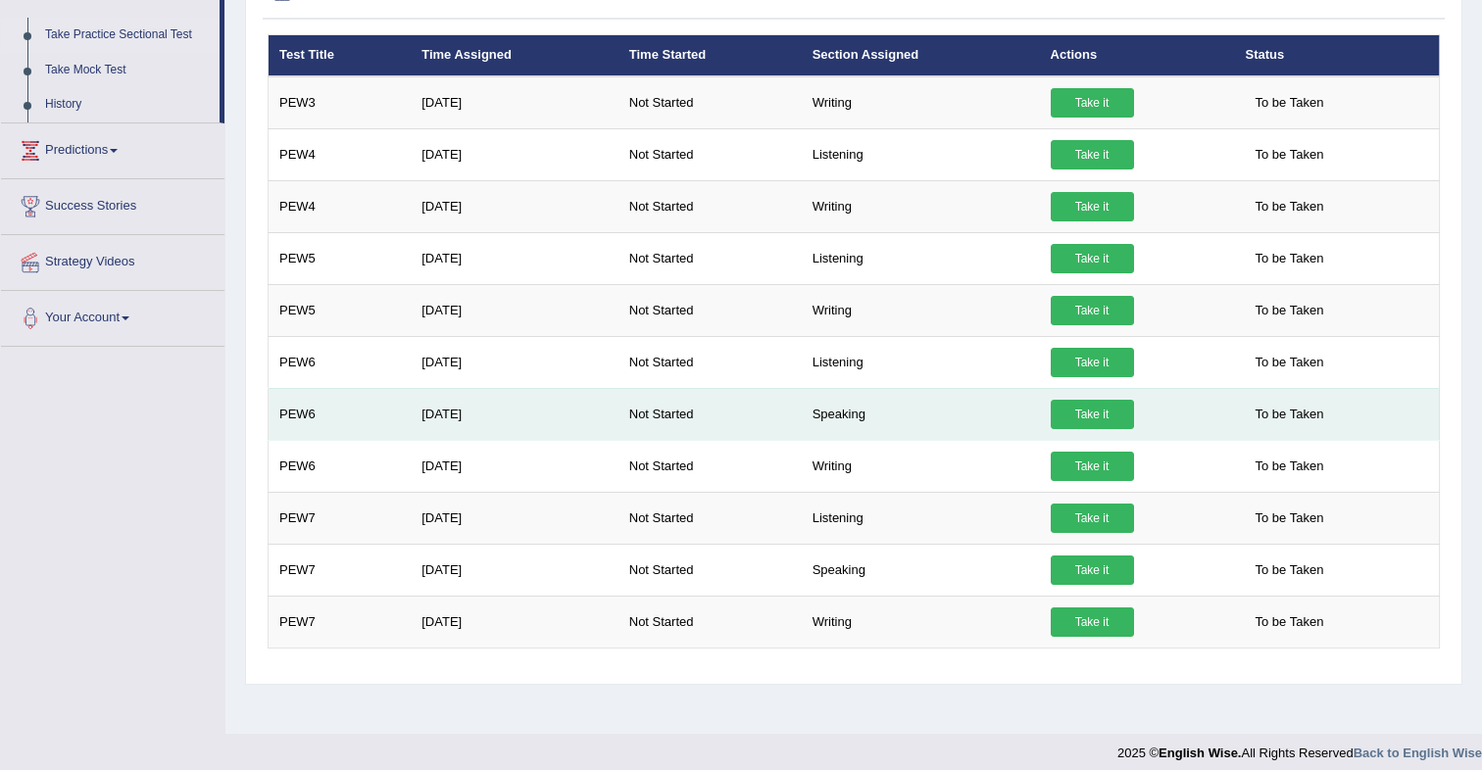
click at [1093, 416] on link "Take it" at bounding box center [1092, 414] width 83 height 29
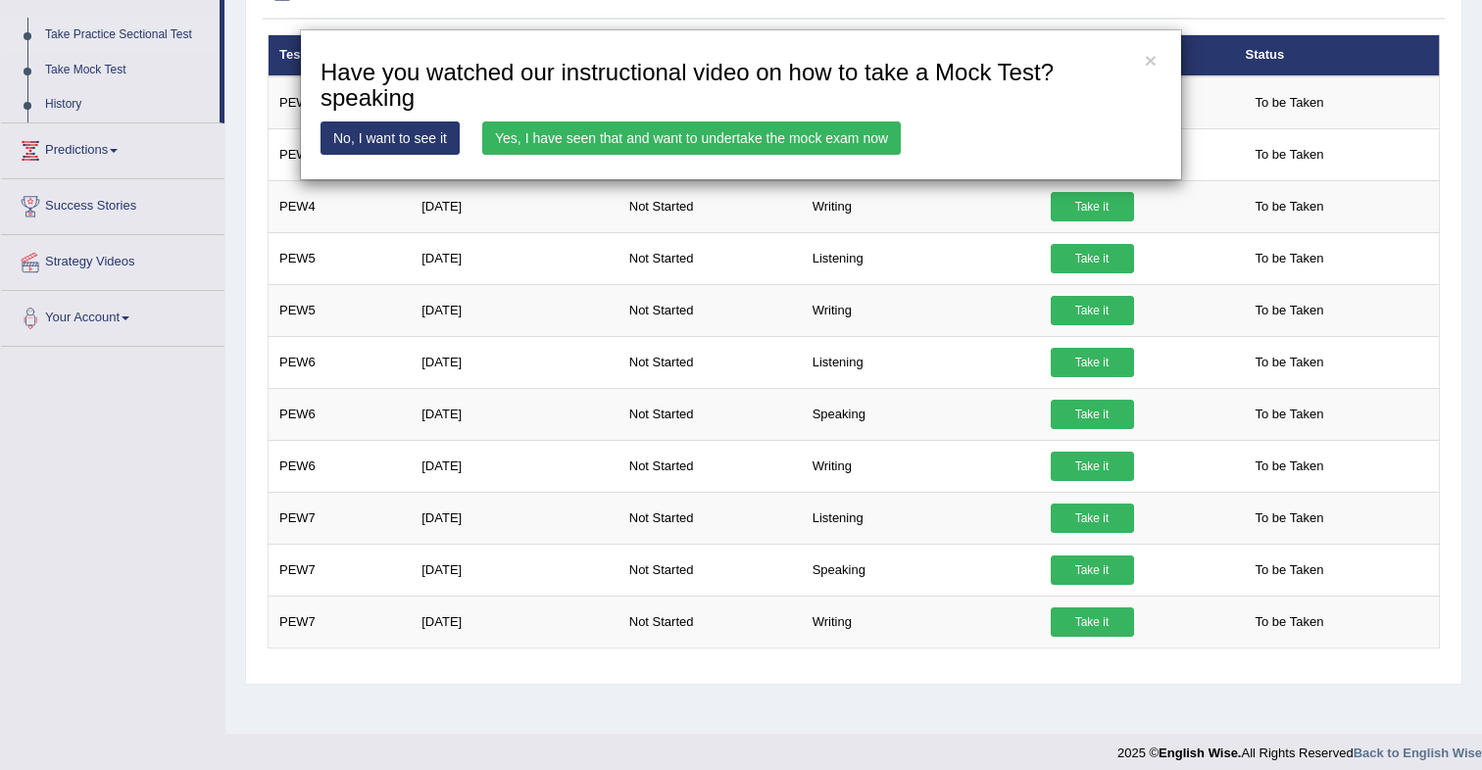
click at [753, 138] on link "Yes, I have seen that and want to undertake the mock exam now" at bounding box center [691, 138] width 419 height 33
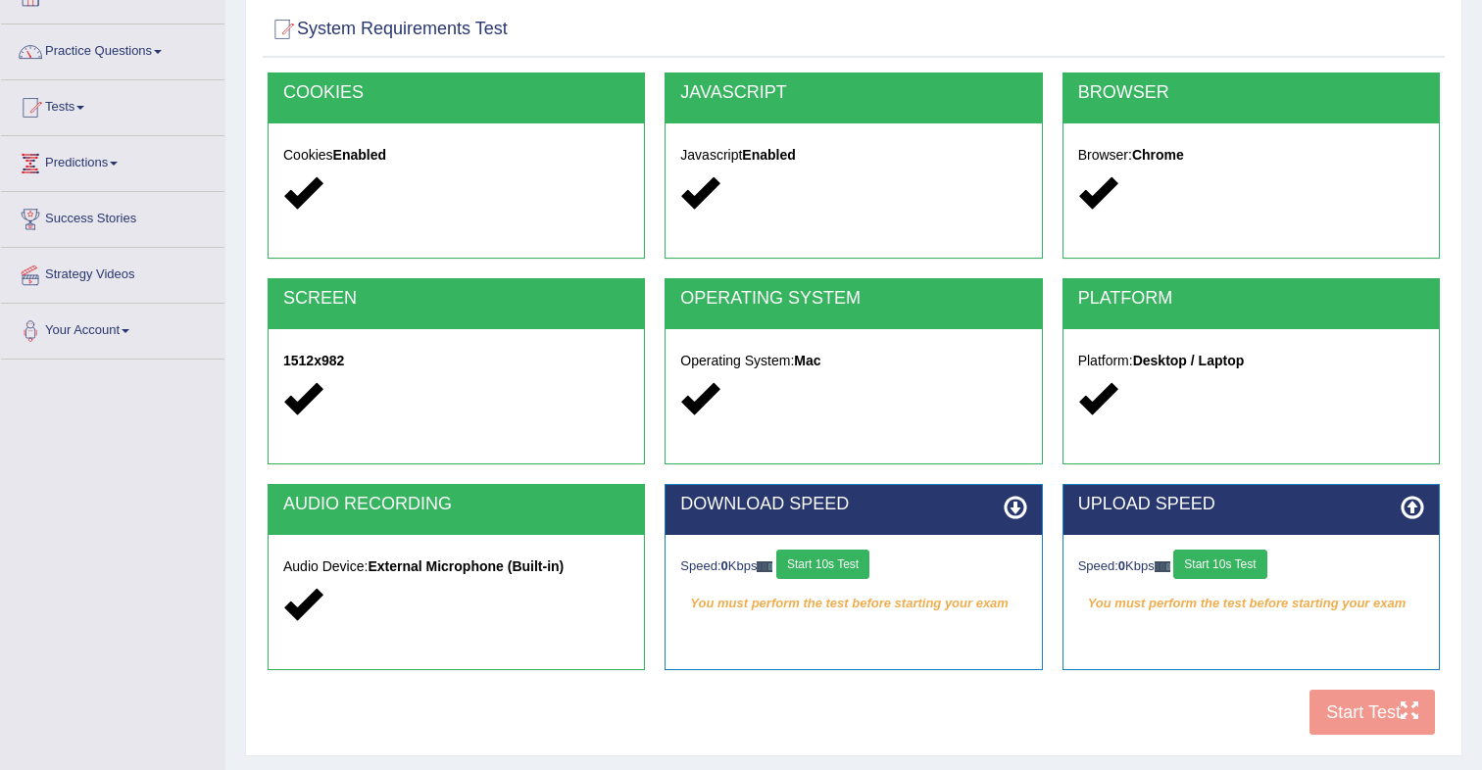
scroll to position [259, 0]
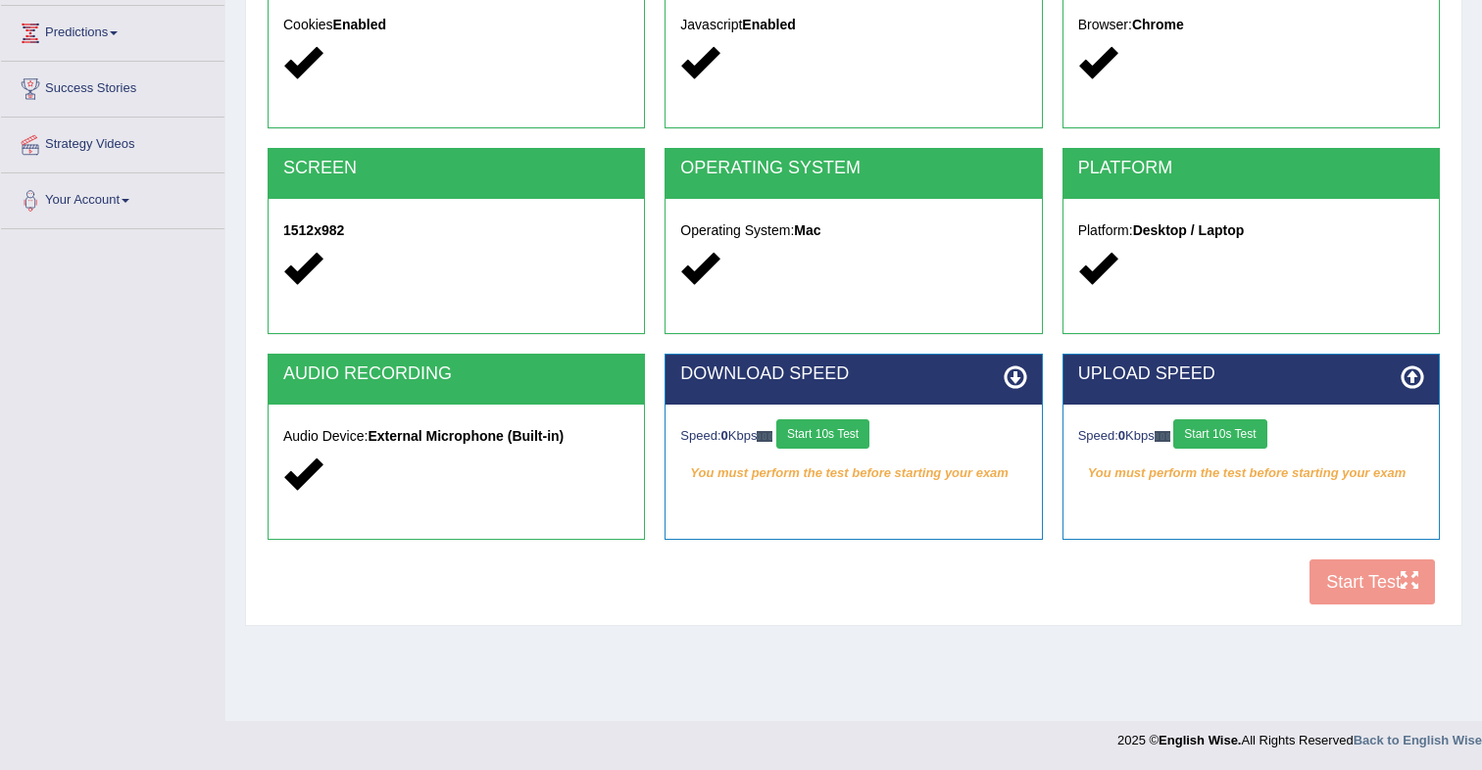
click at [849, 440] on button "Start 10s Test" at bounding box center [822, 434] width 93 height 29
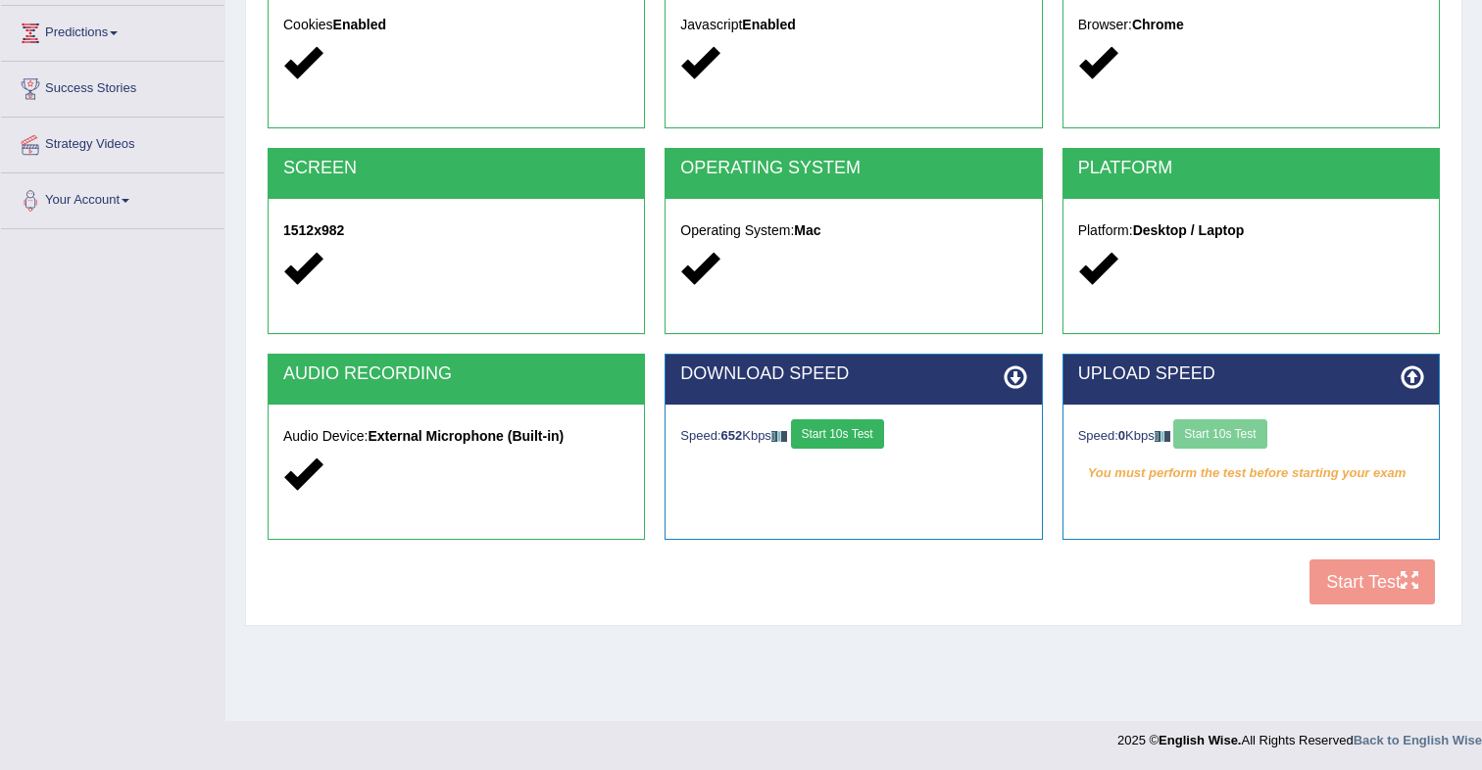
drag, startPoint x: 846, startPoint y: 436, endPoint x: 859, endPoint y: 435, distance: 12.8
click at [846, 436] on button "Start 10s Test" at bounding box center [837, 434] width 93 height 29
drag, startPoint x: 1230, startPoint y: 440, endPoint x: 1257, endPoint y: 456, distance: 30.8
click at [1230, 440] on button "Start 10s Test" at bounding box center [1219, 434] width 93 height 29
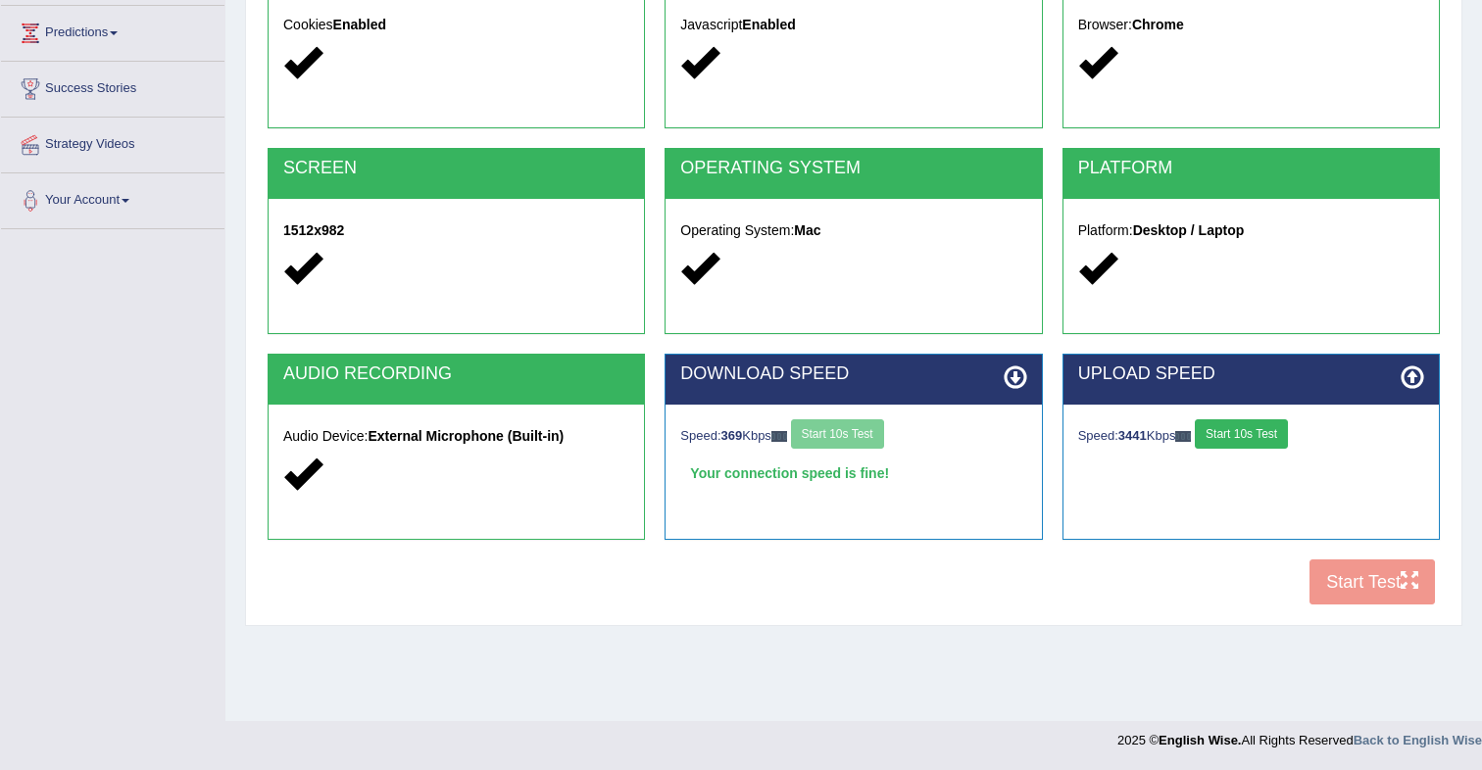
click at [1268, 439] on button "Start 10s Test" at bounding box center [1241, 434] width 93 height 29
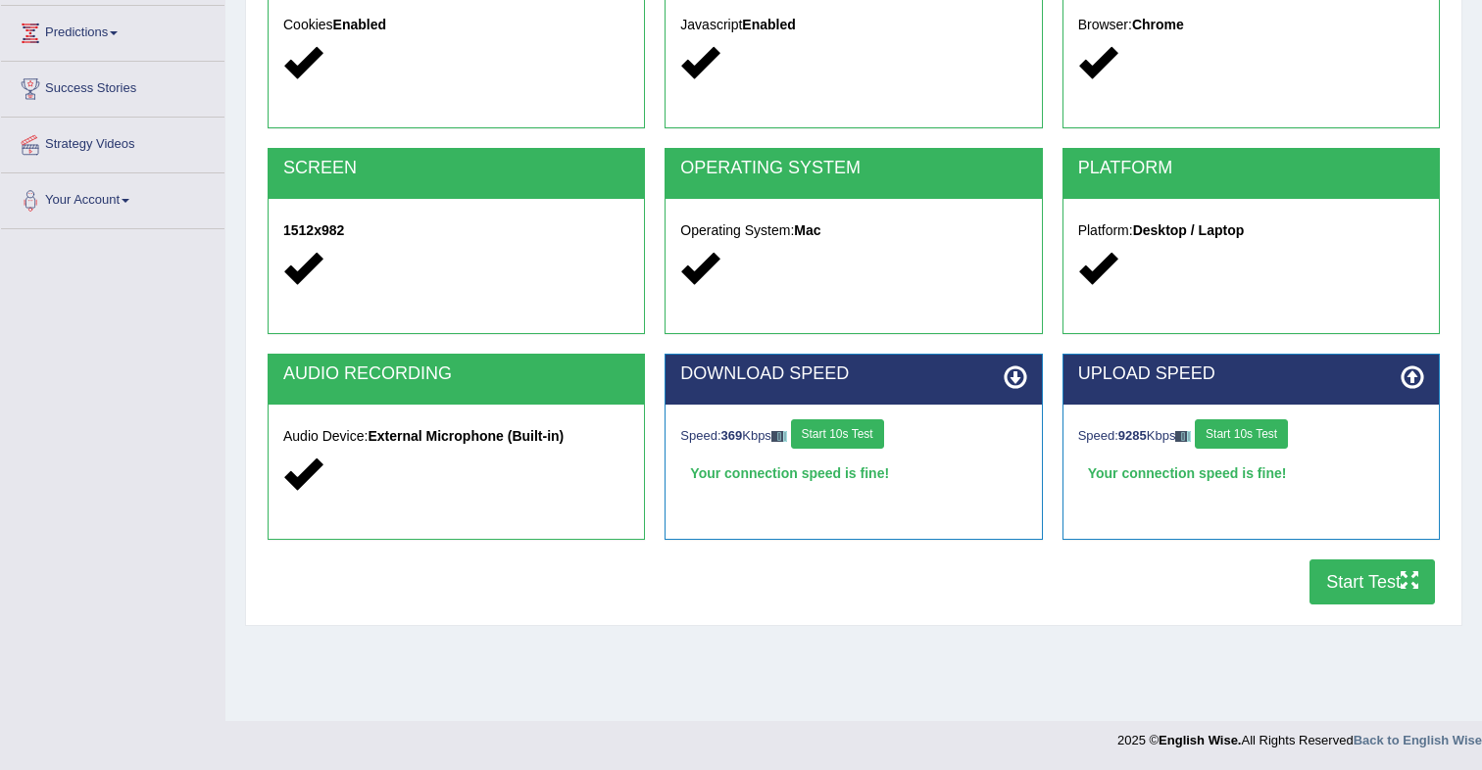
click at [1361, 596] on button "Start Test" at bounding box center [1372, 582] width 125 height 45
